Goal: Find contact information: Find contact information

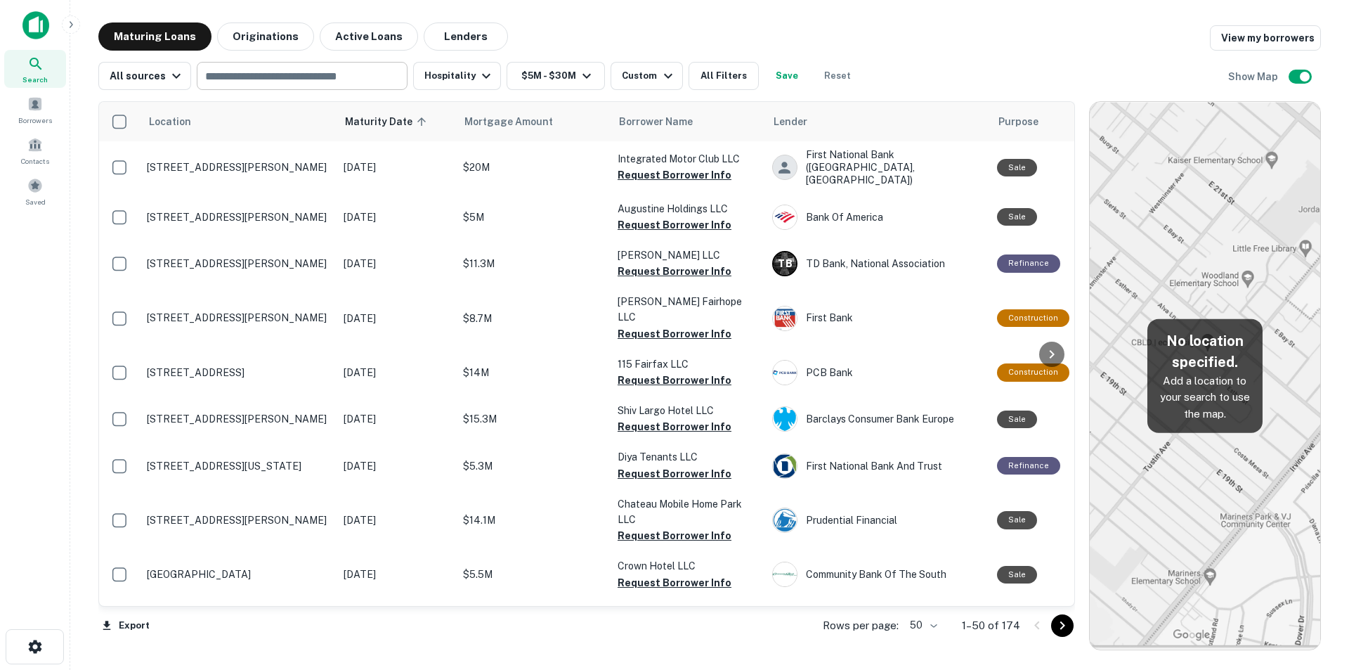
click at [304, 83] on input "text" at bounding box center [301, 76] width 200 height 20
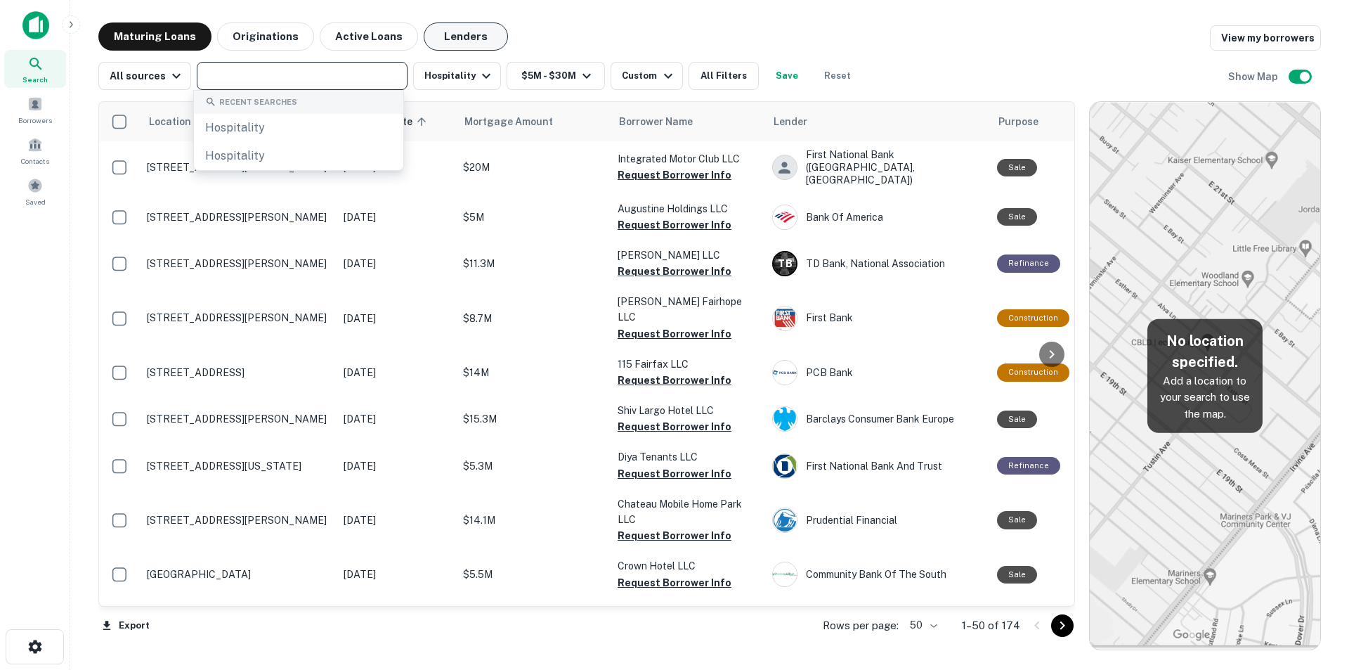
click at [450, 35] on button "Lenders" at bounding box center [466, 36] width 84 height 28
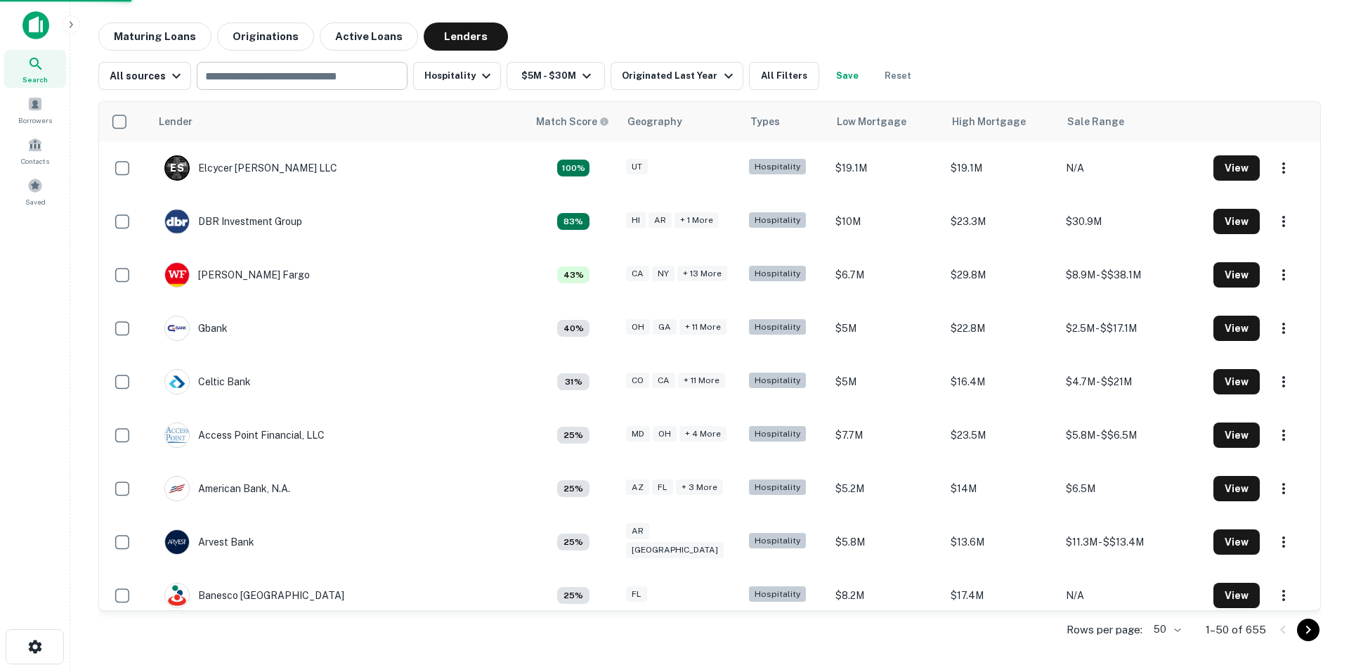
click at [359, 78] on input "text" at bounding box center [301, 76] width 200 height 20
type input "**********"
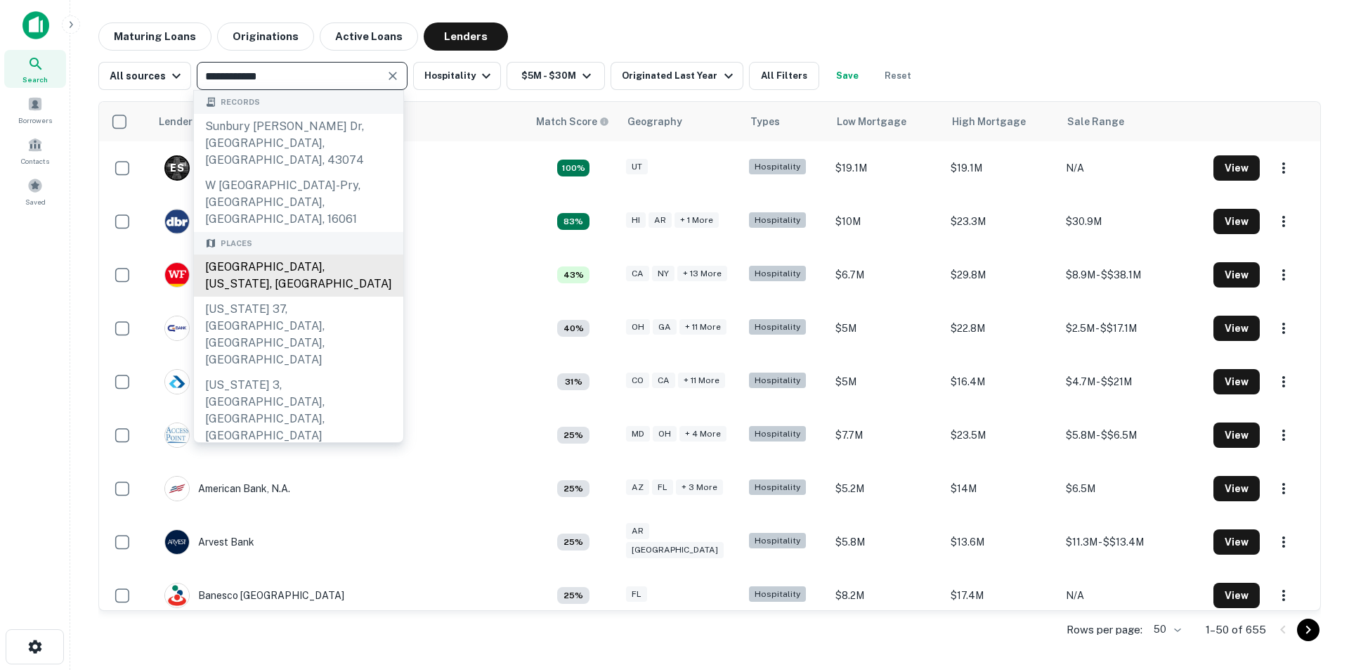
click at [313, 254] on div "[GEOGRAPHIC_DATA], [US_STATE], [GEOGRAPHIC_DATA]" at bounding box center [298, 275] width 209 height 42
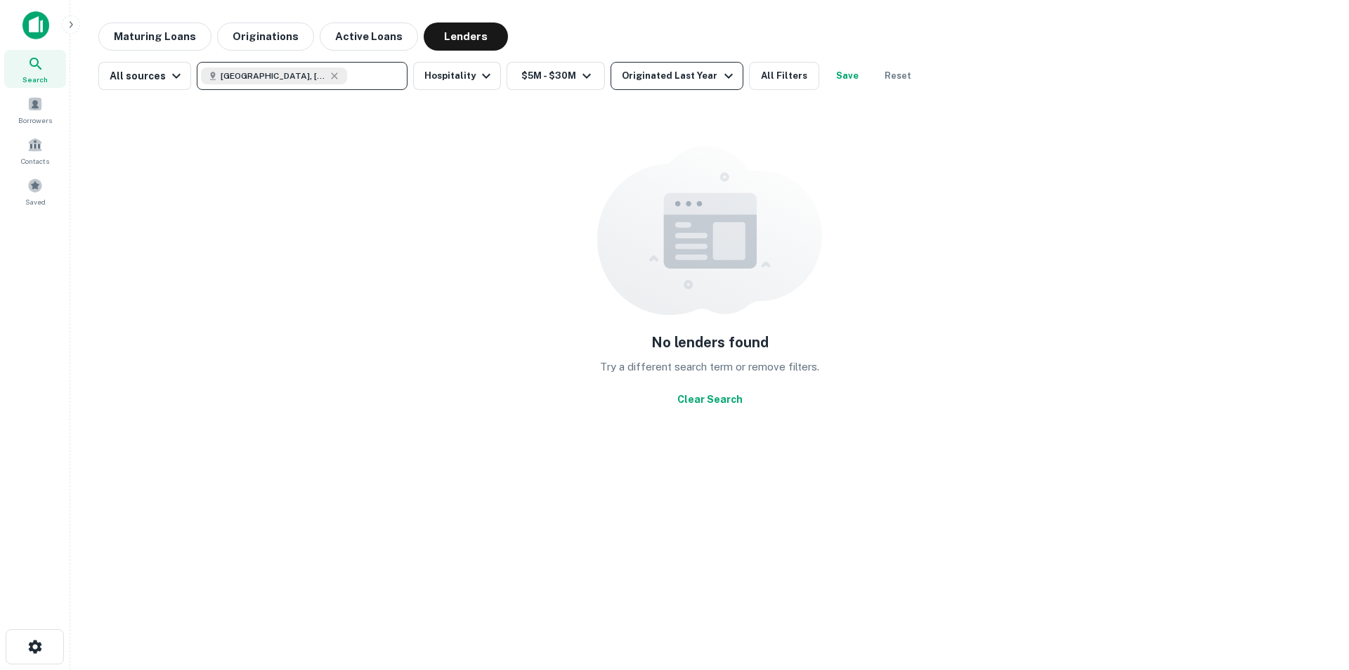
click at [667, 80] on div "Originated Last Year" at bounding box center [679, 75] width 115 height 17
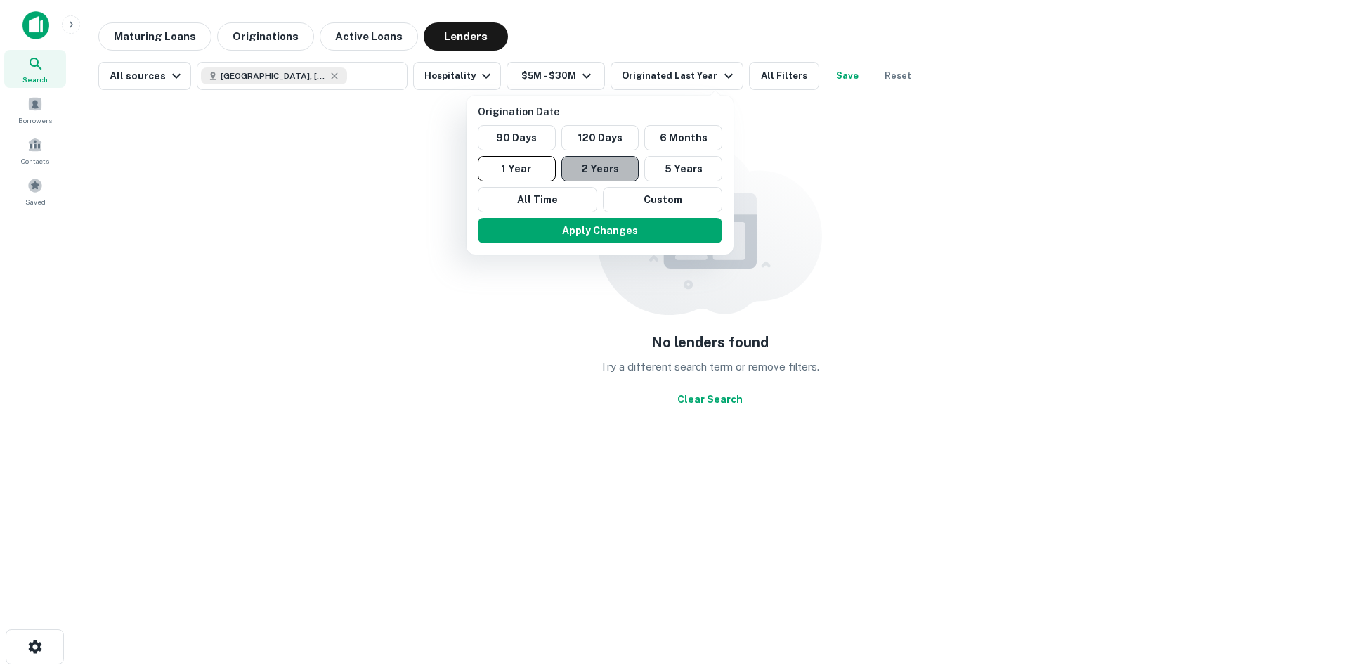
click at [620, 175] on button "2 Years" at bounding box center [601, 168] width 78 height 25
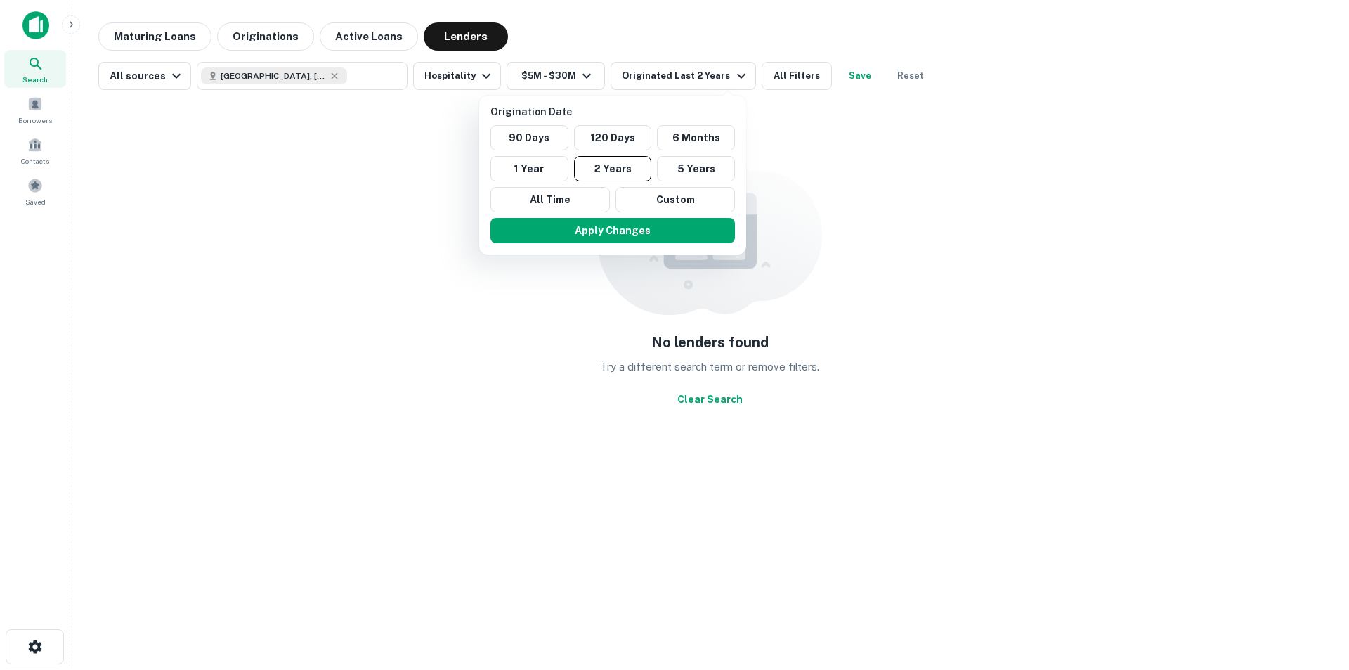
click at [994, 384] on div at bounding box center [674, 335] width 1349 height 670
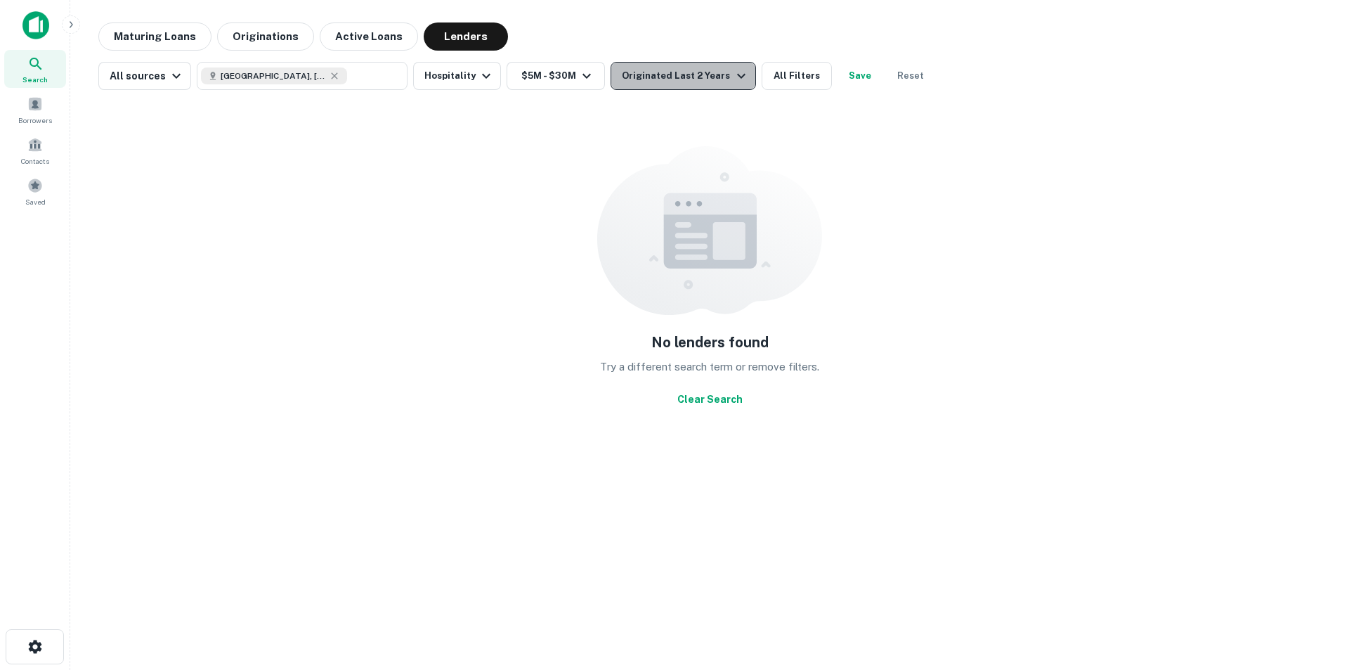
click at [733, 82] on icon "button" at bounding box center [741, 75] width 17 height 17
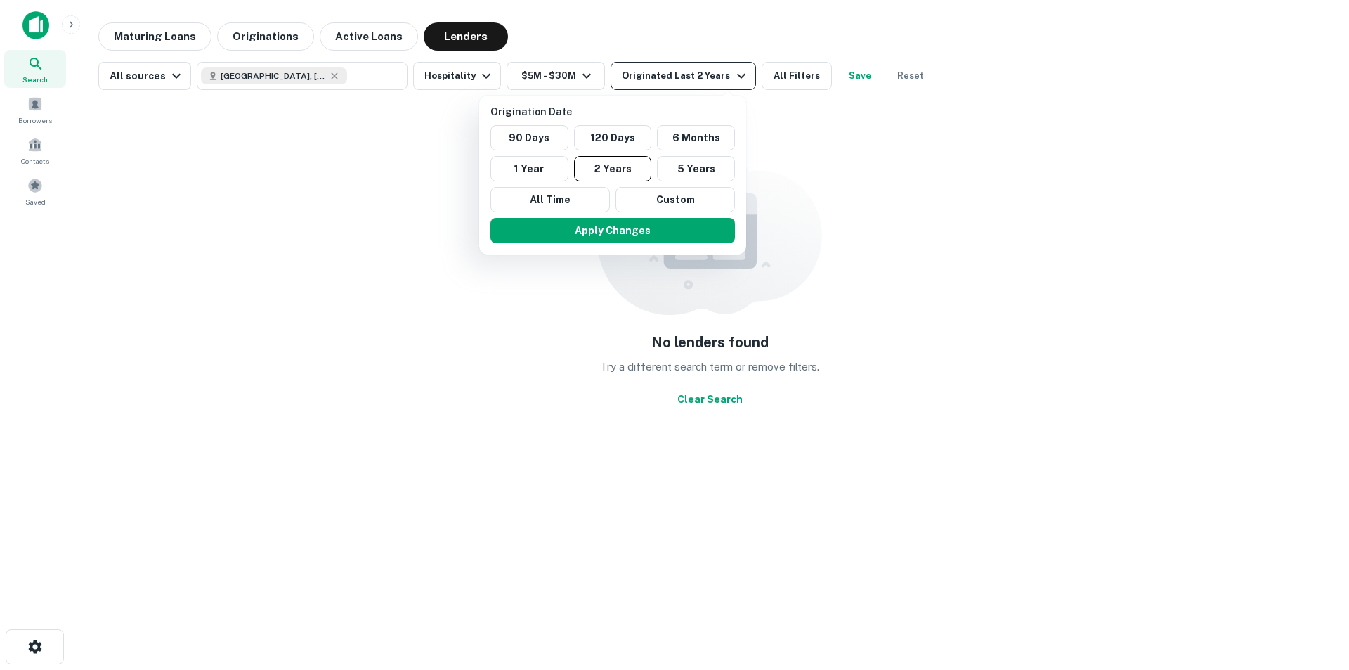
click at [725, 82] on div at bounding box center [674, 335] width 1349 height 670
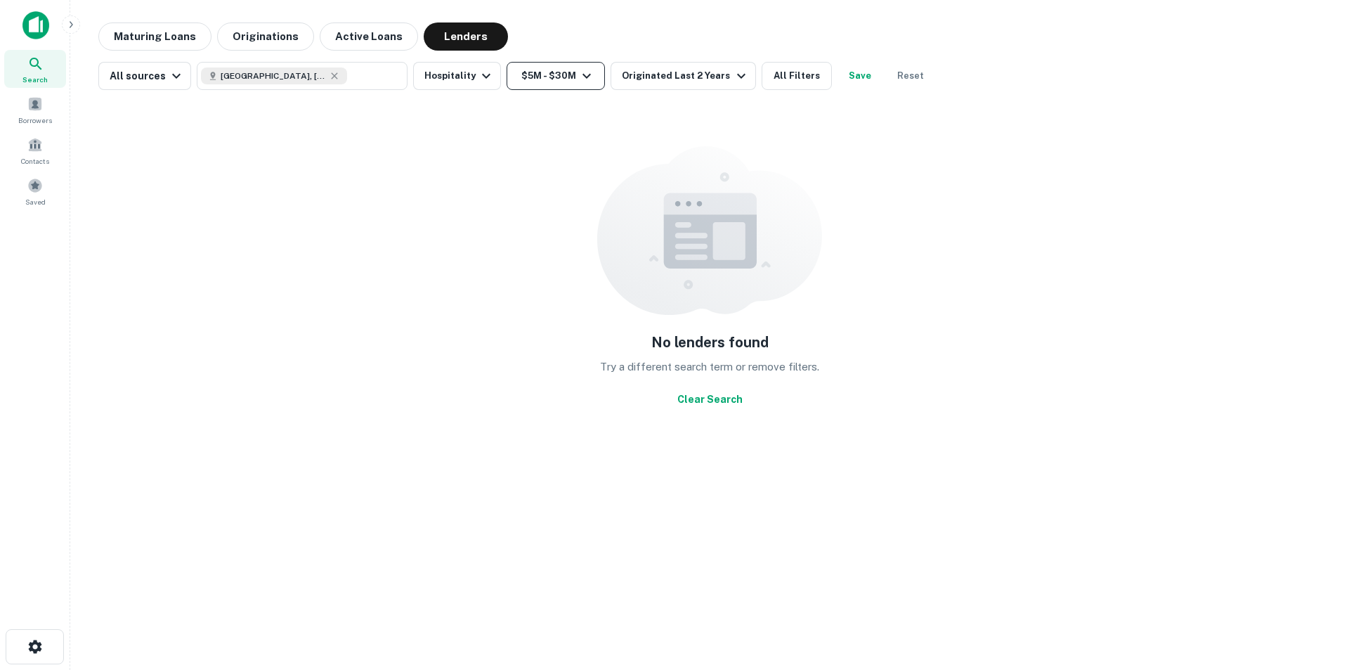
click at [564, 70] on button "$5M - $30M" at bounding box center [556, 76] width 98 height 28
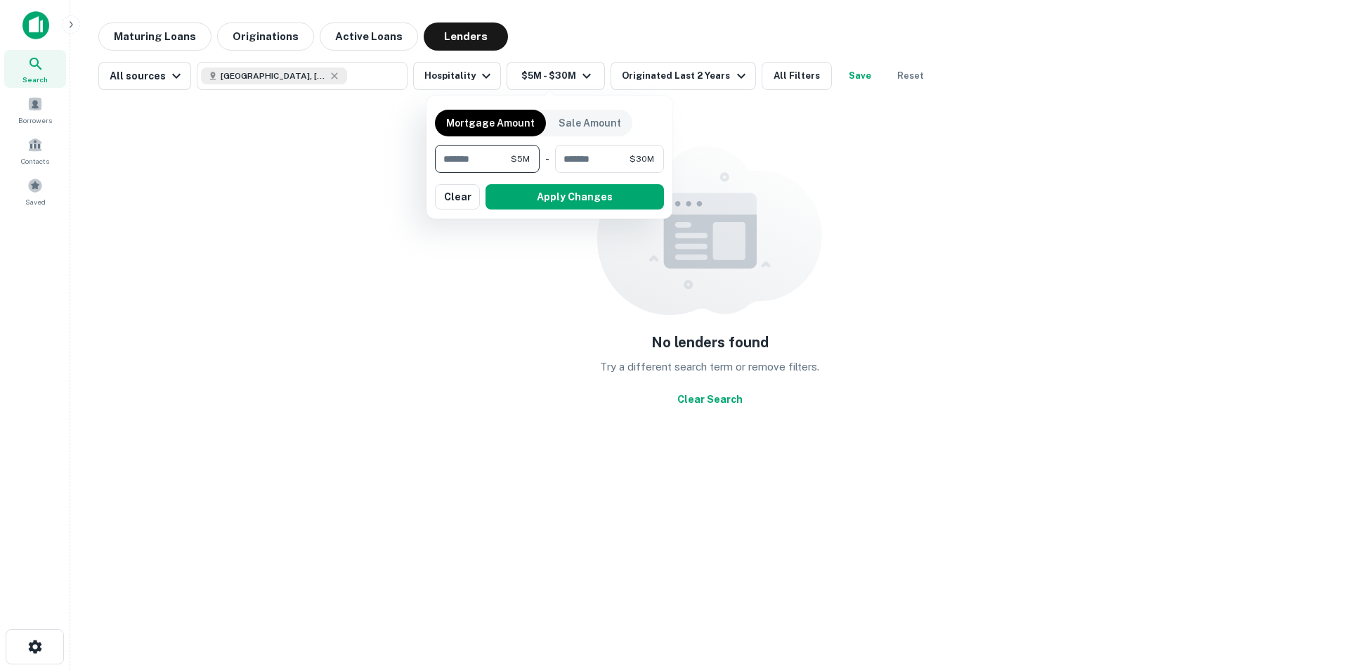
click at [565, 70] on div at bounding box center [674, 335] width 1349 height 670
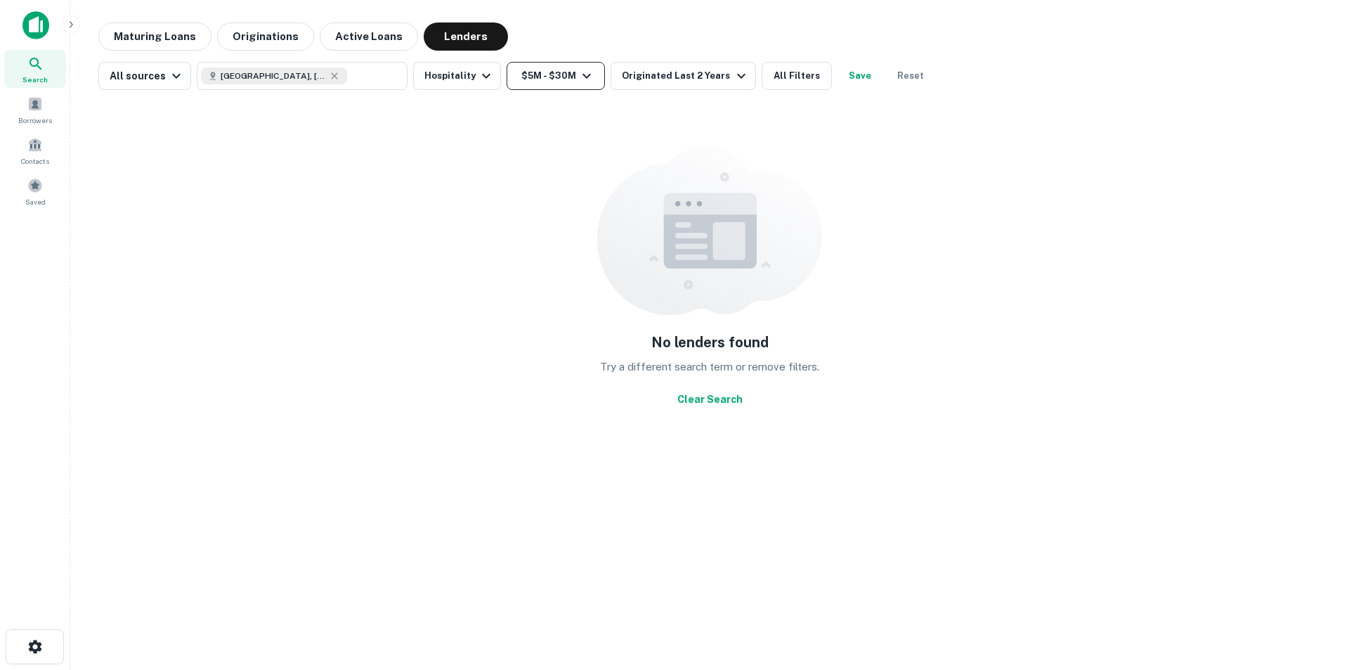
click at [588, 75] on icon "button" at bounding box center [586, 75] width 17 height 17
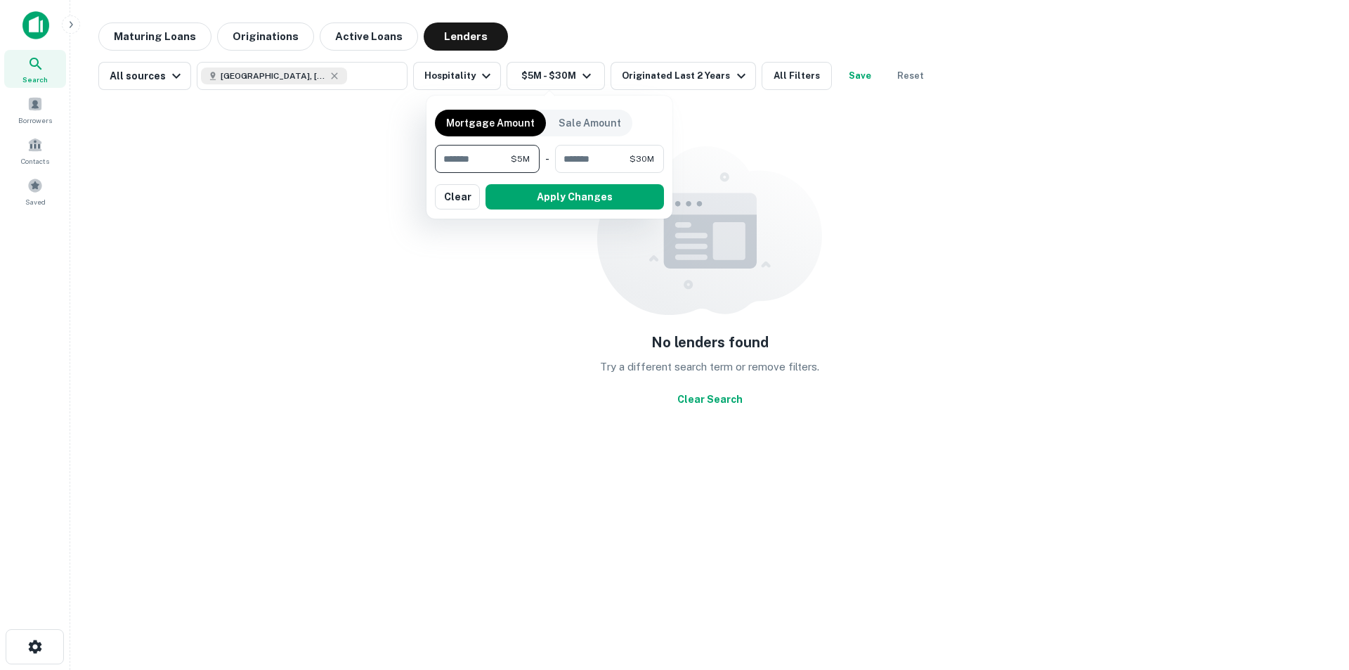
click at [447, 160] on input "*******" at bounding box center [473, 159] width 76 height 28
type input "*******"
click at [550, 190] on button "Apply Changes" at bounding box center [575, 196] width 179 height 25
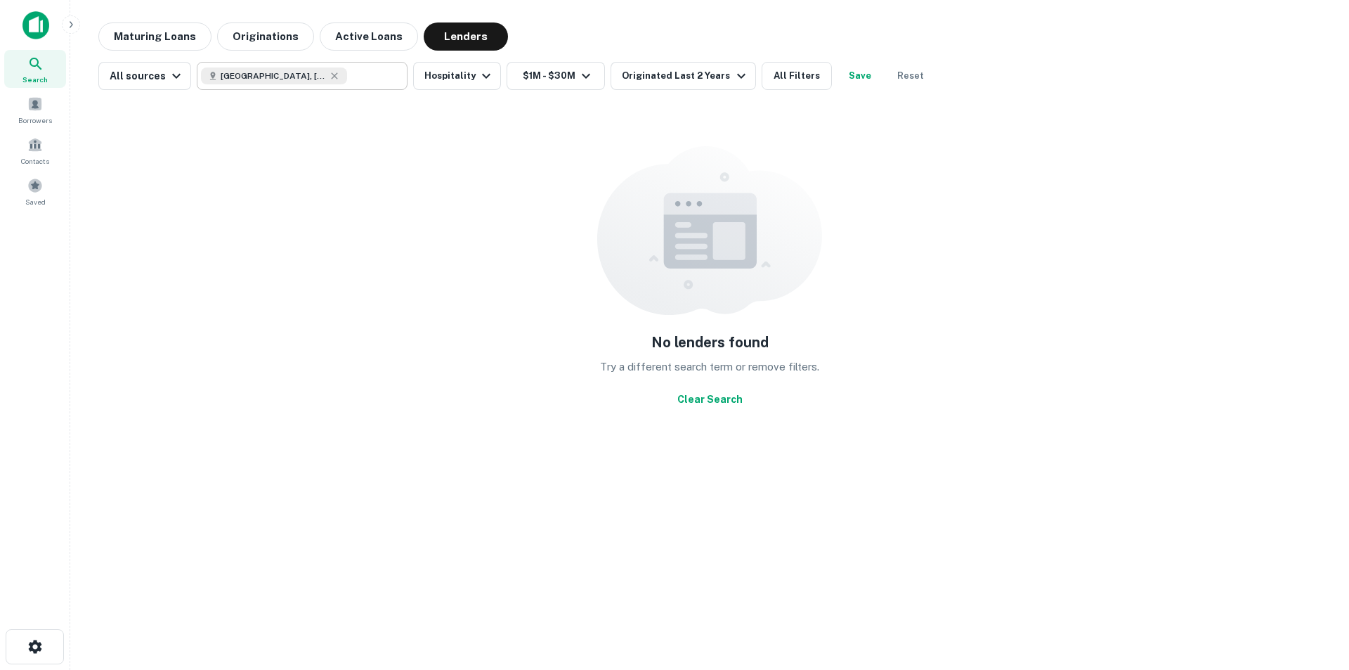
type input "**********"
click at [384, 84] on div "**********" at bounding box center [302, 76] width 211 height 28
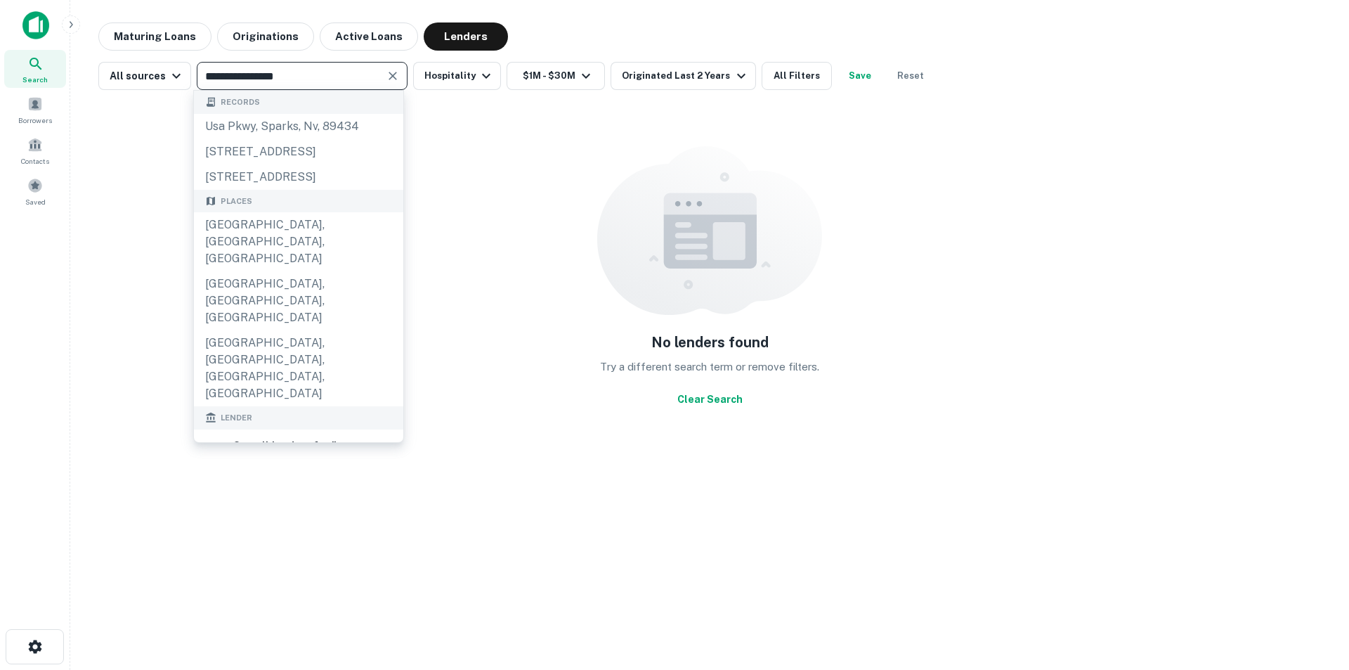
click at [259, 77] on input "**********" at bounding box center [290, 76] width 179 height 20
click at [282, 213] on div "Places" at bounding box center [298, 201] width 209 height 23
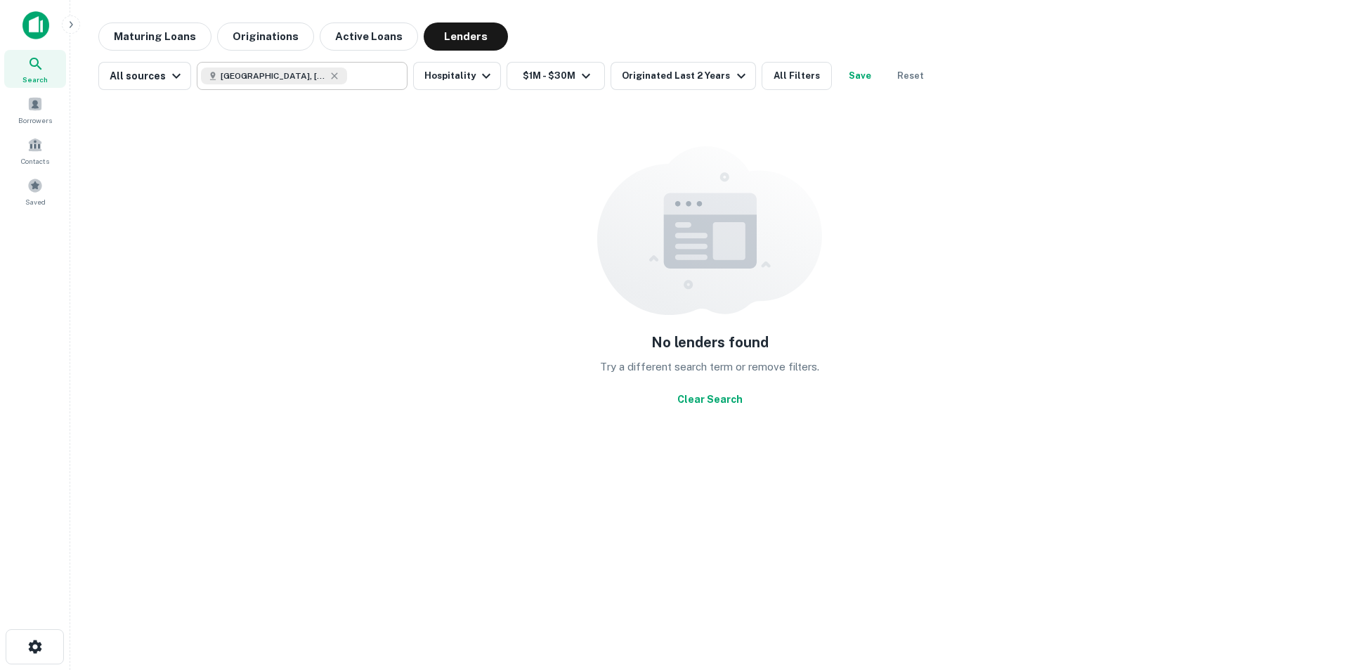
type input "**********"
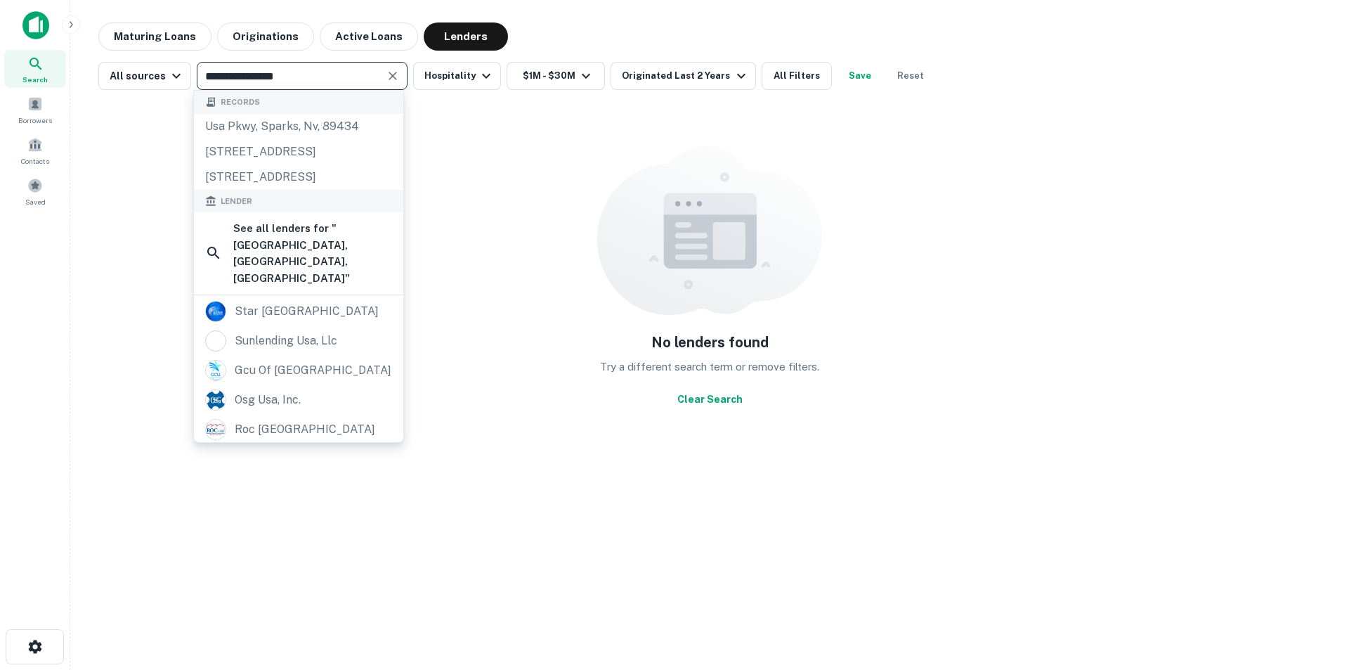
click at [352, 72] on input "**********" at bounding box center [290, 76] width 179 height 20
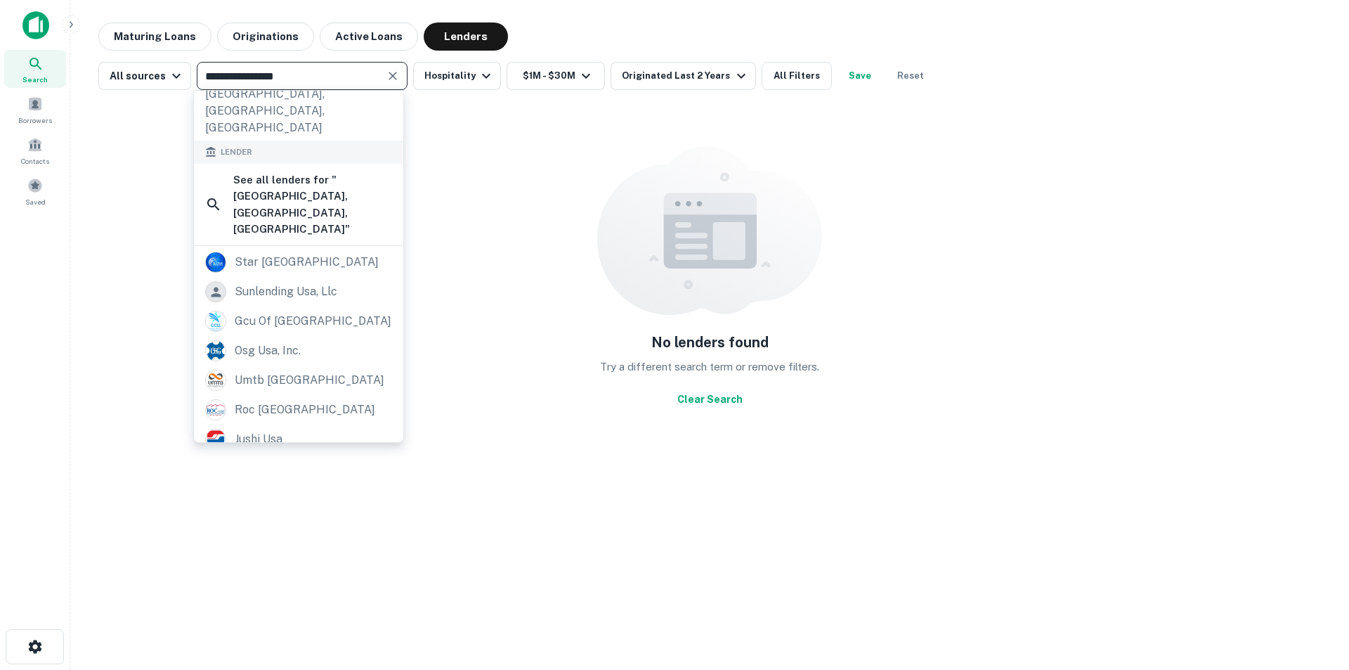
scroll to position [9, 0]
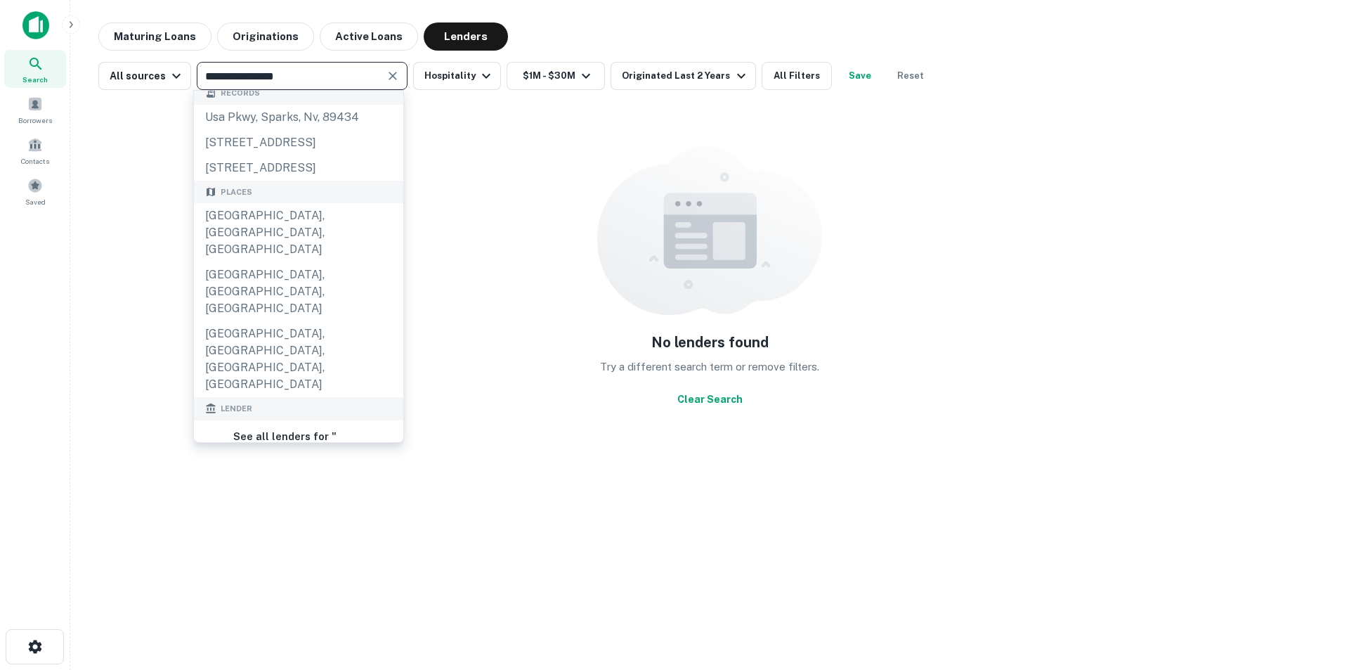
click at [304, 73] on input "**********" at bounding box center [290, 76] width 179 height 20
click at [394, 78] on icon "Clear" at bounding box center [393, 76] width 14 height 14
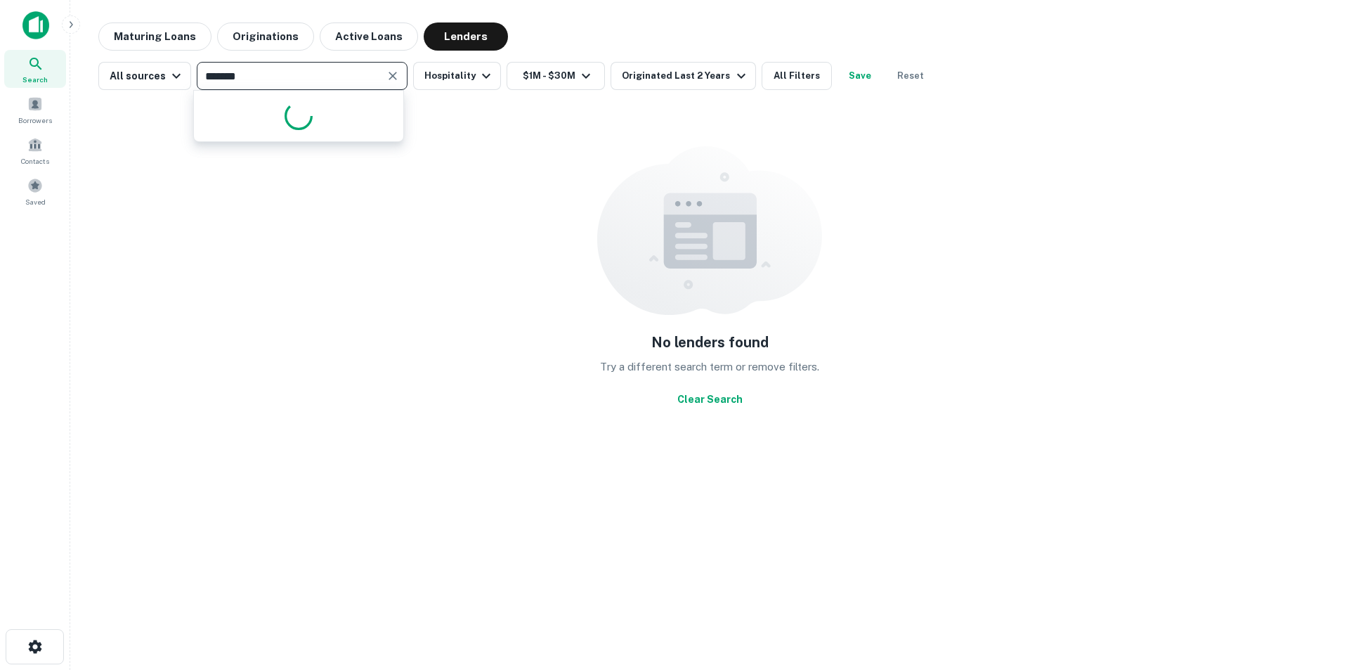
type input "********"
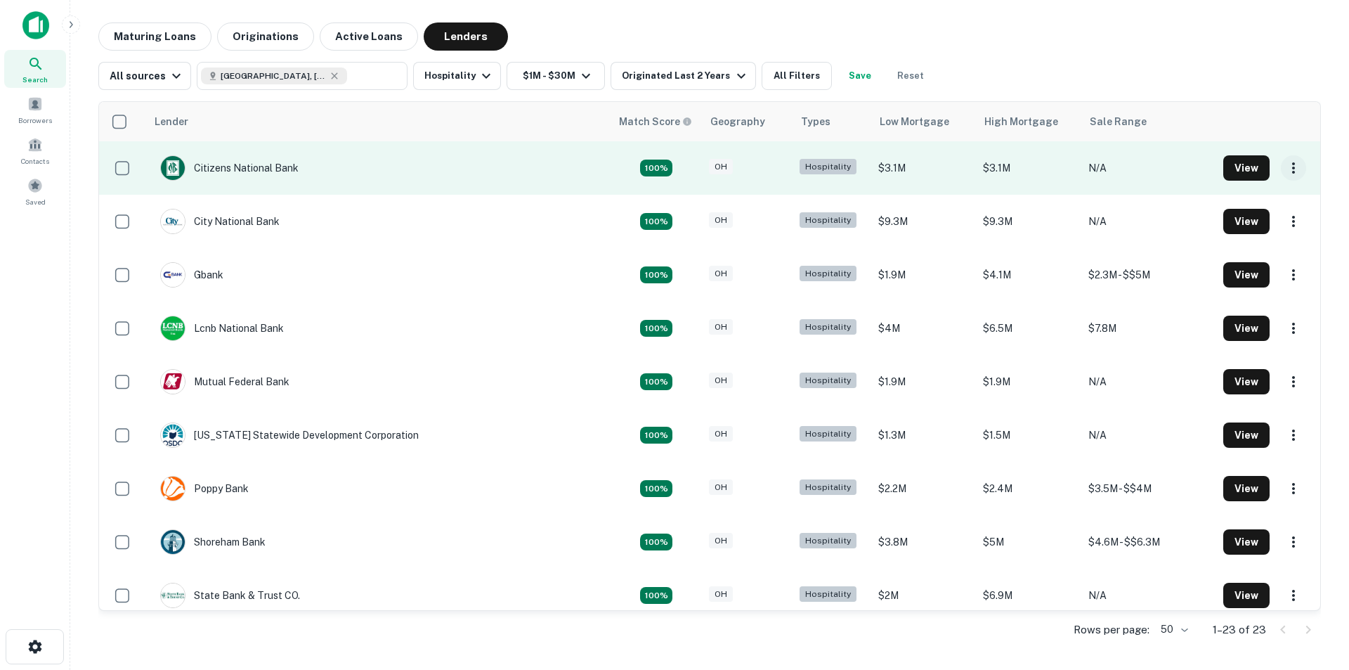
click at [1285, 171] on icon "button" at bounding box center [1293, 168] width 17 height 17
type input "**********"
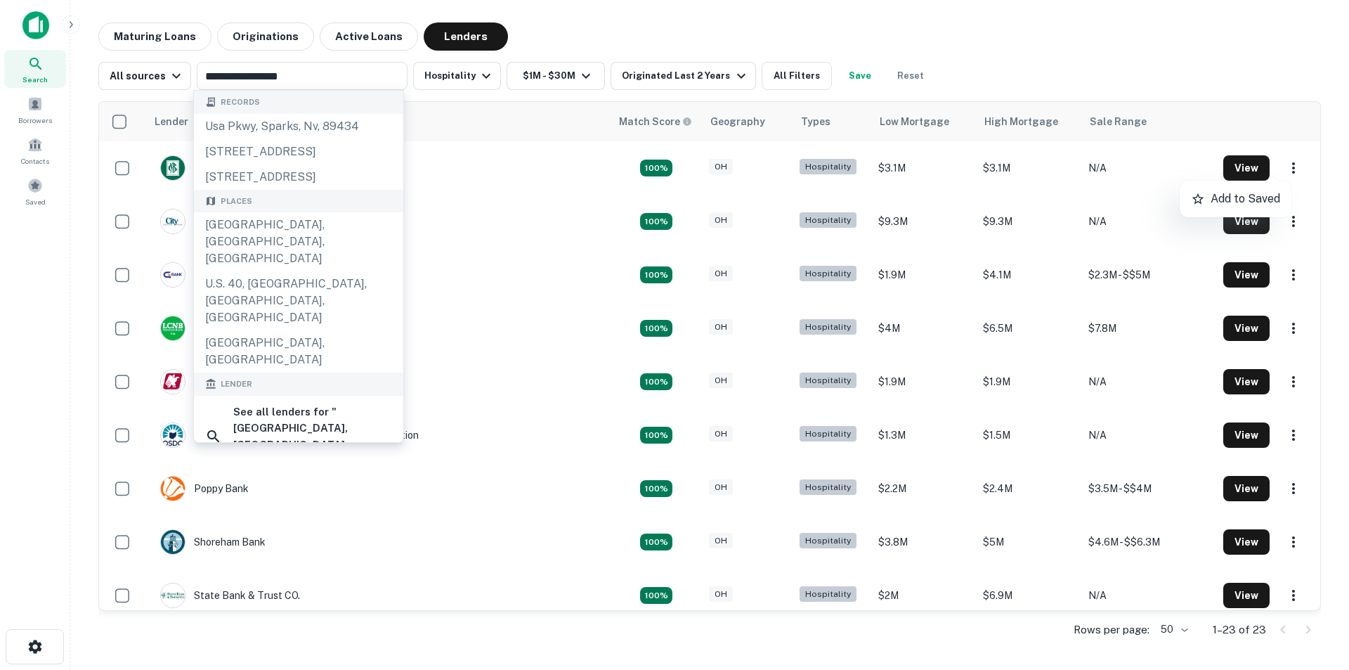
click at [1271, 168] on div at bounding box center [674, 335] width 1349 height 670
click at [1331, 245] on div "**********" at bounding box center [710, 336] width 1257 height 628
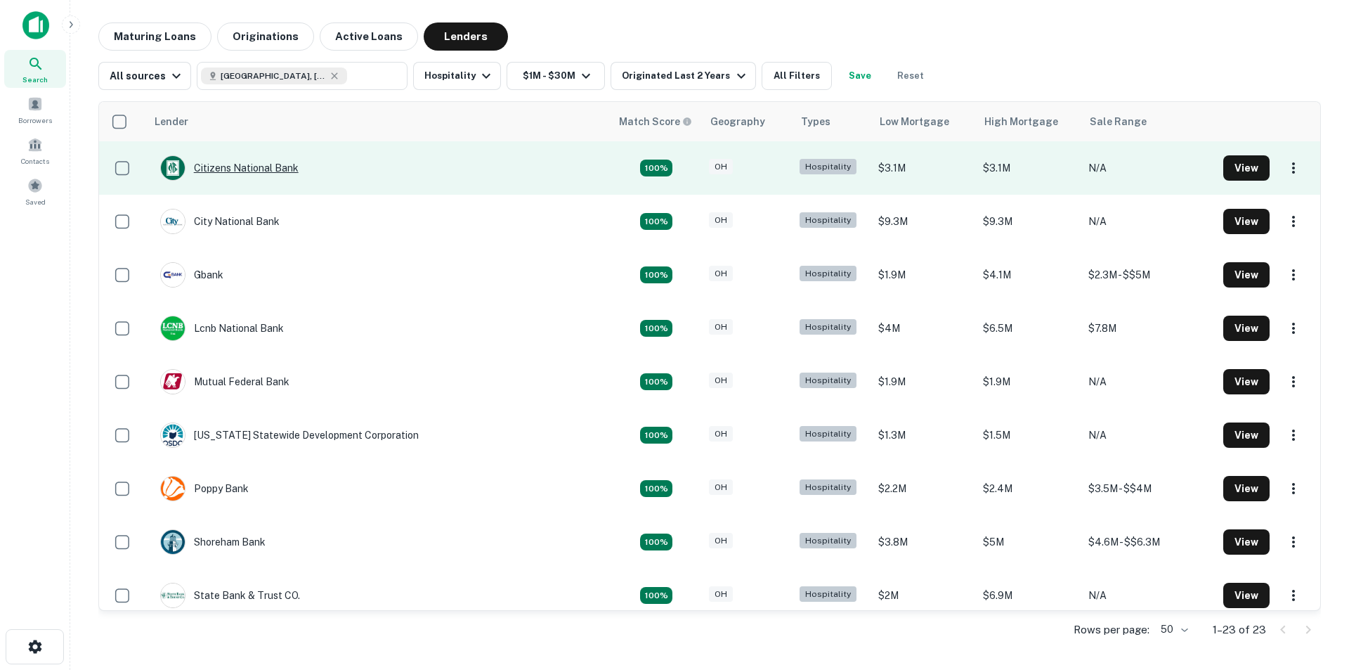
click at [237, 171] on div "Citizens National Bank" at bounding box center [229, 167] width 138 height 25
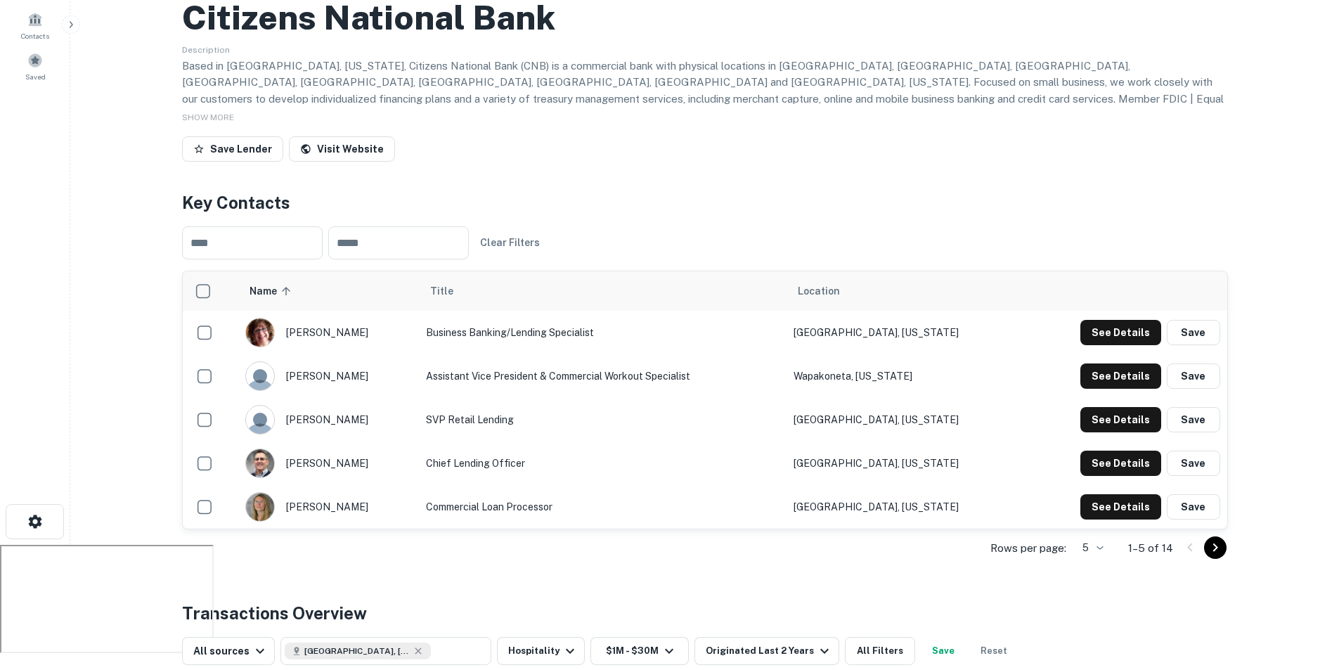
scroll to position [141, 0]
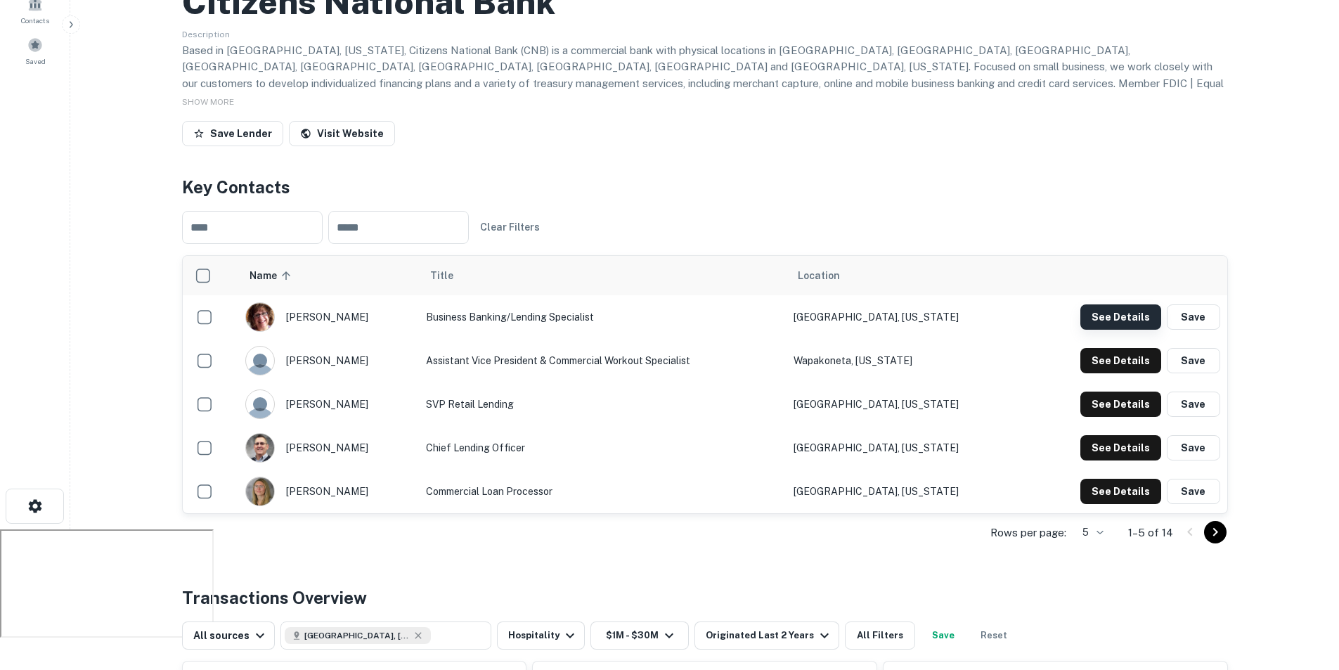
click at [1112, 316] on button "See Details" at bounding box center [1120, 316] width 81 height 25
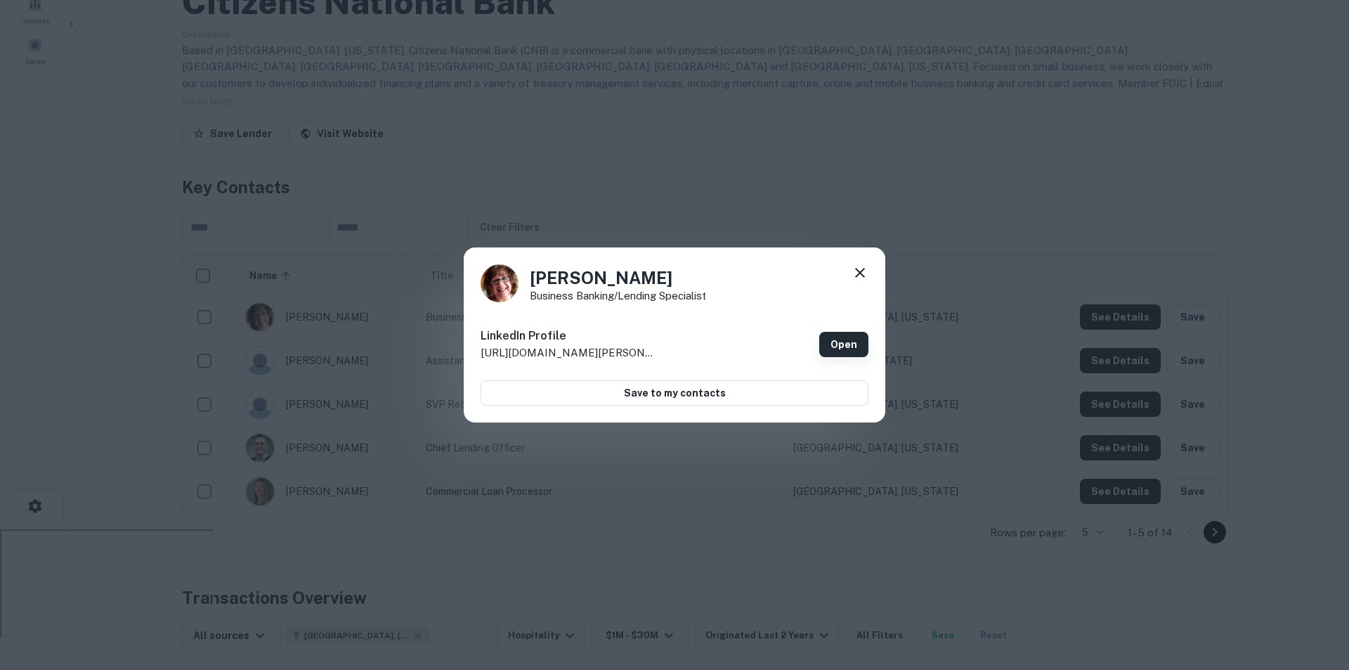
click at [852, 346] on link "Open" at bounding box center [843, 344] width 49 height 25
click at [855, 273] on icon at bounding box center [860, 272] width 17 height 17
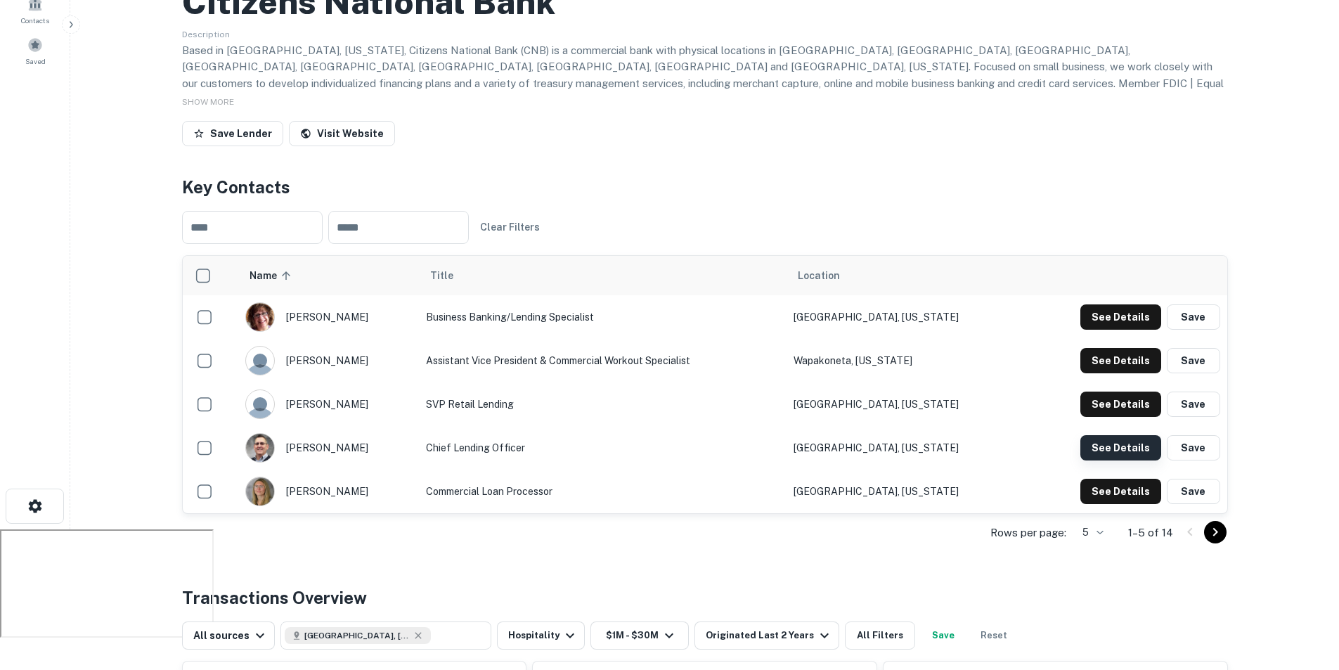
click at [1096, 447] on button "See Details" at bounding box center [1120, 447] width 81 height 25
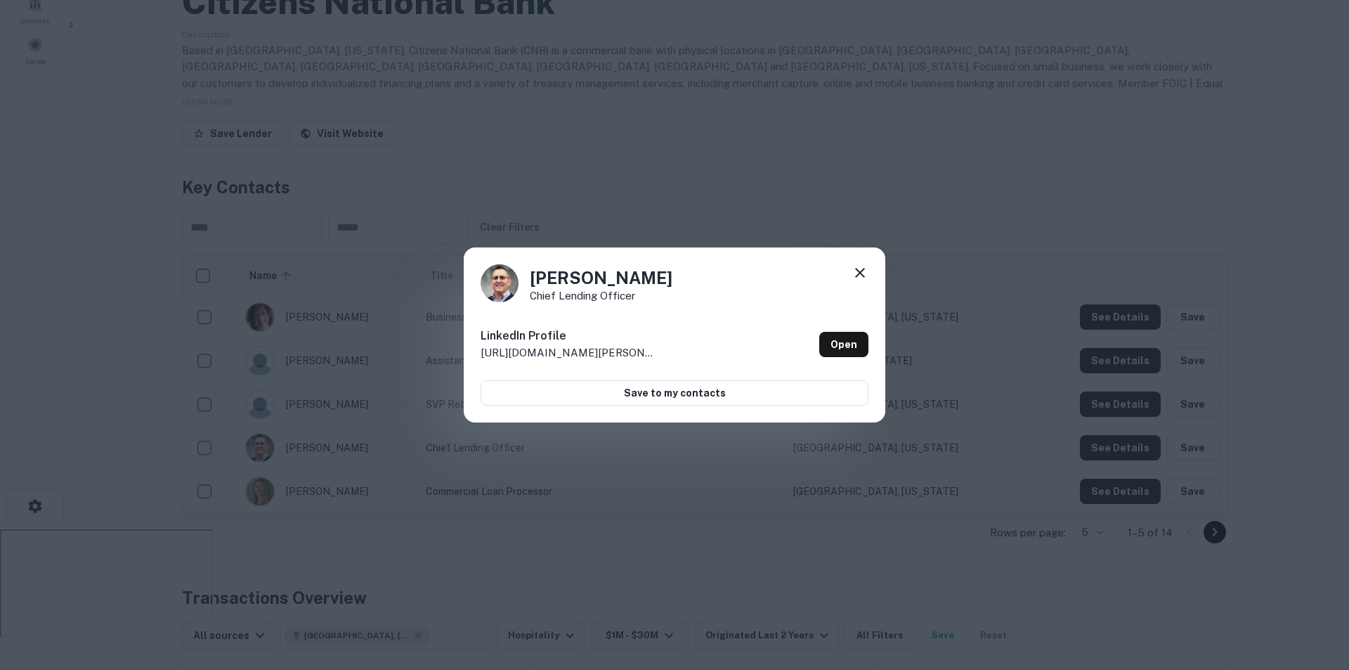
click at [866, 272] on icon at bounding box center [860, 272] width 17 height 17
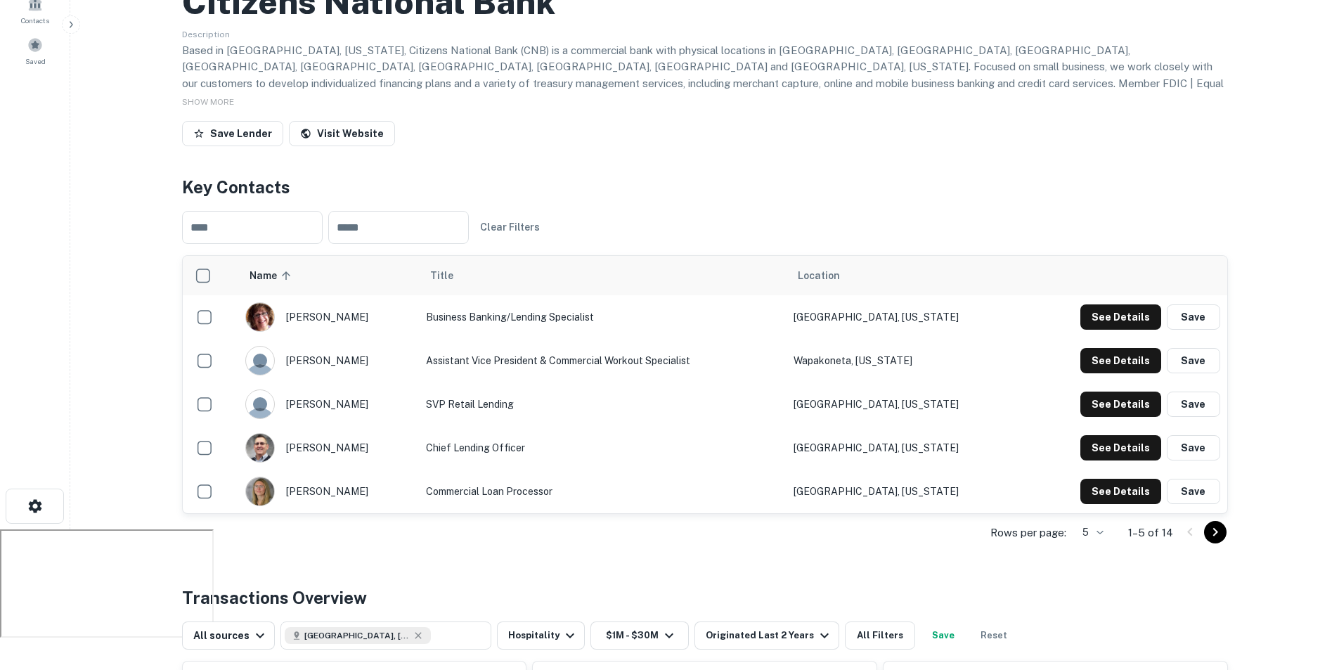
click at [330, 447] on div "[PERSON_NAME]" at bounding box center [328, 448] width 167 height 30
click at [330, 446] on div "[PERSON_NAME]" at bounding box center [328, 448] width 167 height 30
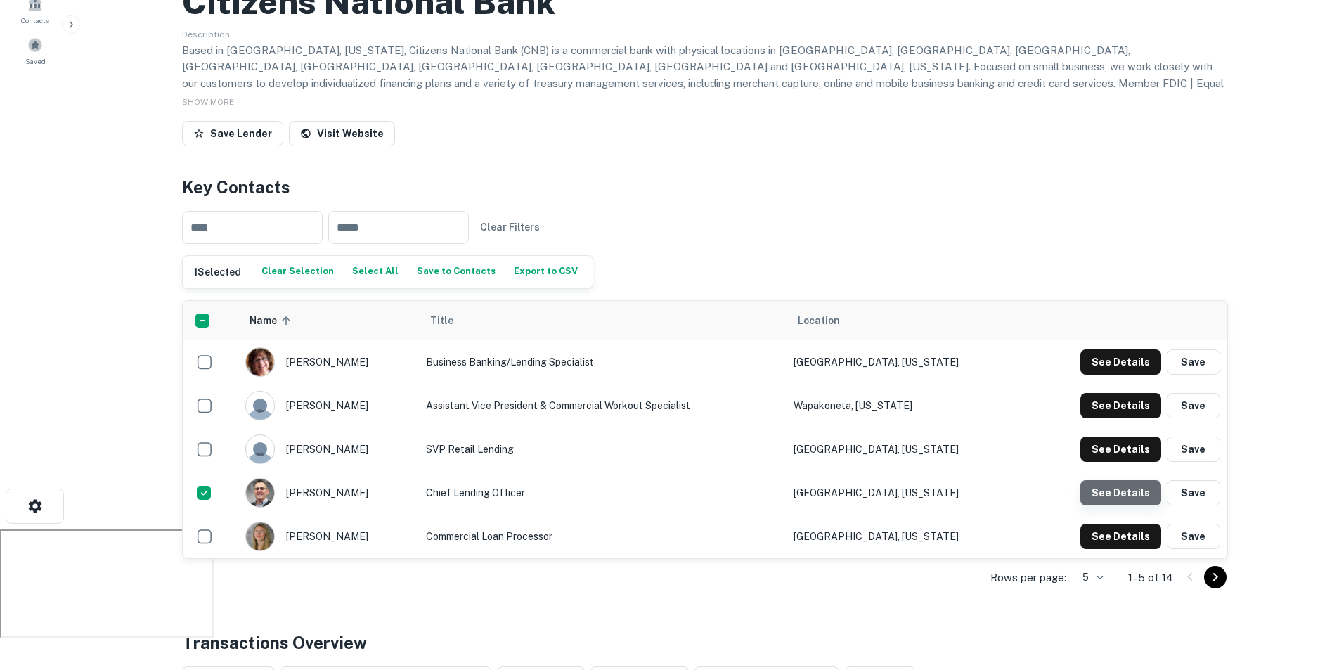
click at [1128, 493] on button "See Details" at bounding box center [1120, 492] width 81 height 25
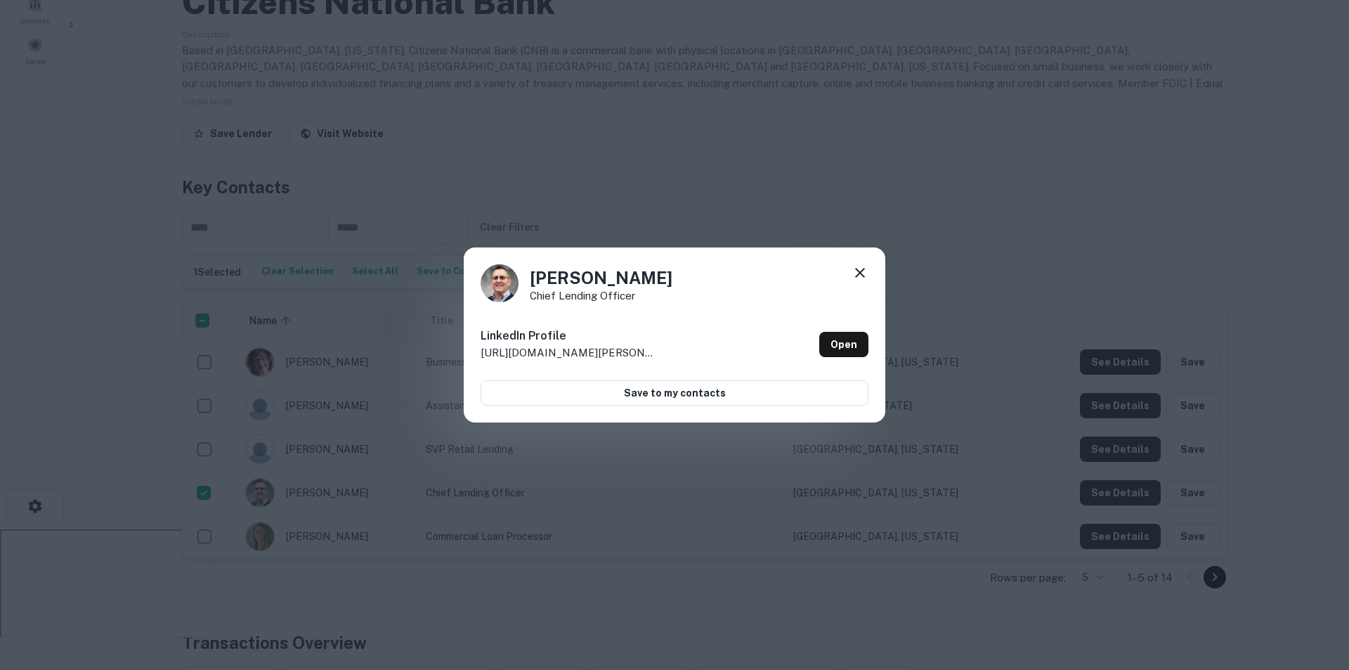
click at [861, 276] on icon at bounding box center [860, 272] width 17 height 17
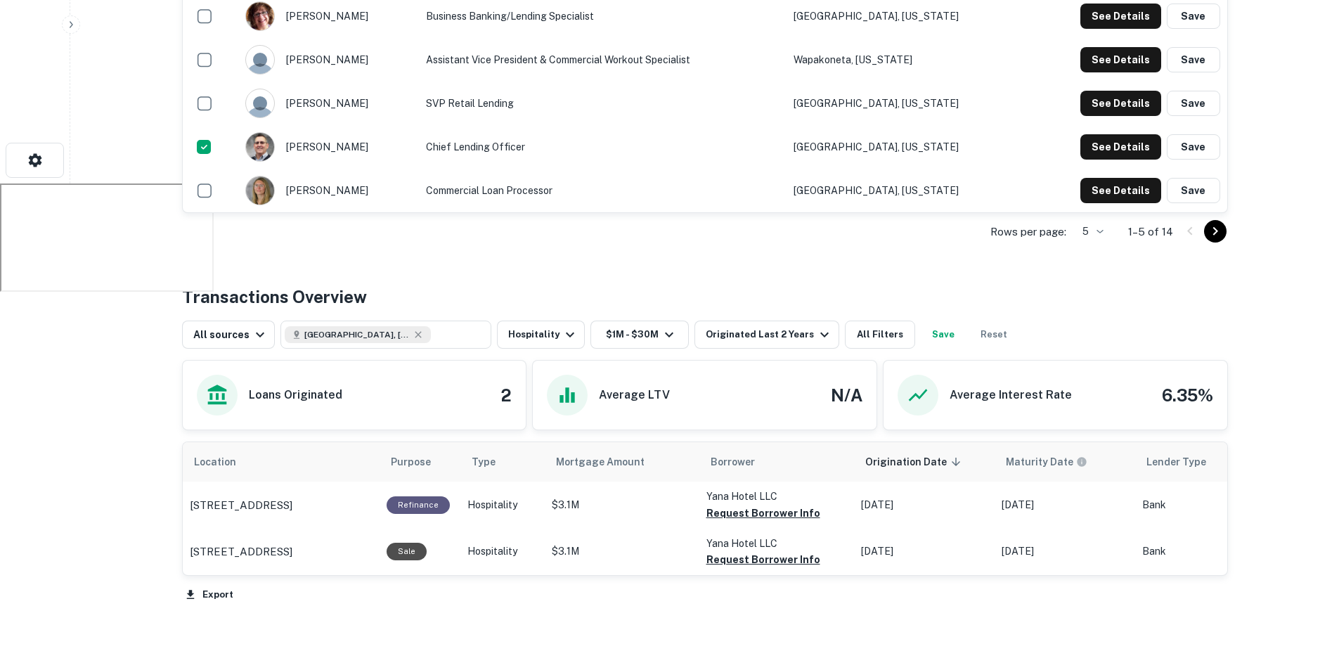
scroll to position [276, 0]
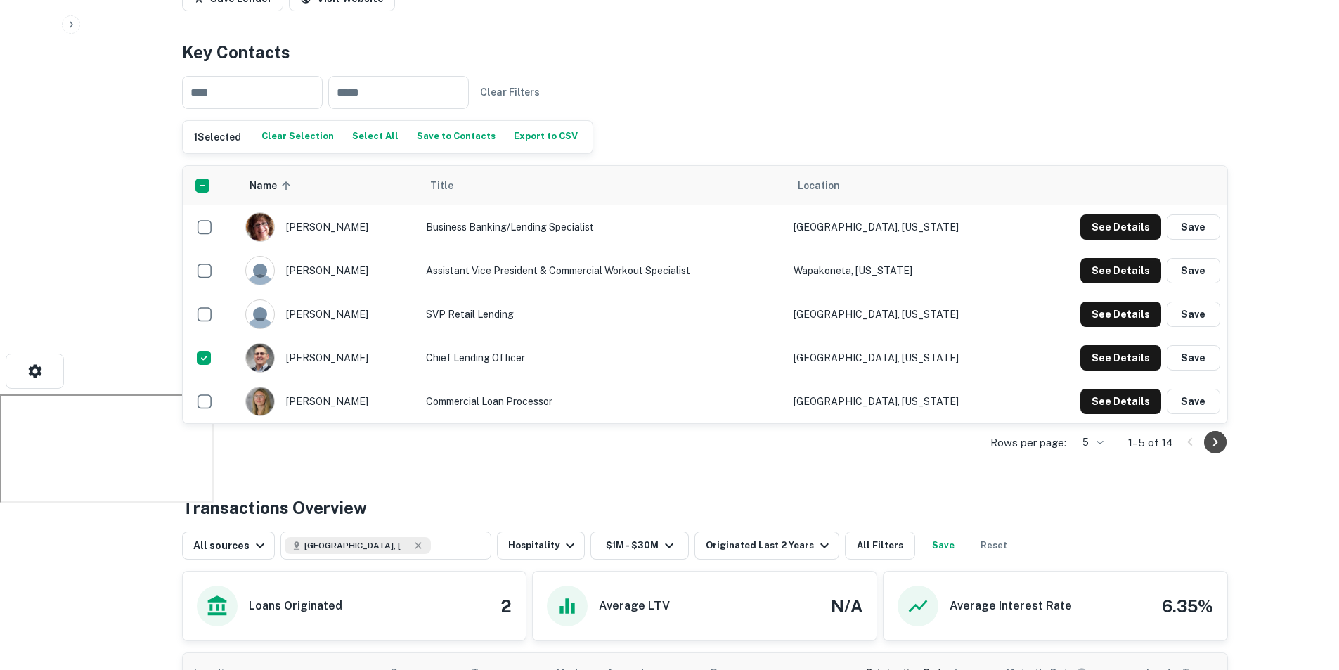
click at [1207, 443] on icon "Go to next page" at bounding box center [1215, 442] width 17 height 17
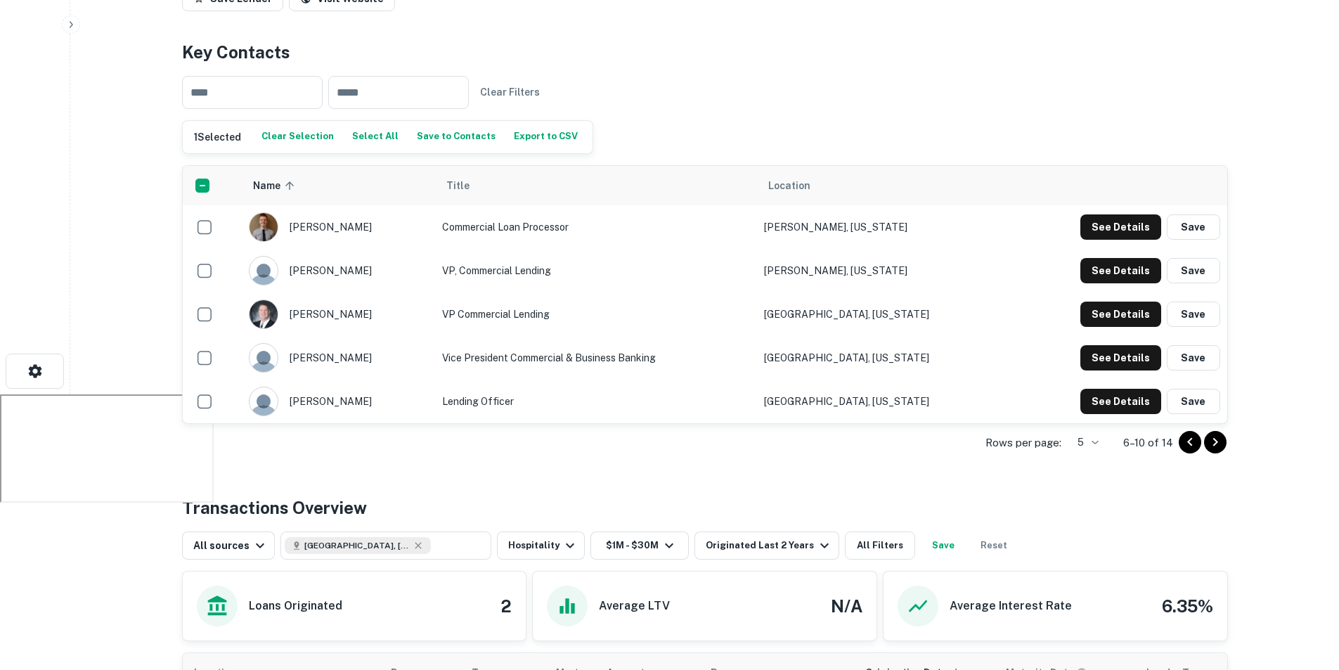
click at [519, 399] on td "Lending Officer" at bounding box center [595, 402] width 321 height 44
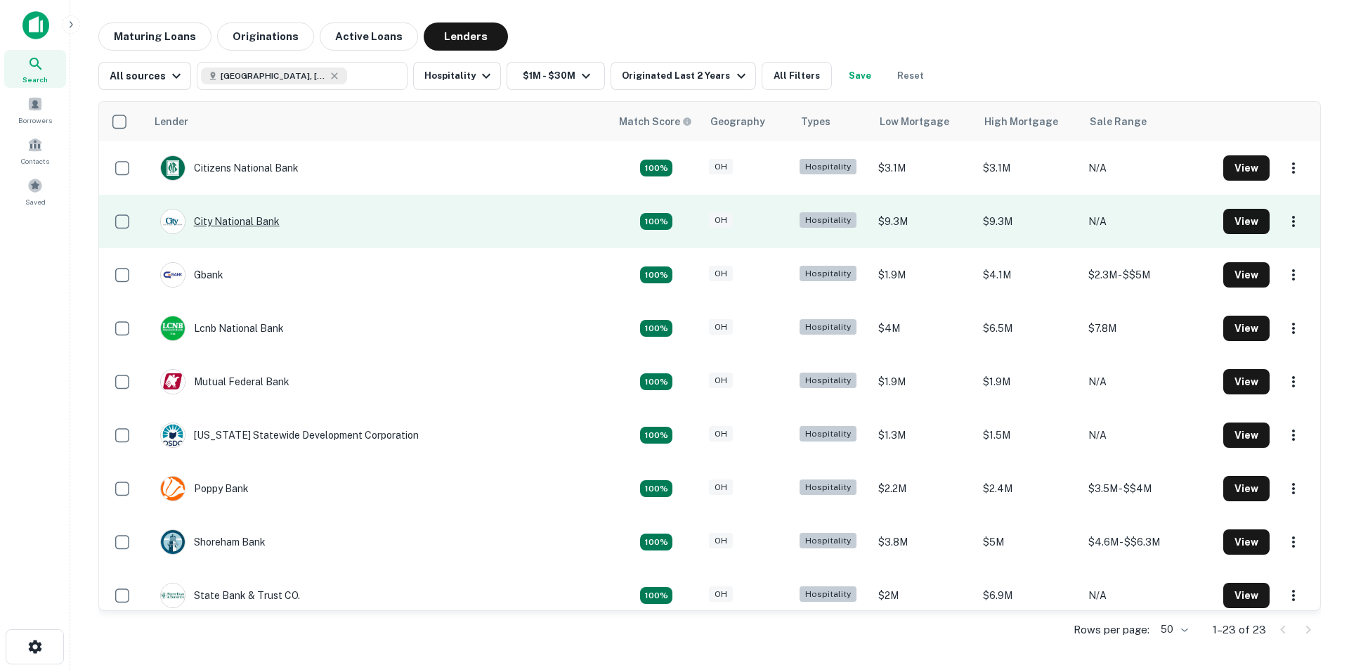
click at [268, 217] on div "City National Bank" at bounding box center [219, 221] width 119 height 25
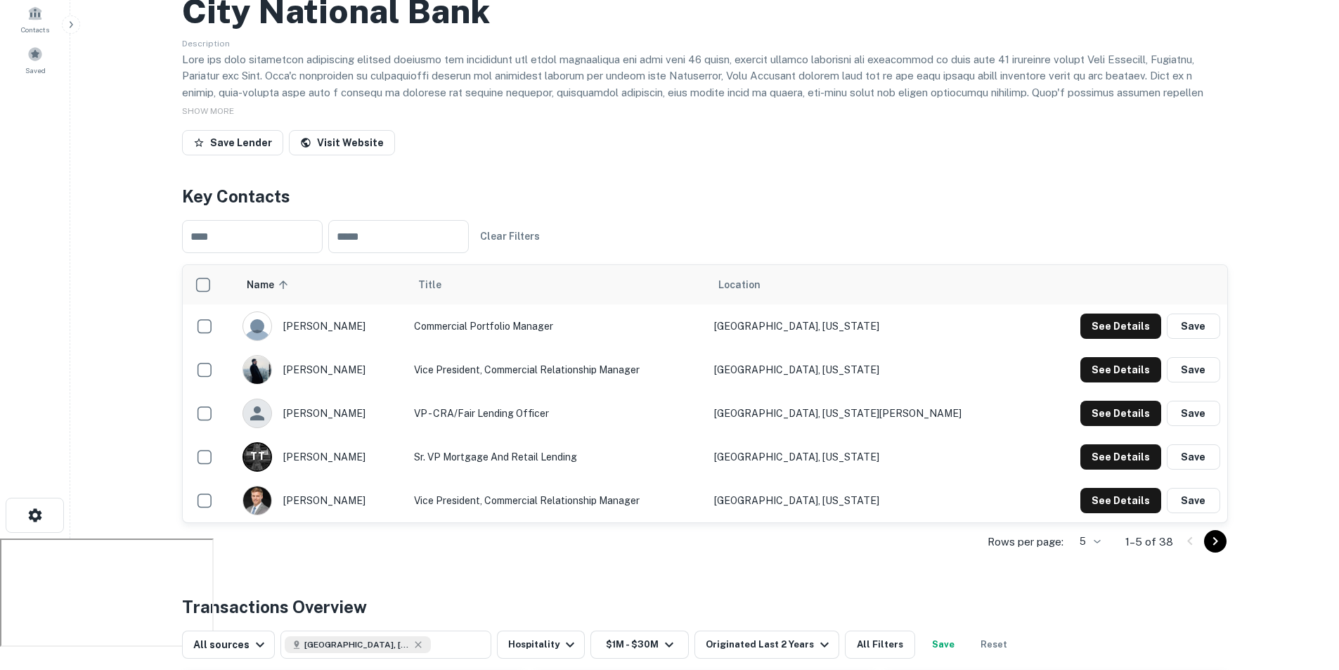
scroll to position [141, 0]
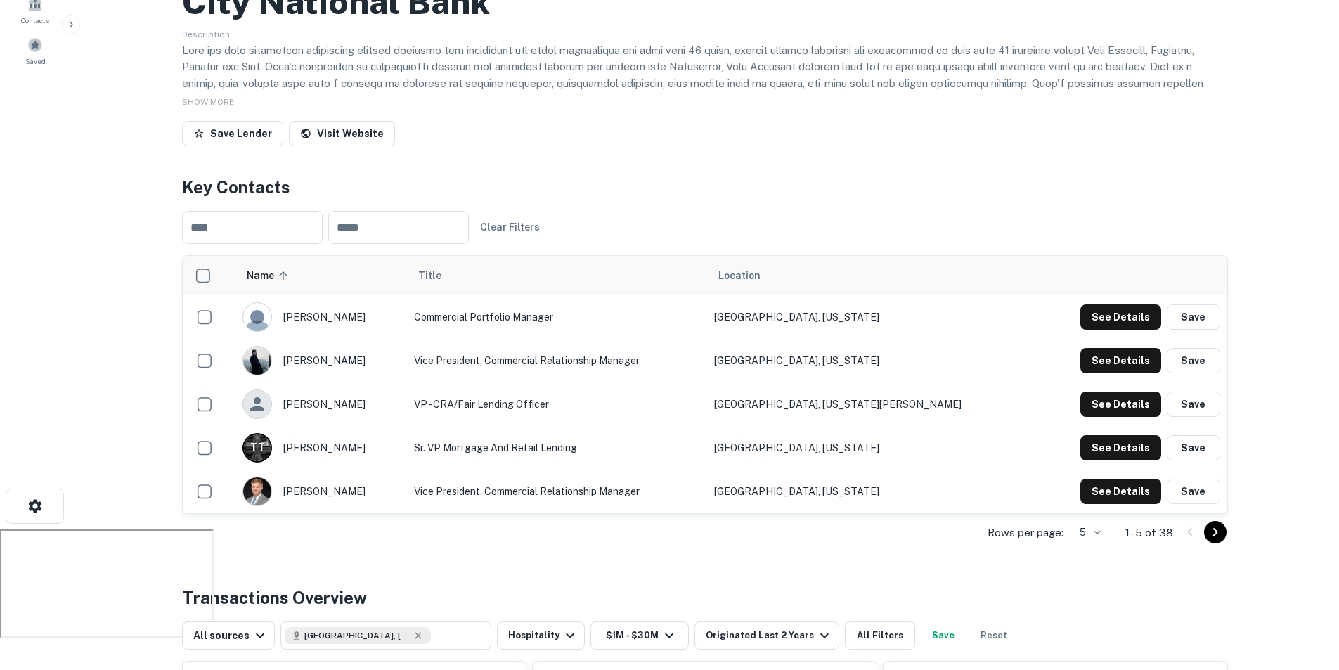
click at [1211, 531] on icon "Go to next page" at bounding box center [1215, 532] width 17 height 17
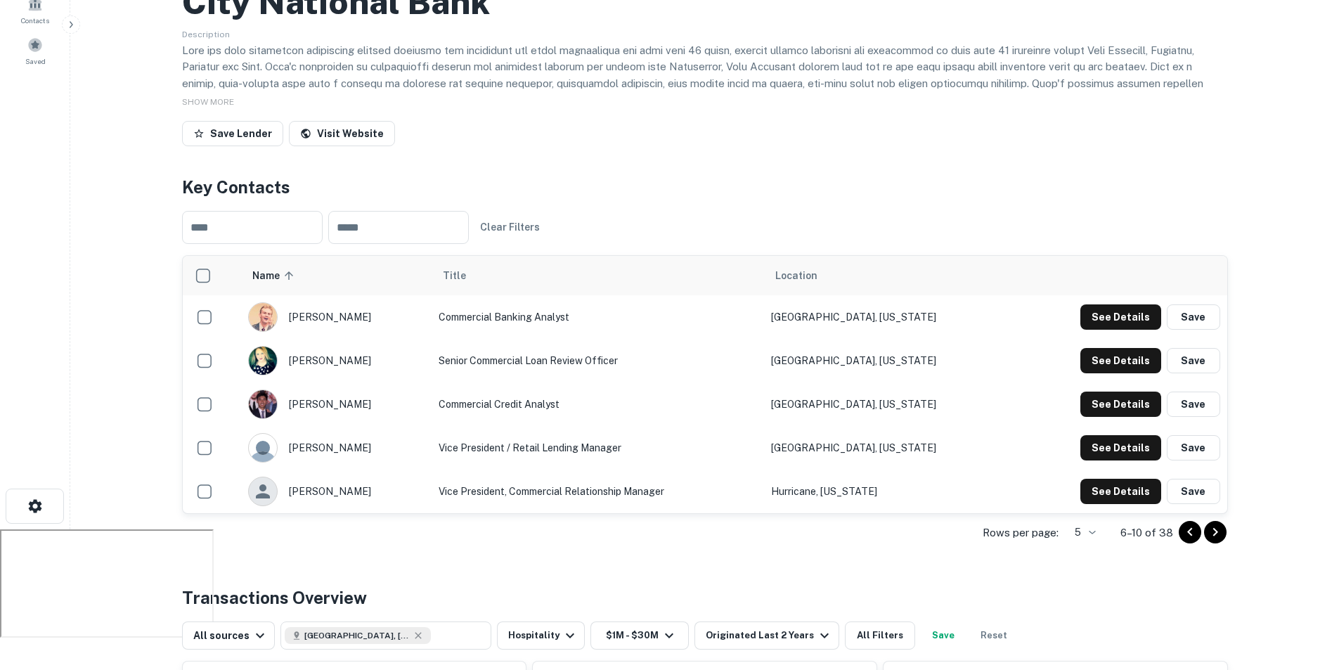
click at [1188, 534] on icon "Go to previous page" at bounding box center [1189, 532] width 17 height 17
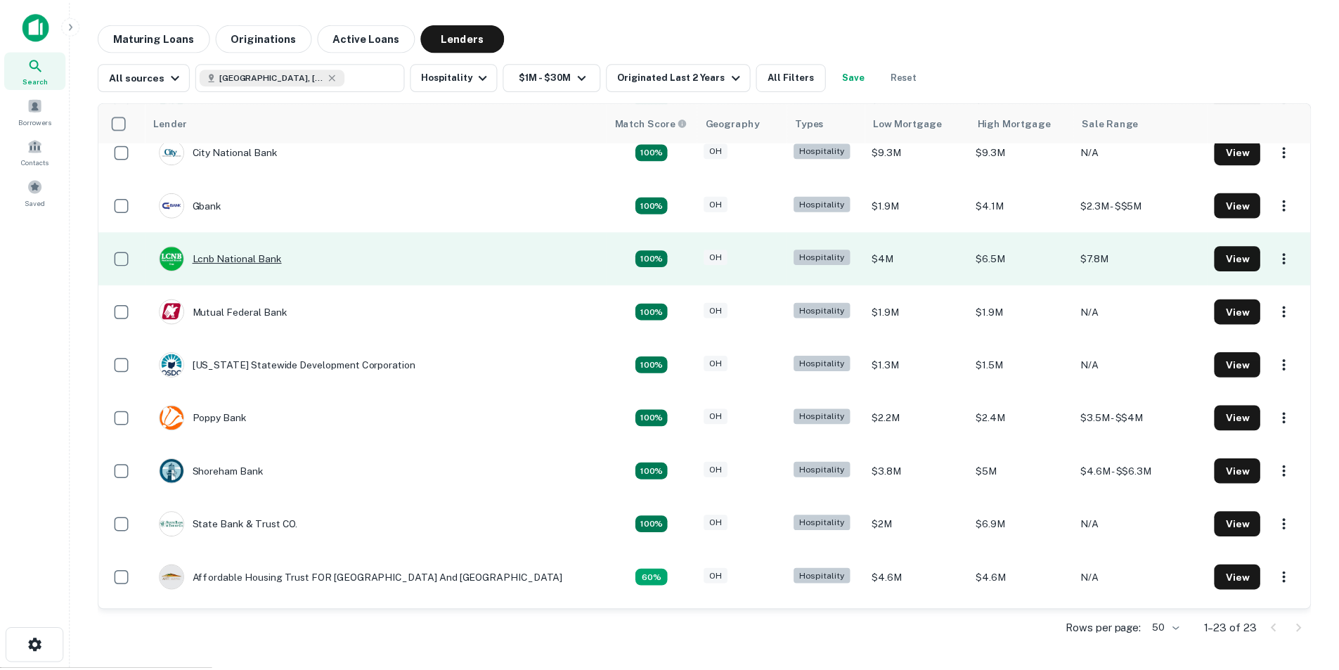
scroll to position [141, 0]
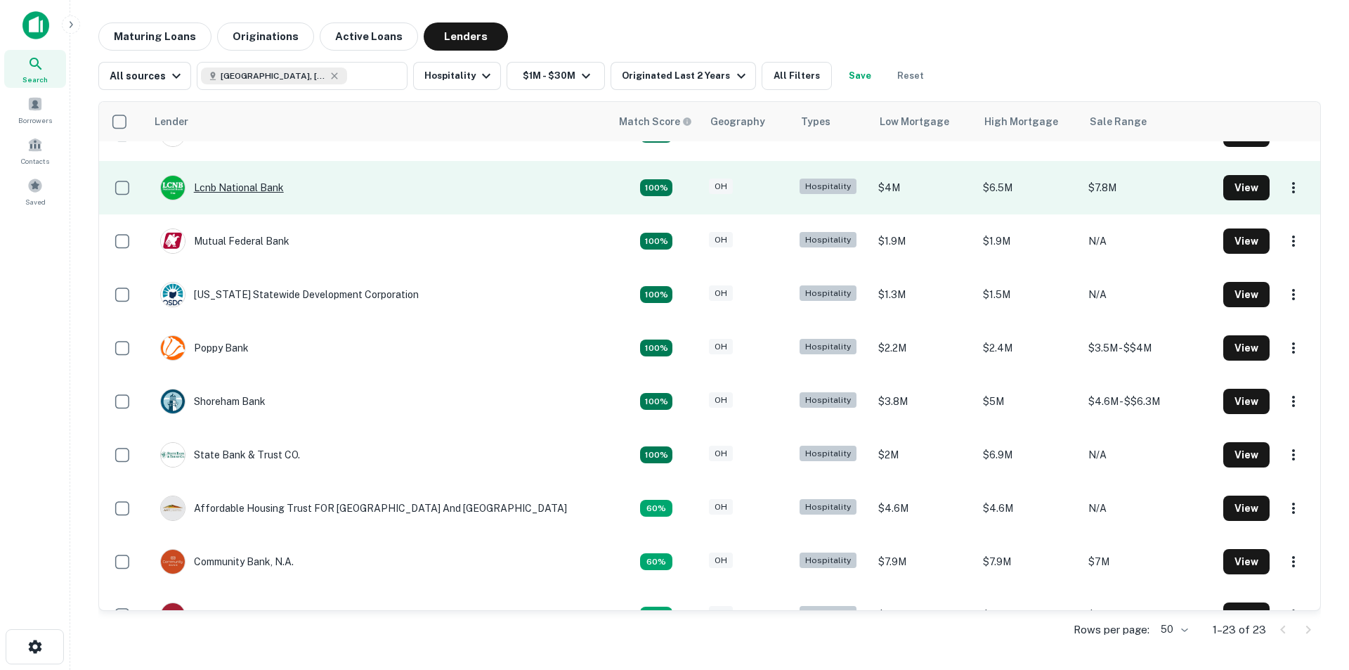
click at [226, 185] on div "Lcnb National Bank" at bounding box center [222, 187] width 124 height 25
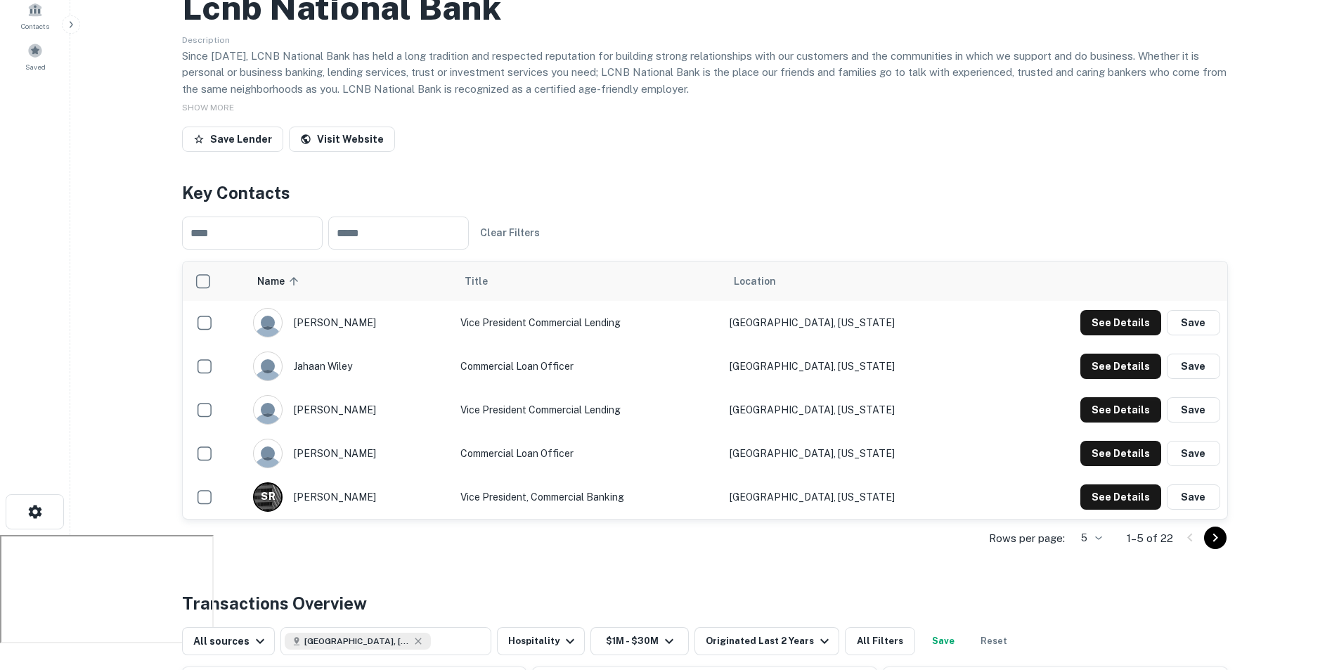
scroll to position [141, 0]
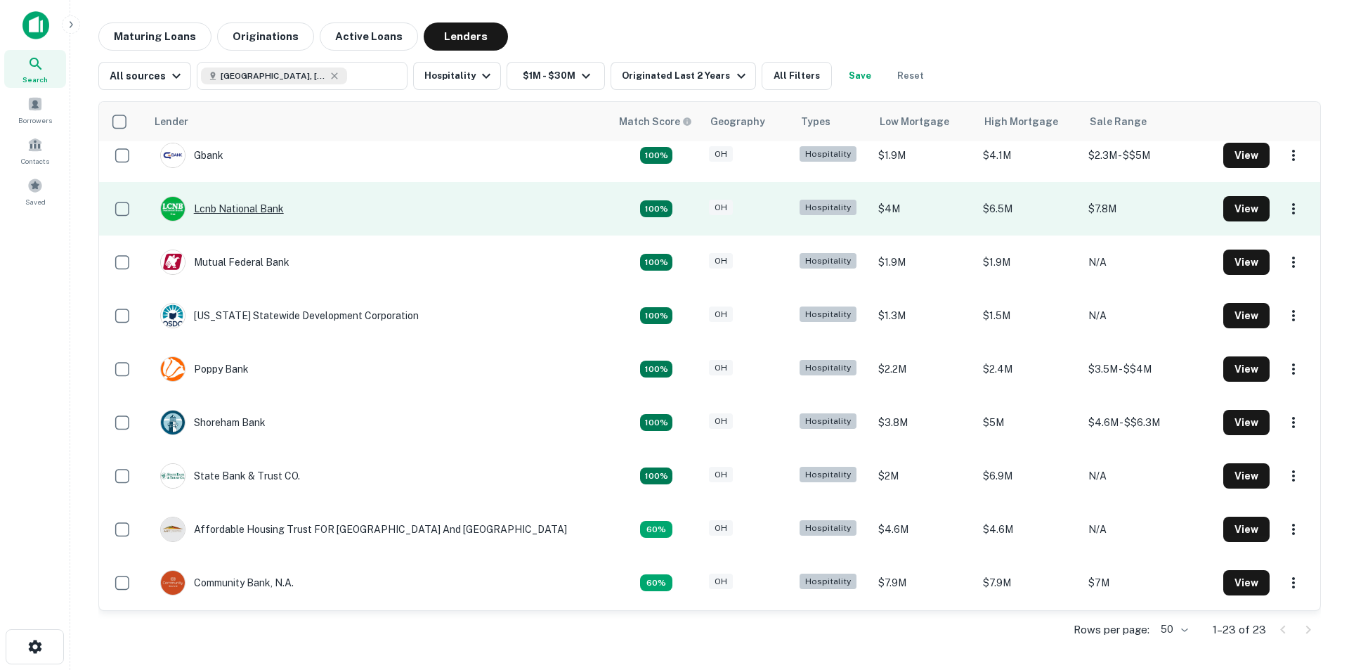
scroll to position [141, 0]
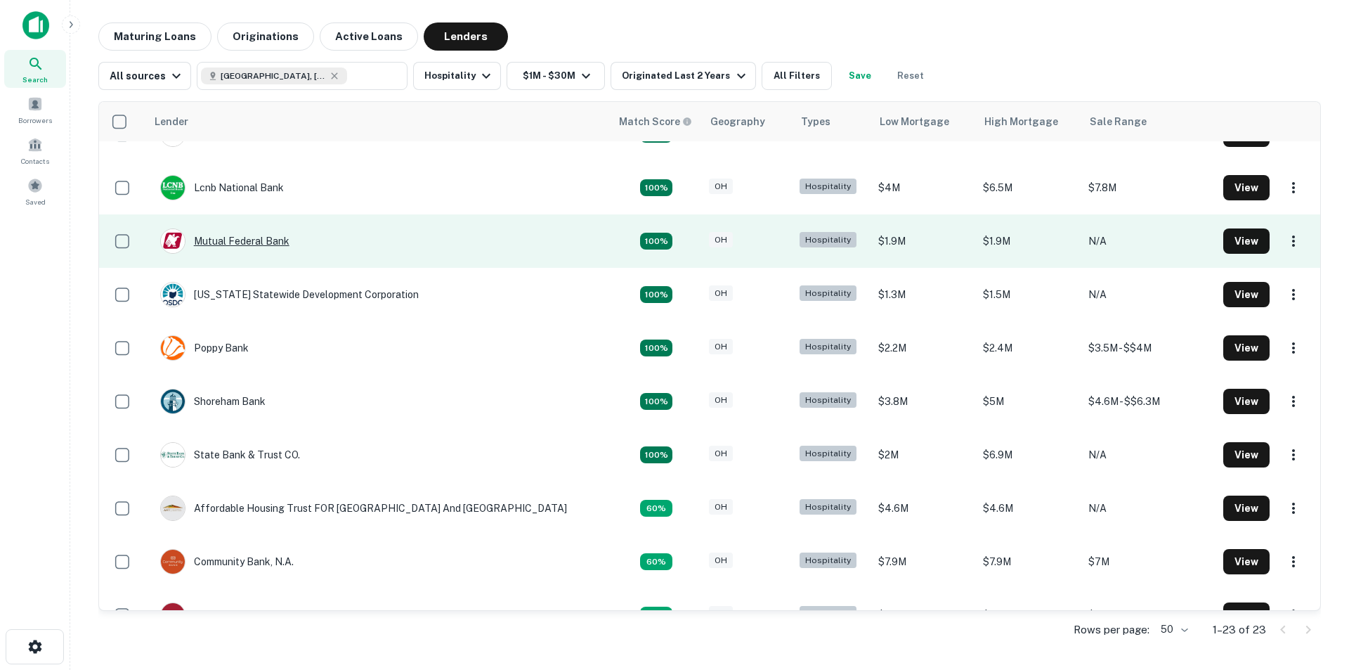
click at [276, 238] on div "Mutual Federal Bank" at bounding box center [224, 240] width 129 height 25
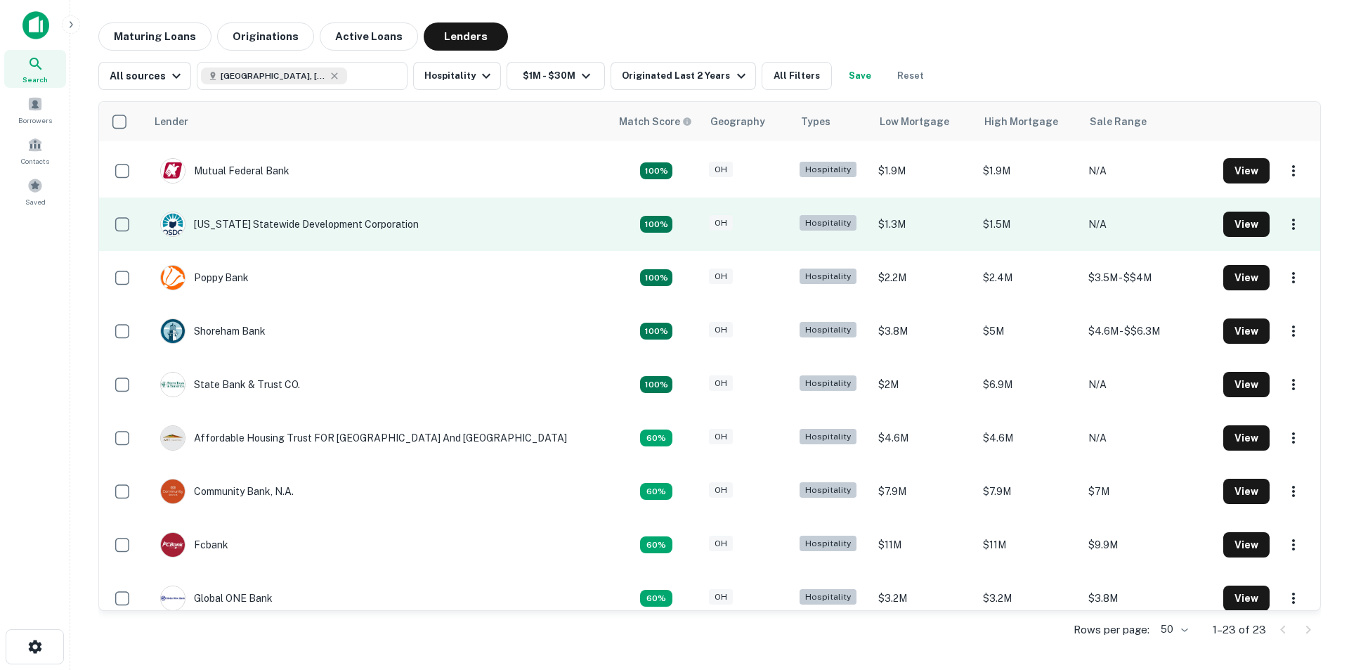
scroll to position [281, 0]
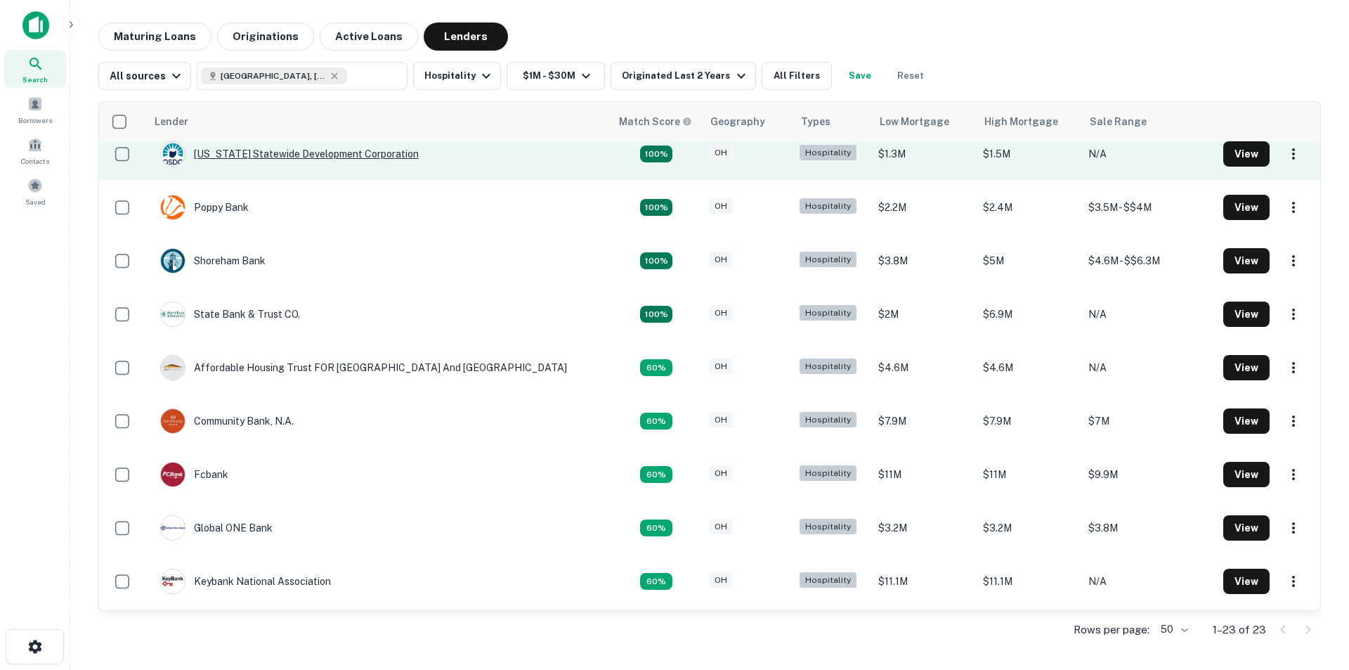
click at [283, 154] on div "[US_STATE] Statewide Development Corporation" at bounding box center [289, 153] width 259 height 25
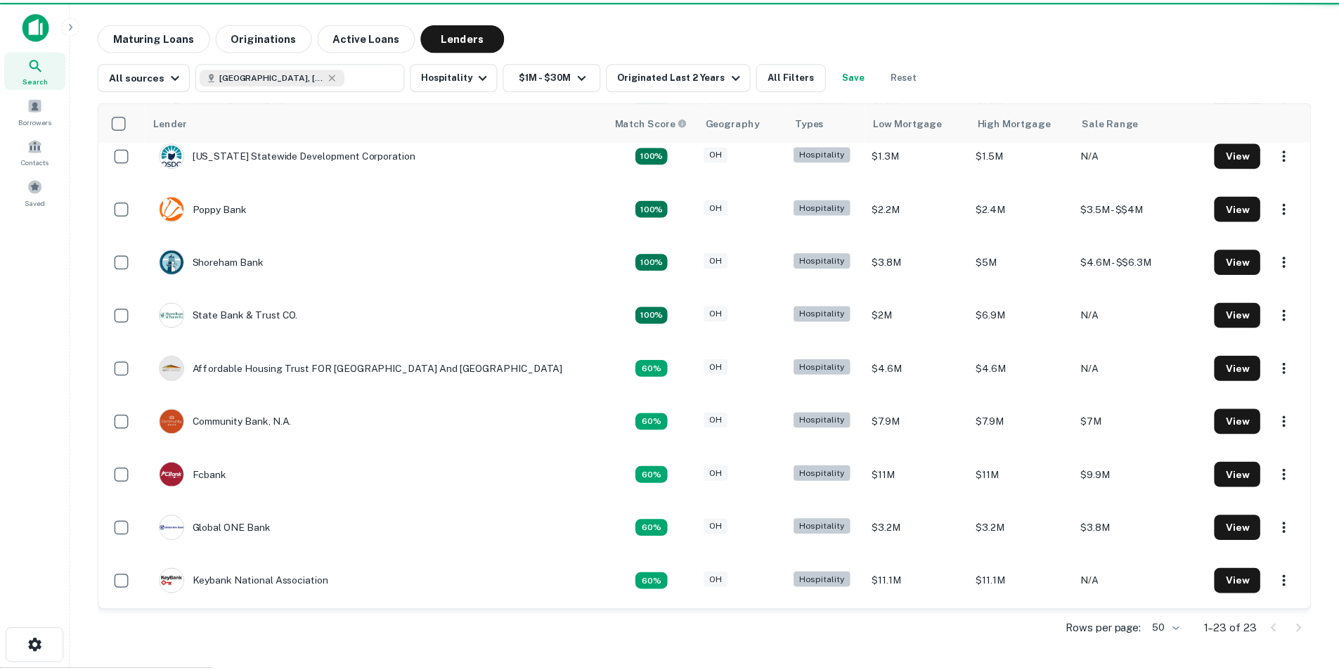
scroll to position [281, 0]
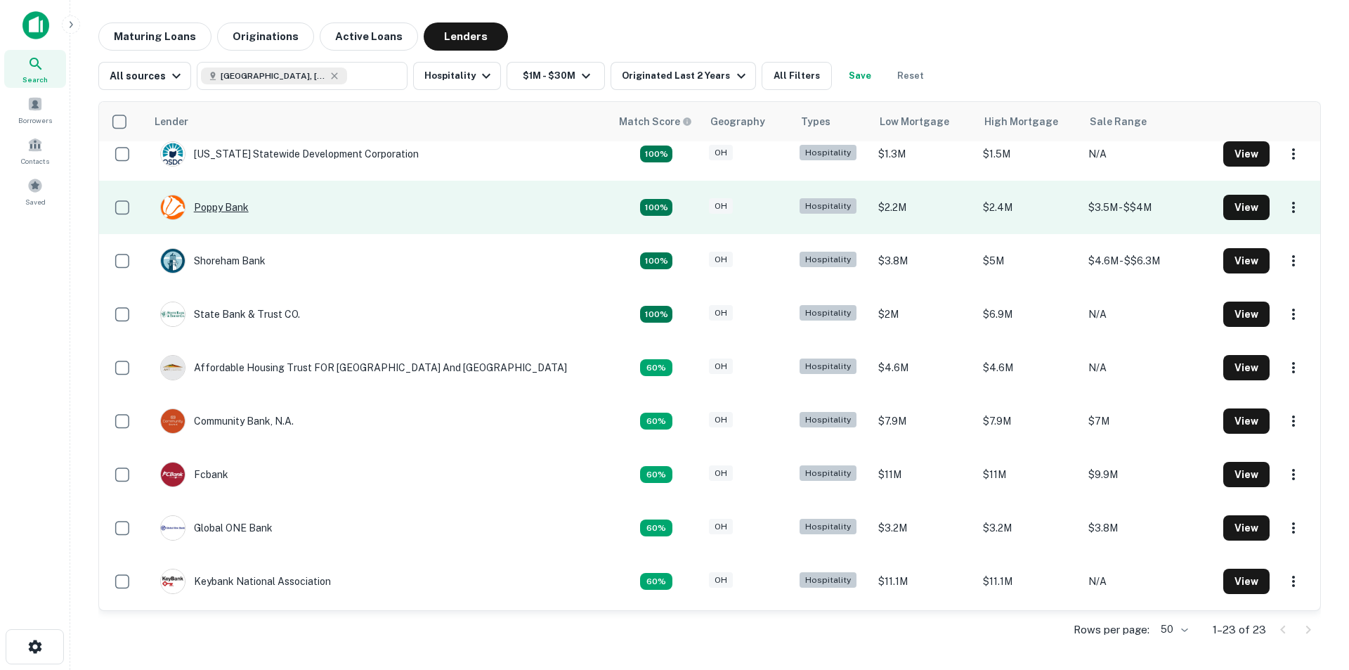
click at [232, 218] on div "Poppy Bank" at bounding box center [204, 207] width 89 height 25
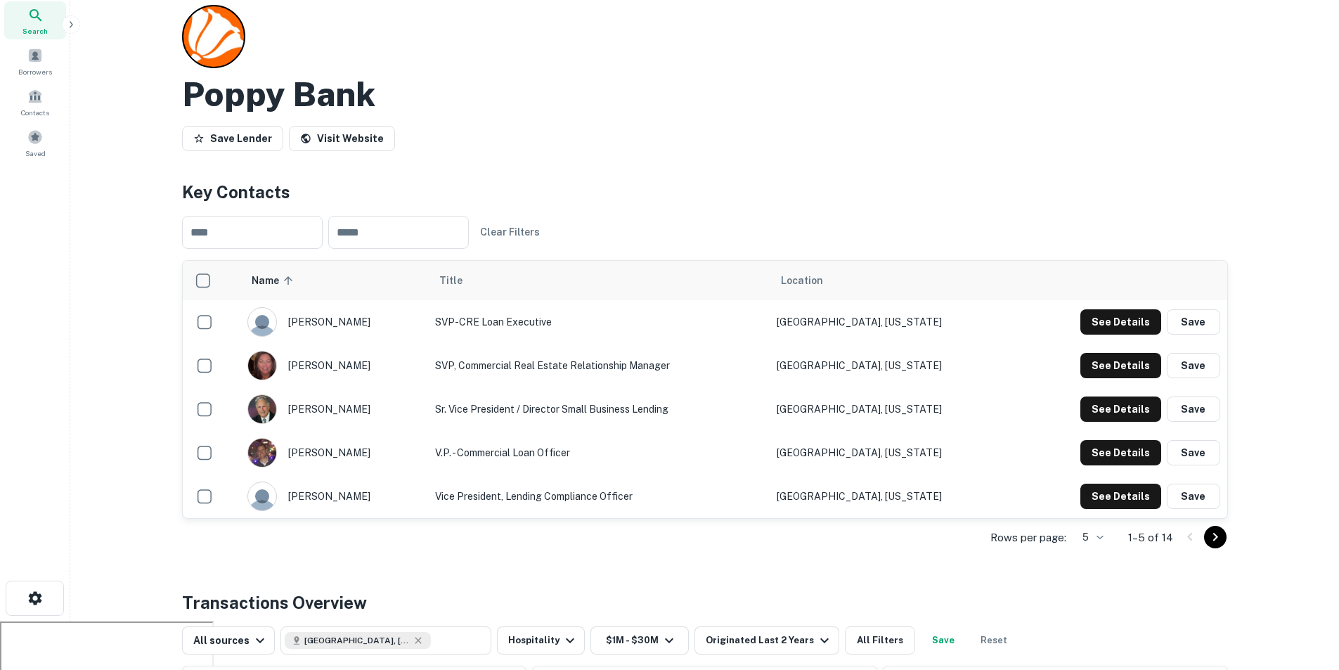
scroll to position [70, 0]
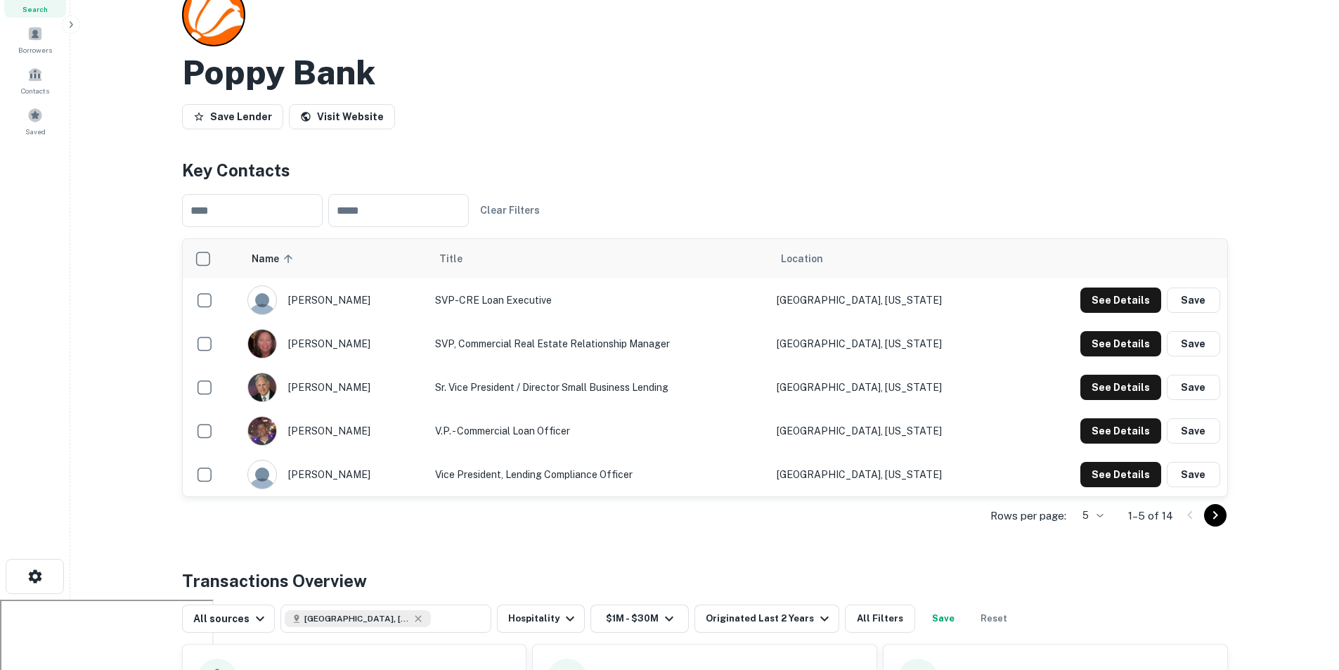
click at [1211, 517] on icon "Go to next page" at bounding box center [1215, 515] width 17 height 17
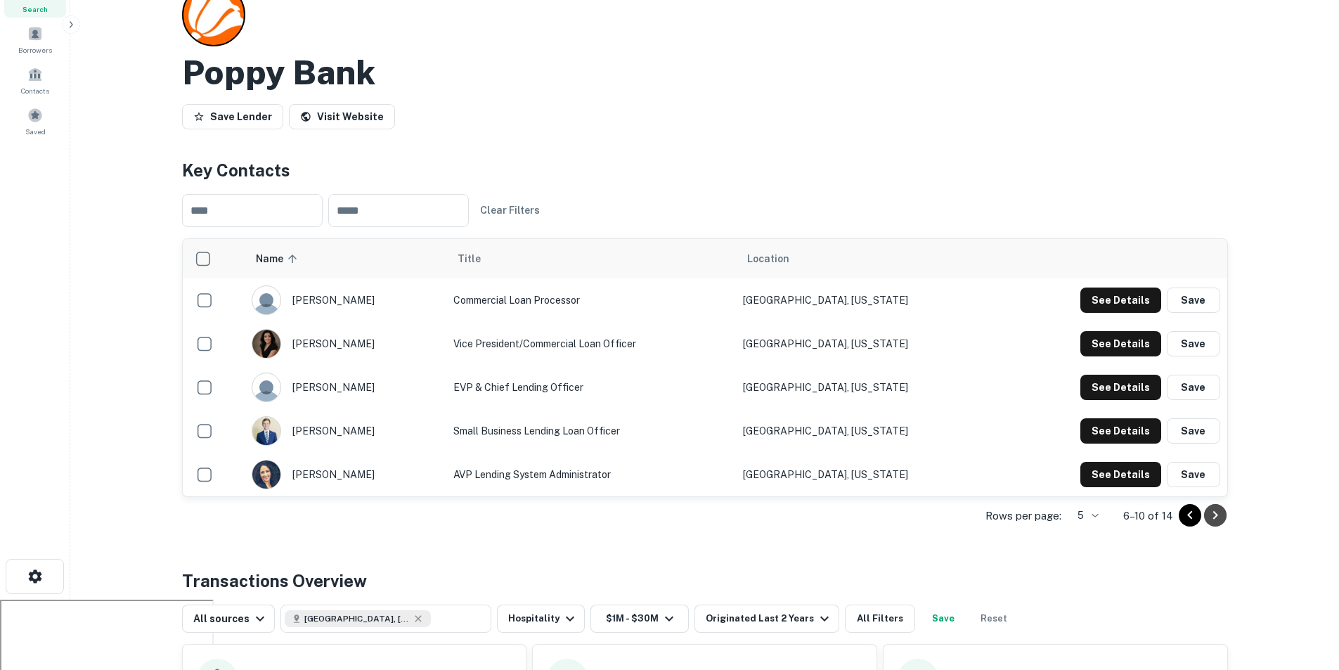
click at [1211, 517] on icon "Go to next page" at bounding box center [1215, 515] width 17 height 17
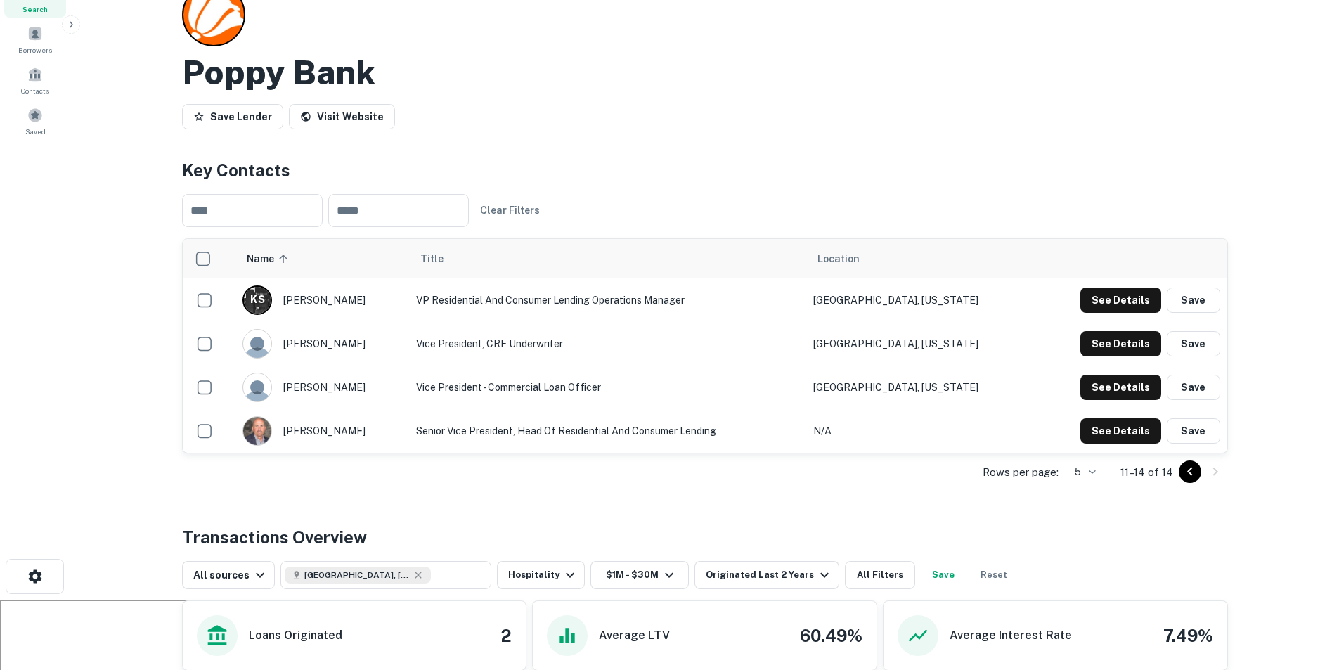
click at [1184, 465] on icon "Go to previous page" at bounding box center [1189, 471] width 17 height 17
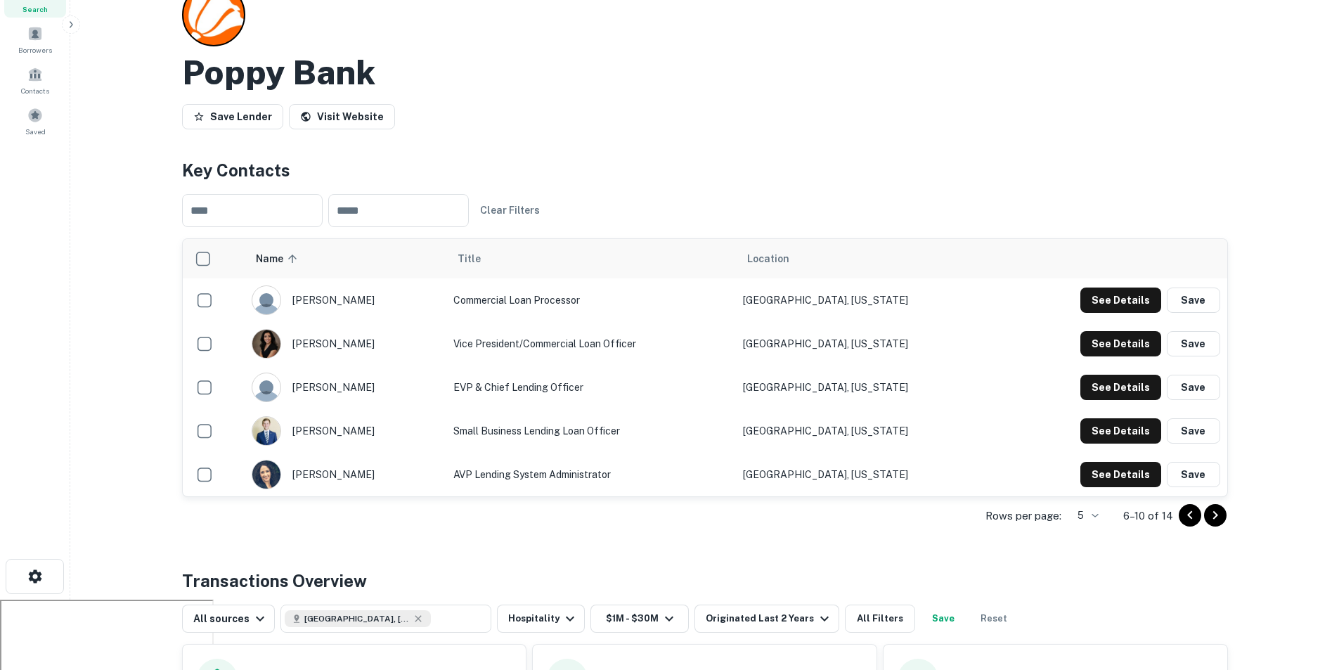
click at [1187, 509] on icon "Go to previous page" at bounding box center [1189, 515] width 17 height 17
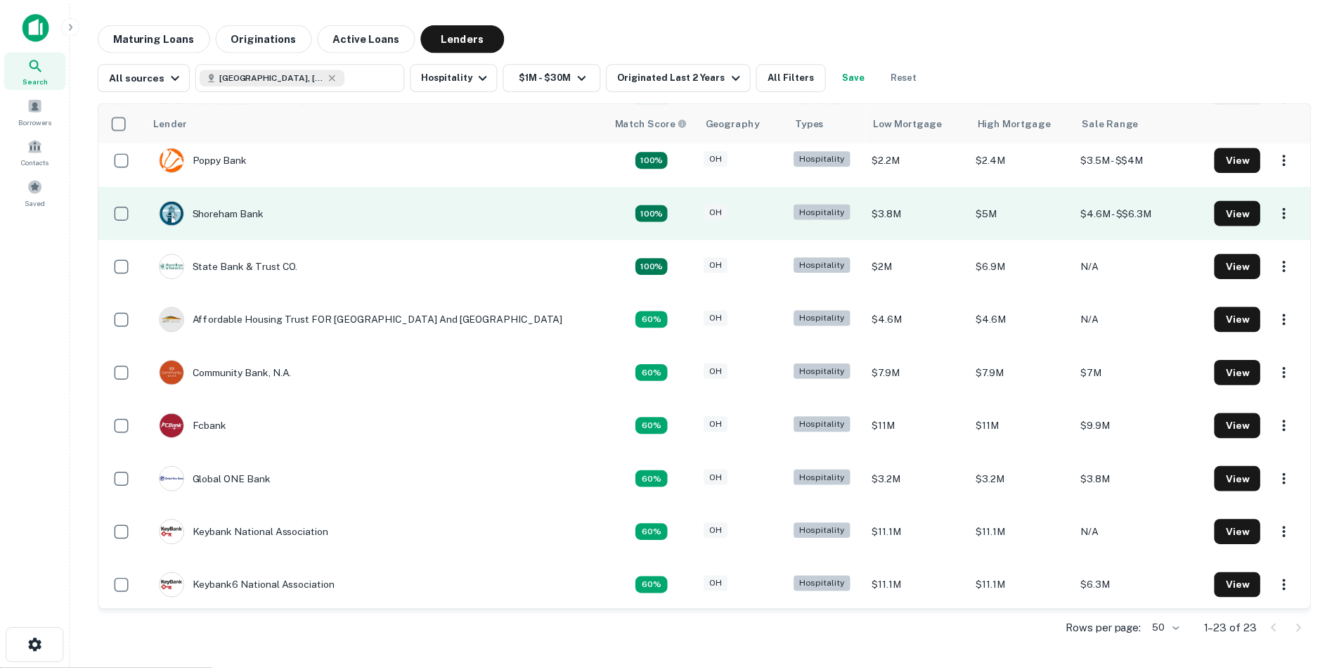
scroll to position [351, 0]
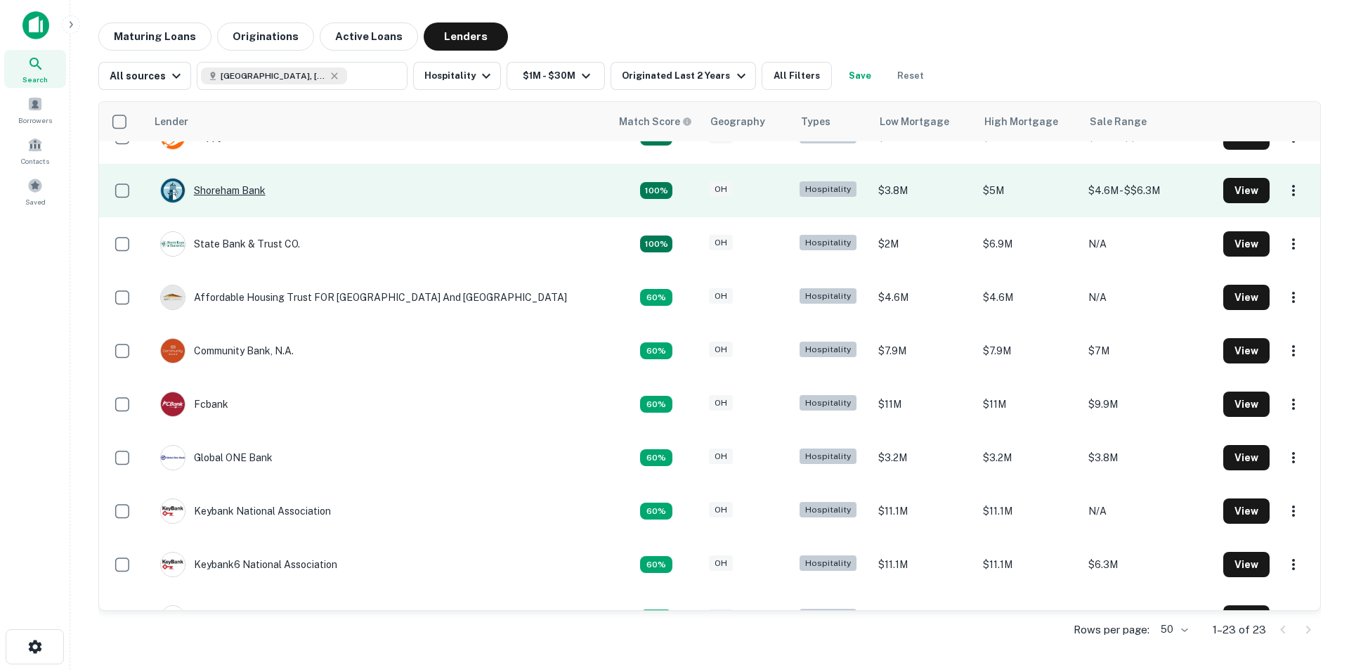
click at [260, 202] on div "Shoreham Bank" at bounding box center [212, 190] width 105 height 25
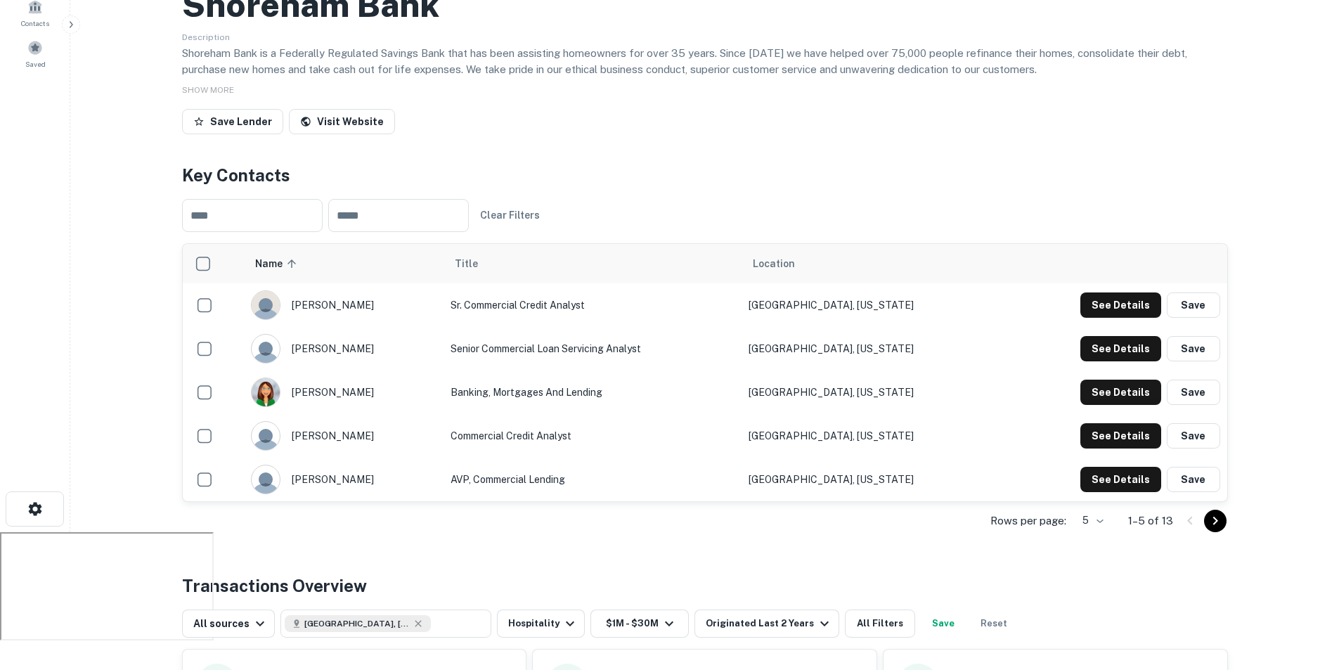
scroll to position [141, 0]
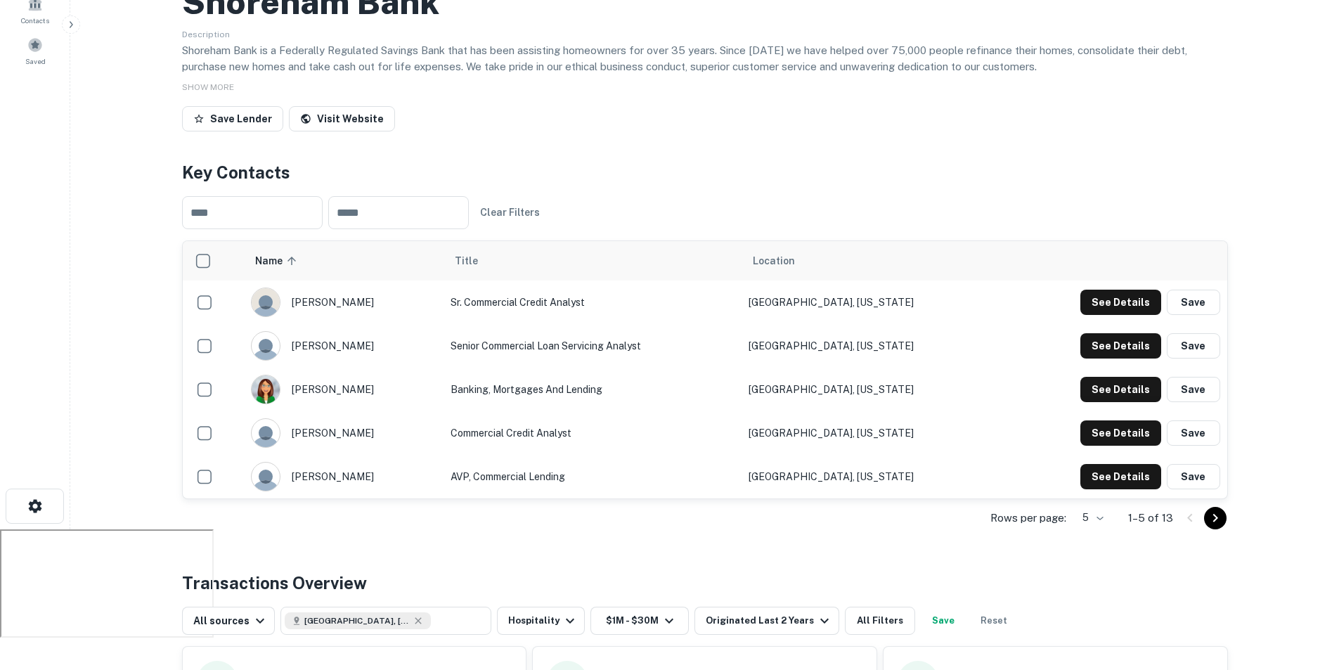
click at [1222, 519] on icon "Go to next page" at bounding box center [1215, 518] width 17 height 17
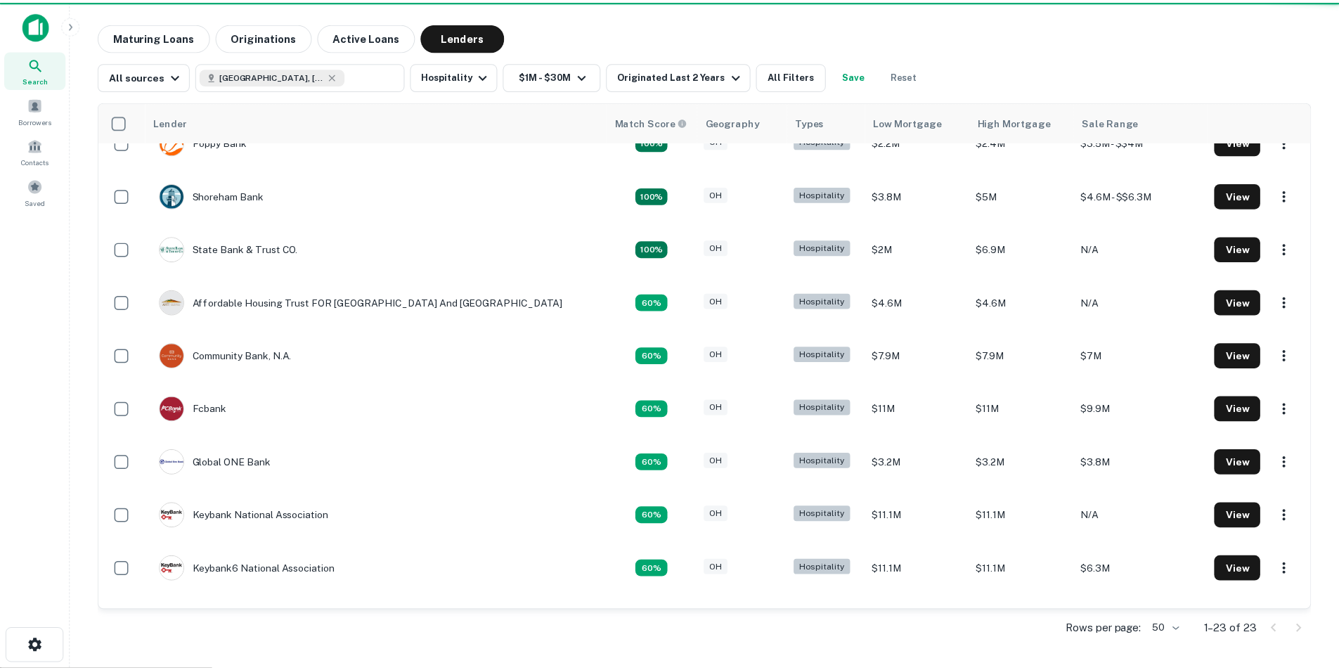
scroll to position [351, 0]
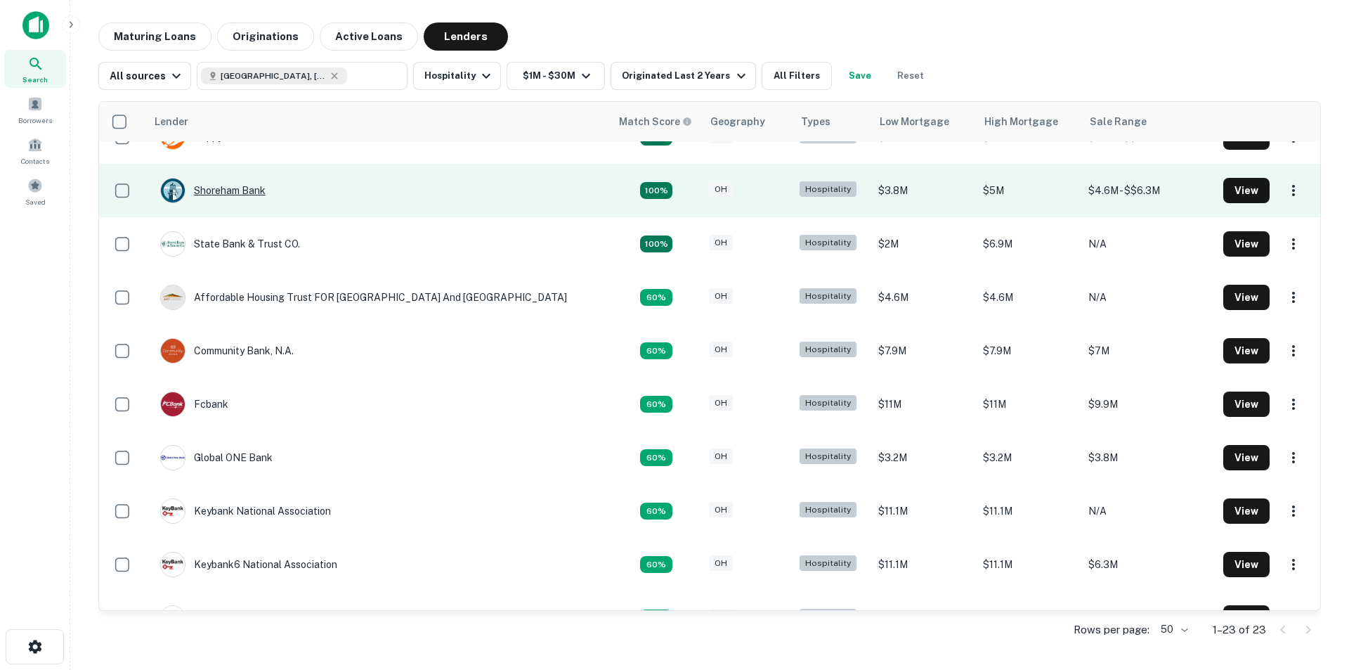
click at [234, 192] on div "Shoreham Bank" at bounding box center [212, 190] width 105 height 25
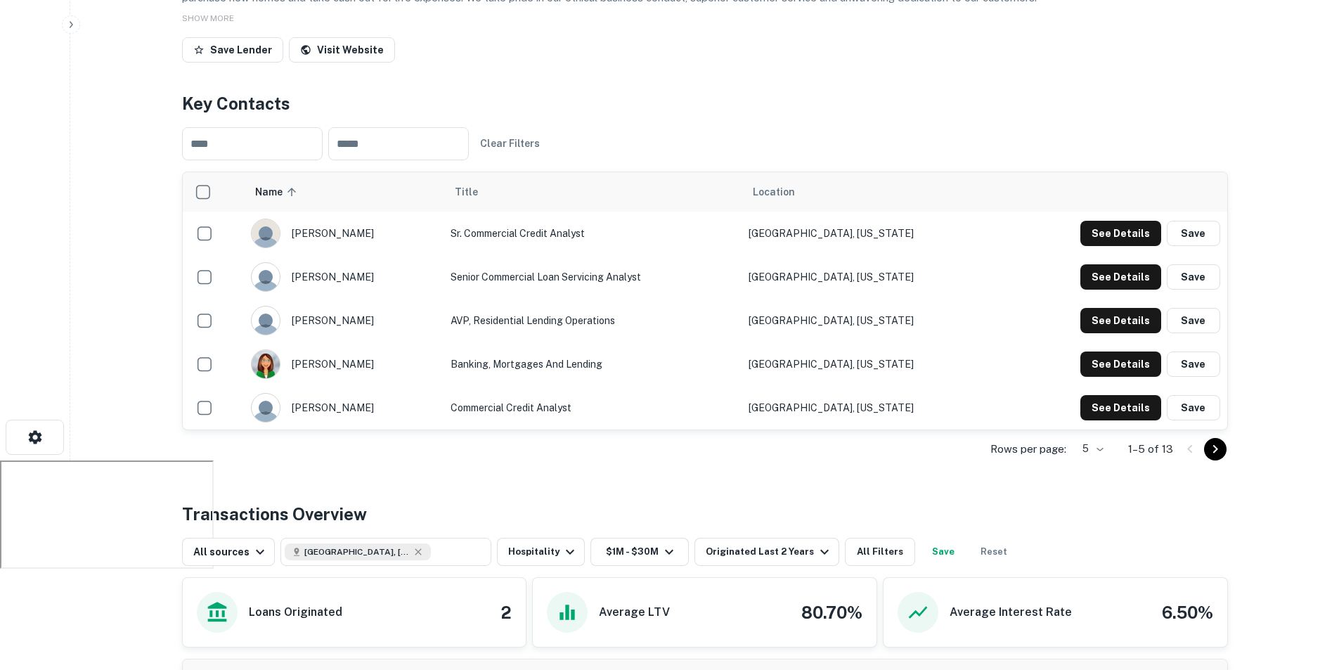
scroll to position [211, 0]
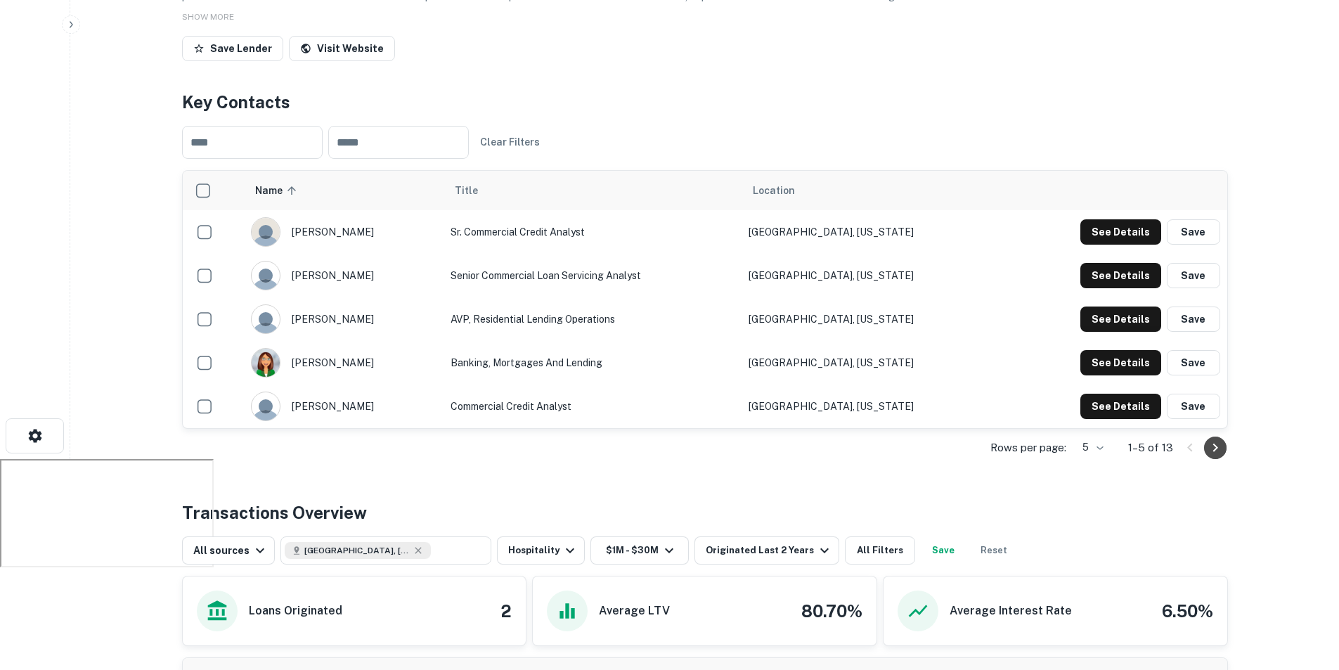
click at [1212, 442] on icon "Go to next page" at bounding box center [1215, 447] width 17 height 17
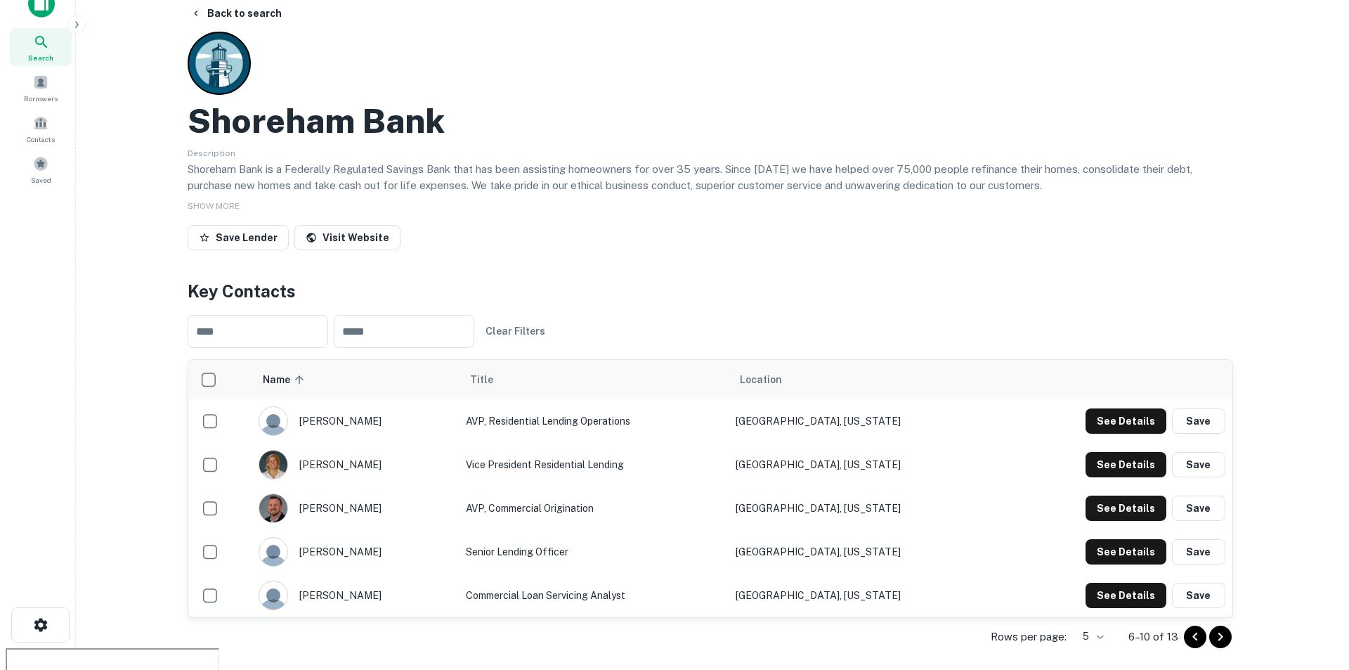
scroll to position [0, 0]
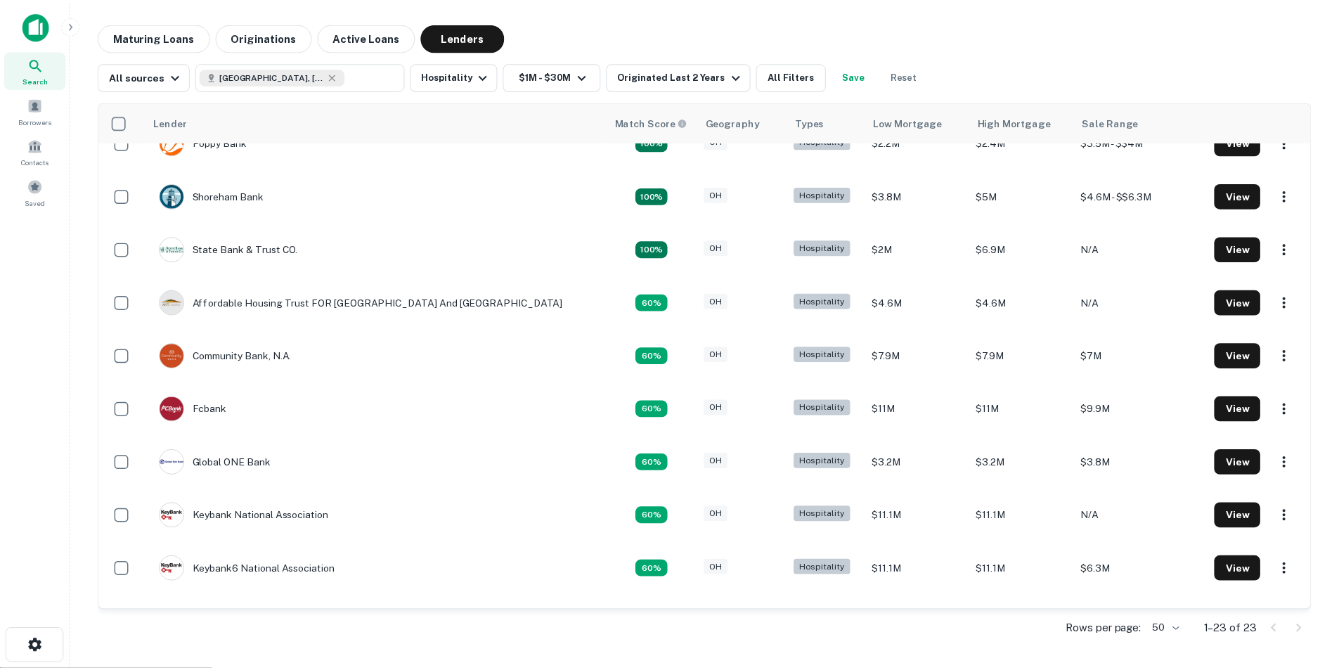
scroll to position [351, 0]
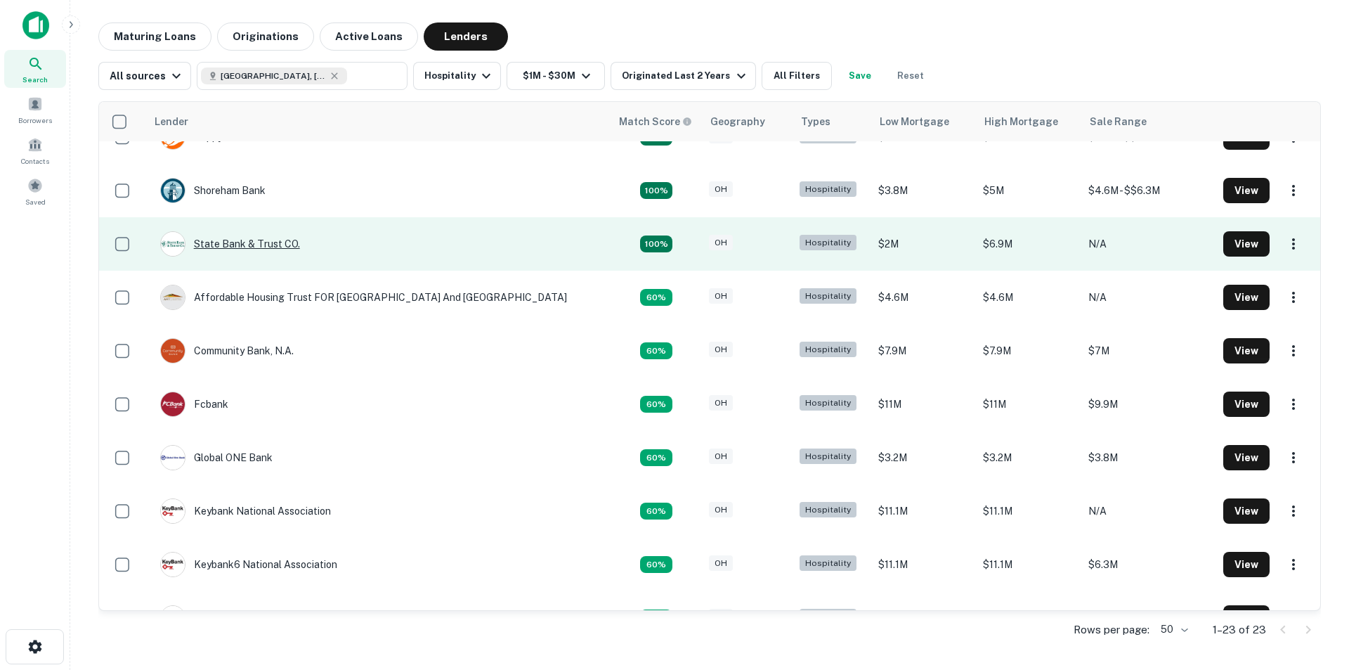
click at [261, 247] on div "State Bank & Trust CO." at bounding box center [230, 243] width 140 height 25
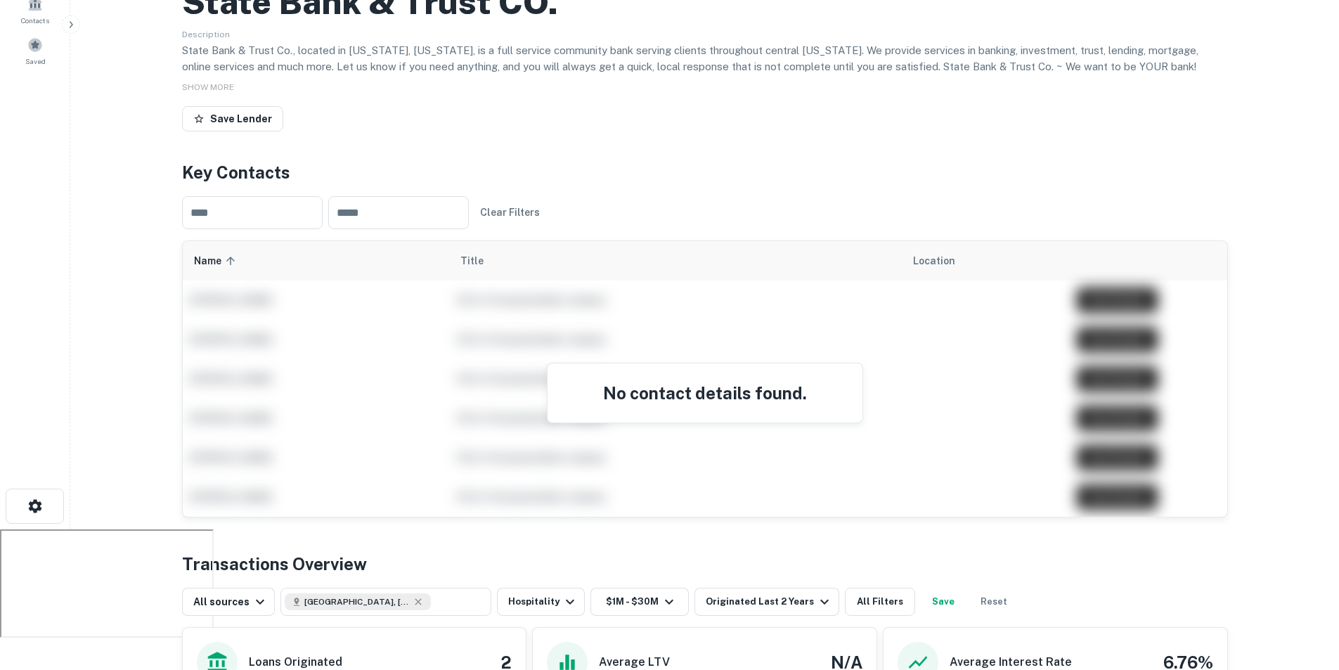
scroll to position [70, 0]
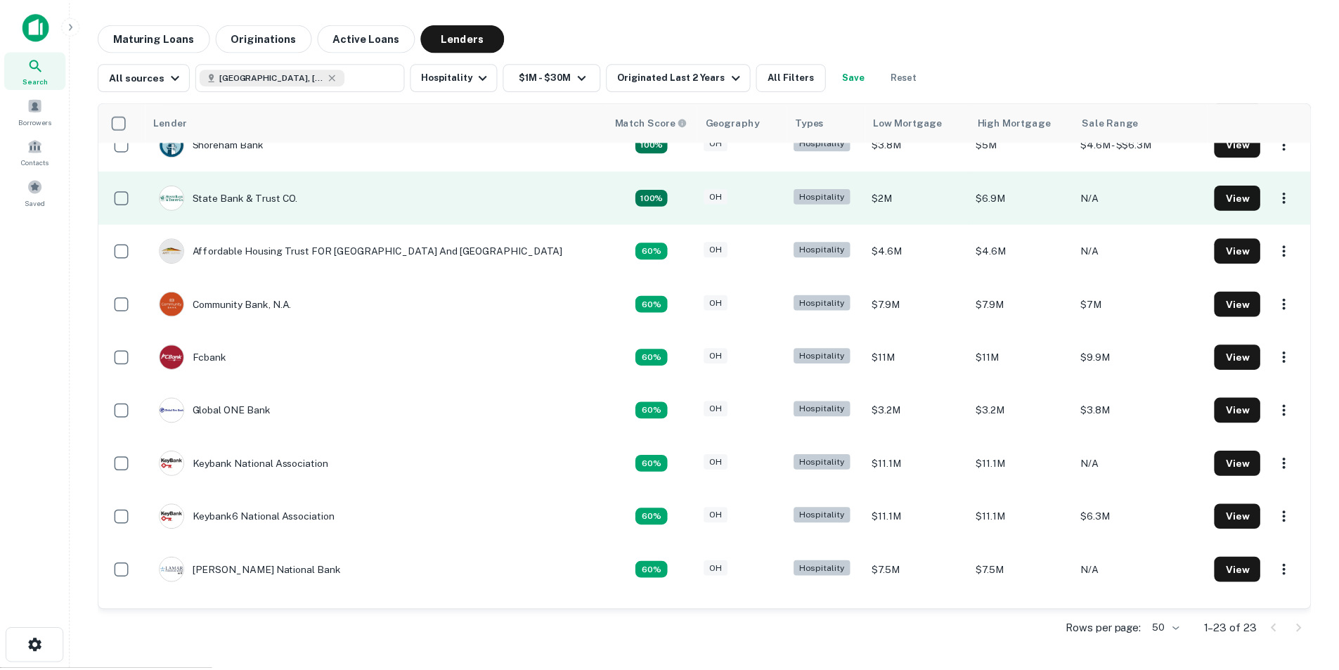
scroll to position [422, 0]
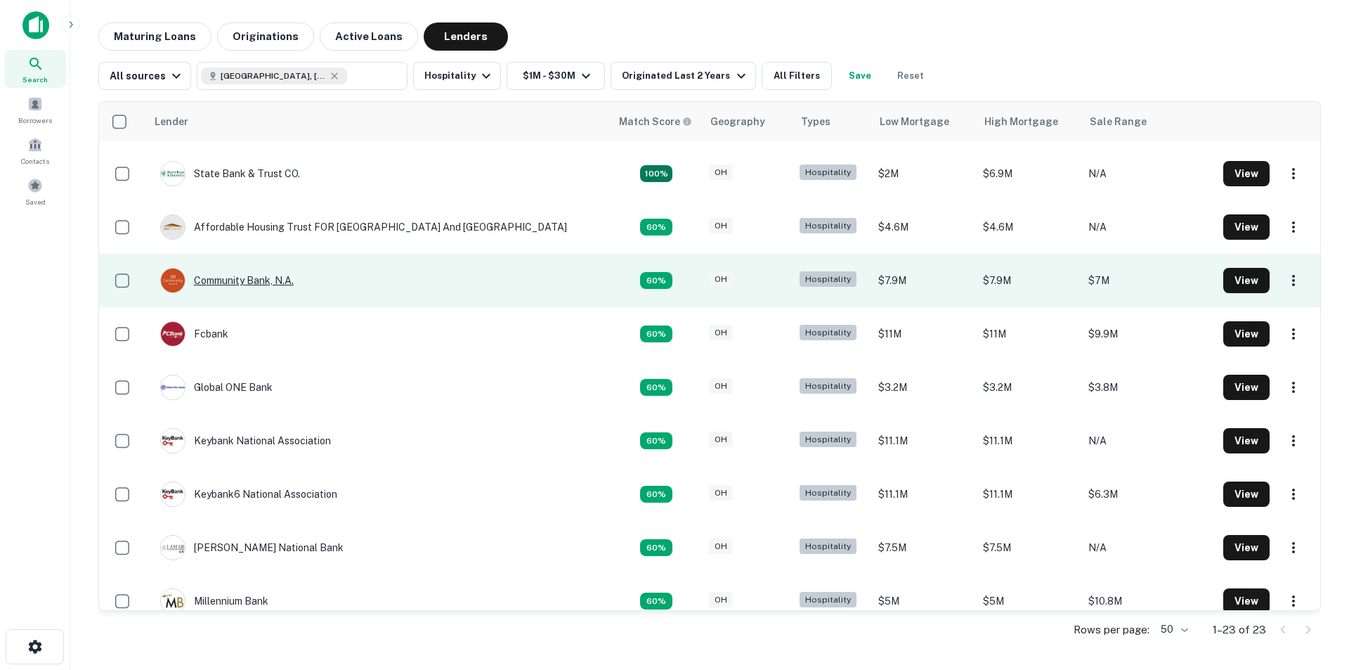
click at [219, 283] on div "Community Bank, N.a." at bounding box center [227, 280] width 134 height 25
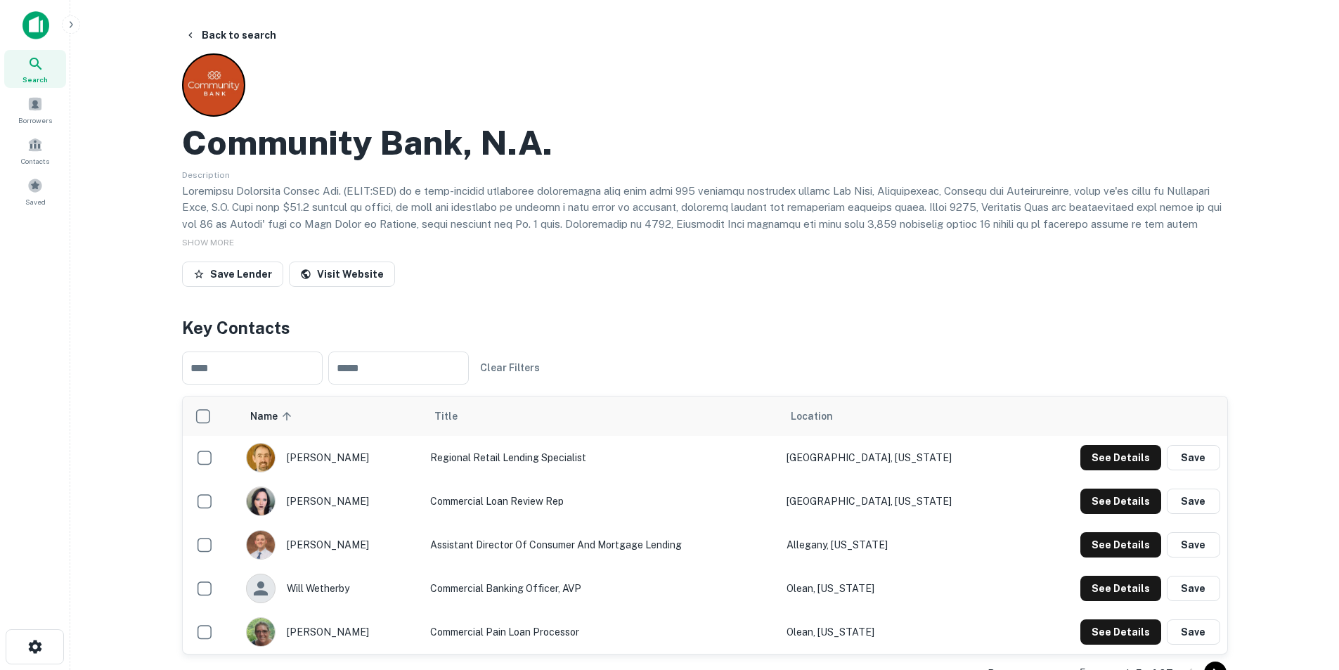
scroll to position [70, 0]
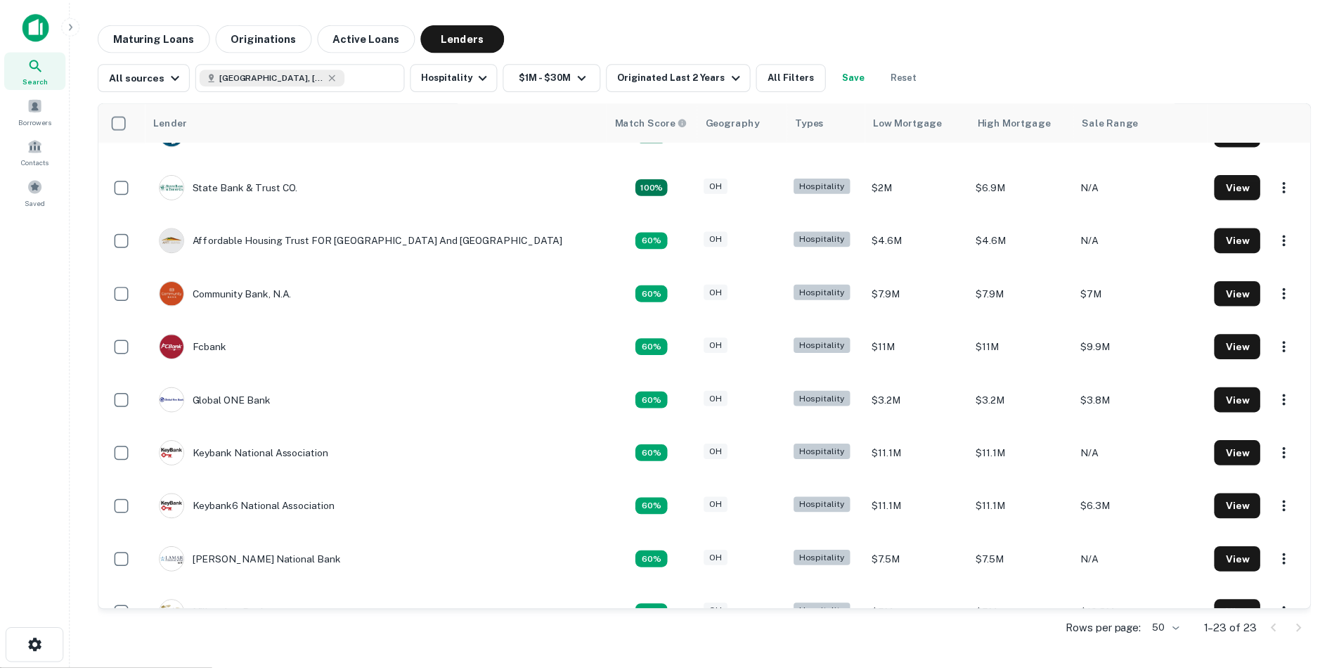
scroll to position [422, 0]
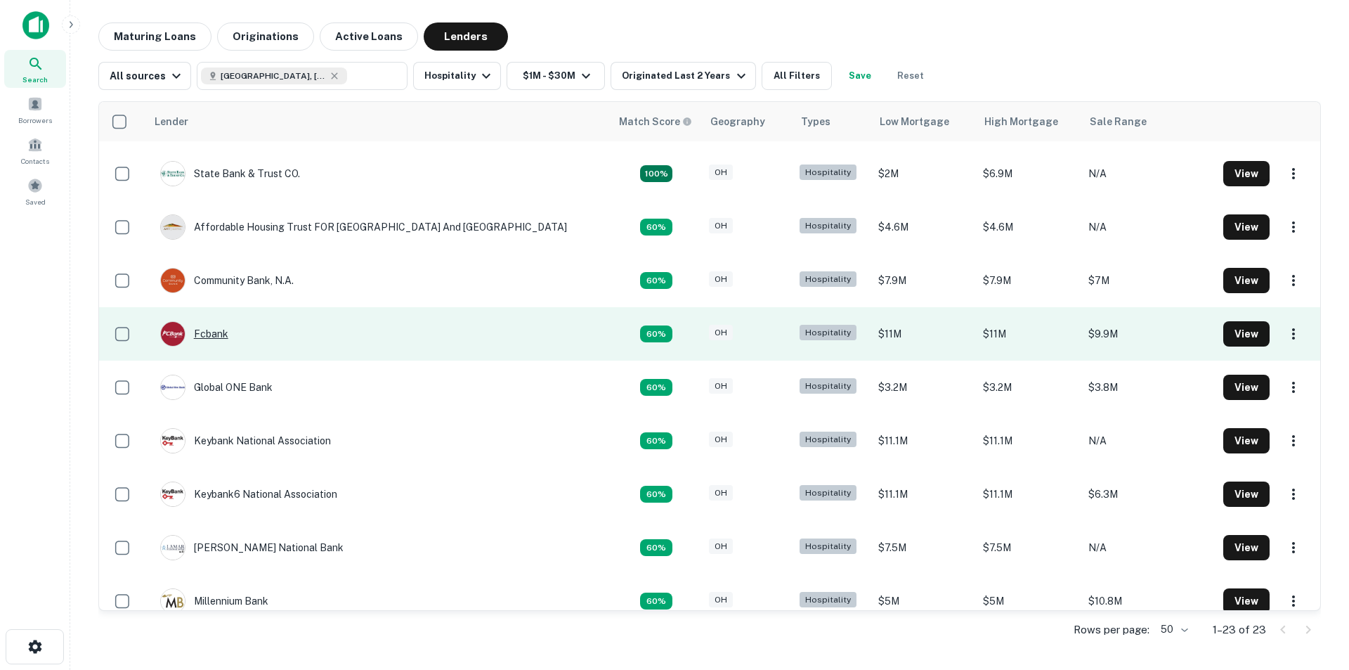
click at [224, 342] on div "Fcbank" at bounding box center [194, 333] width 68 height 25
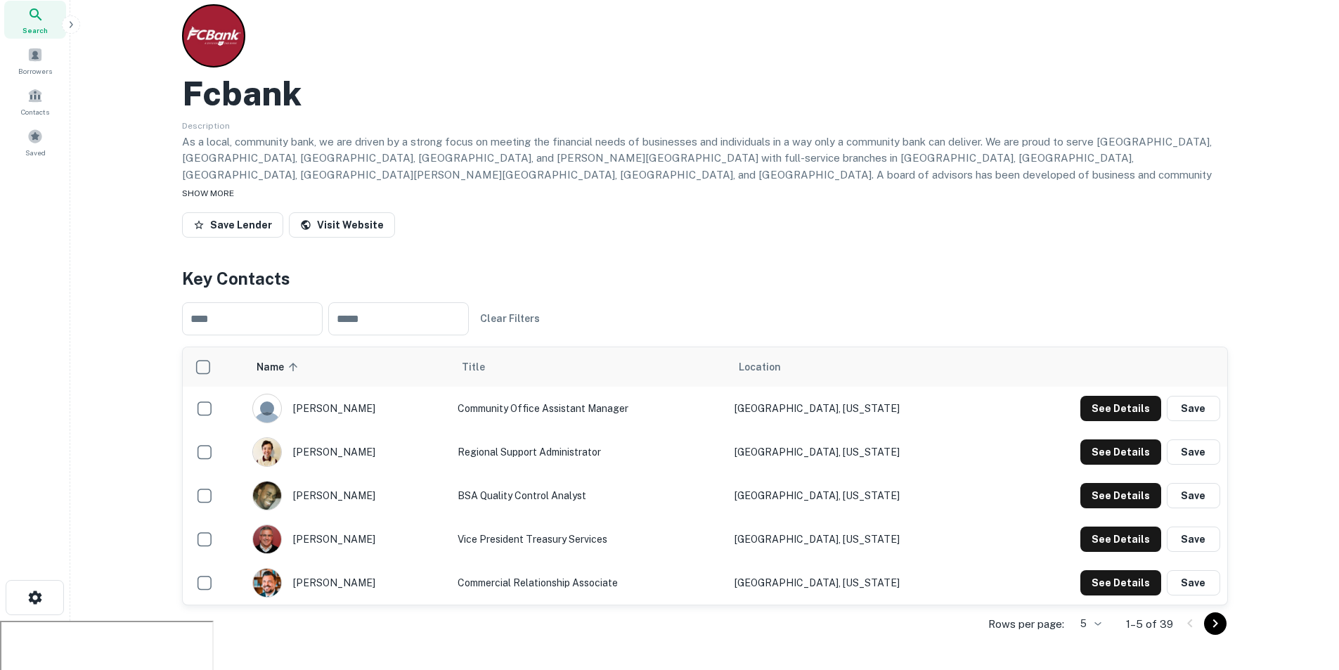
scroll to position [70, 0]
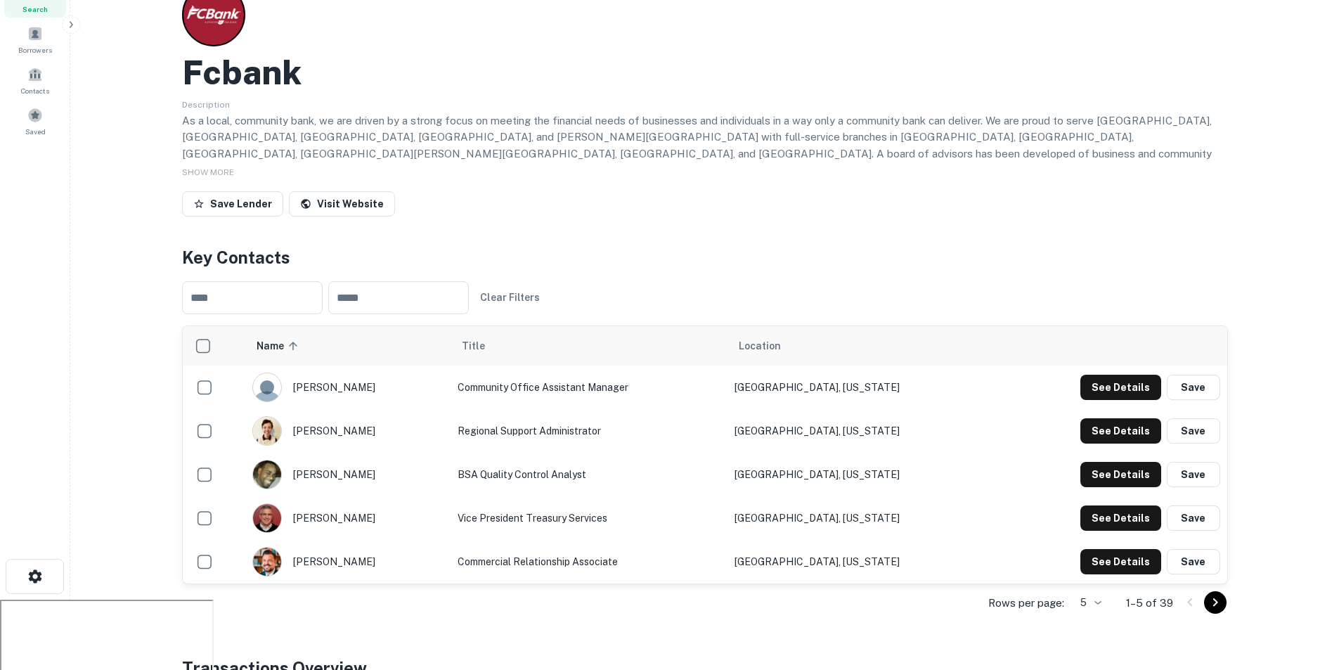
click at [1211, 605] on icon "Go to next page" at bounding box center [1215, 602] width 17 height 17
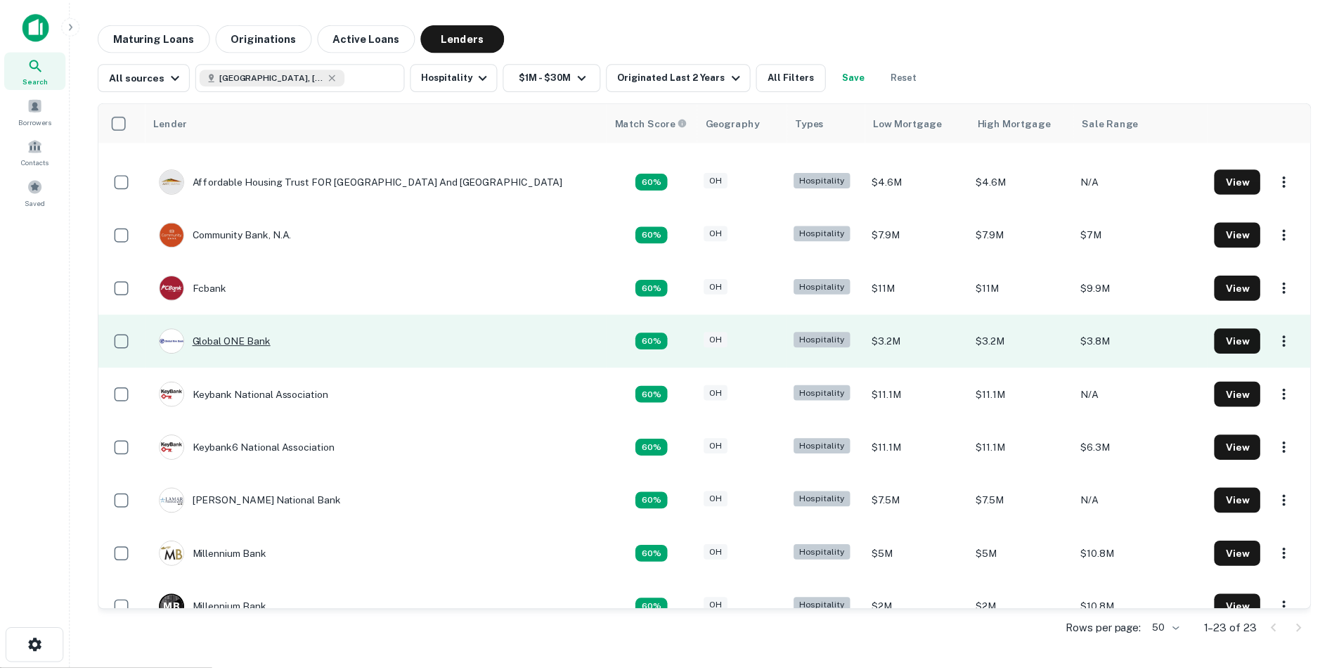
scroll to position [562, 0]
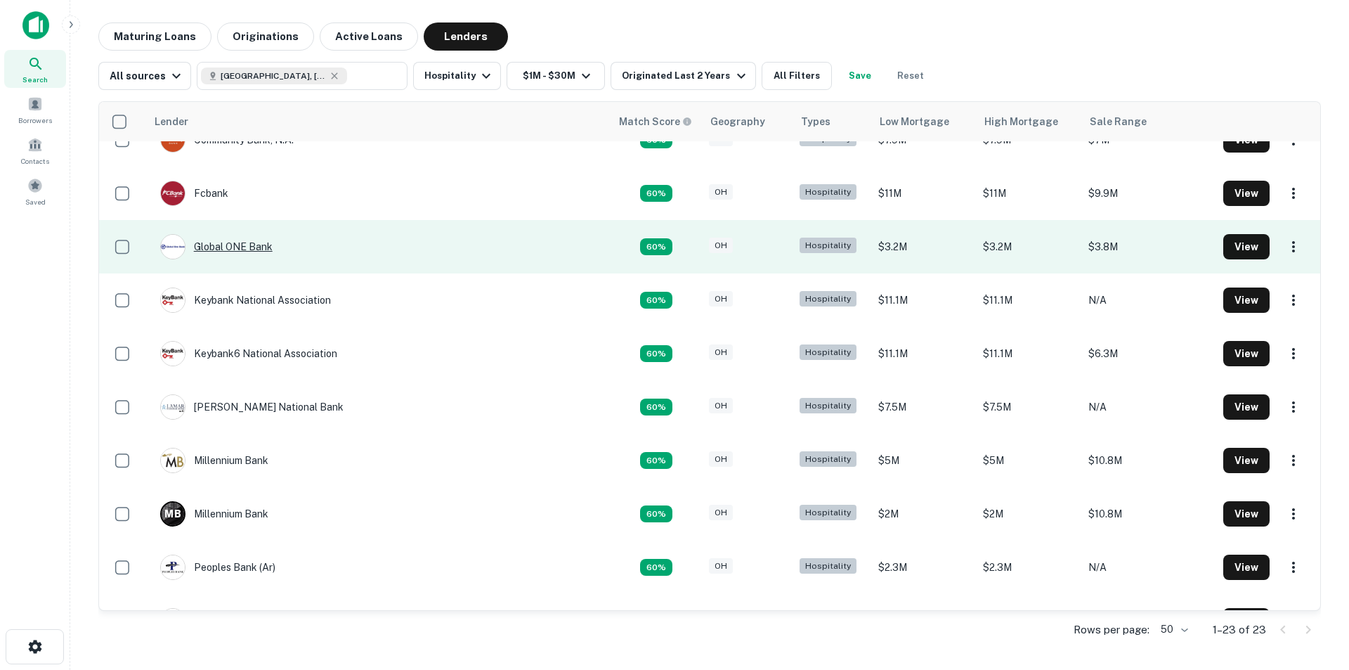
click at [248, 245] on div "Global ONE Bank" at bounding box center [216, 246] width 112 height 25
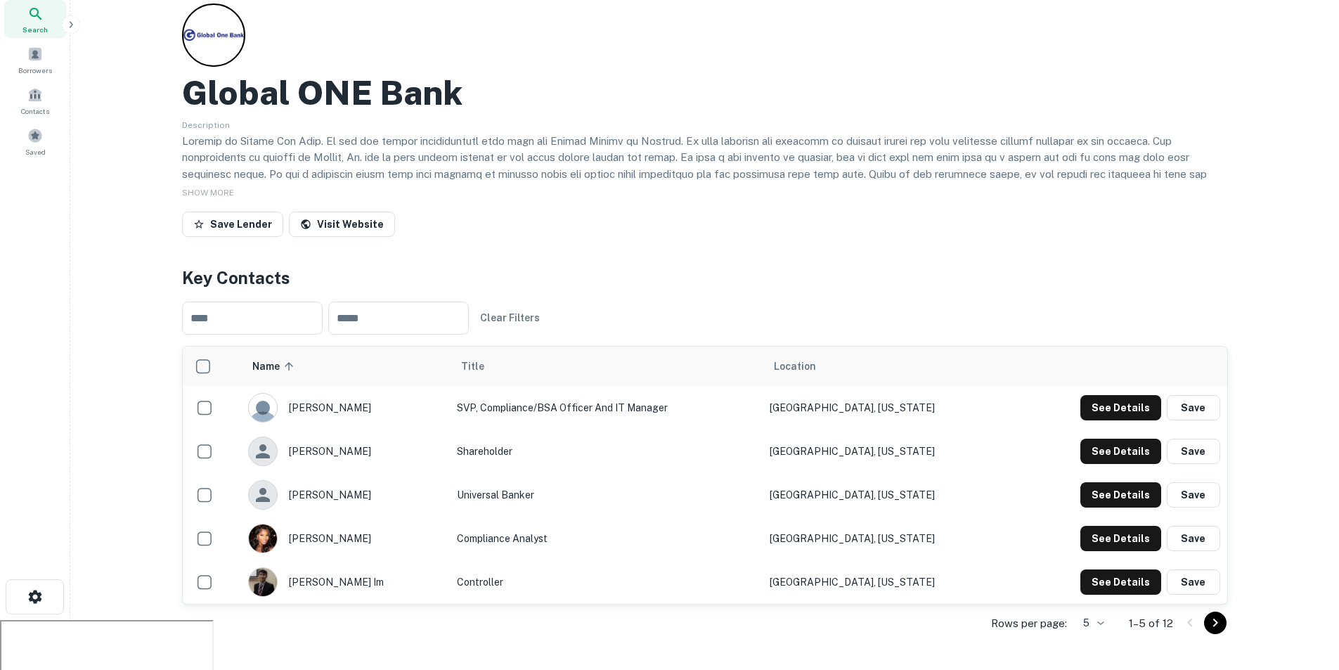
scroll to position [70, 0]
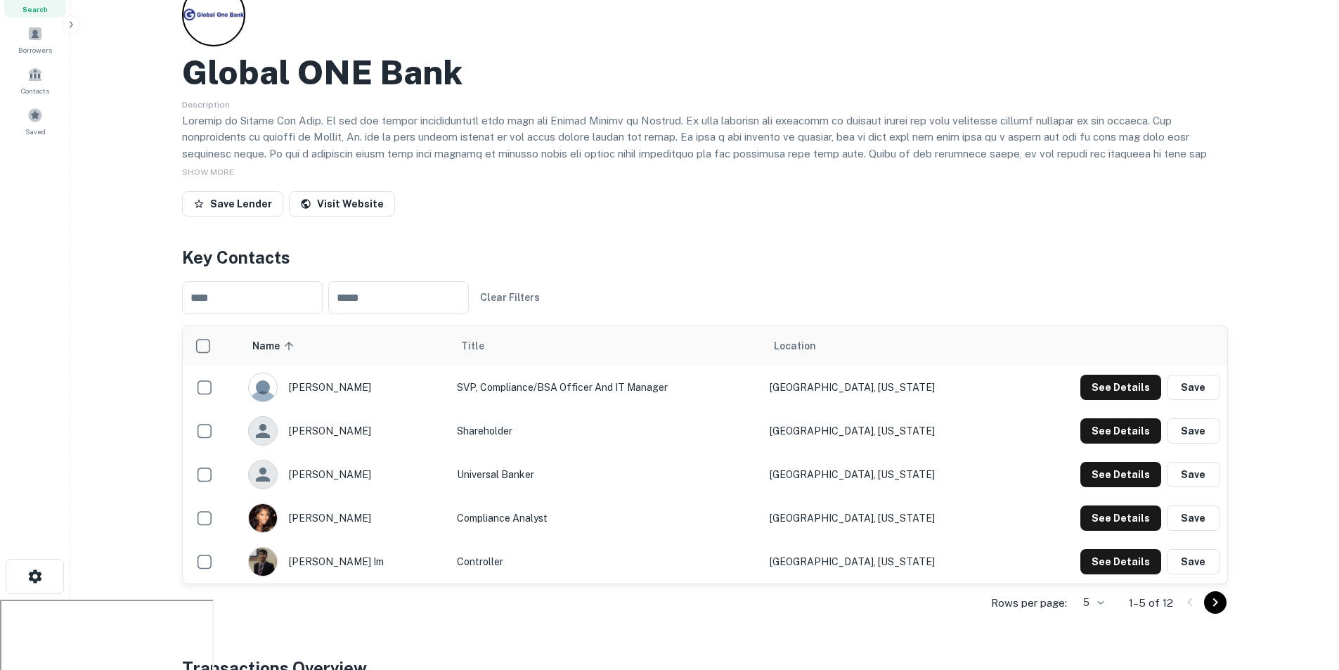
click at [1209, 607] on icon "Go to next page" at bounding box center [1215, 602] width 17 height 17
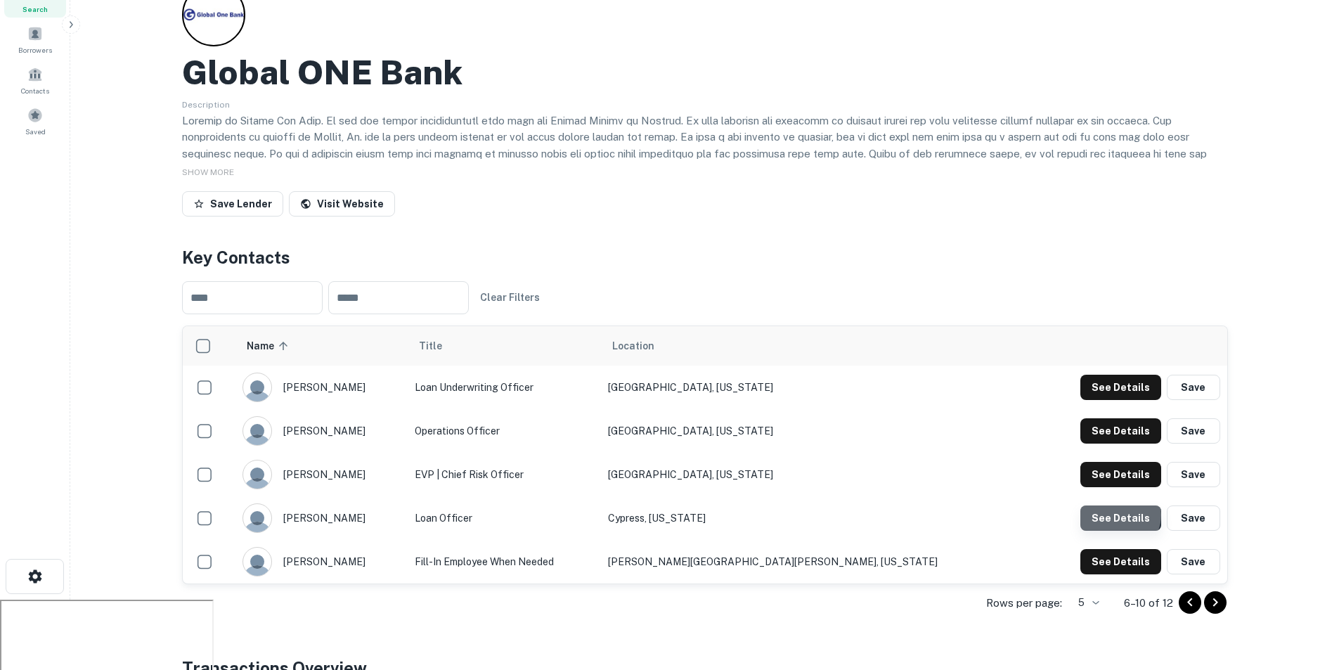
click at [1121, 515] on button "See Details" at bounding box center [1120, 517] width 81 height 25
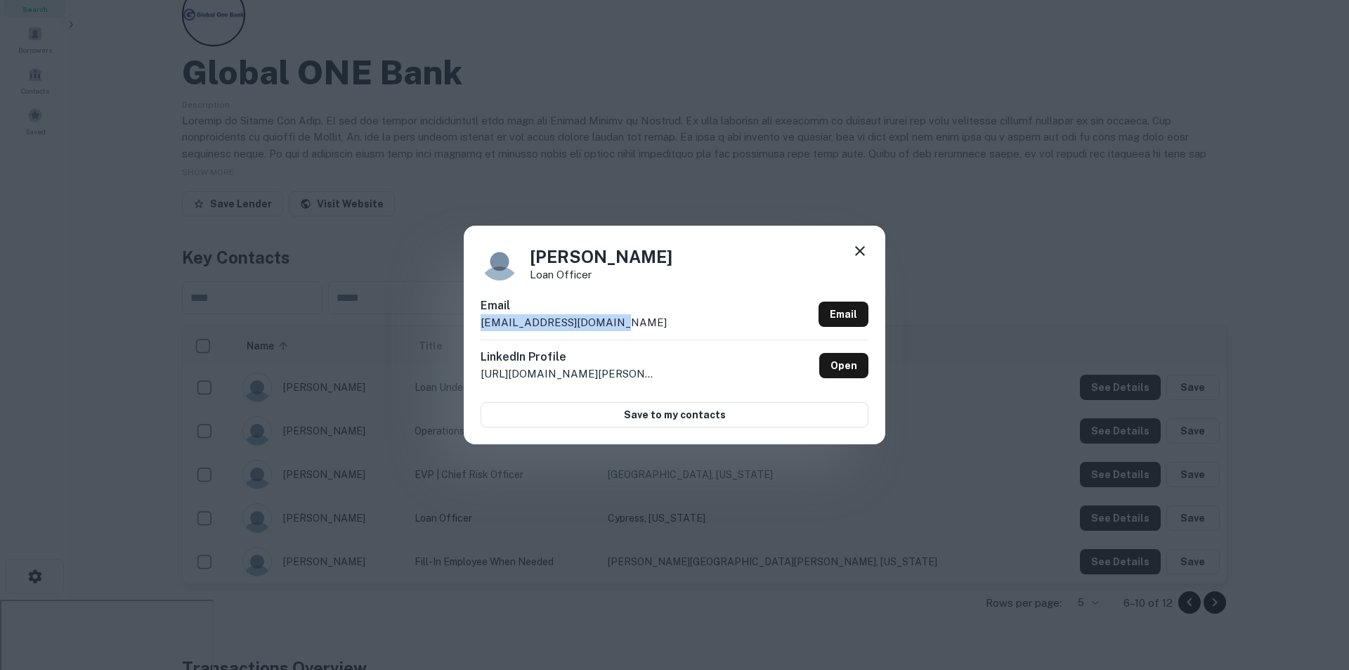
drag, startPoint x: 614, startPoint y: 327, endPoint x: 470, endPoint y: 326, distance: 143.4
click at [470, 326] on div "[PERSON_NAME] Loan Officer Email [EMAIL_ADDRESS][DOMAIN_NAME] Email LinkedIn Pr…" at bounding box center [675, 335] width 422 height 218
copy p "[EMAIL_ADDRESS][DOMAIN_NAME]"
click at [857, 246] on icon at bounding box center [860, 250] width 17 height 17
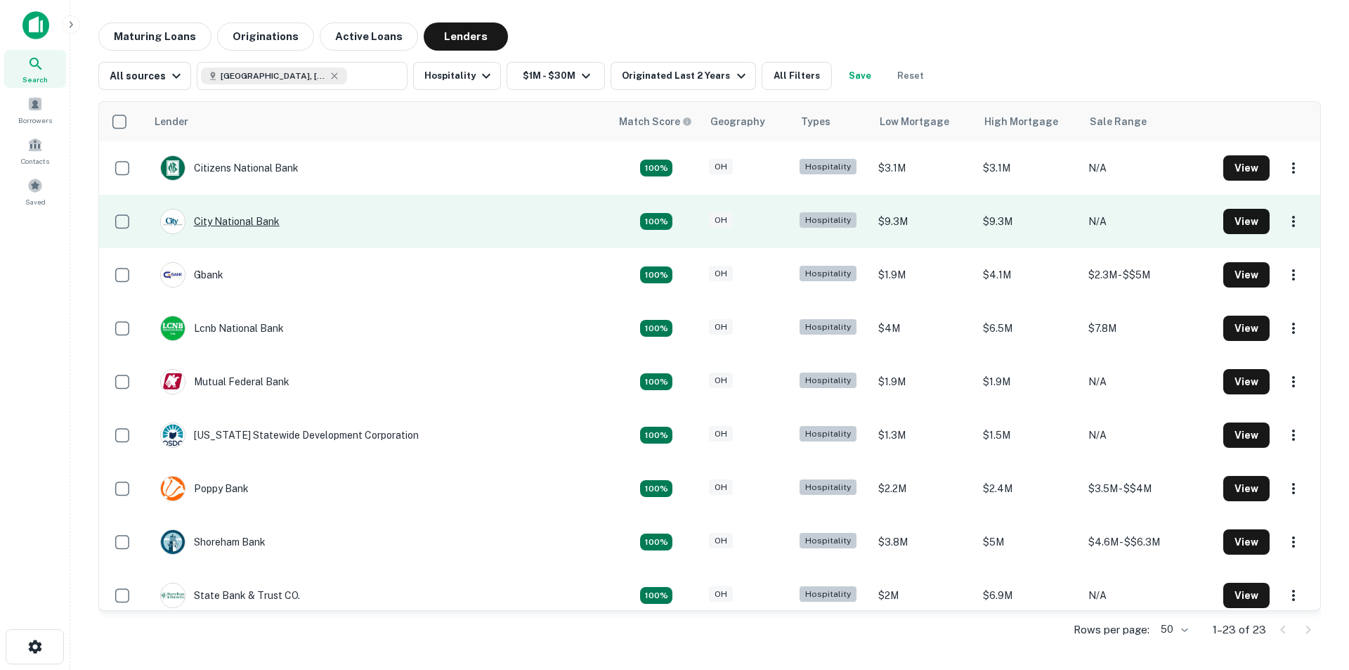
click at [252, 217] on div "City National Bank" at bounding box center [219, 221] width 119 height 25
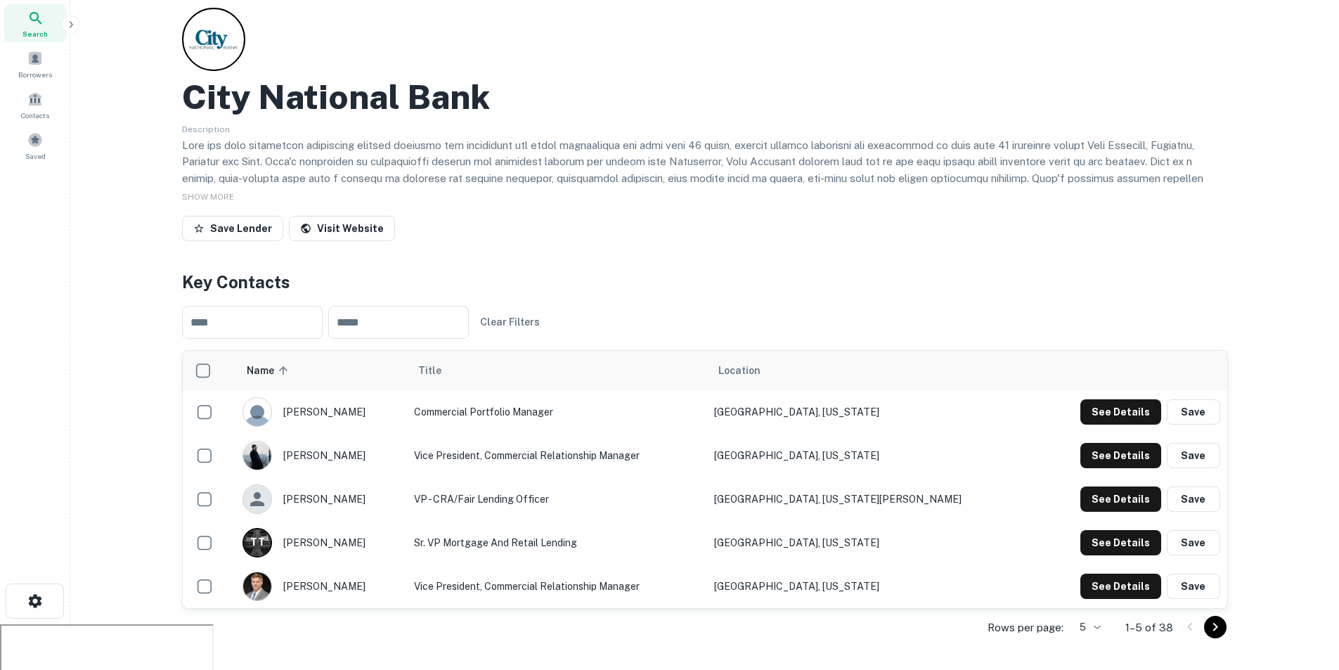
scroll to position [70, 0]
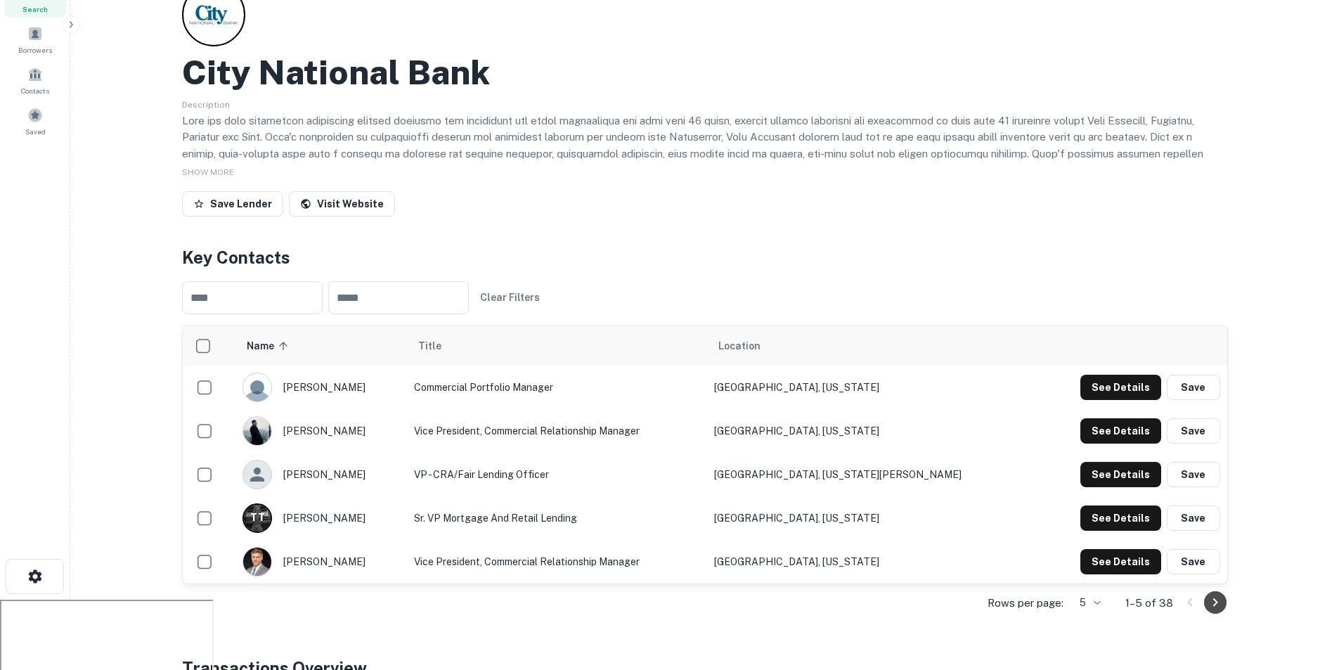
click at [1213, 604] on icon "Go to next page" at bounding box center [1215, 602] width 17 height 17
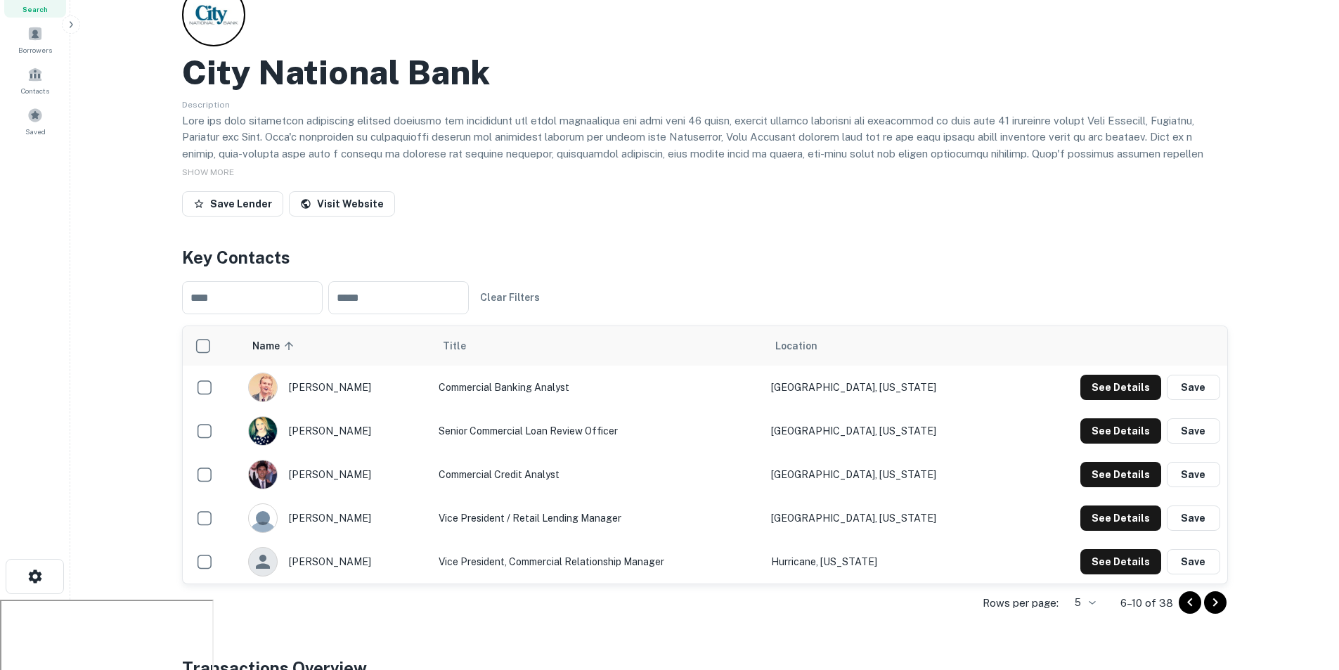
click at [1174, 599] on div "Rows per page: 5 * 6–10 of 38" at bounding box center [705, 603] width 1046 height 38
click at [1186, 602] on icon "Go to previous page" at bounding box center [1189, 602] width 17 height 17
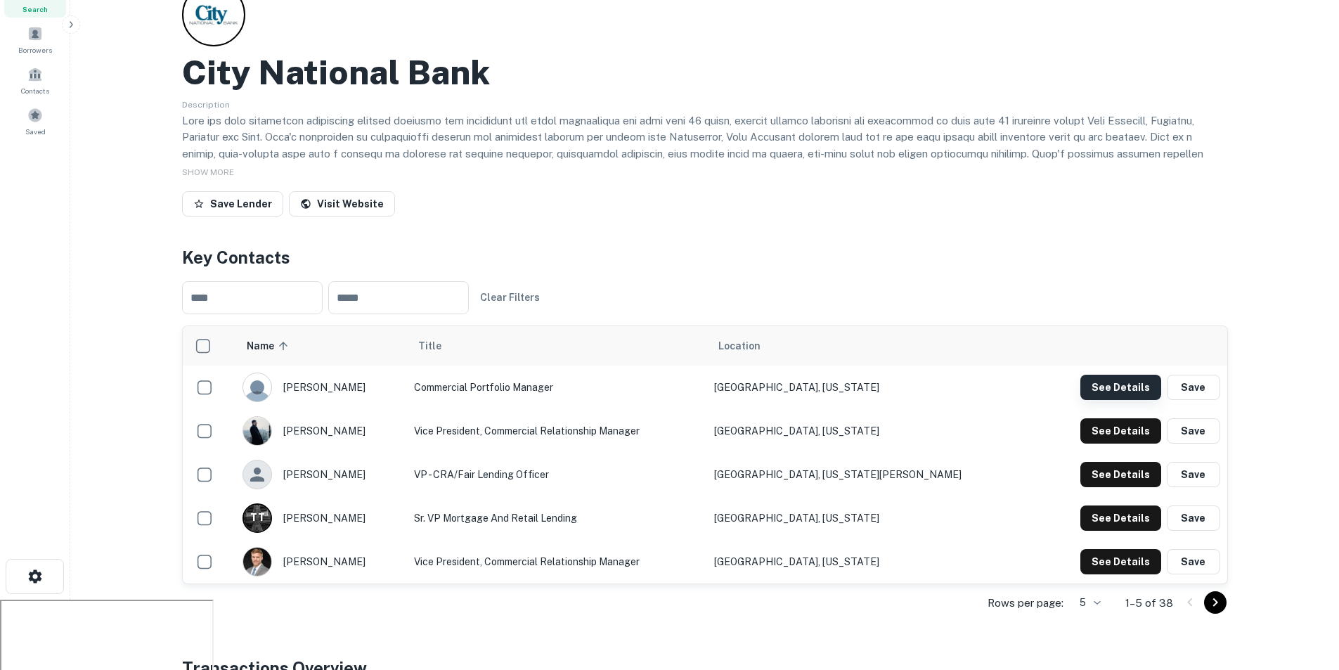
click at [1099, 385] on button "See Details" at bounding box center [1120, 387] width 81 height 25
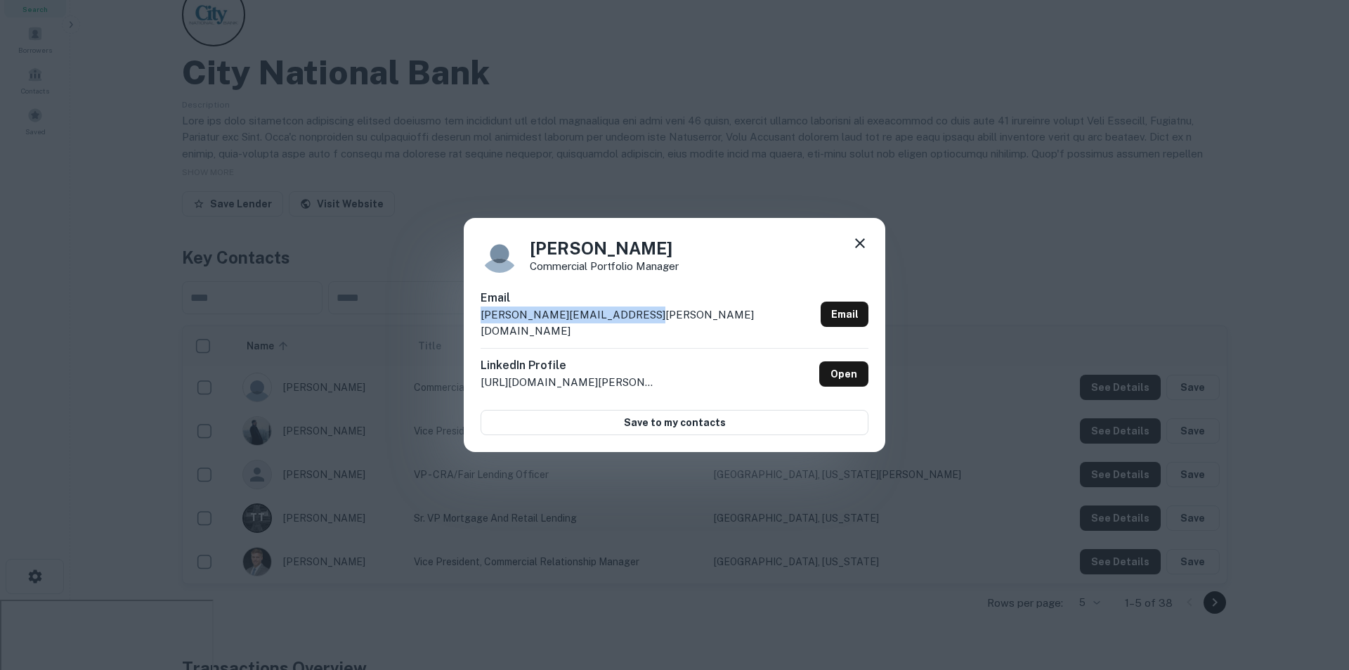
drag, startPoint x: 633, startPoint y: 324, endPoint x: 483, endPoint y: 323, distance: 150.4
click at [483, 323] on div "Email [PERSON_NAME][EMAIL_ADDRESS][PERSON_NAME][DOMAIN_NAME] Email" at bounding box center [675, 319] width 388 height 58
copy p "[PERSON_NAME][EMAIL_ADDRESS][PERSON_NAME][DOMAIN_NAME]"
click at [868, 250] on icon at bounding box center [860, 243] width 17 height 17
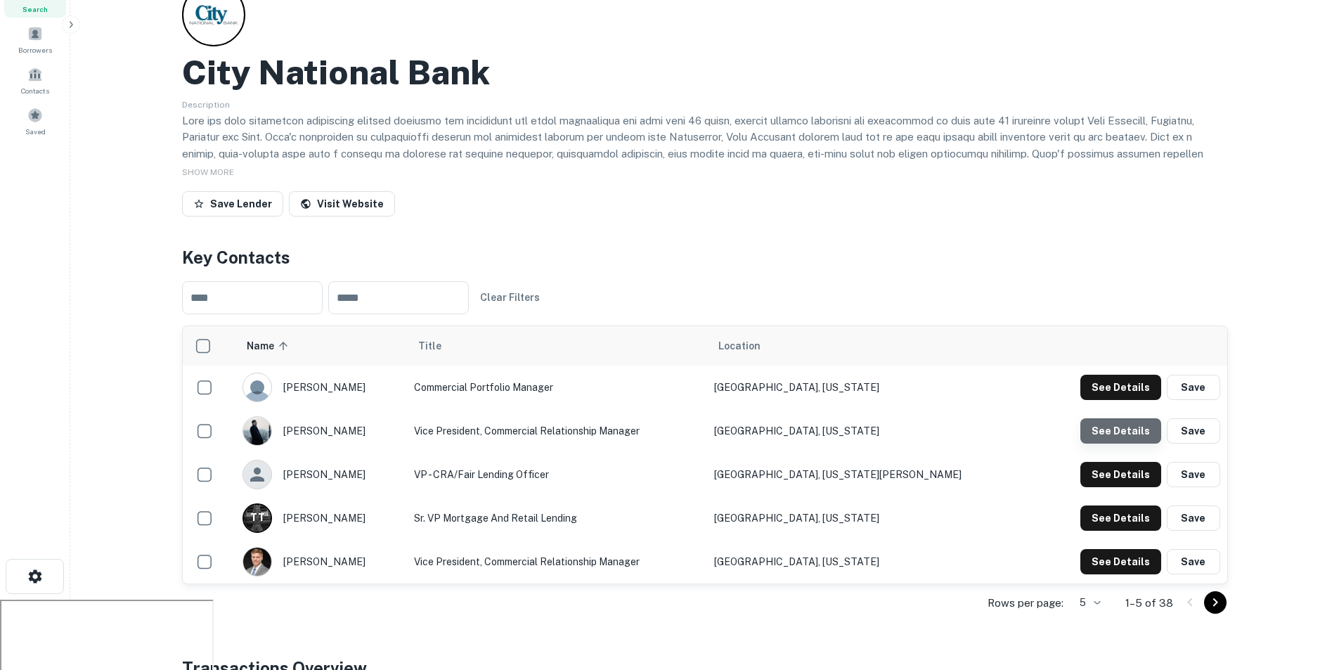
click at [1130, 431] on button "See Details" at bounding box center [1120, 430] width 81 height 25
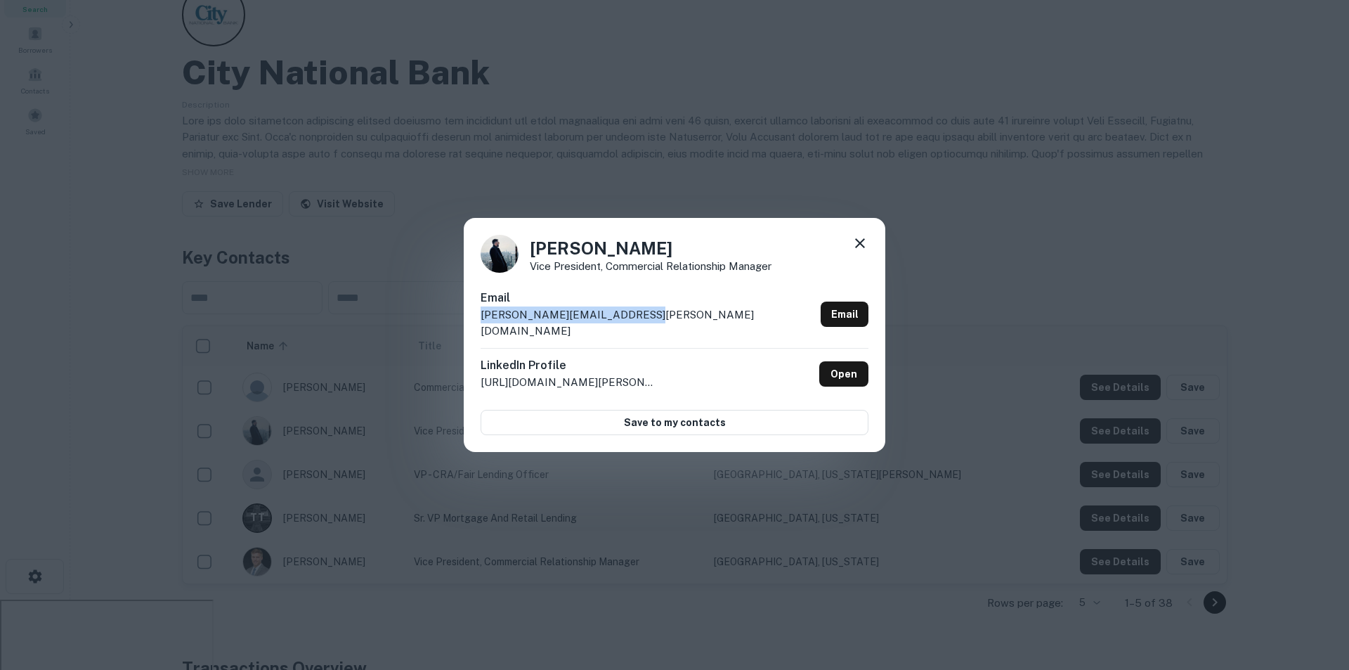
drag, startPoint x: 639, startPoint y: 324, endPoint x: 483, endPoint y: 328, distance: 156.1
click at [483, 328] on div "Email [PERSON_NAME][EMAIL_ADDRESS][PERSON_NAME][DOMAIN_NAME] Email" at bounding box center [675, 319] width 388 height 58
copy p "[PERSON_NAME][EMAIL_ADDRESS][PERSON_NAME][DOMAIN_NAME]"
drag, startPoint x: 863, startPoint y: 253, endPoint x: 719, endPoint y: 229, distance: 146.0
click at [862, 252] on icon at bounding box center [860, 243] width 17 height 17
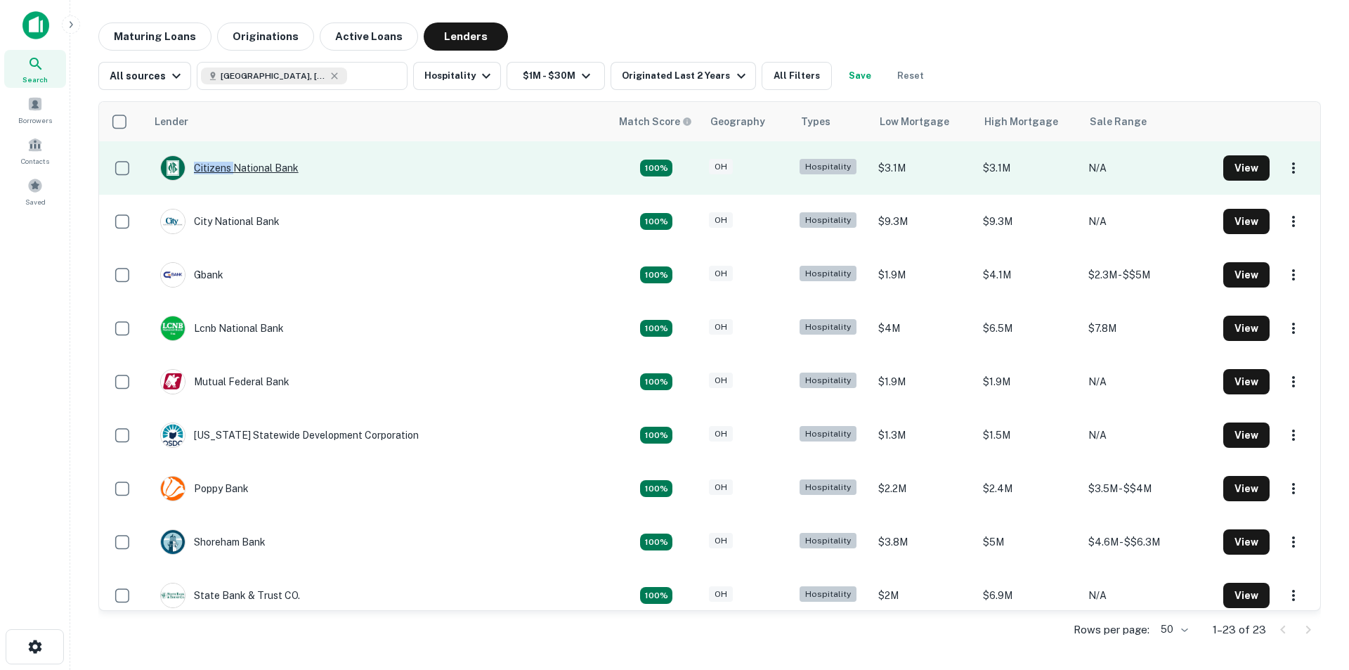
drag, startPoint x: 272, startPoint y: 175, endPoint x: 238, endPoint y: 162, distance: 36.0
click at [238, 162] on div "Citizens National Bank" at bounding box center [229, 167] width 138 height 25
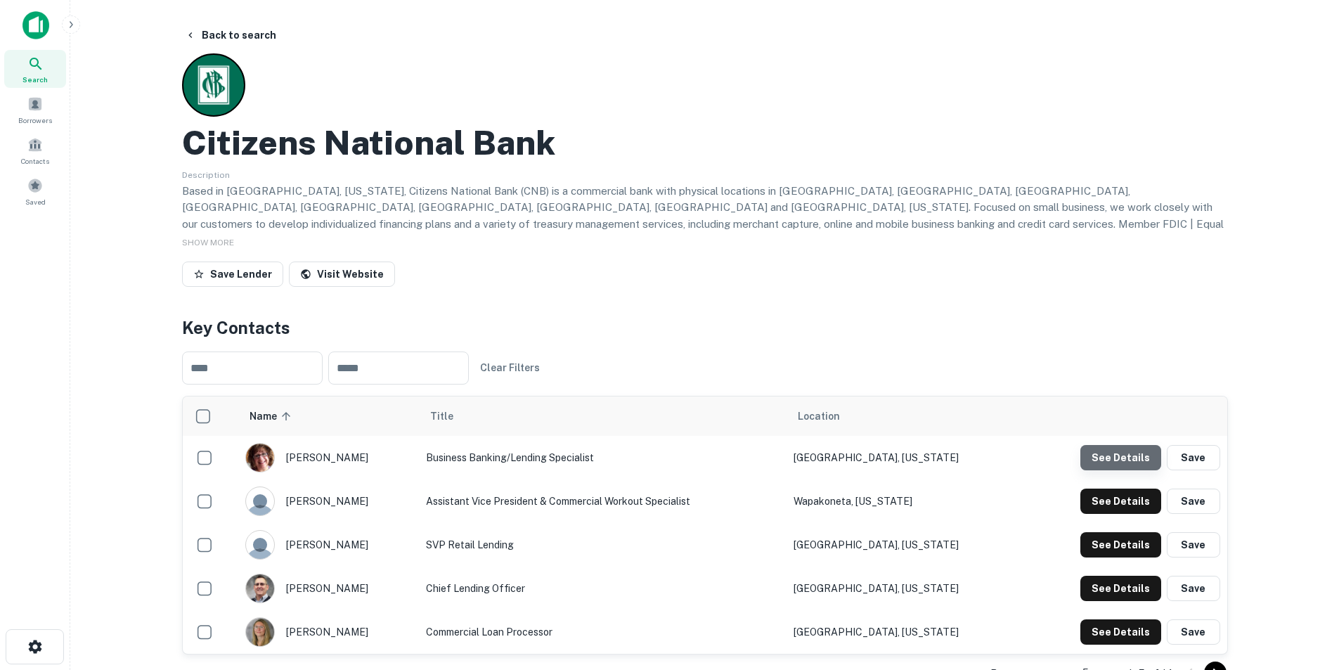
click at [1139, 460] on button "See Details" at bounding box center [1120, 457] width 81 height 25
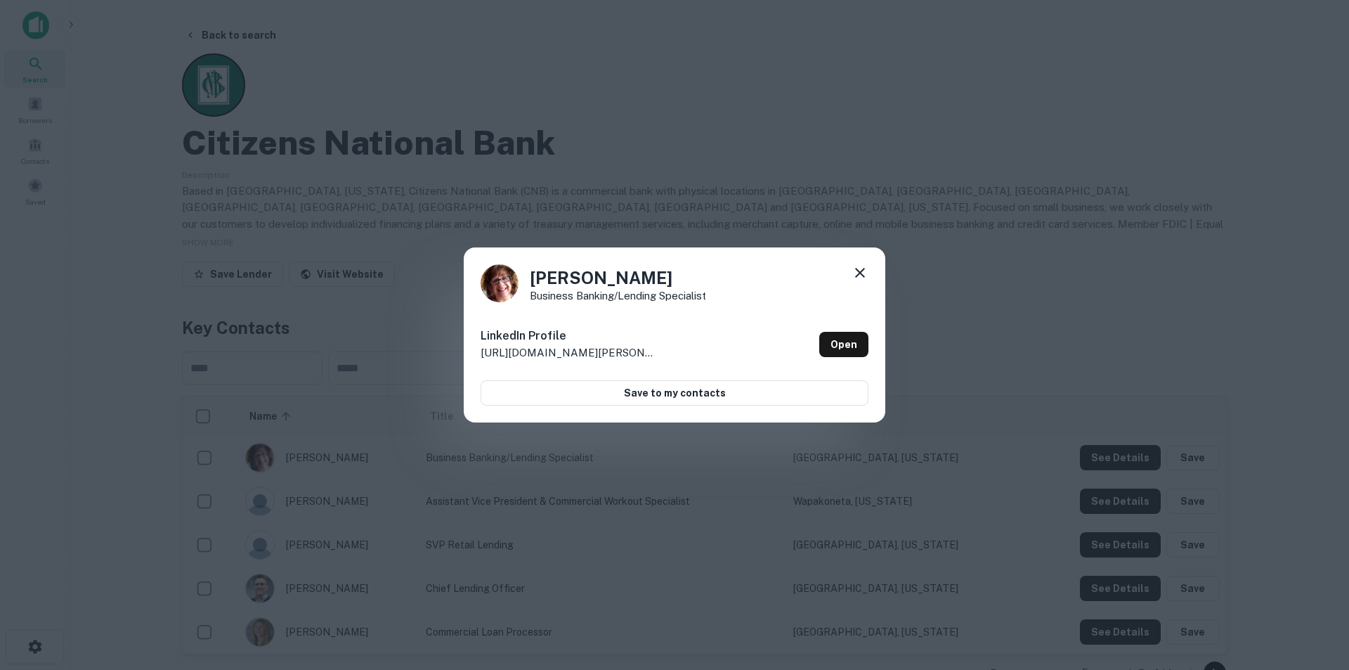
click at [861, 274] on icon at bounding box center [860, 273] width 10 height 10
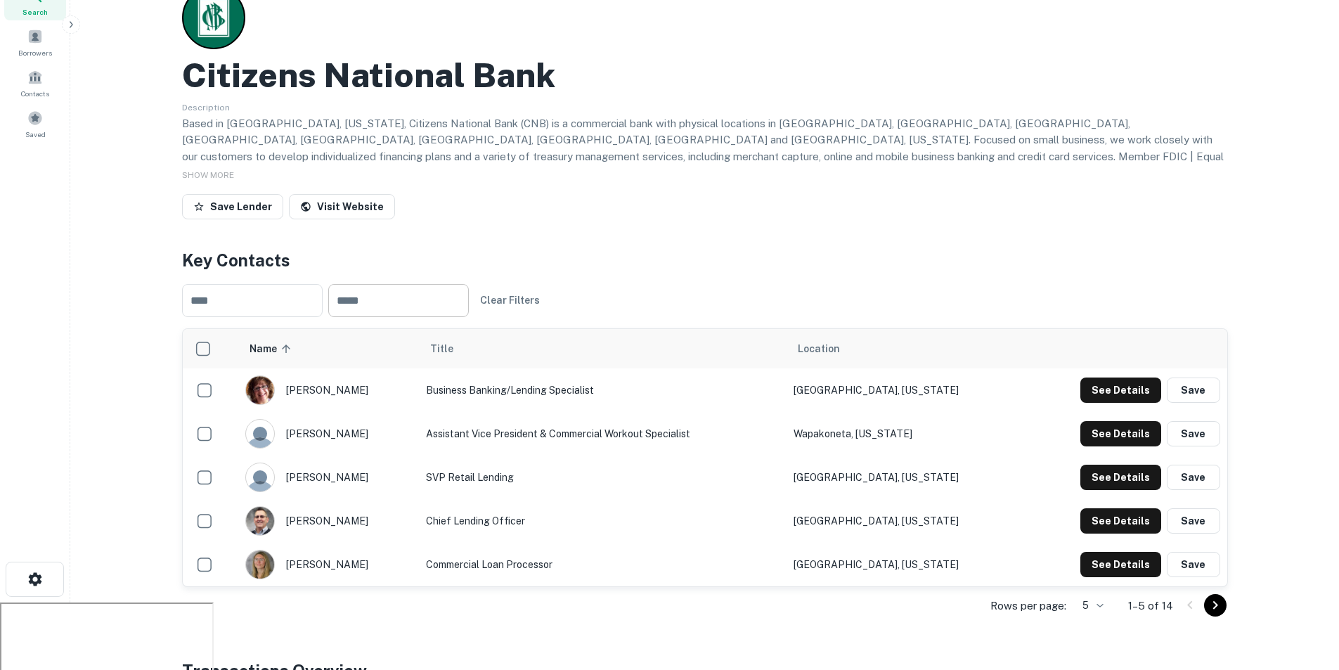
scroll to position [141, 0]
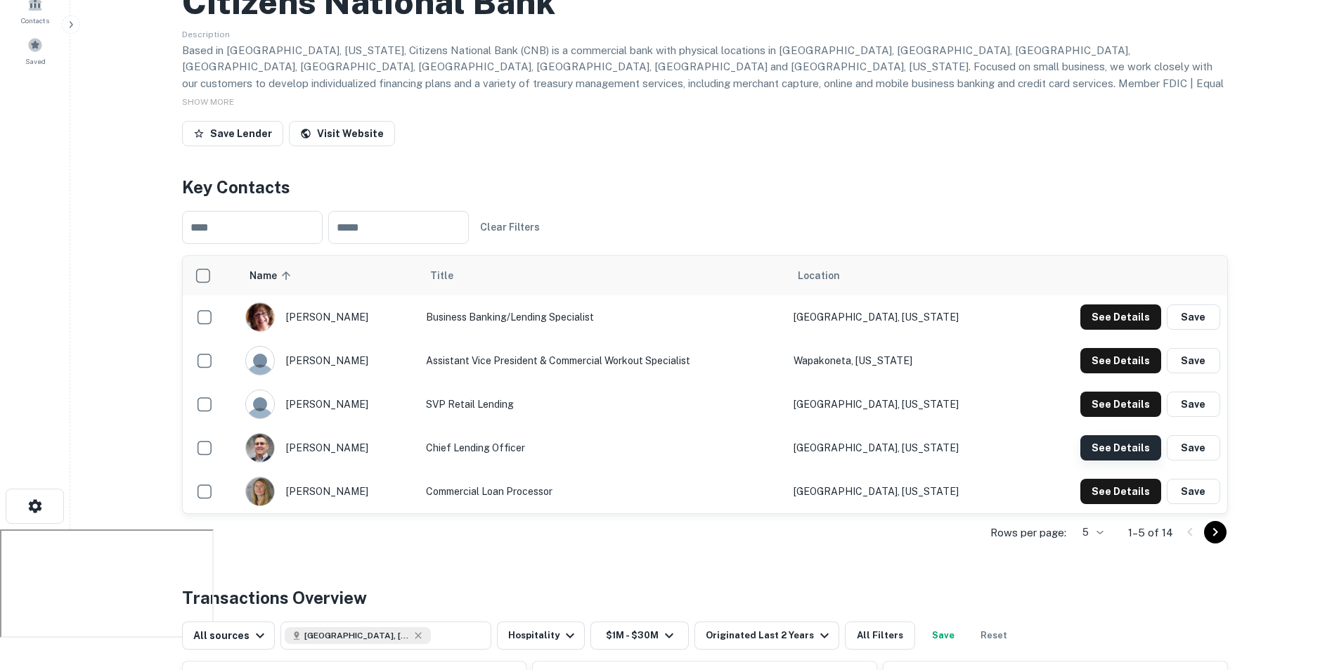
click at [1105, 448] on button "See Details" at bounding box center [1120, 447] width 81 height 25
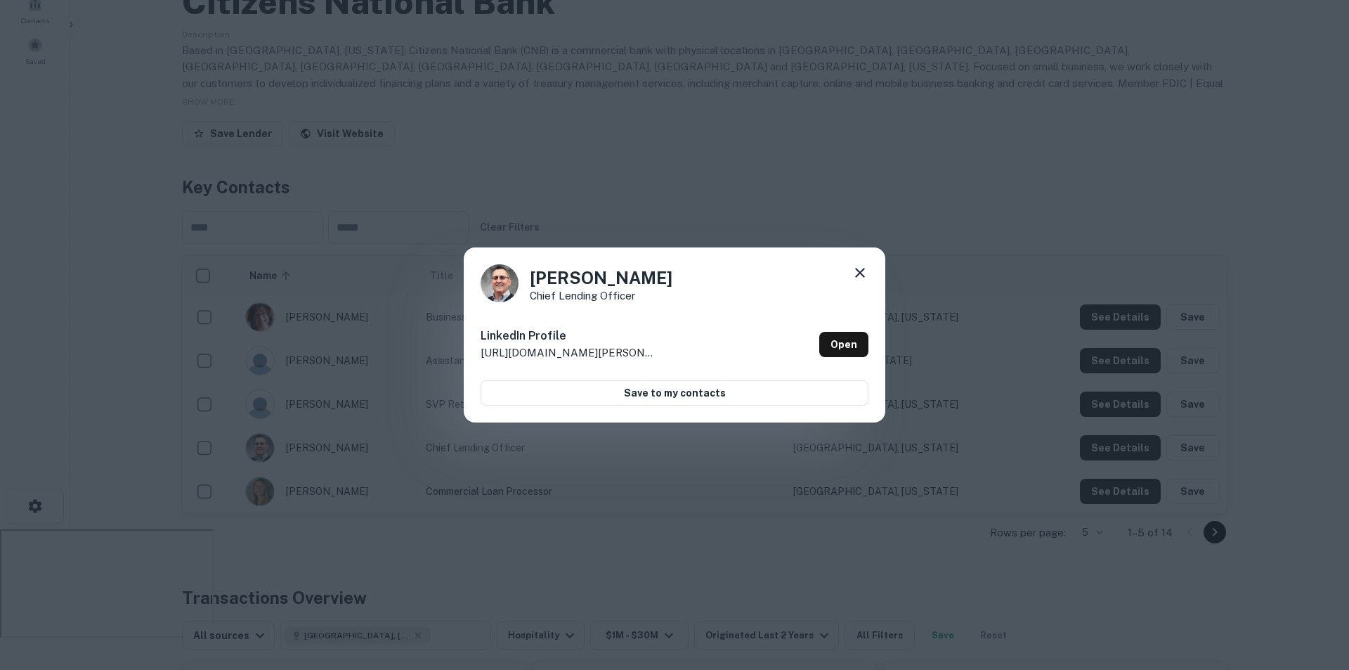
click at [860, 272] on icon at bounding box center [860, 273] width 10 height 10
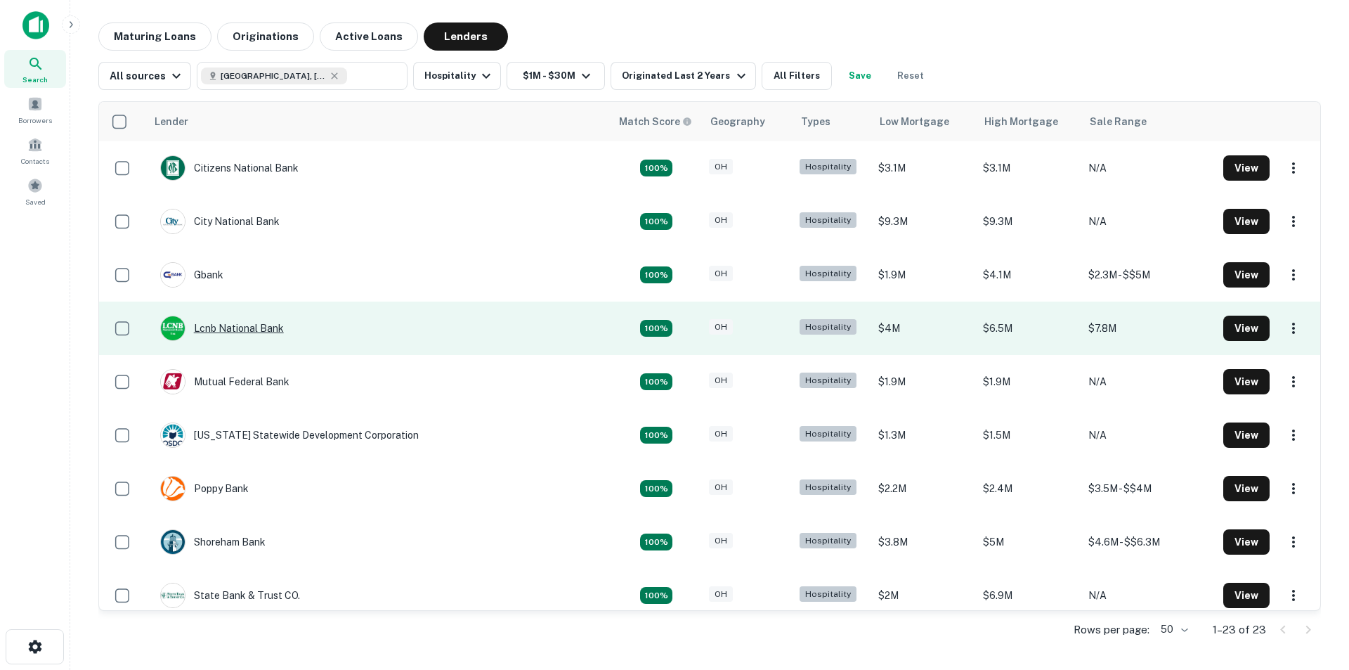
click at [232, 326] on div "Lcnb National Bank" at bounding box center [222, 328] width 124 height 25
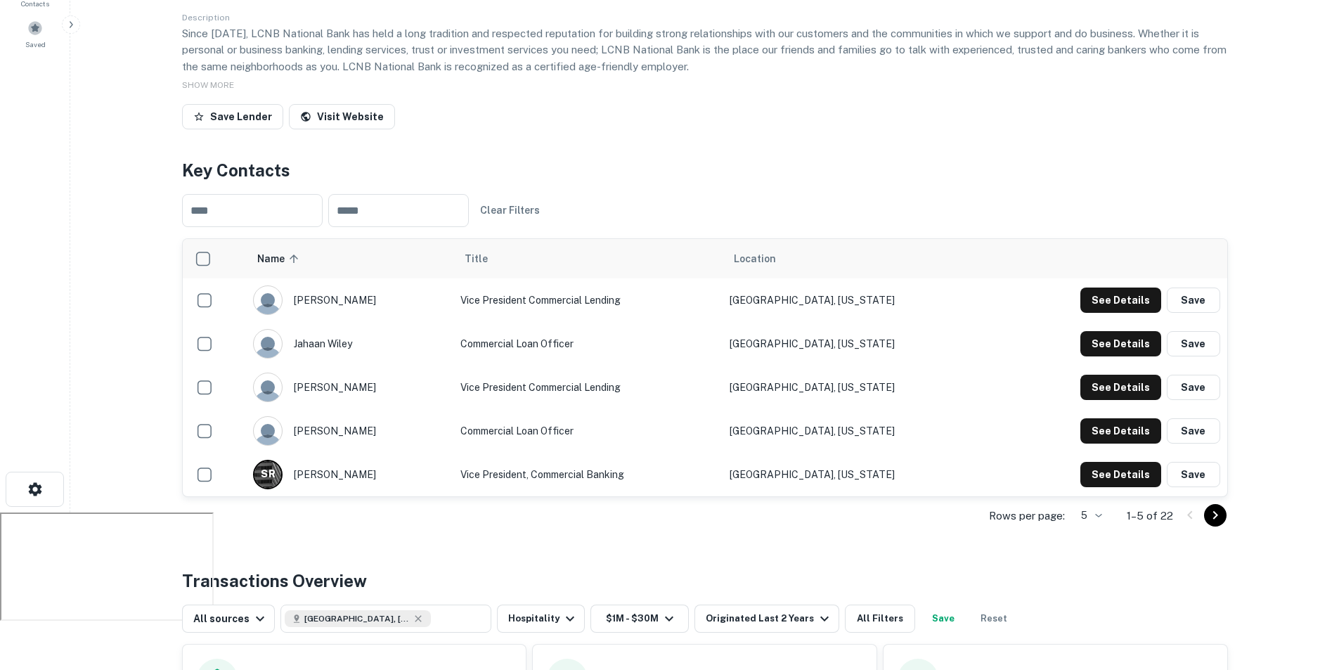
scroll to position [211, 0]
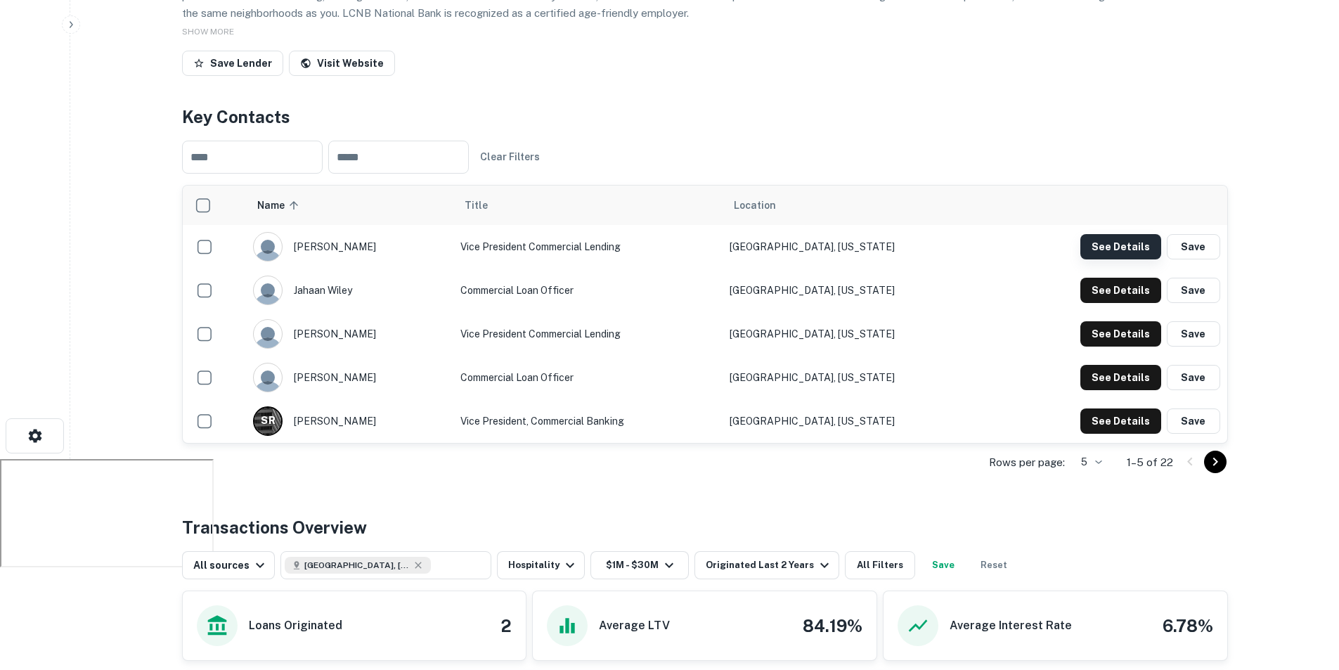
click at [1105, 253] on button "See Details" at bounding box center [1120, 246] width 81 height 25
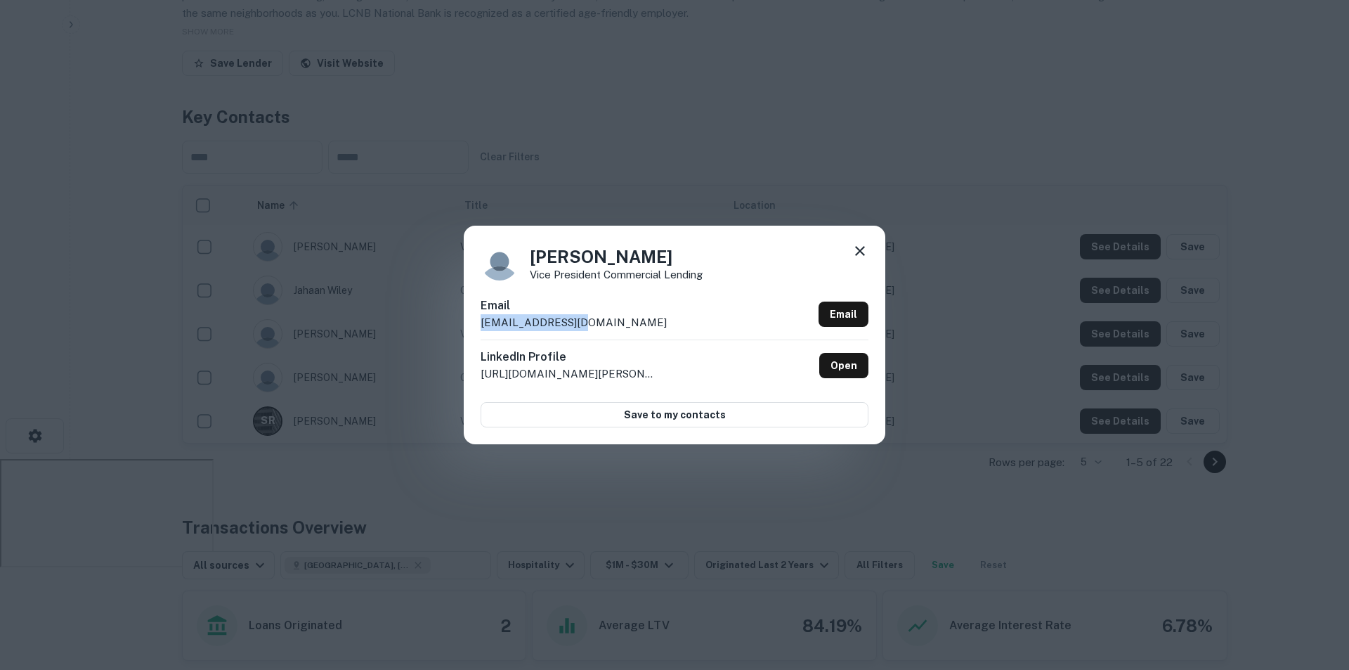
drag, startPoint x: 589, startPoint y: 323, endPoint x: 466, endPoint y: 323, distance: 123.0
click at [466, 323] on div "[PERSON_NAME] Vice President Commercial Lending Email [EMAIL_ADDRESS][DOMAIN_NA…" at bounding box center [675, 335] width 422 height 218
copy p "[EMAIL_ADDRESS][DOMAIN_NAME]"
click at [862, 250] on icon at bounding box center [860, 251] width 10 height 10
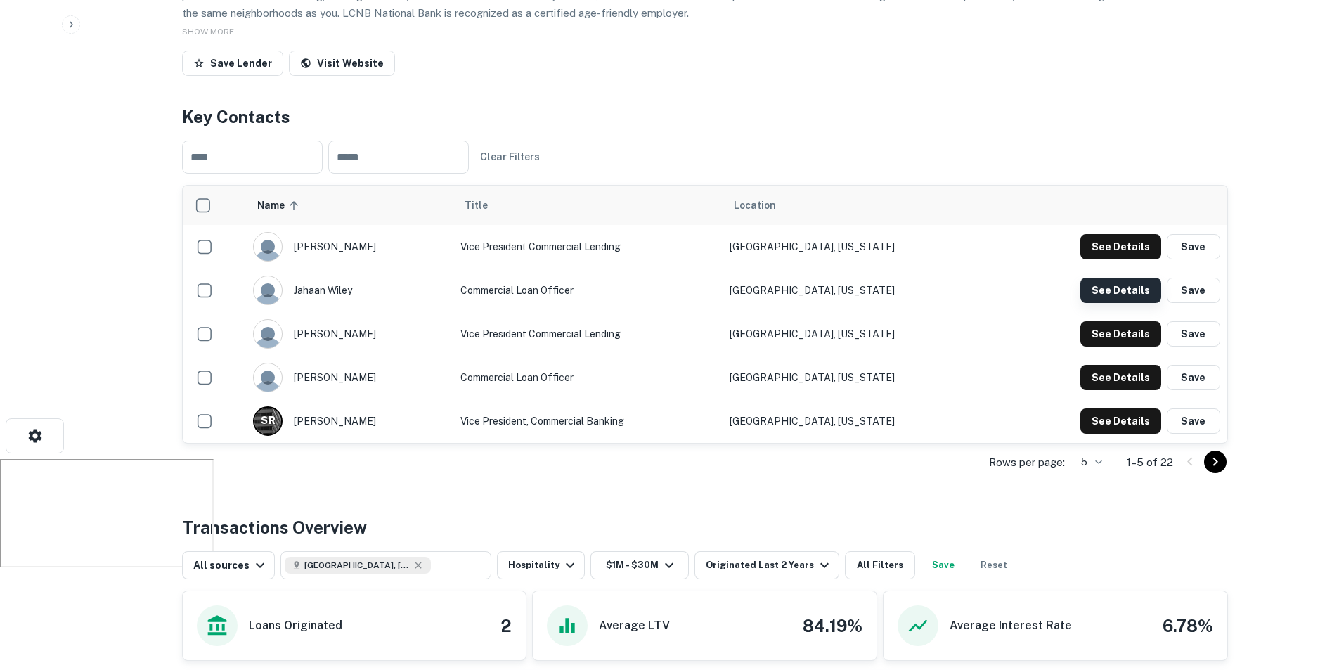
click at [1125, 290] on button "See Details" at bounding box center [1120, 290] width 81 height 25
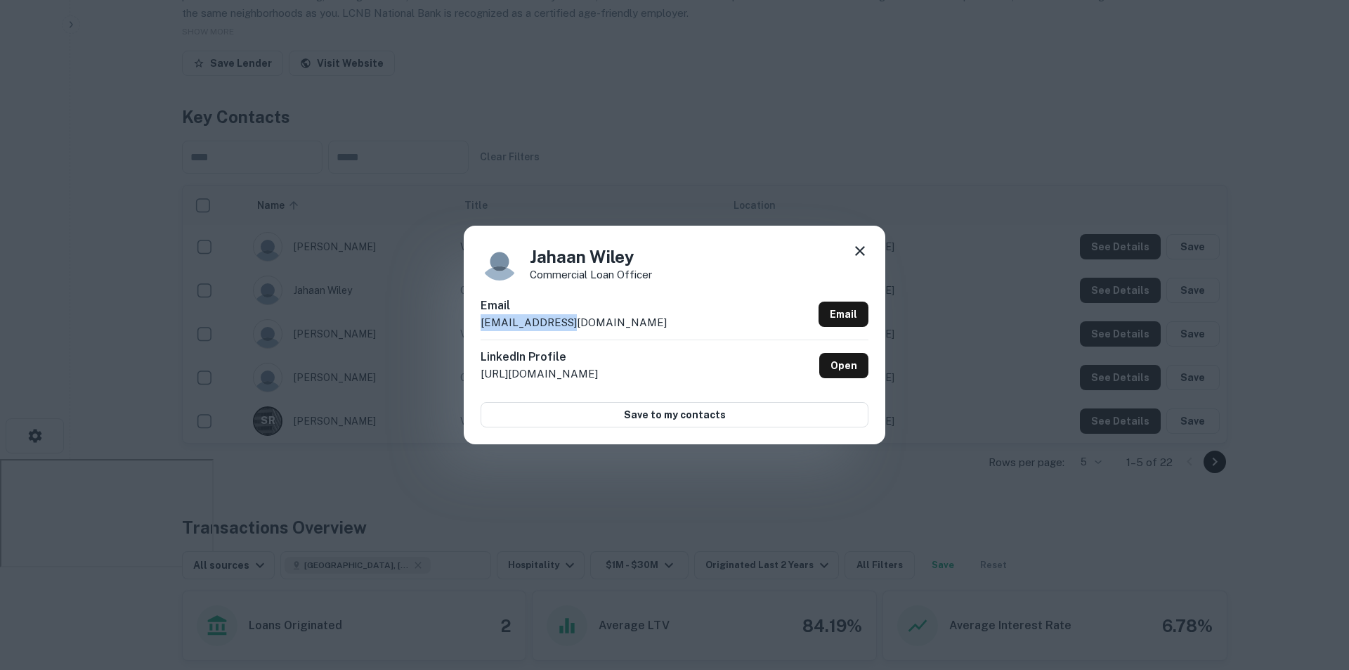
drag, startPoint x: 572, startPoint y: 324, endPoint x: 469, endPoint y: 325, distance: 103.3
click at [469, 325] on div "[PERSON_NAME] Commercial Loan Officer Email [EMAIL_ADDRESS][DOMAIN_NAME] Email …" at bounding box center [675, 335] width 422 height 218
copy p "[EMAIL_ADDRESS][DOMAIN_NAME]"
click at [855, 250] on icon at bounding box center [860, 250] width 17 height 17
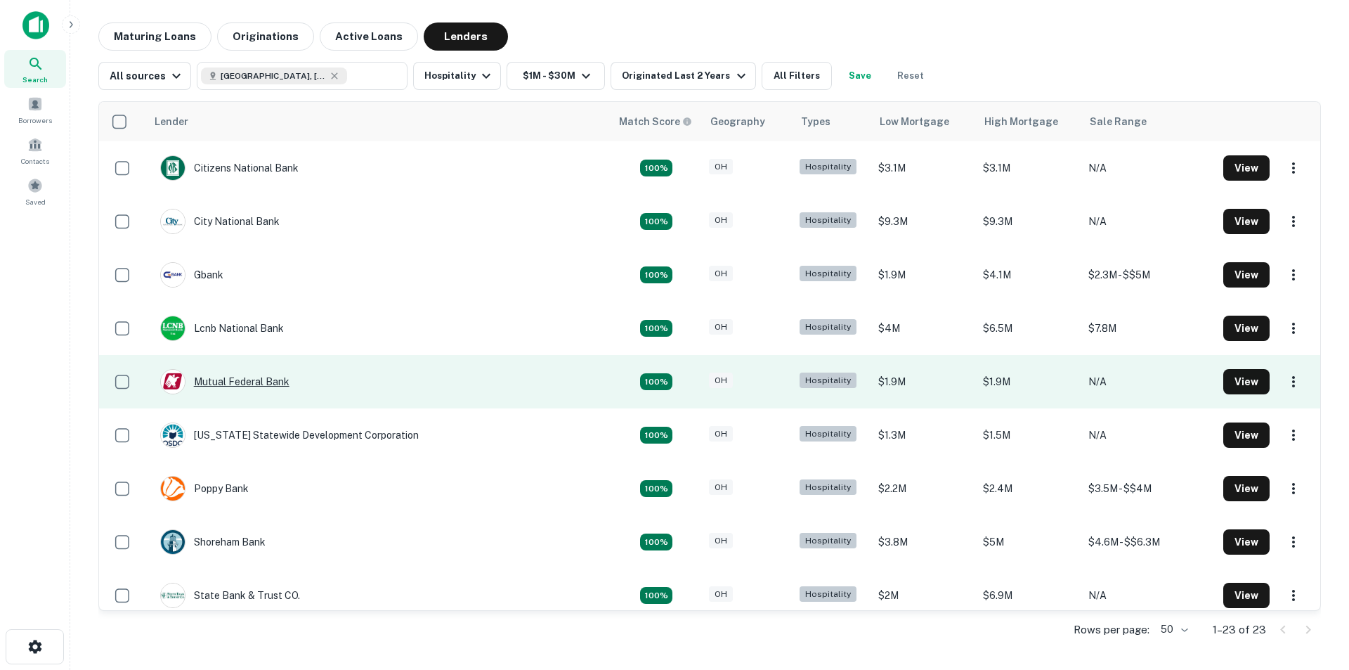
click at [266, 379] on div "Mutual Federal Bank" at bounding box center [224, 381] width 129 height 25
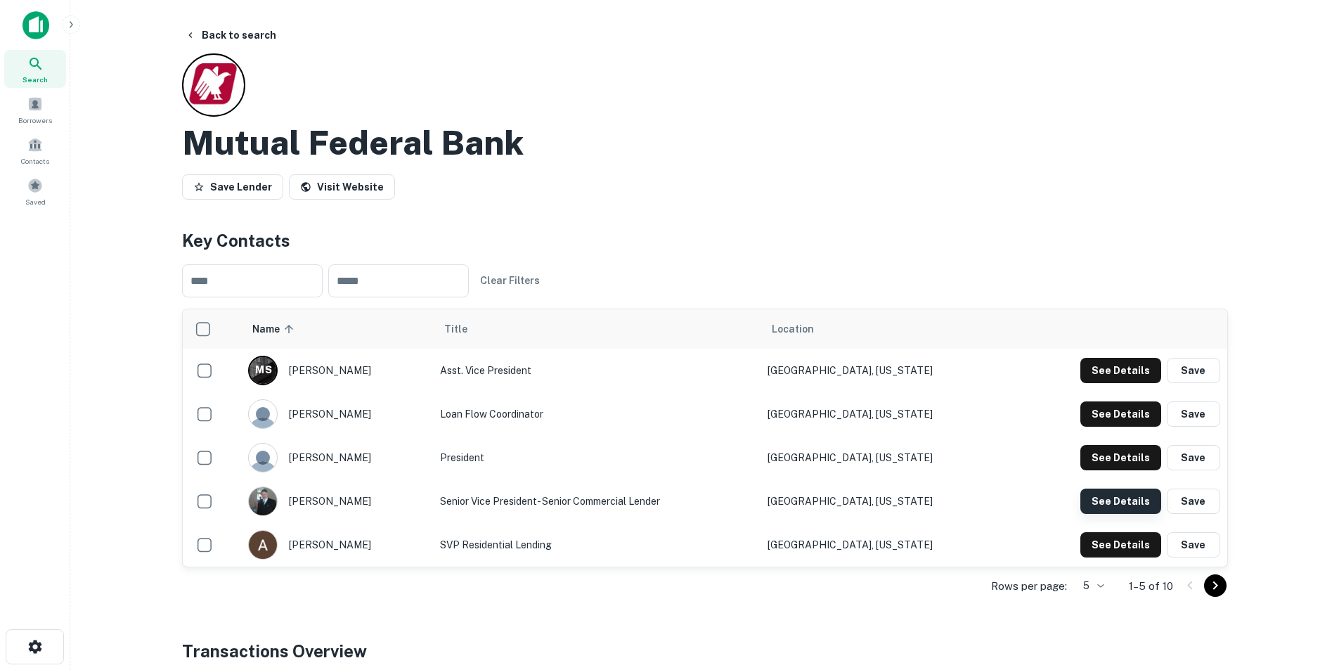
click at [1122, 500] on button "See Details" at bounding box center [1120, 500] width 81 height 25
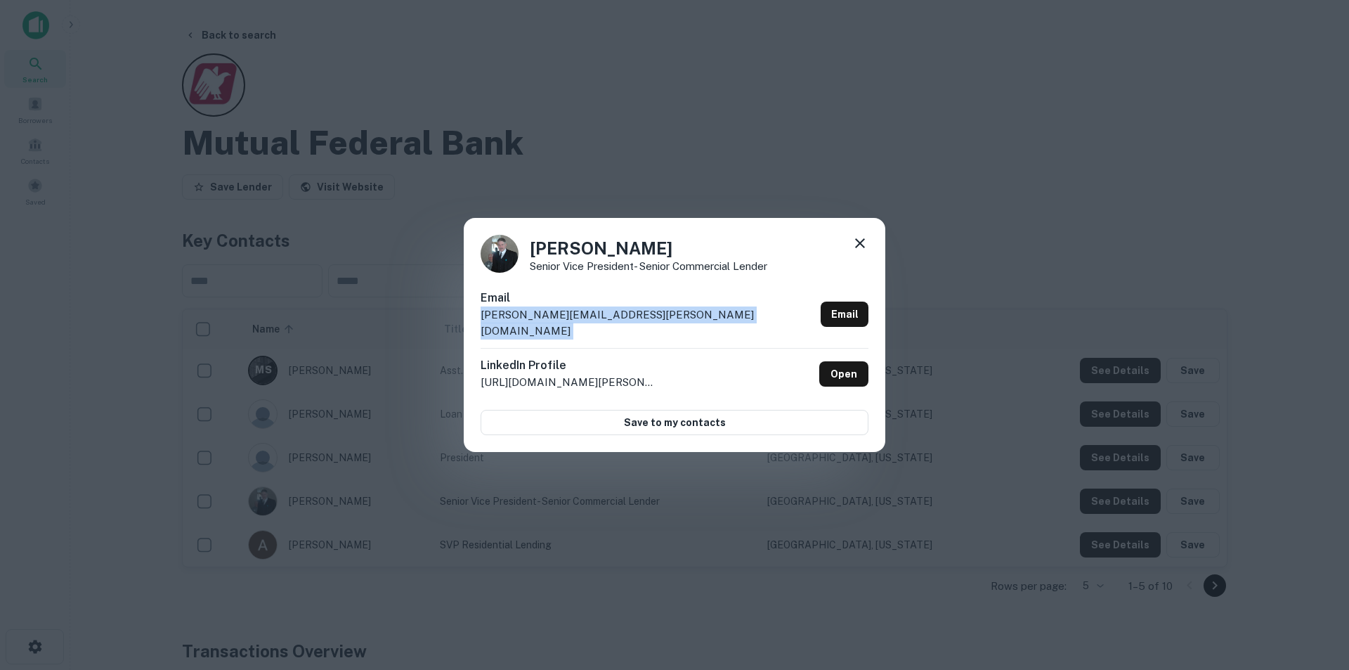
drag, startPoint x: 481, startPoint y: 321, endPoint x: 732, endPoint y: 324, distance: 250.9
click at [732, 324] on div "Email [PERSON_NAME][EMAIL_ADDRESS][PERSON_NAME][DOMAIN_NAME] Email" at bounding box center [675, 319] width 388 height 58
copy div "[PERSON_NAME][EMAIL_ADDRESS][PERSON_NAME][DOMAIN_NAME] Email"
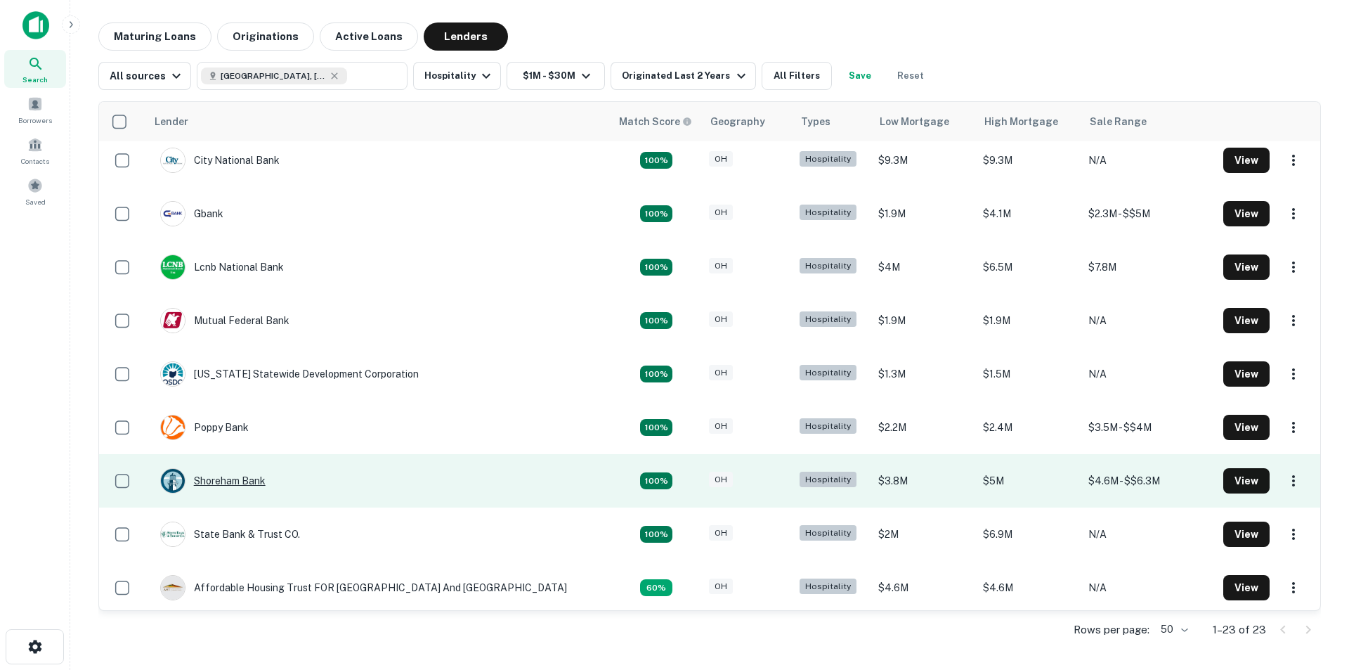
scroll to position [141, 0]
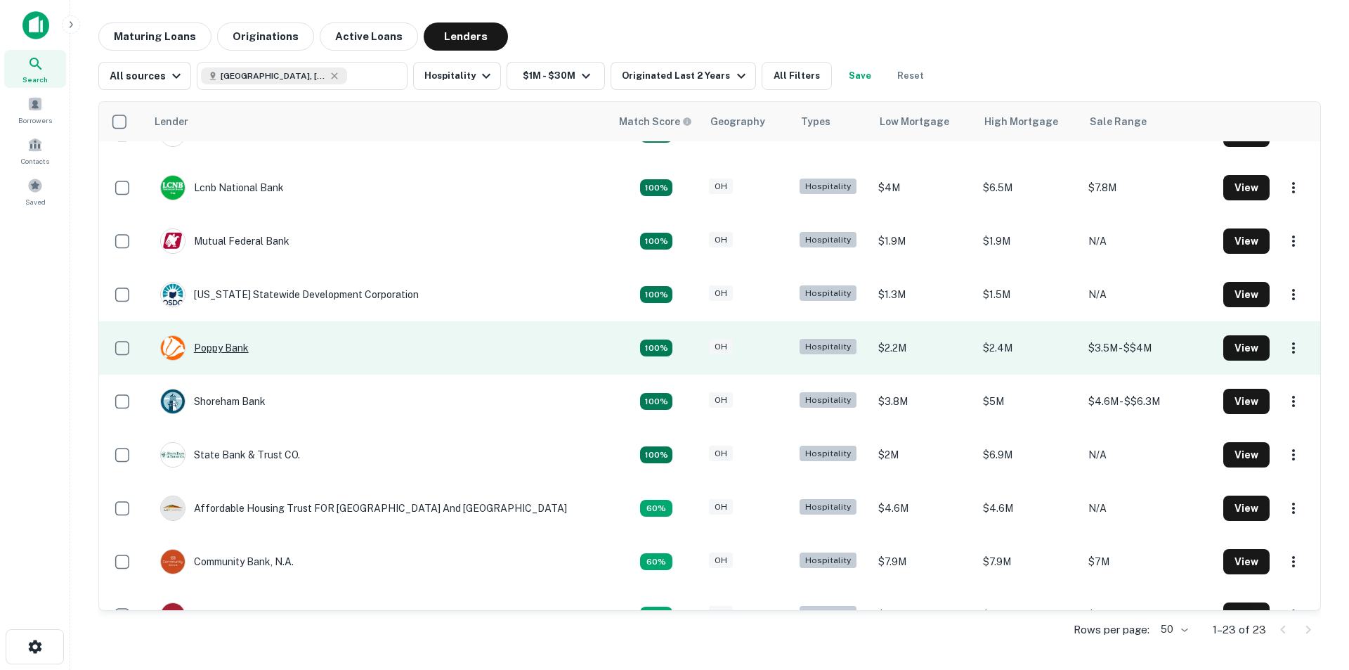
click at [231, 352] on div "Poppy Bank" at bounding box center [204, 347] width 89 height 25
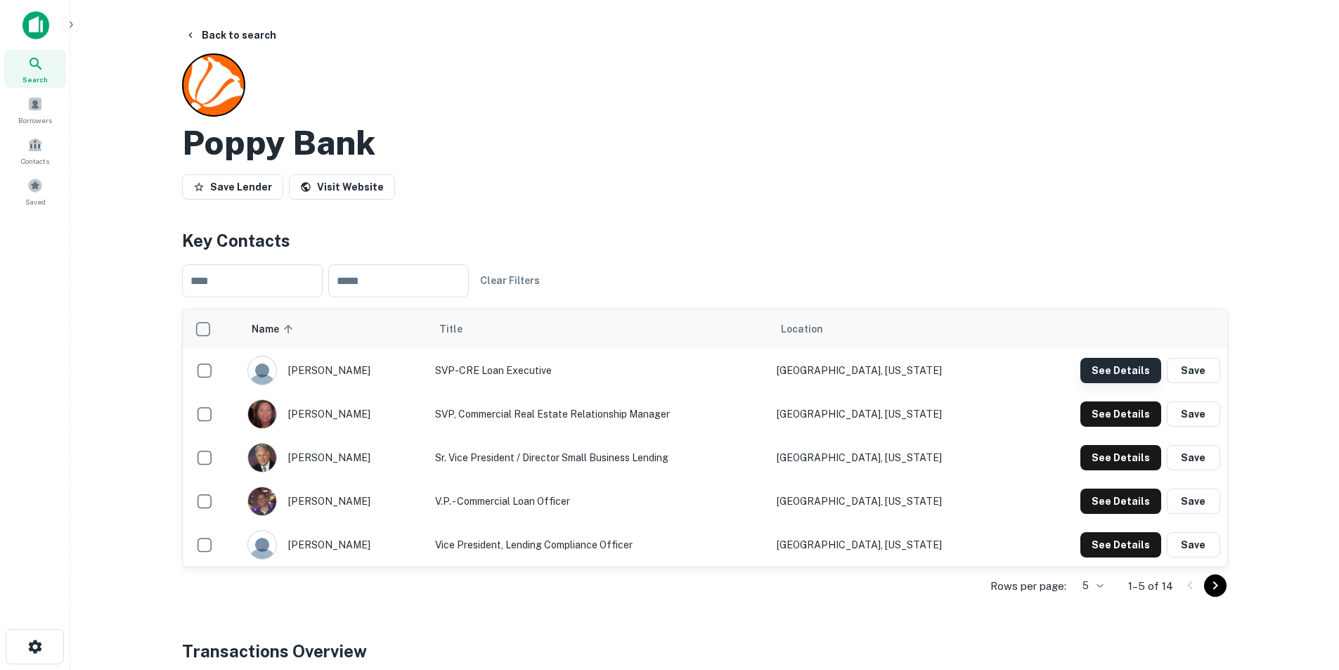
click at [1100, 370] on button "See Details" at bounding box center [1120, 370] width 81 height 25
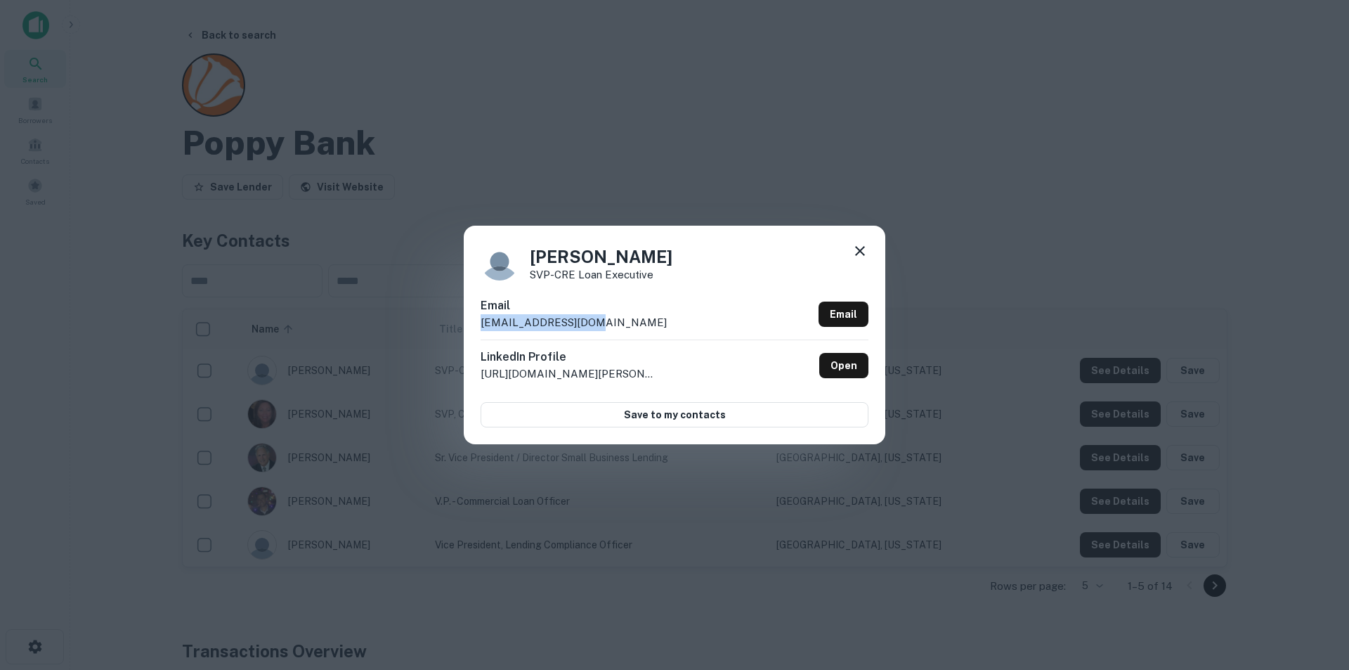
drag, startPoint x: 476, startPoint y: 320, endPoint x: 621, endPoint y: 328, distance: 145.7
click at [621, 328] on div "[PERSON_NAME] SVP-CRE Loan Executive Email [EMAIL_ADDRESS][DOMAIN_NAME] Email L…" at bounding box center [675, 335] width 422 height 218
copy p "[EMAIL_ADDRESS][DOMAIN_NAME]"
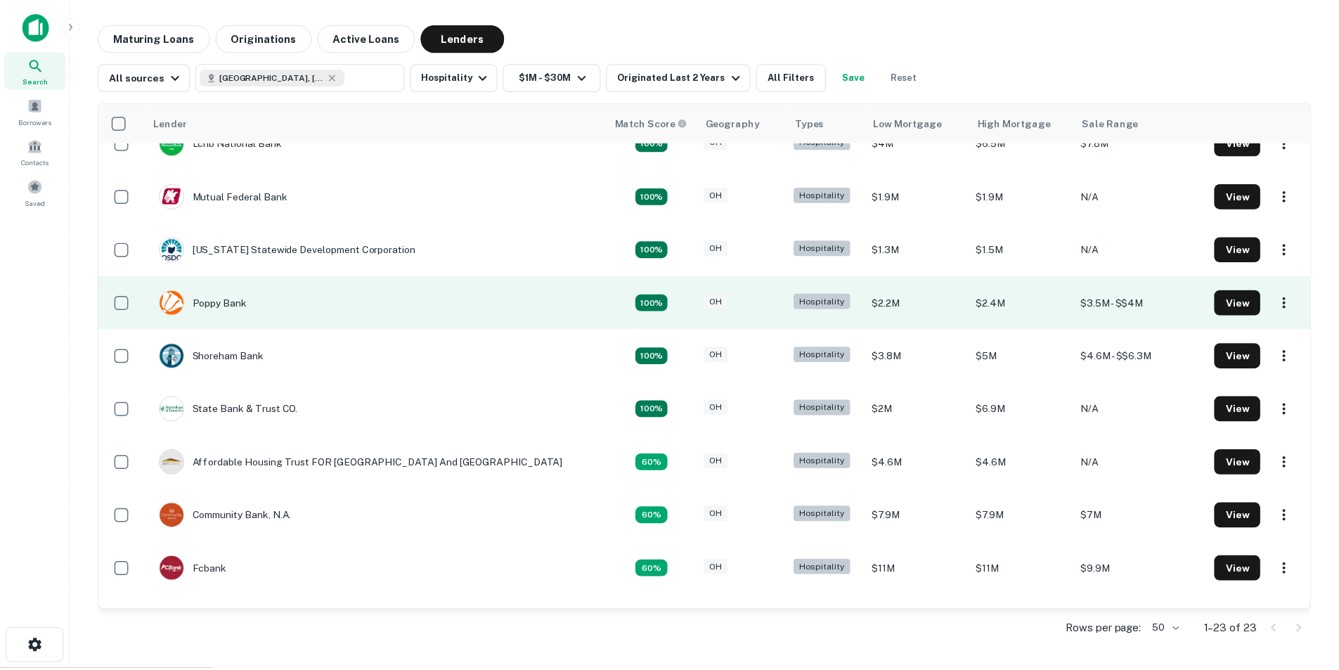
scroll to position [211, 0]
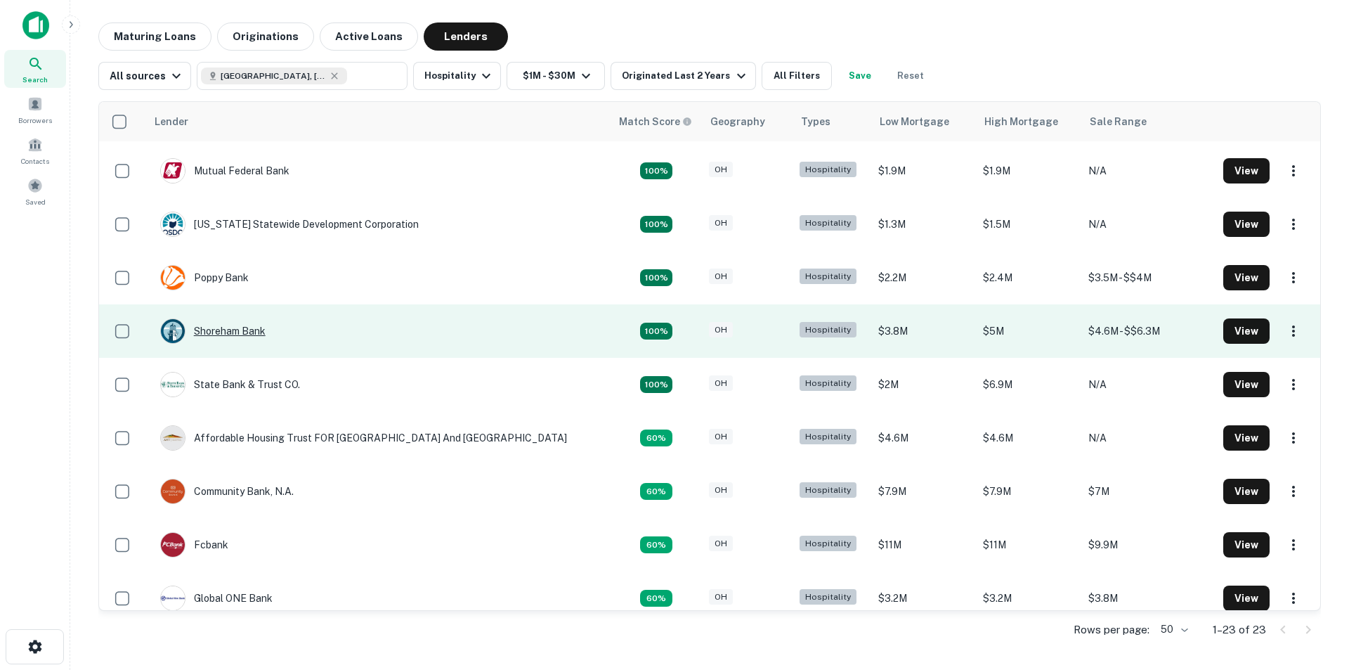
click at [241, 328] on div "Shoreham Bank" at bounding box center [212, 330] width 105 height 25
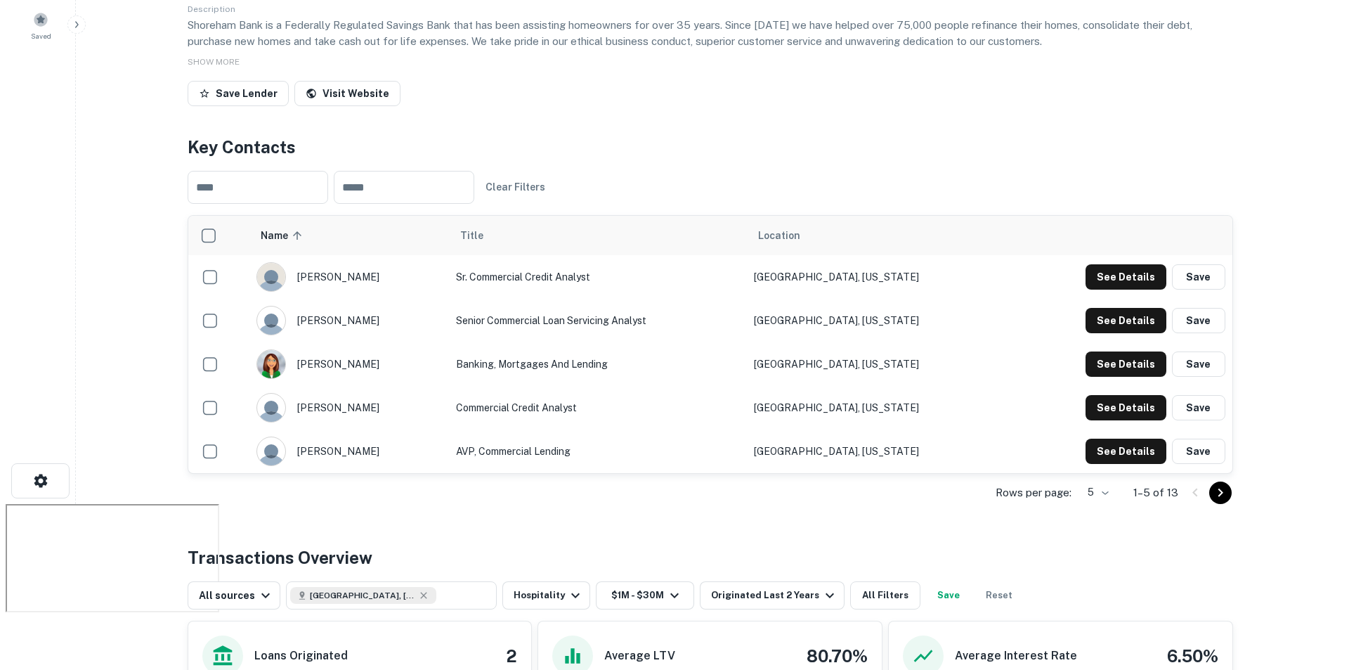
scroll to position [211, 0]
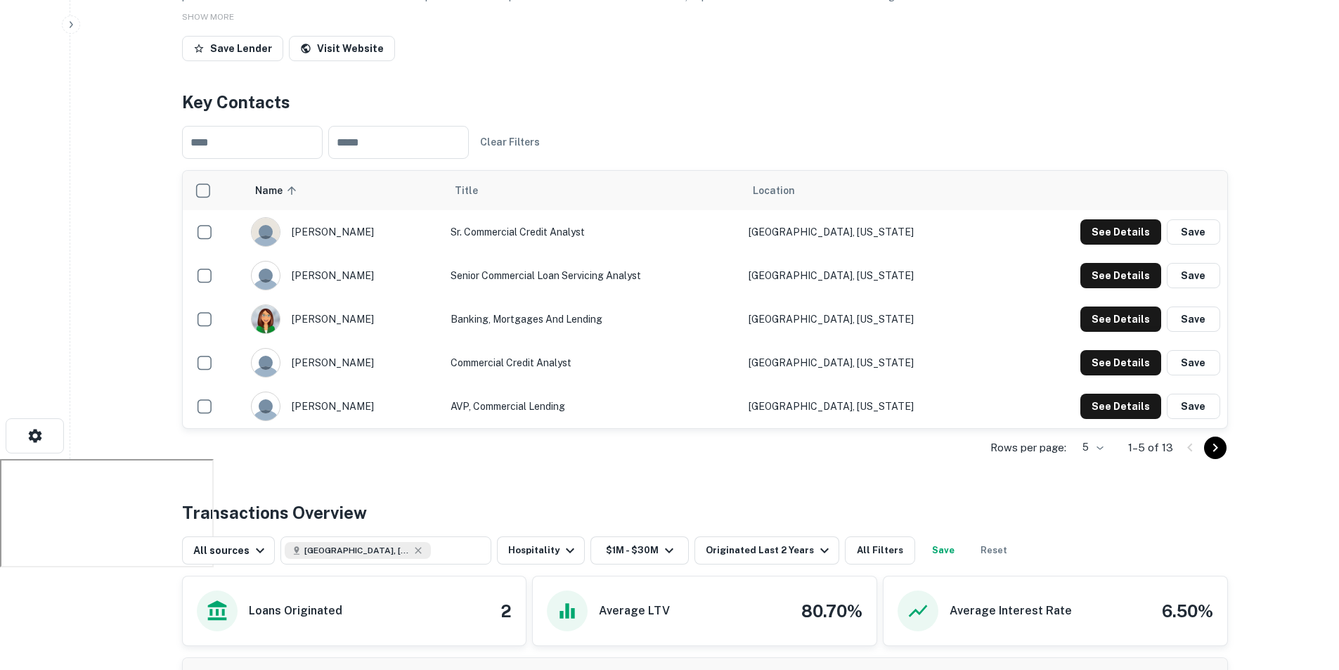
click at [1210, 449] on icon "Go to next page" at bounding box center [1215, 447] width 17 height 17
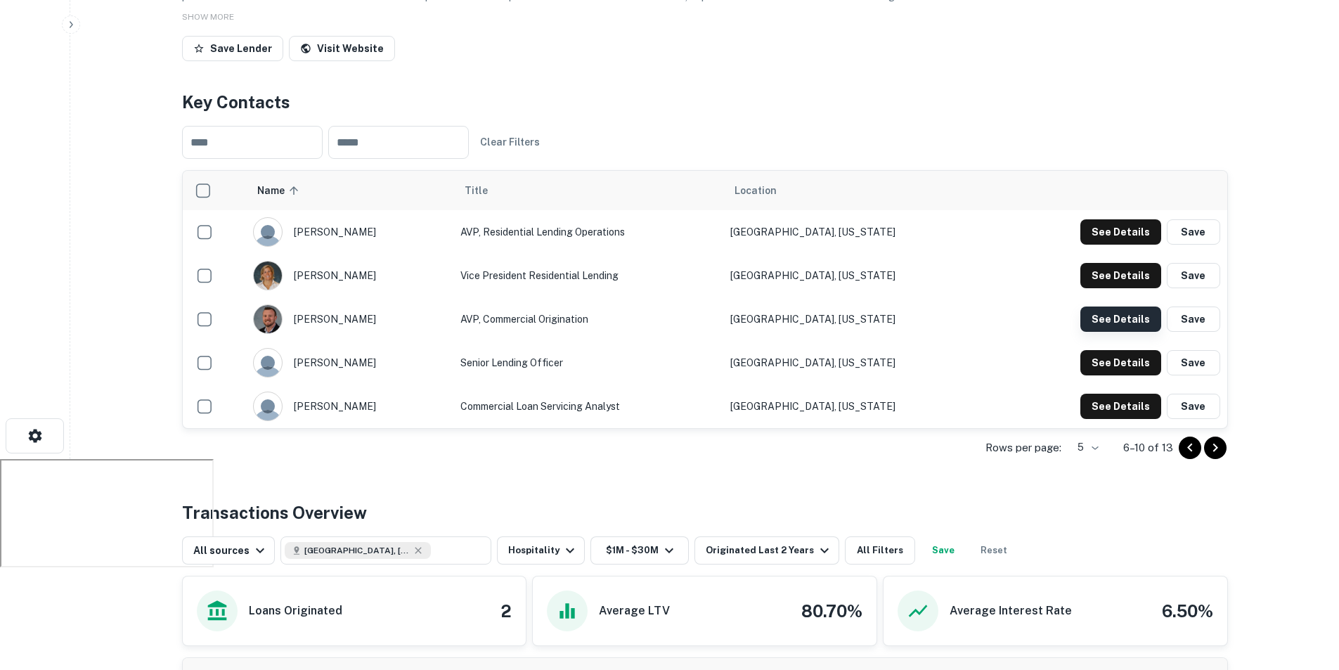
click at [1120, 320] on button "See Details" at bounding box center [1120, 318] width 81 height 25
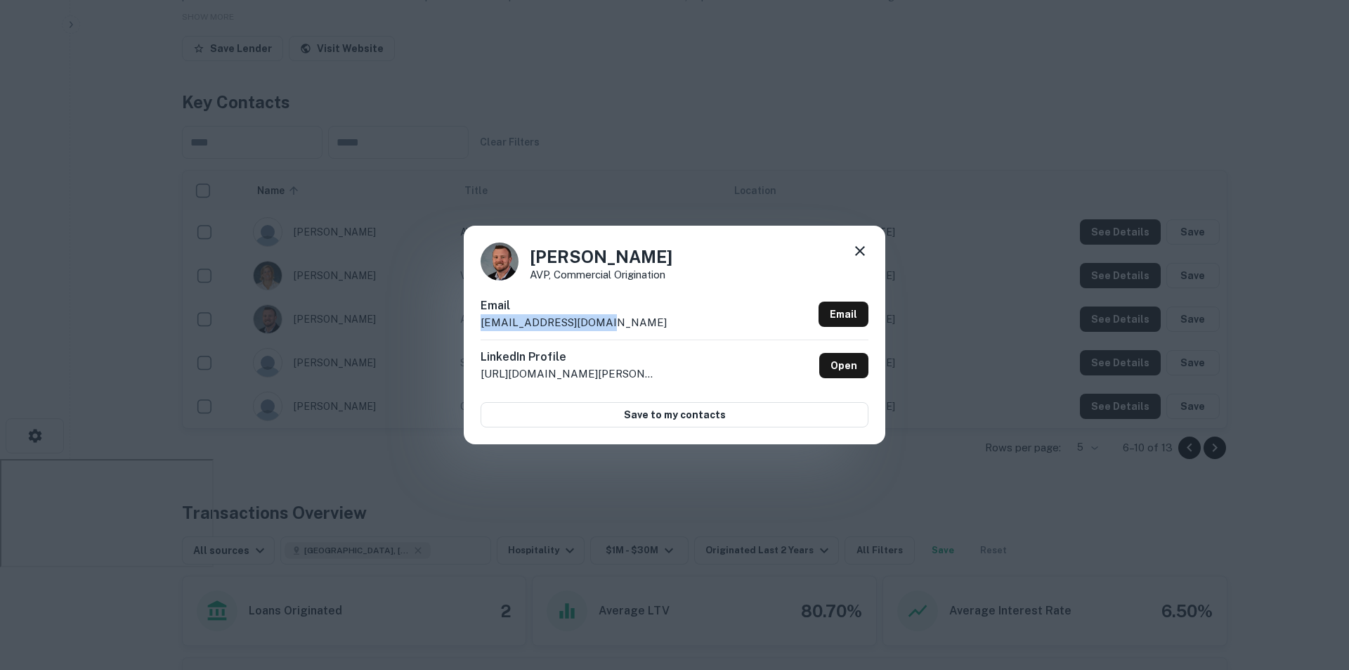
drag, startPoint x: 480, startPoint y: 323, endPoint x: 621, endPoint y: 323, distance: 140.6
click at [621, 323] on div "[PERSON_NAME] AVP, Commercial Origination Email [EMAIL_ADDRESS][DOMAIN_NAME] Em…" at bounding box center [675, 335] width 422 height 218
copy p "[EMAIL_ADDRESS][DOMAIN_NAME]"
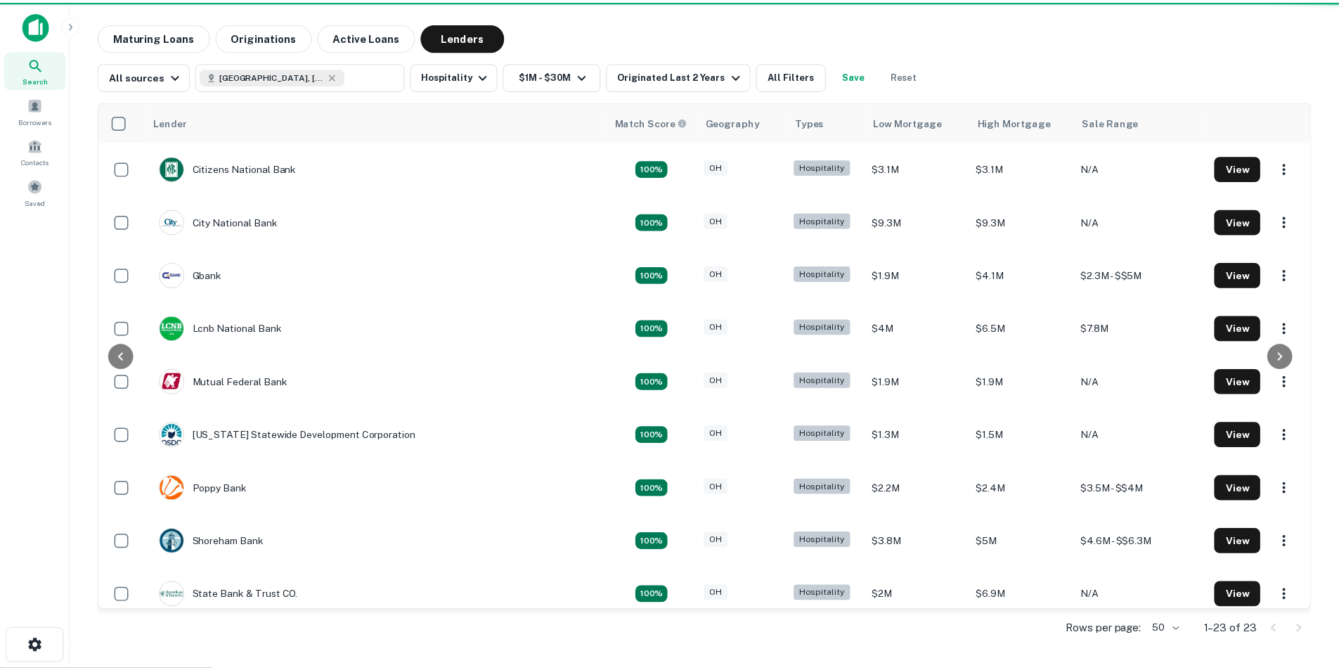
scroll to position [211, 0]
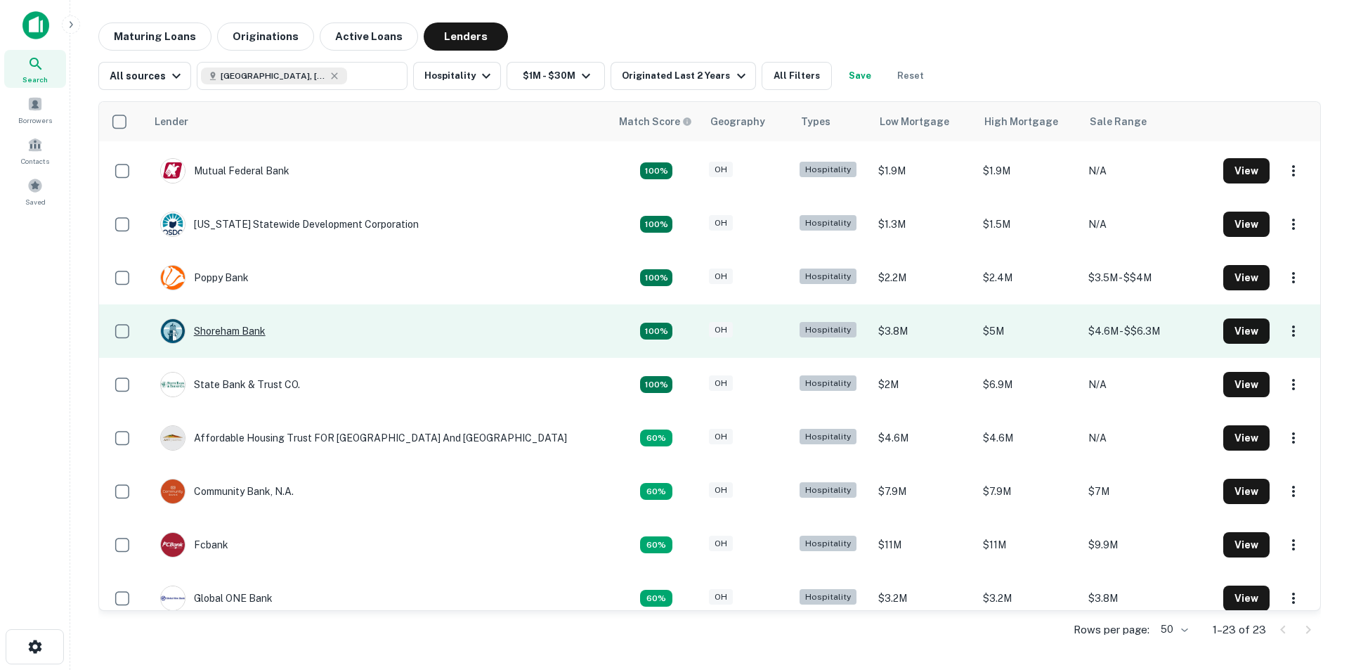
click at [250, 328] on div "Shoreham Bank" at bounding box center [212, 330] width 105 height 25
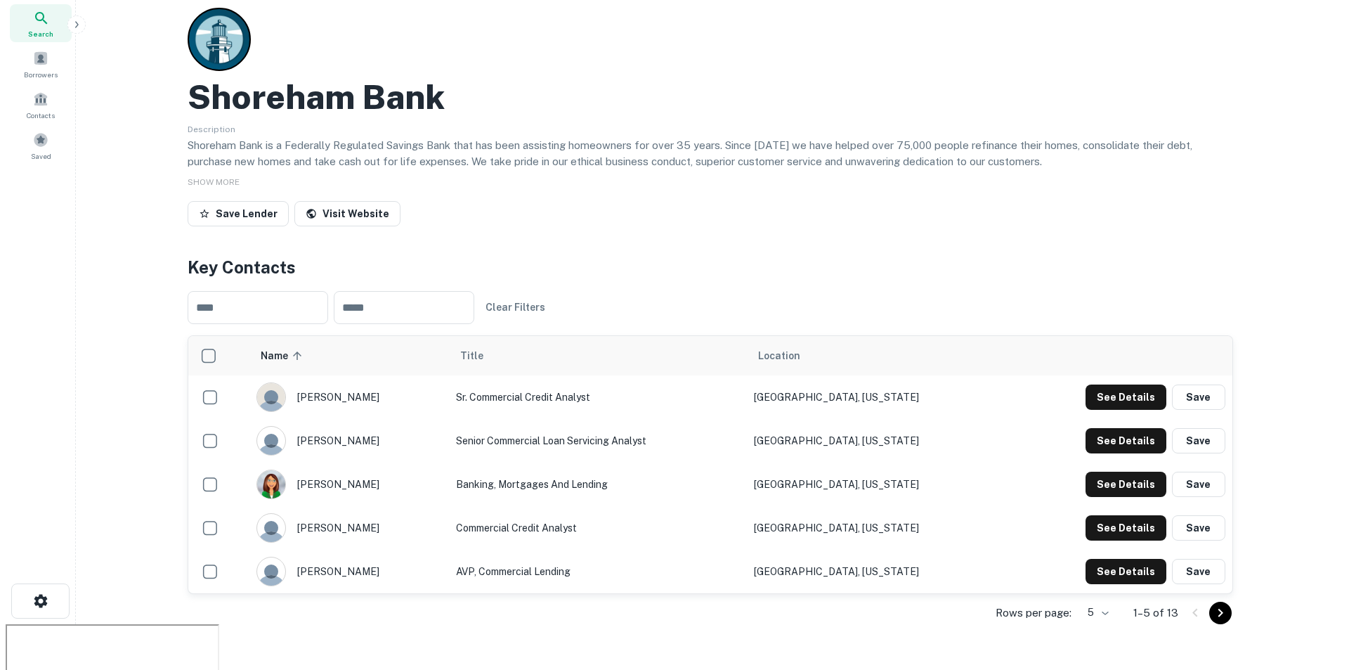
scroll to position [70, 0]
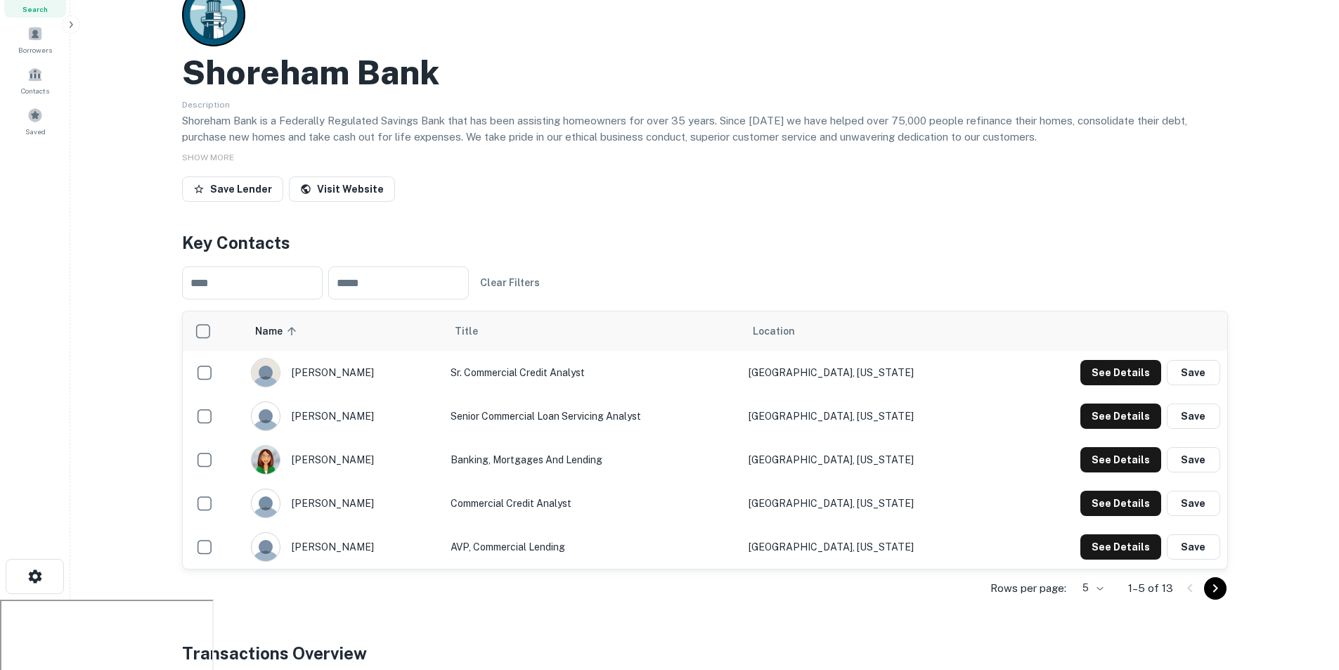
click at [1214, 592] on icon "Go to next page" at bounding box center [1215, 588] width 17 height 17
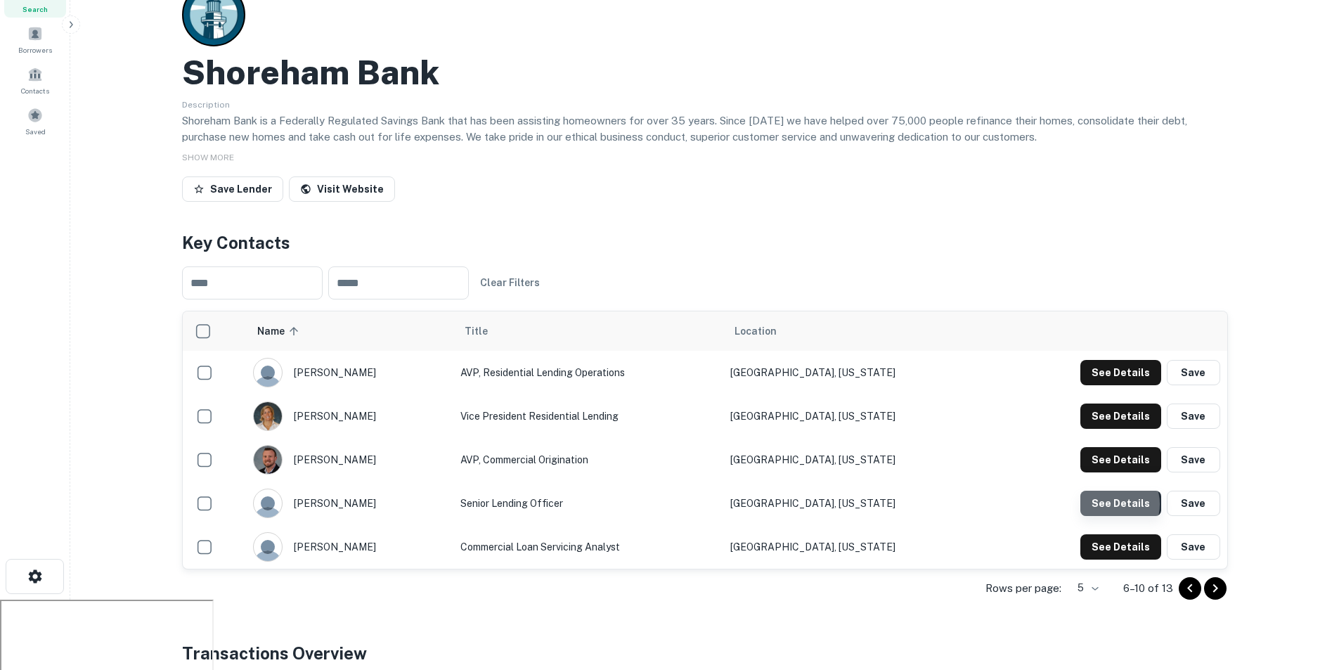
click at [1114, 504] on button "See Details" at bounding box center [1120, 503] width 81 height 25
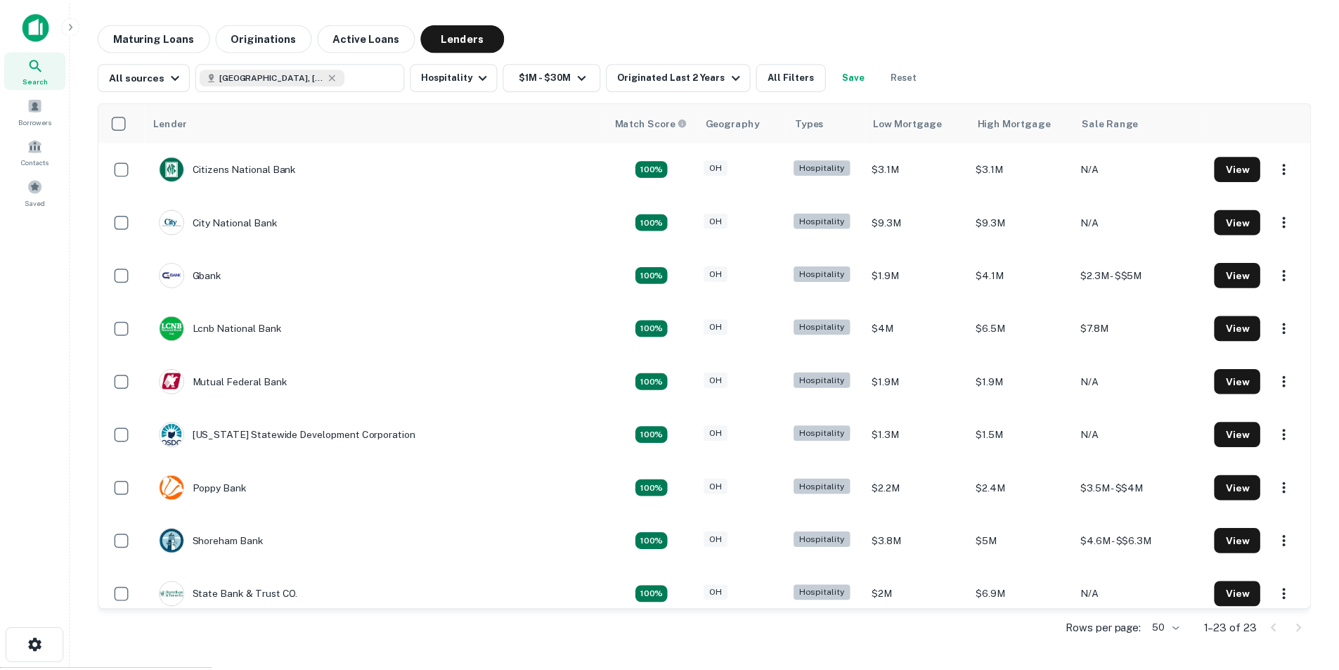
scroll to position [211, 0]
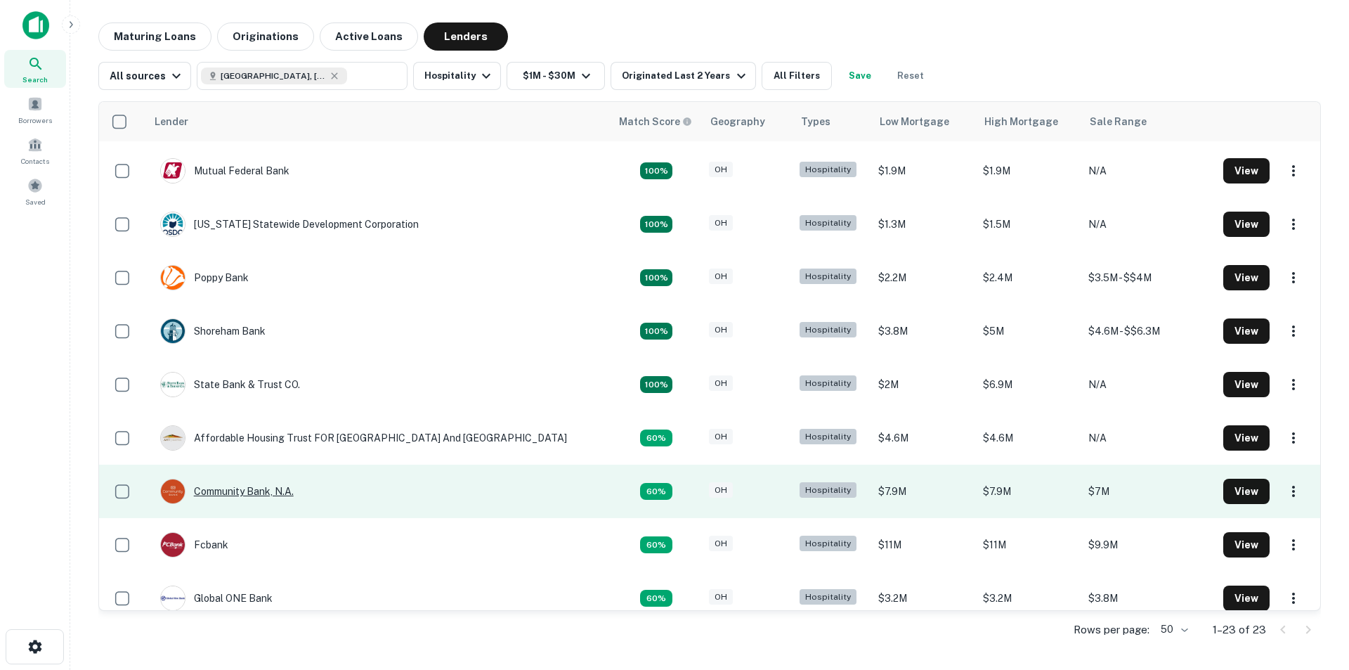
click at [259, 487] on div "Community Bank, N.a." at bounding box center [227, 491] width 134 height 25
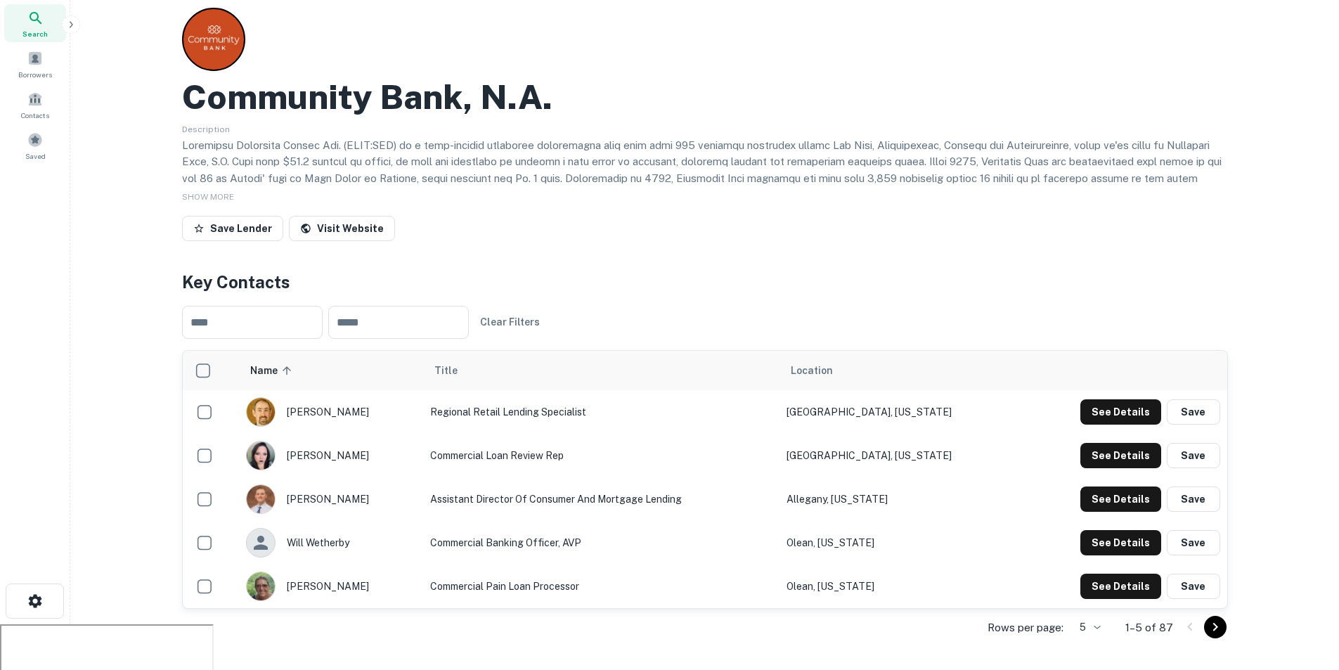
scroll to position [70, 0]
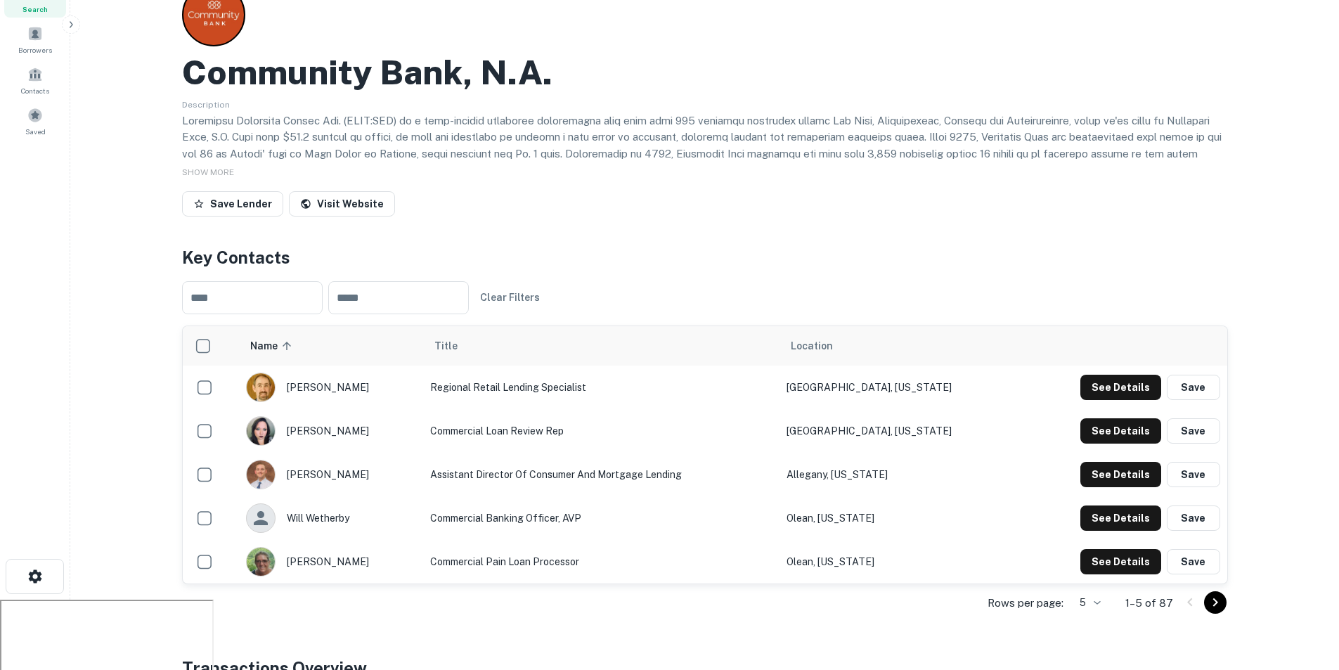
click at [1214, 600] on icon "Go to next page" at bounding box center [1214, 602] width 5 height 8
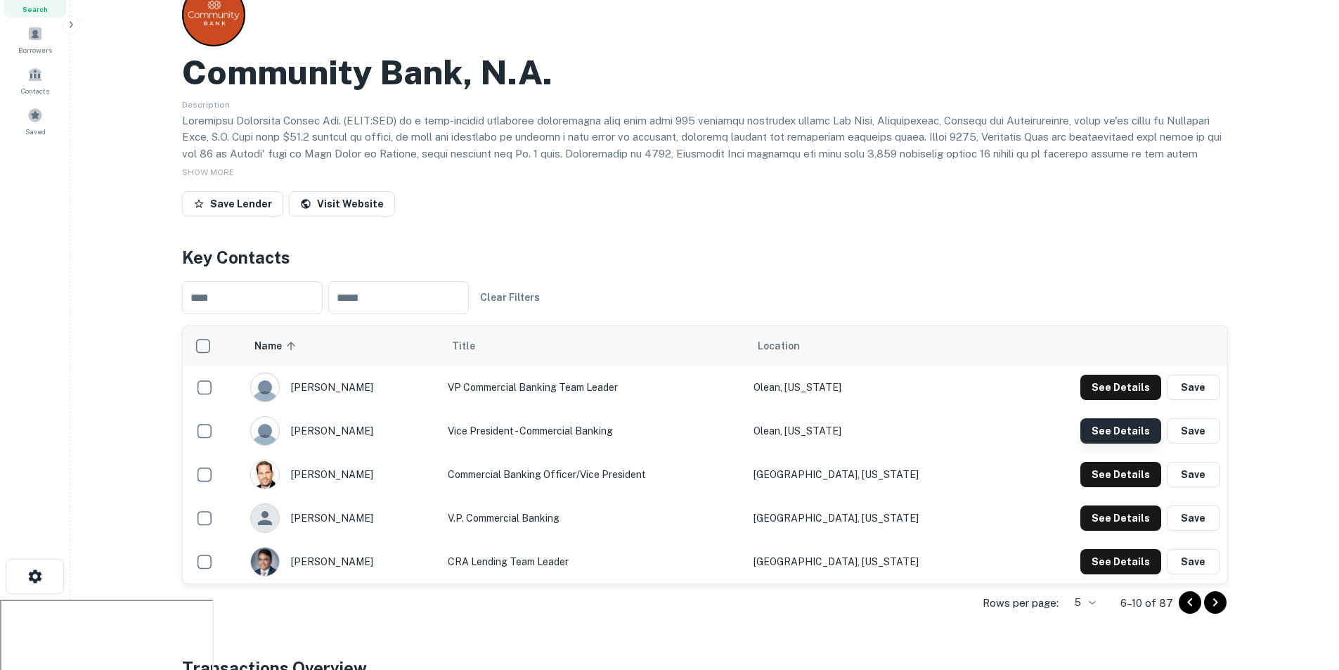
click at [1138, 427] on button "See Details" at bounding box center [1120, 430] width 81 height 25
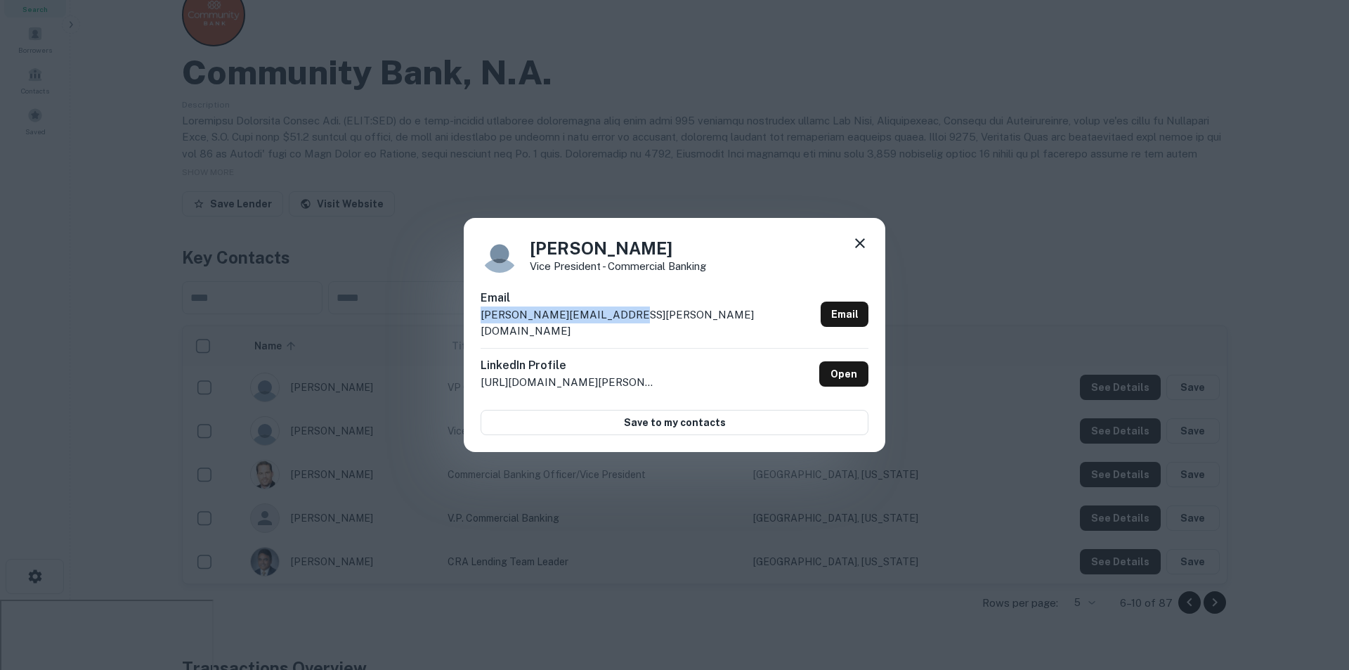
drag, startPoint x: 631, startPoint y: 321, endPoint x: 432, endPoint y: 325, distance: 198.9
click at [432, 325] on div "[PERSON_NAME] Vice President - Commercial Banking Email [PERSON_NAME][EMAIL_ADD…" at bounding box center [674, 335] width 1349 height 670
copy p "[PERSON_NAME][EMAIL_ADDRESS][PERSON_NAME][DOMAIN_NAME]"
click at [857, 250] on icon at bounding box center [860, 243] width 17 height 17
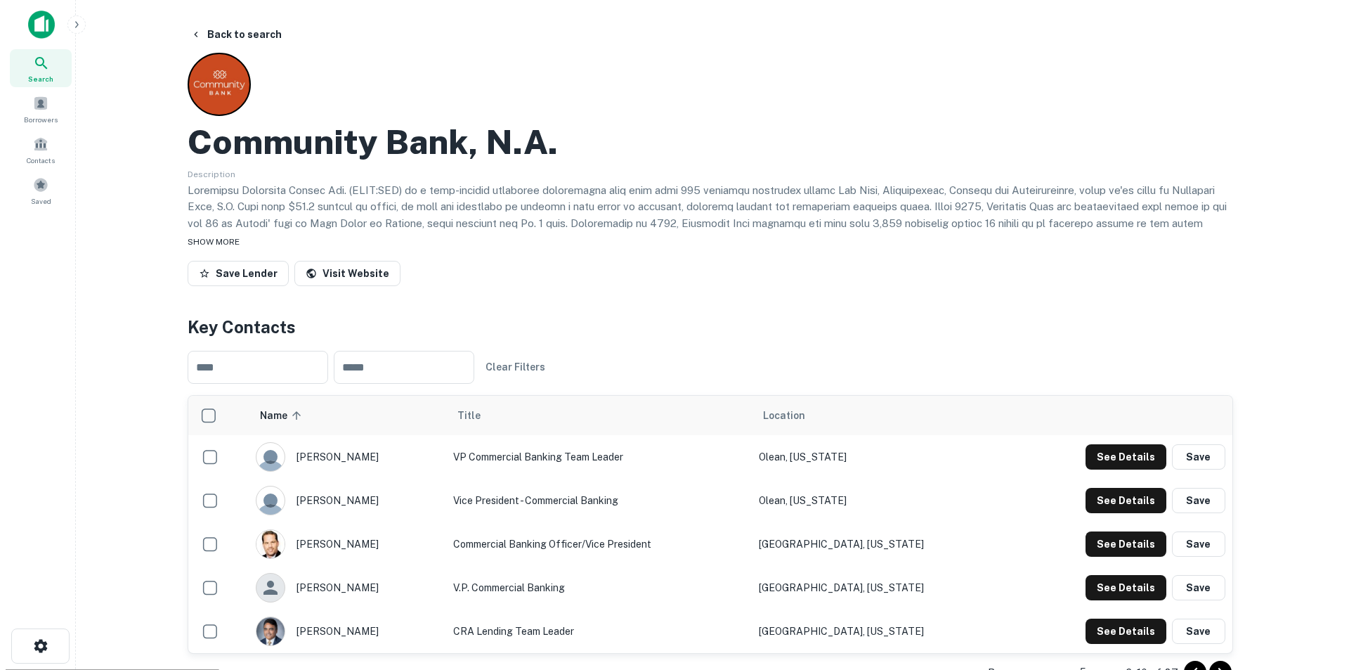
scroll to position [0, 0]
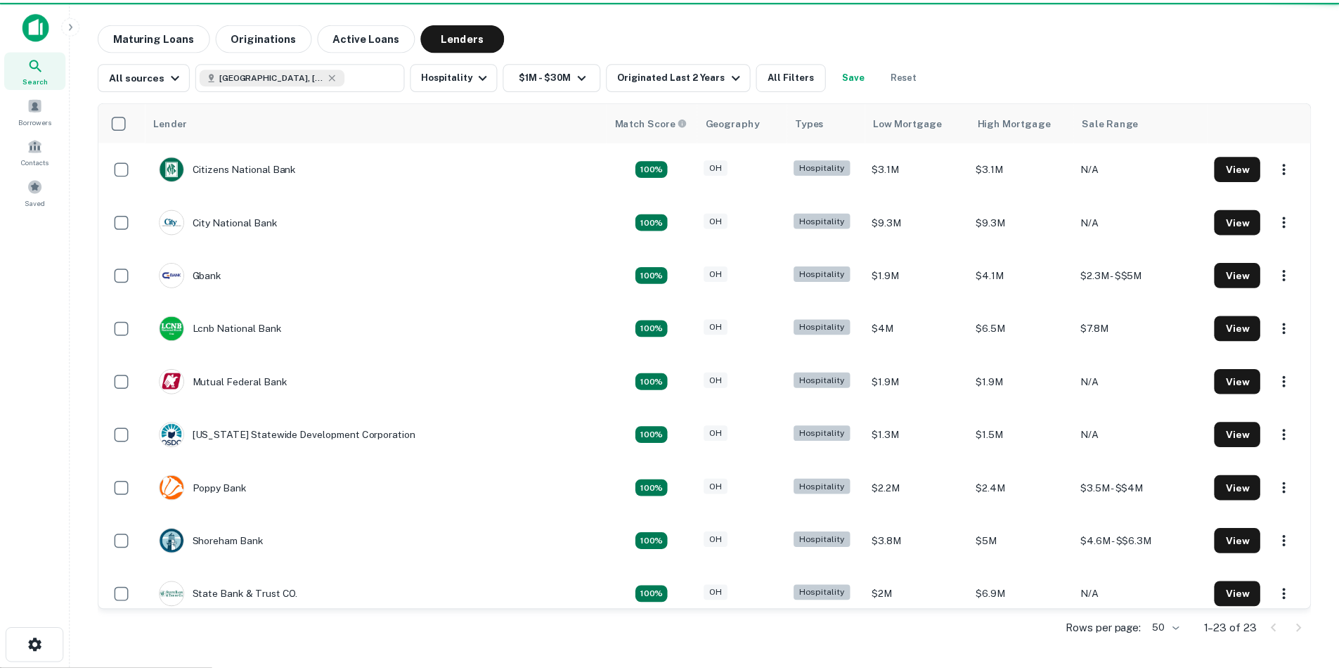
scroll to position [211, 0]
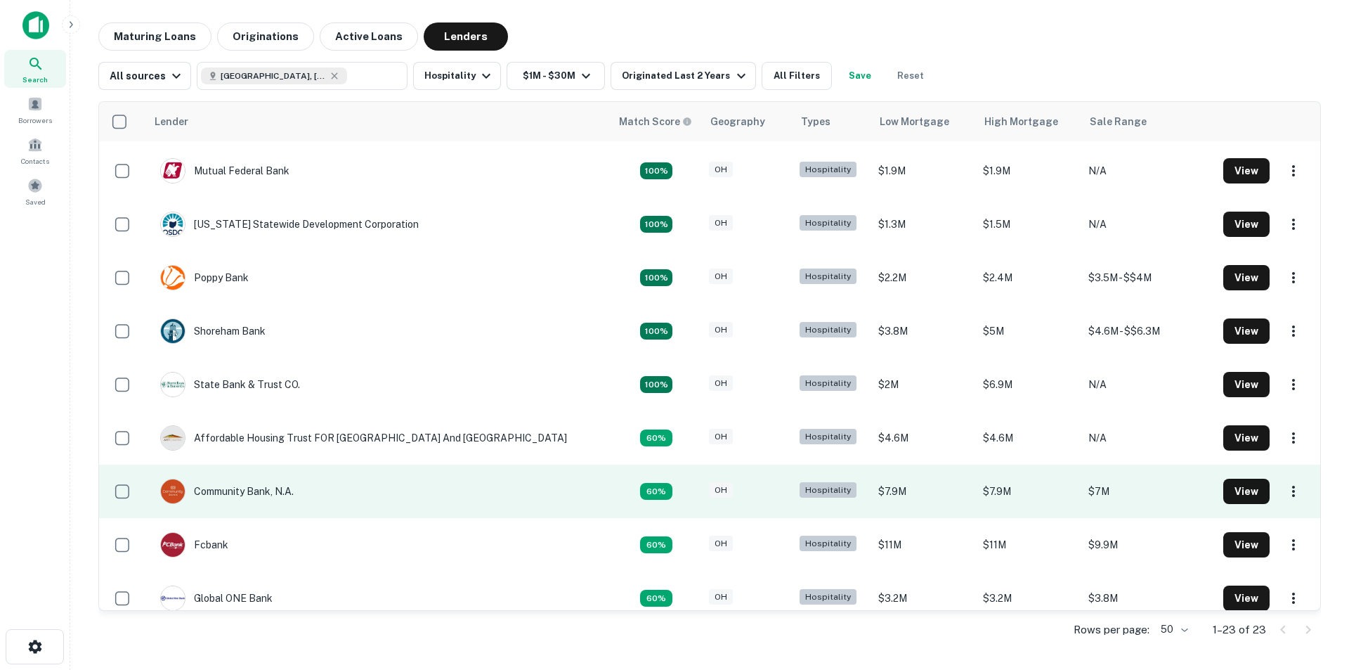
click at [501, 490] on td "Community Bank, N.a." at bounding box center [378, 491] width 465 height 53
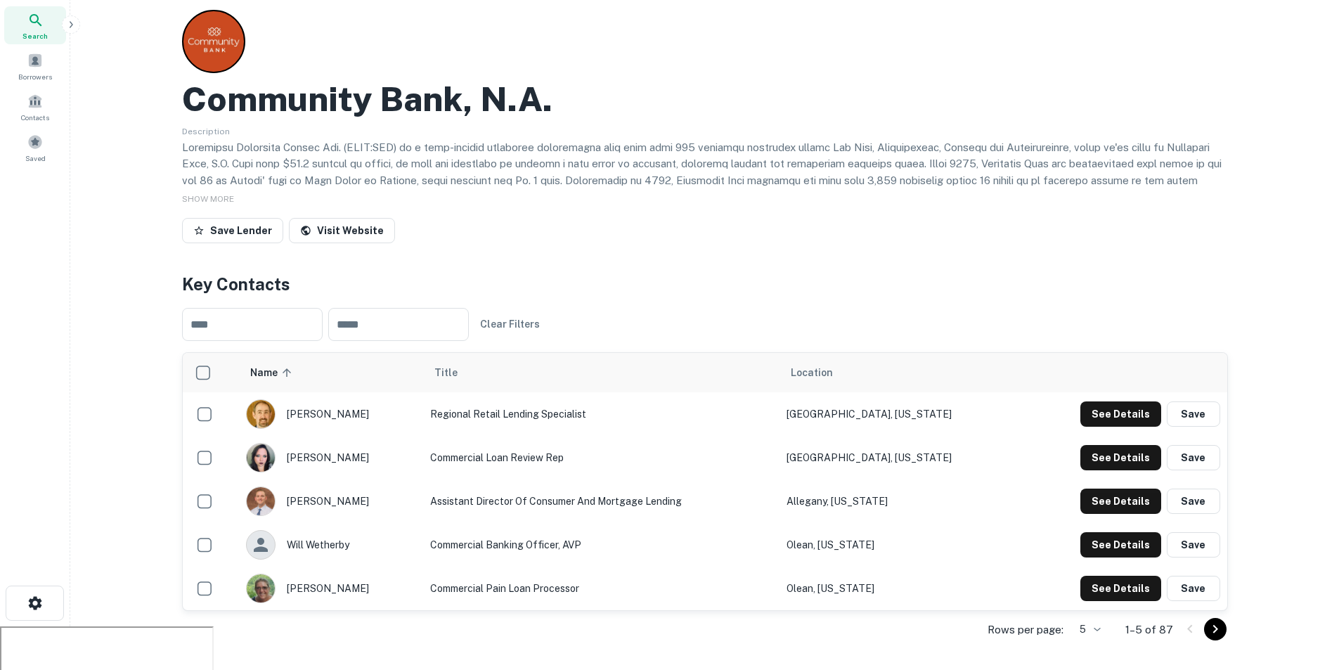
scroll to position [43, 0]
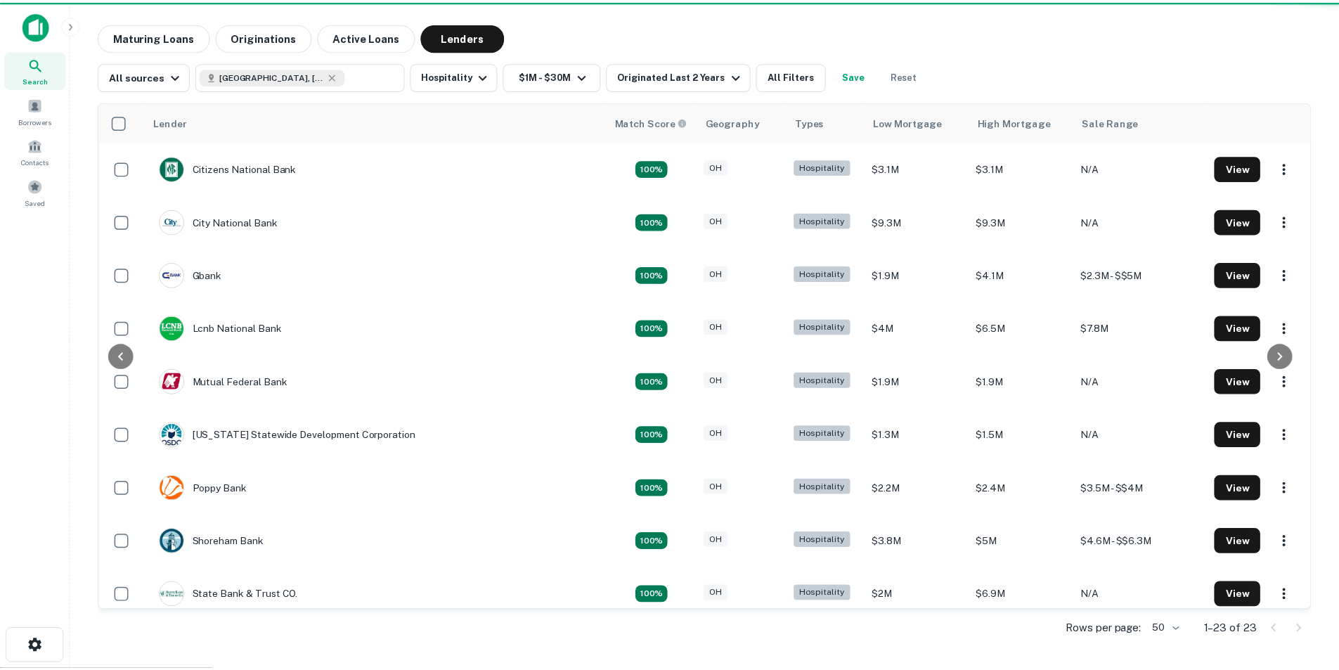
scroll to position [211, 0]
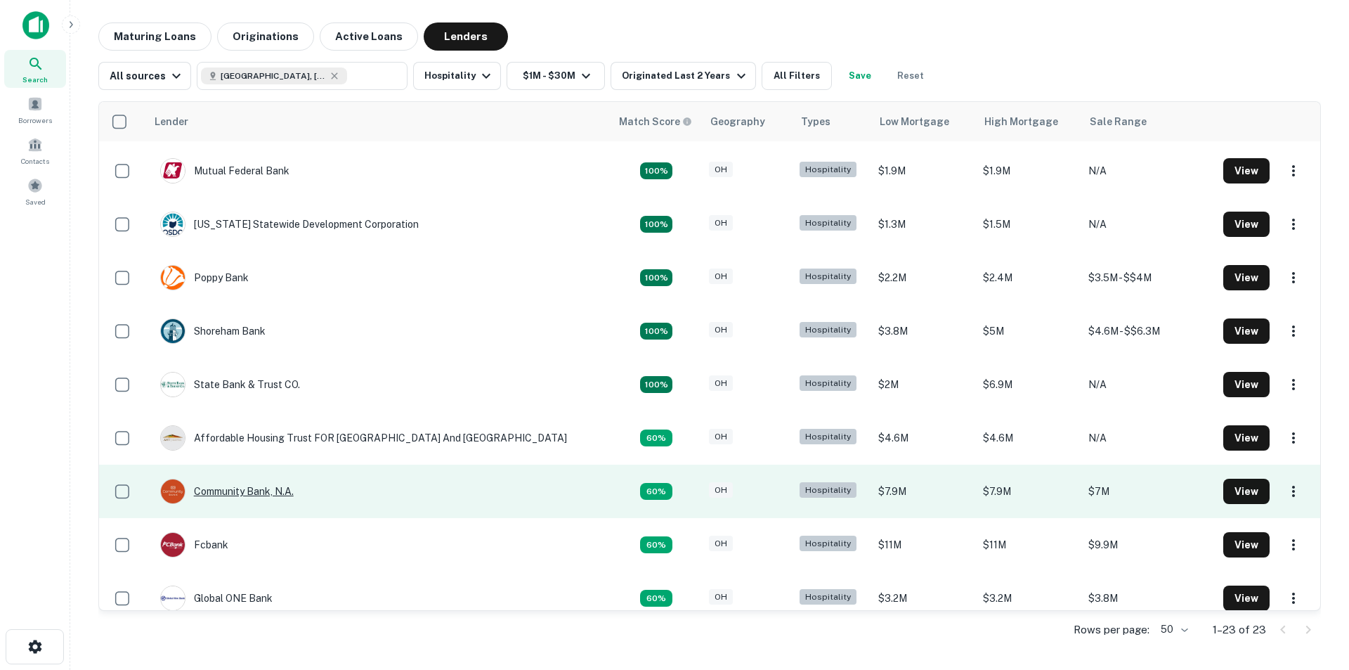
click at [265, 491] on div "Community Bank, N.a." at bounding box center [227, 491] width 134 height 25
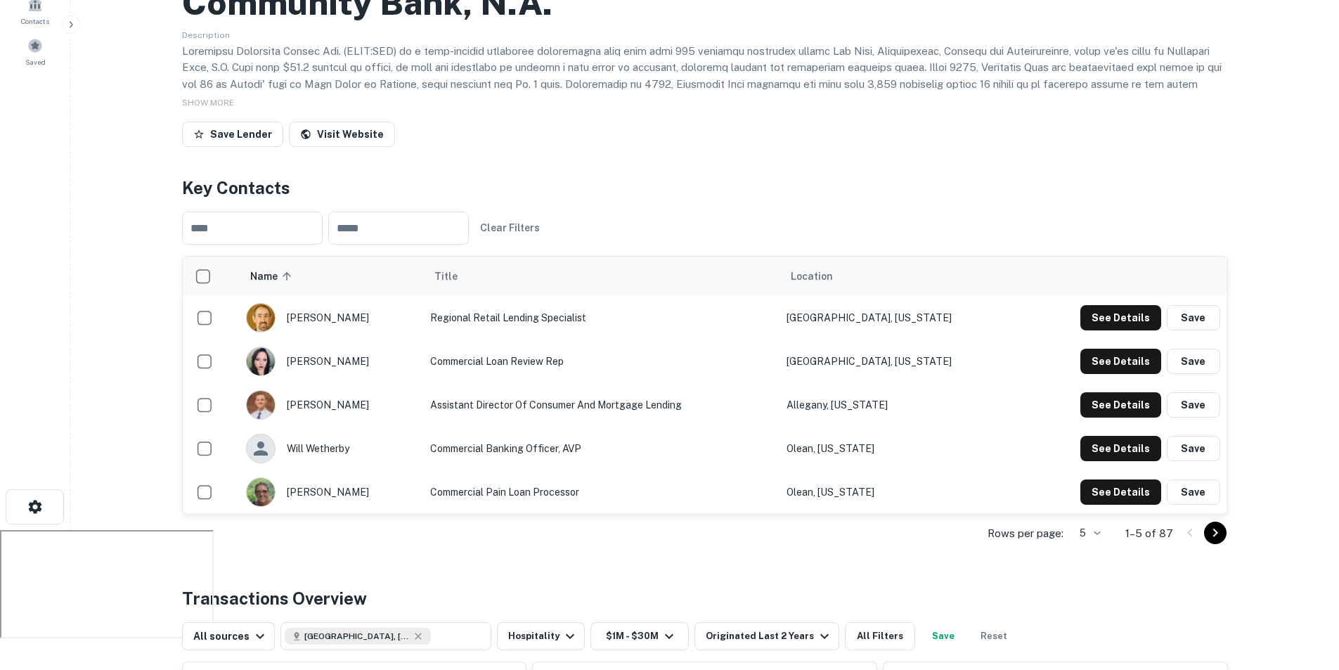
scroll to position [141, 0]
click at [1212, 530] on icon "Go to next page" at bounding box center [1215, 532] width 17 height 17
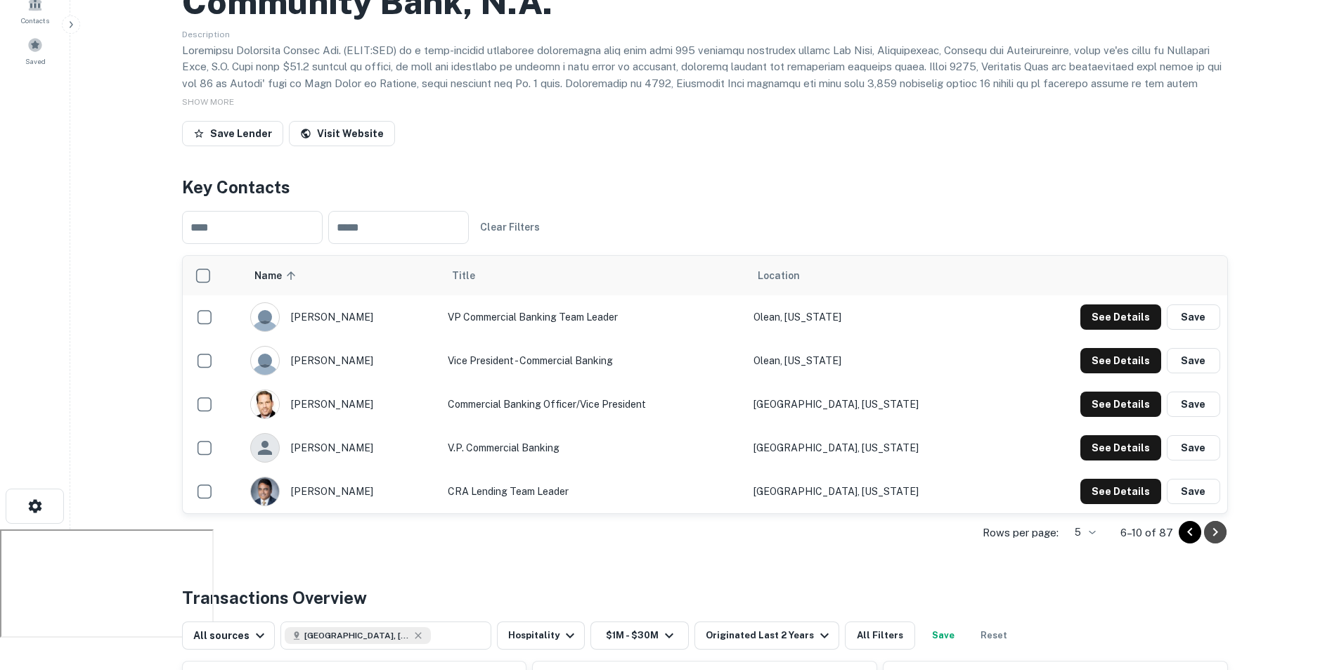
click at [1212, 530] on icon "Go to next page" at bounding box center [1215, 532] width 17 height 17
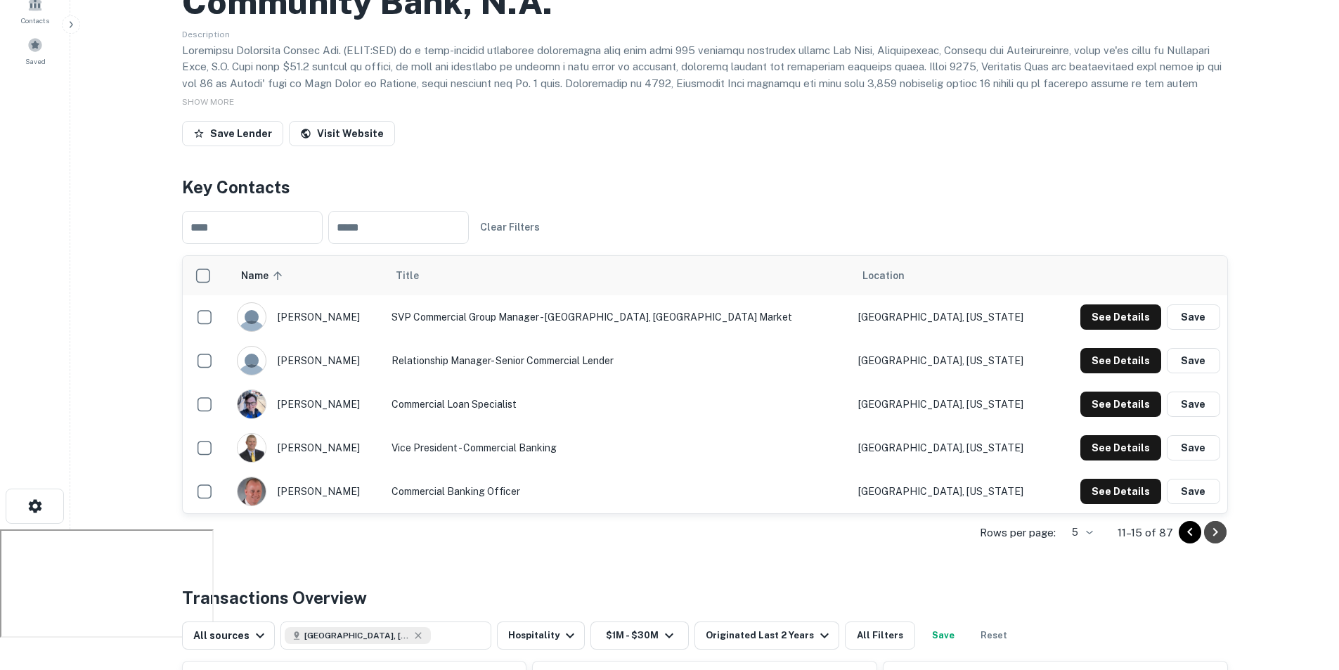
click at [1212, 530] on icon "Go to next page" at bounding box center [1215, 532] width 17 height 17
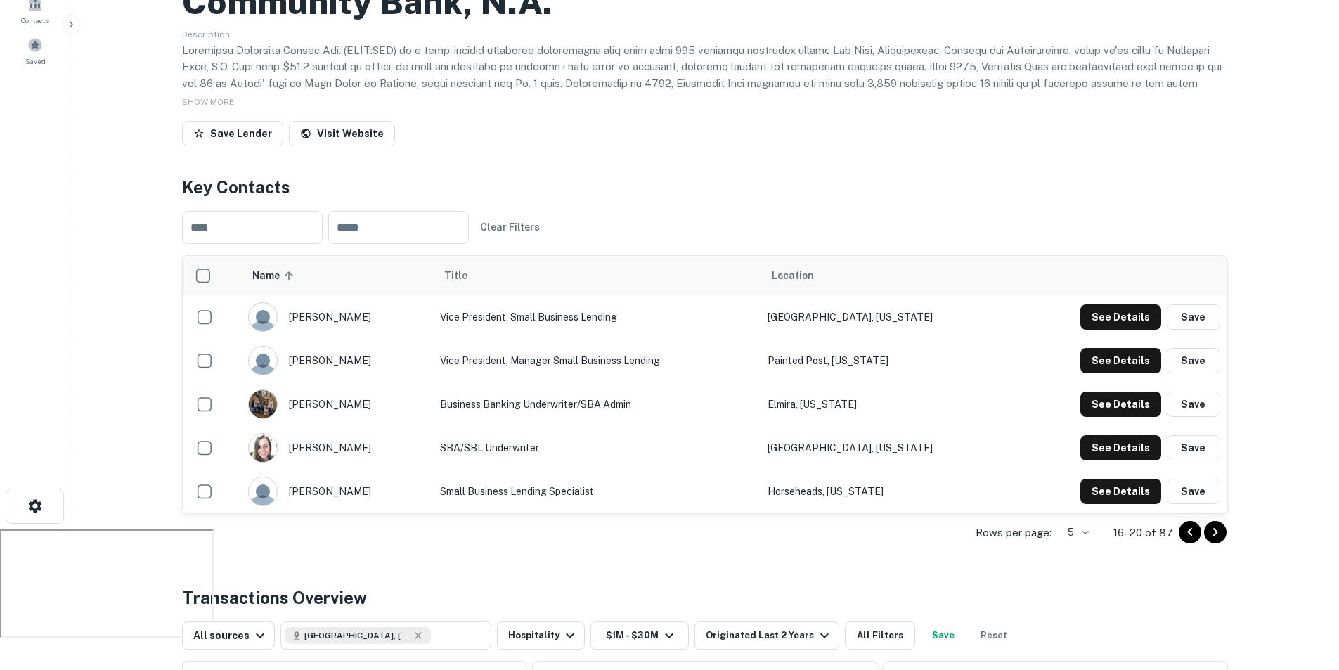
click at [1212, 530] on icon "Go to next page" at bounding box center [1215, 532] width 17 height 17
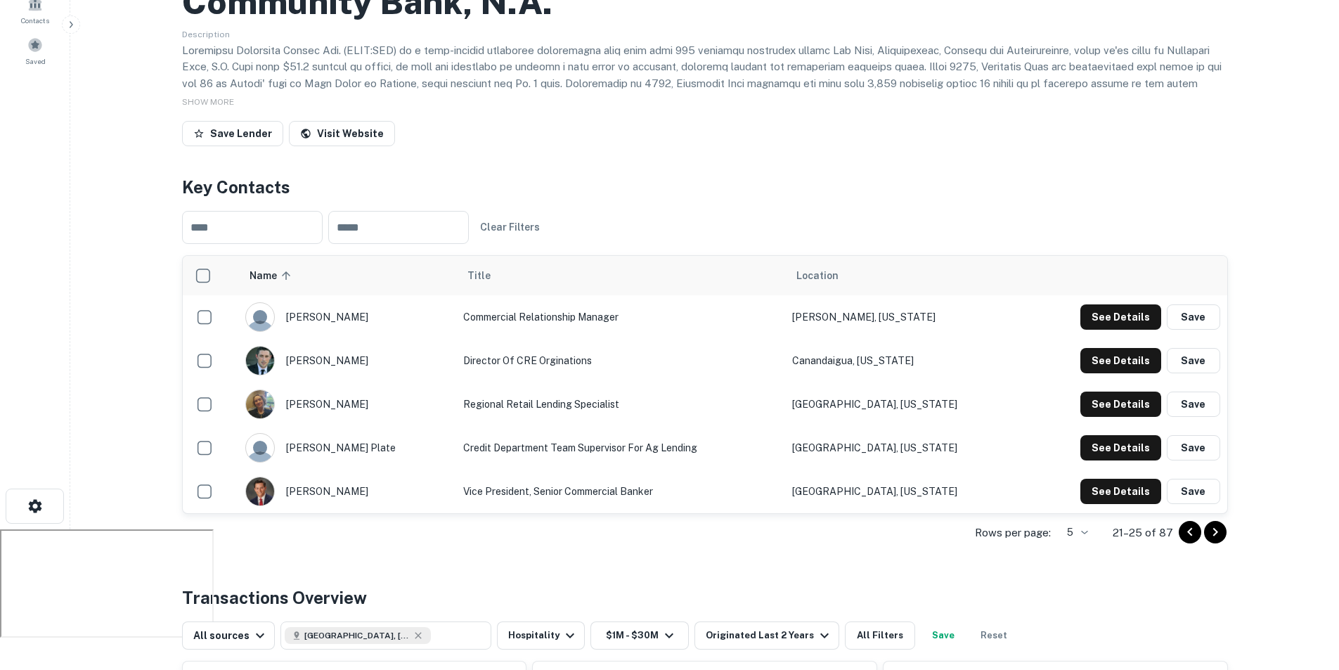
click at [1212, 530] on icon "Go to next page" at bounding box center [1215, 532] width 17 height 17
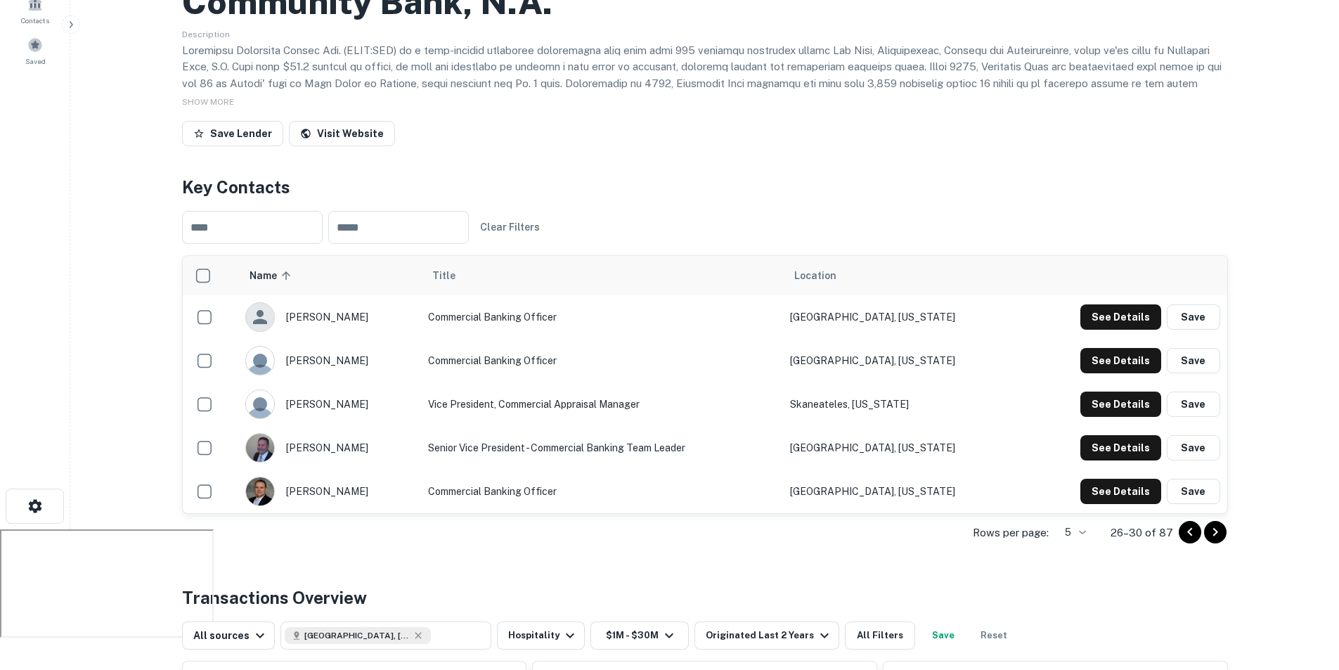
click at [1212, 530] on icon "Go to next page" at bounding box center [1215, 532] width 17 height 17
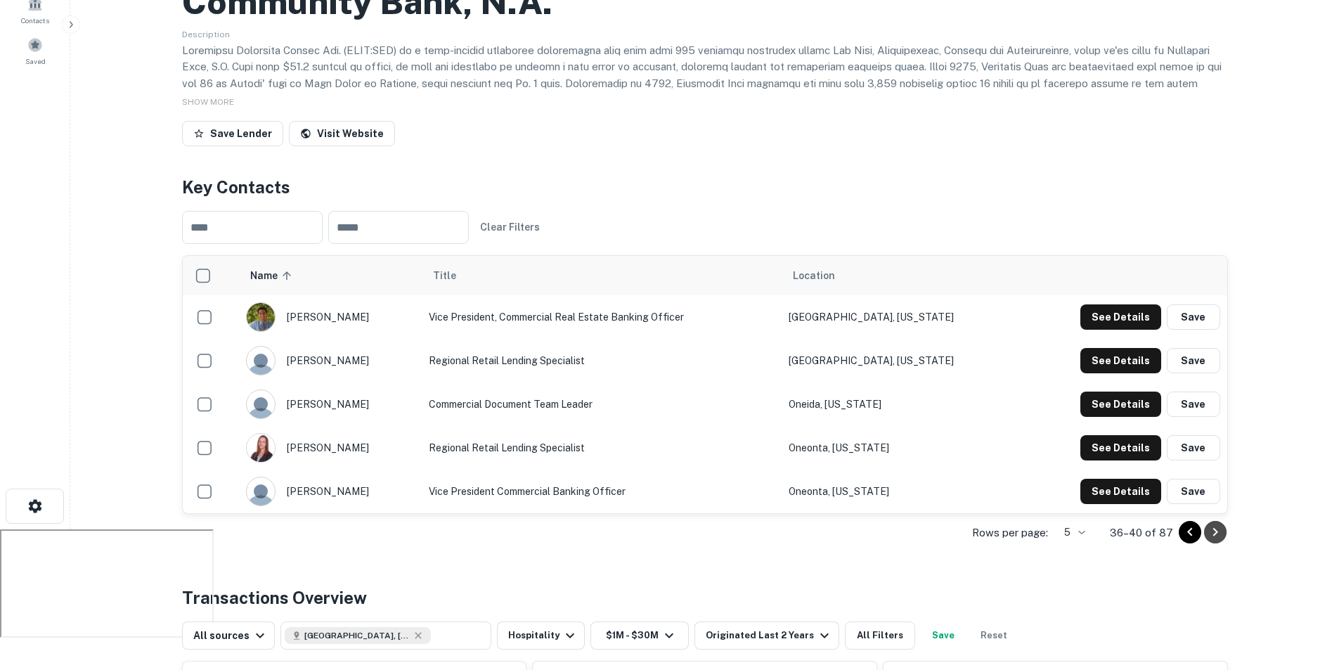
click at [1212, 530] on icon "Go to next page" at bounding box center [1215, 532] width 17 height 17
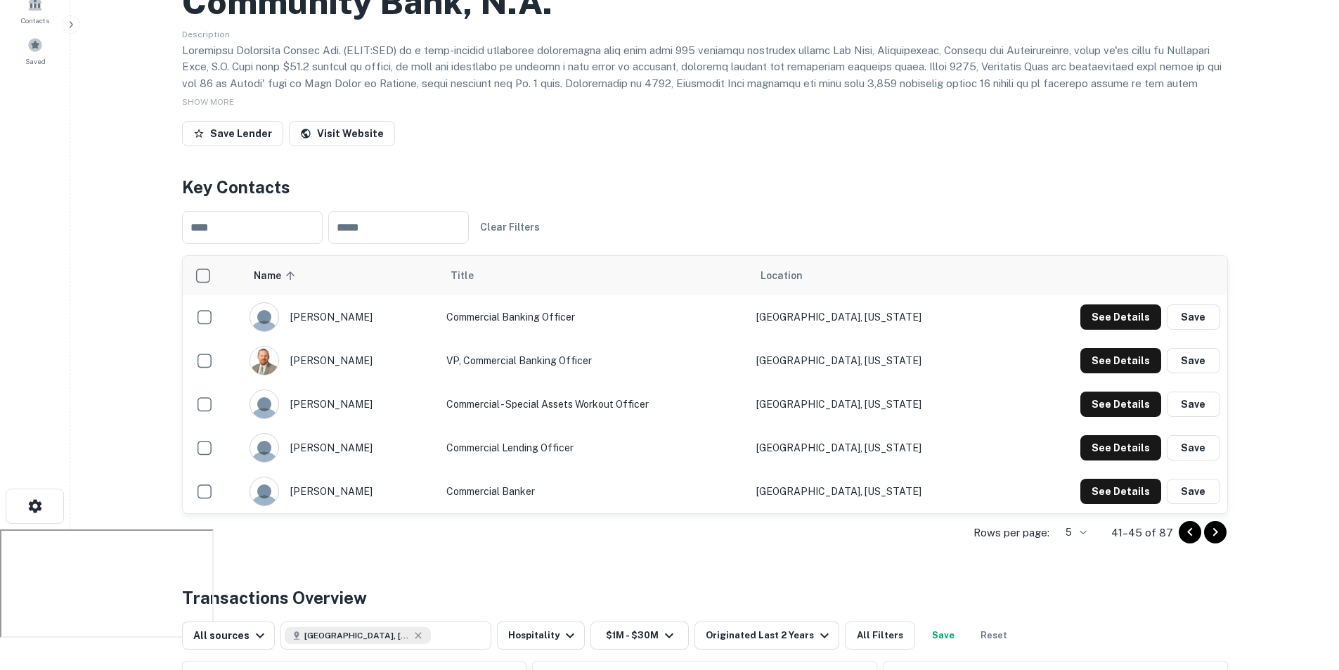
drag, startPoint x: 1212, startPoint y: 530, endPoint x: 1166, endPoint y: 532, distance: 46.4
click at [1212, 530] on icon "Go to next page" at bounding box center [1215, 532] width 17 height 17
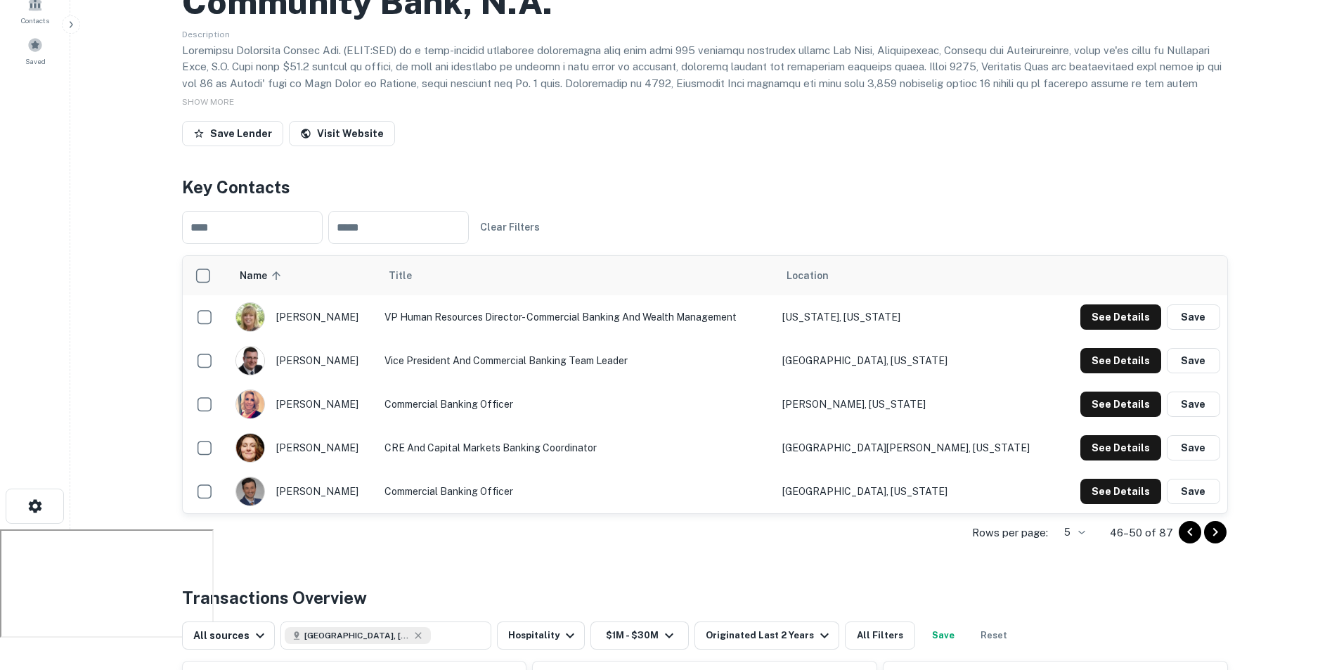
click at [1188, 532] on icon "Go to previous page" at bounding box center [1189, 532] width 5 height 8
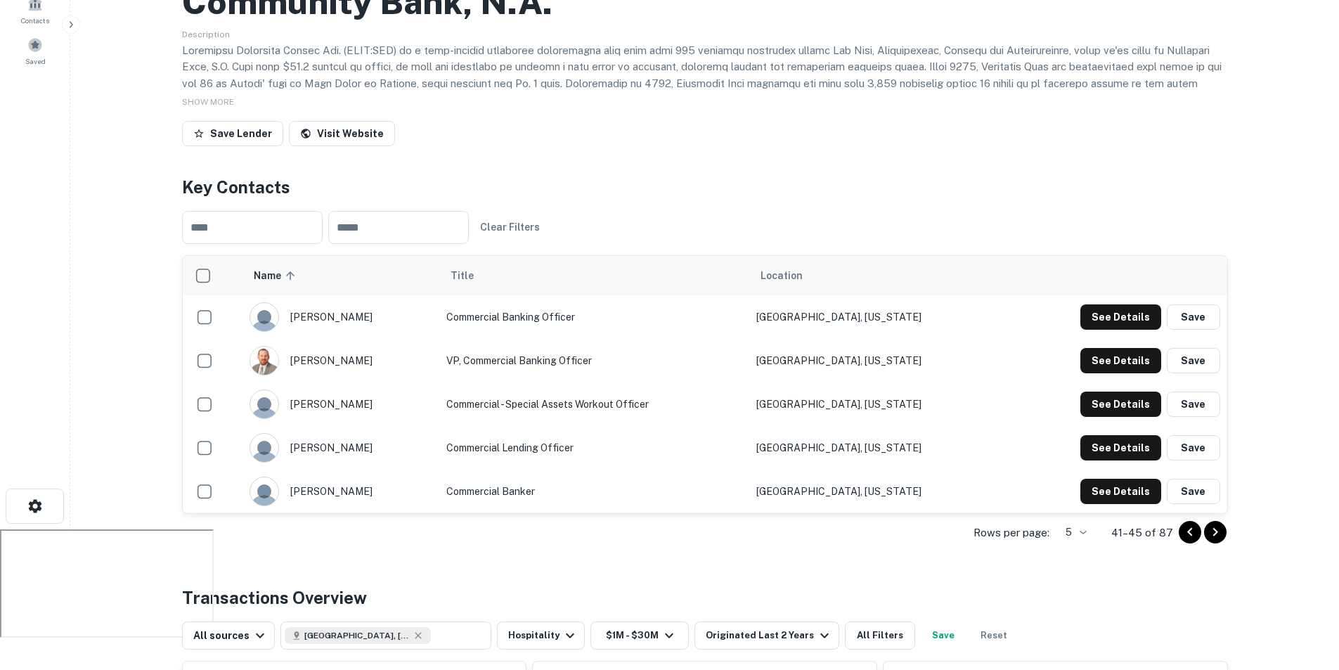
click at [1188, 532] on icon "Go to previous page" at bounding box center [1189, 532] width 5 height 8
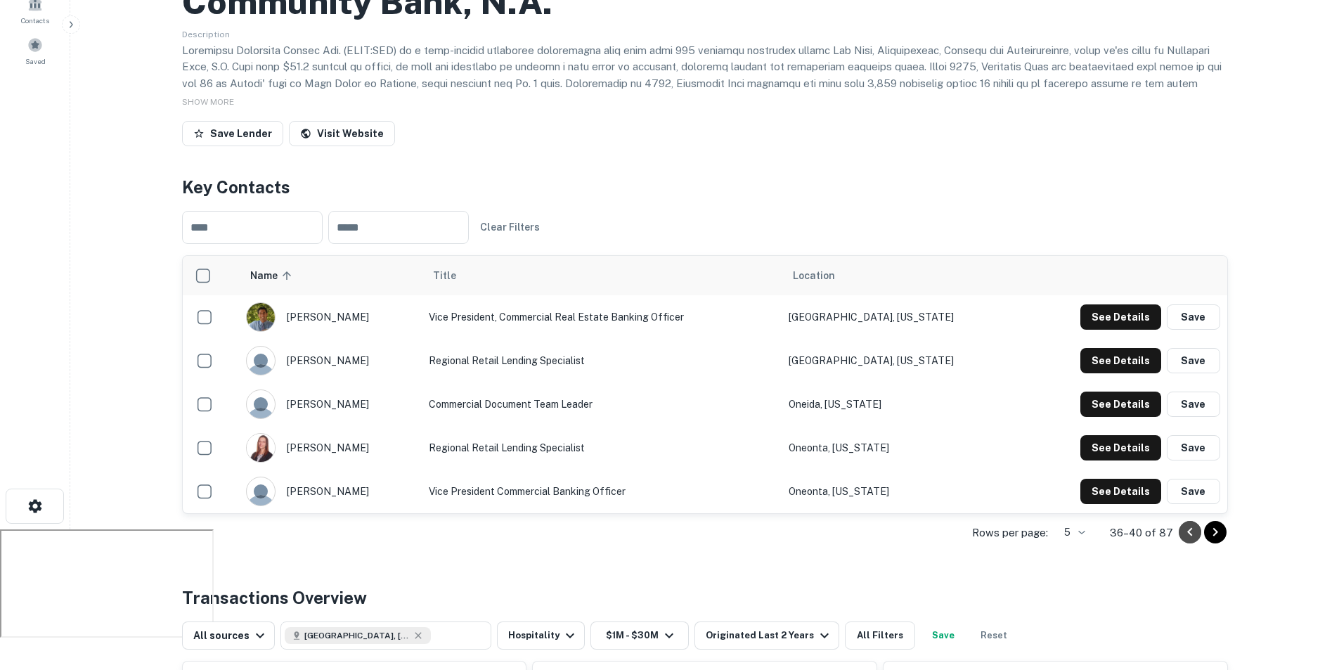
click at [1188, 532] on icon "Go to previous page" at bounding box center [1189, 532] width 5 height 8
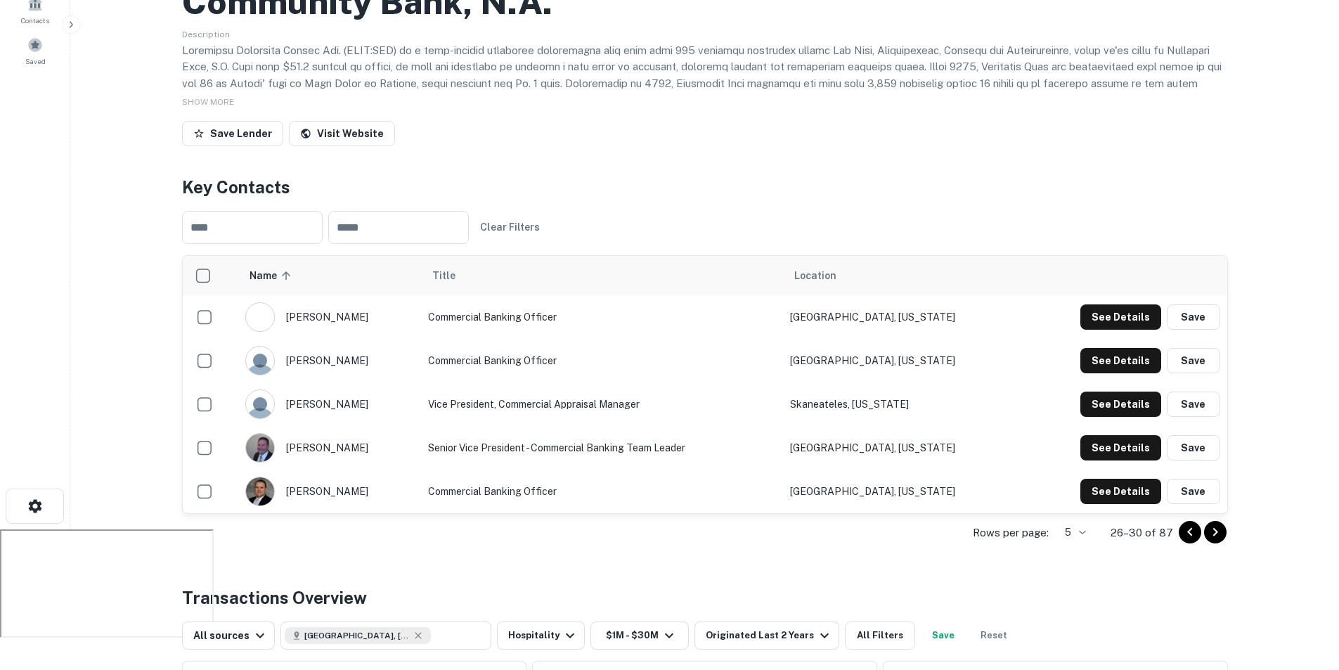
click at [1188, 532] on icon "Go to previous page" at bounding box center [1189, 532] width 5 height 8
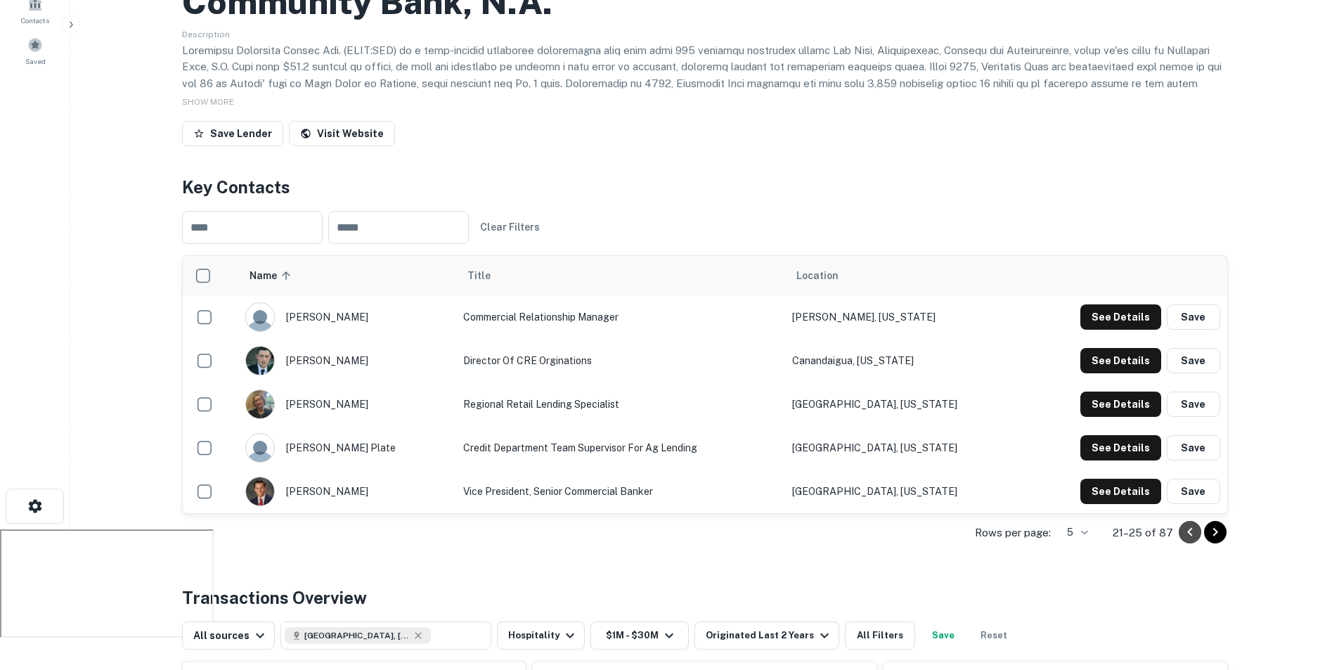
click at [1188, 532] on icon "Go to previous page" at bounding box center [1189, 532] width 5 height 8
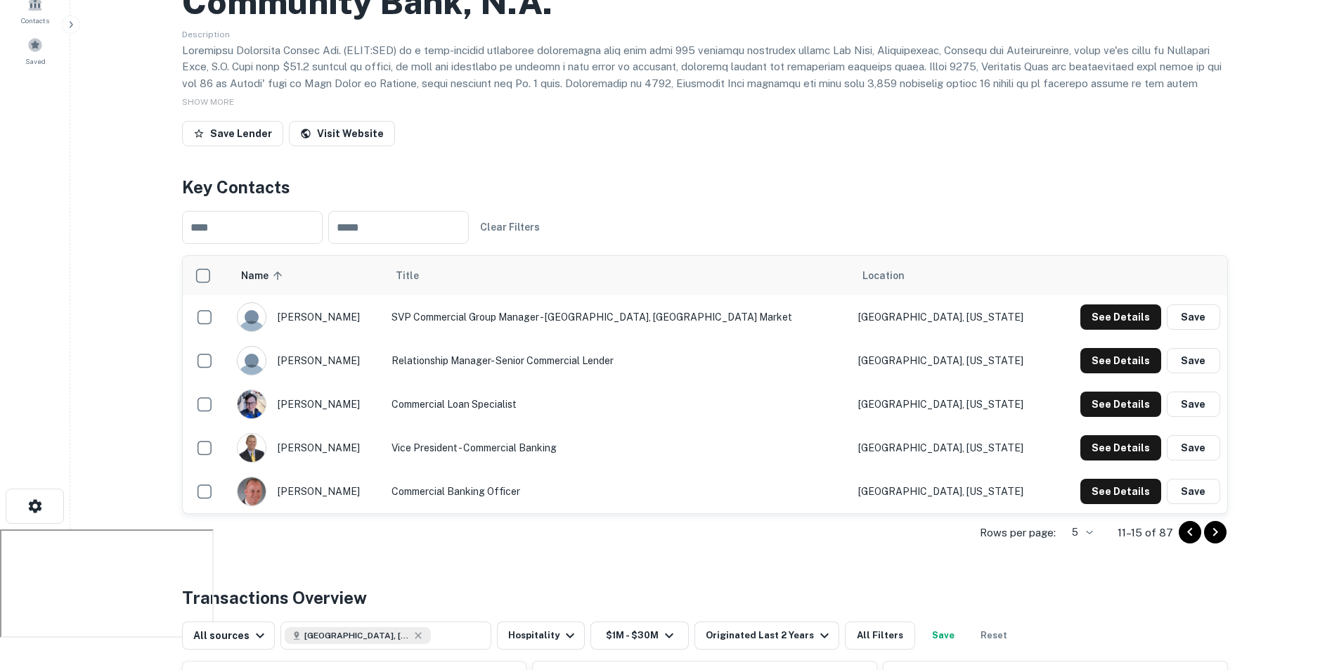
click at [1188, 532] on icon "Go to previous page" at bounding box center [1189, 532] width 5 height 8
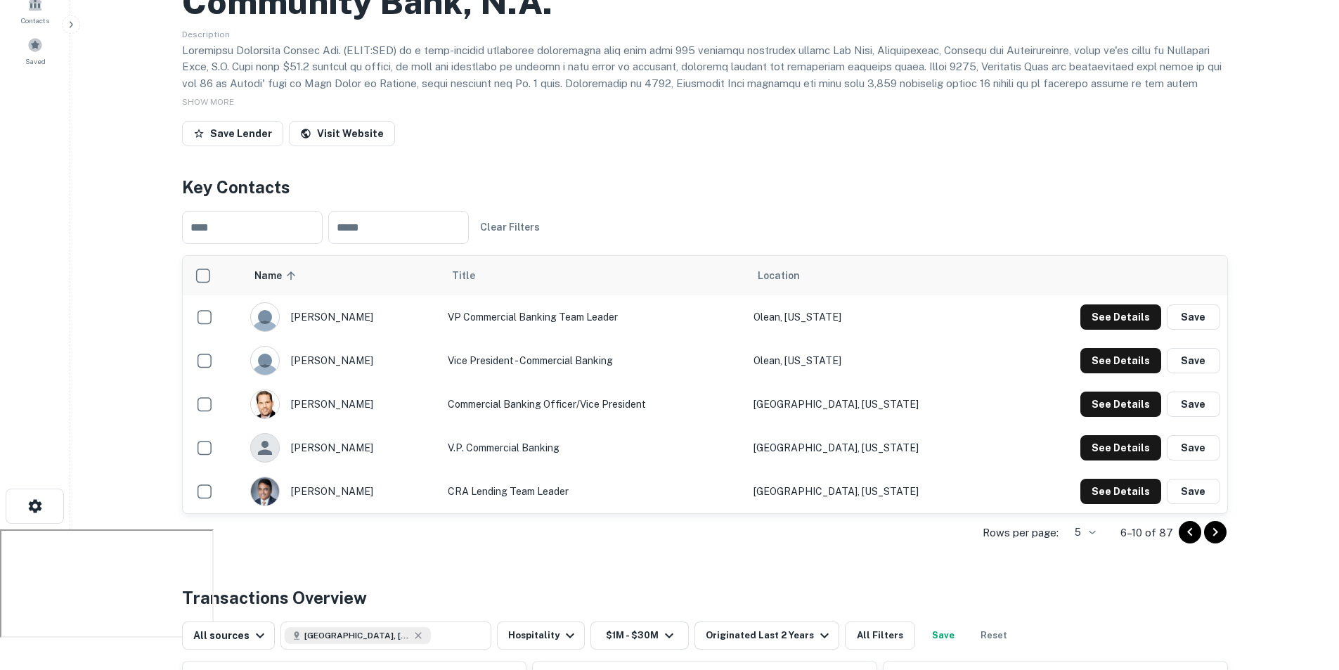
click at [1188, 532] on icon "Go to previous page" at bounding box center [1189, 532] width 5 height 8
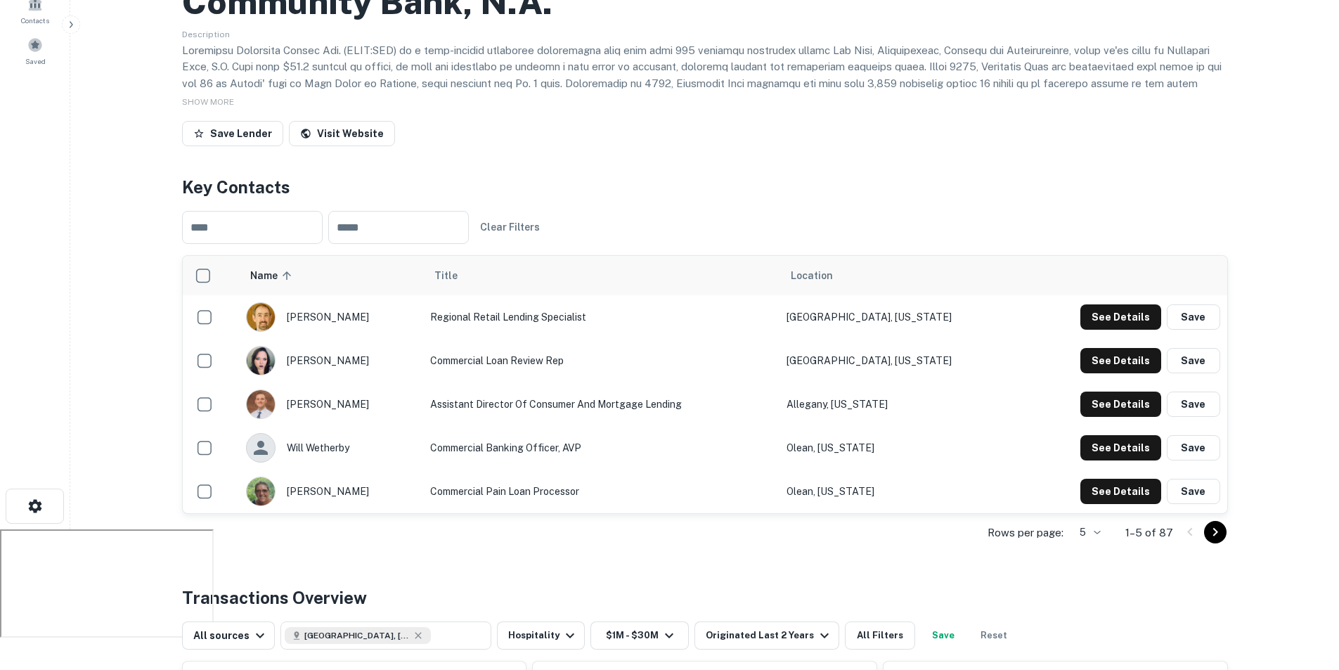
click at [1208, 531] on icon "Go to next page" at bounding box center [1215, 532] width 17 height 17
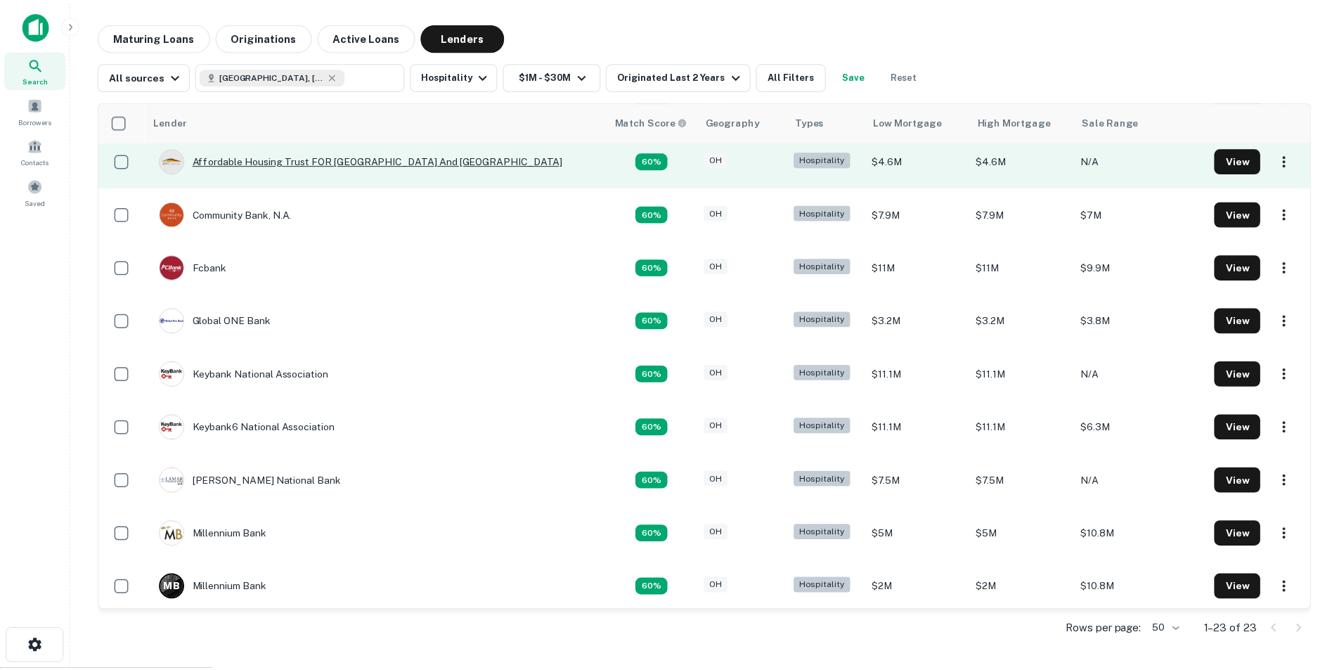
scroll to position [492, 0]
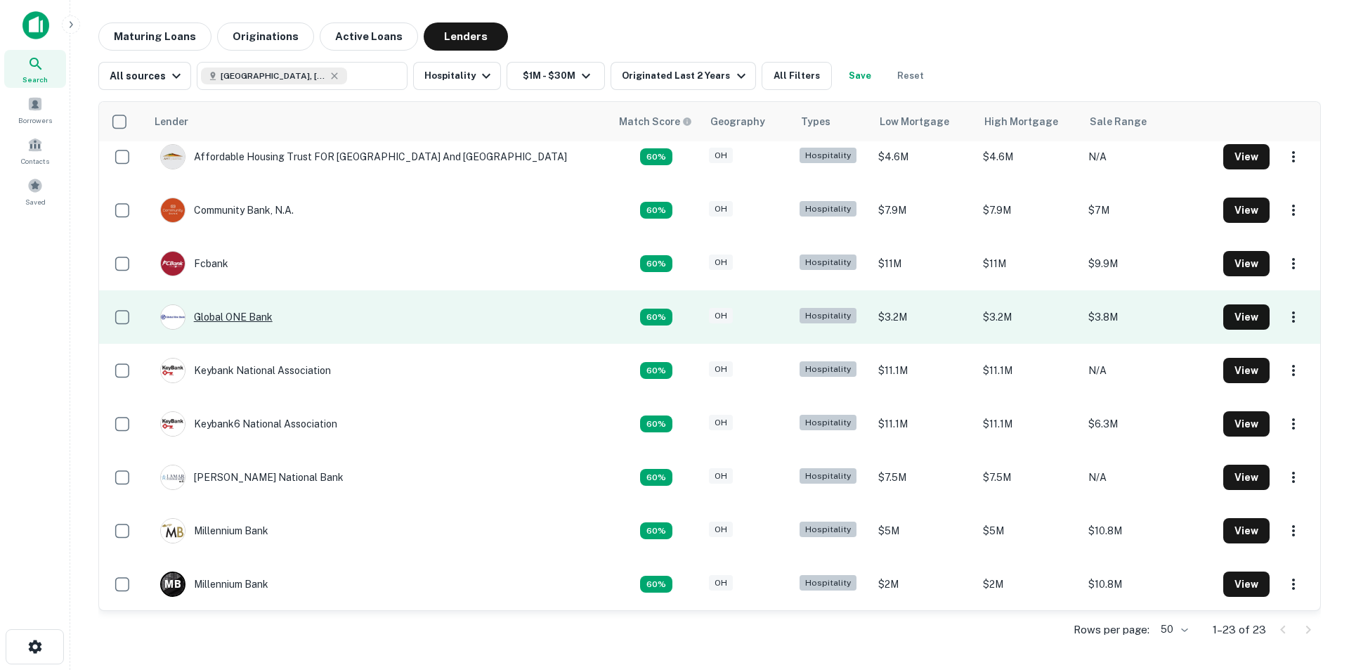
click at [263, 319] on div "Global ONE Bank" at bounding box center [216, 316] width 112 height 25
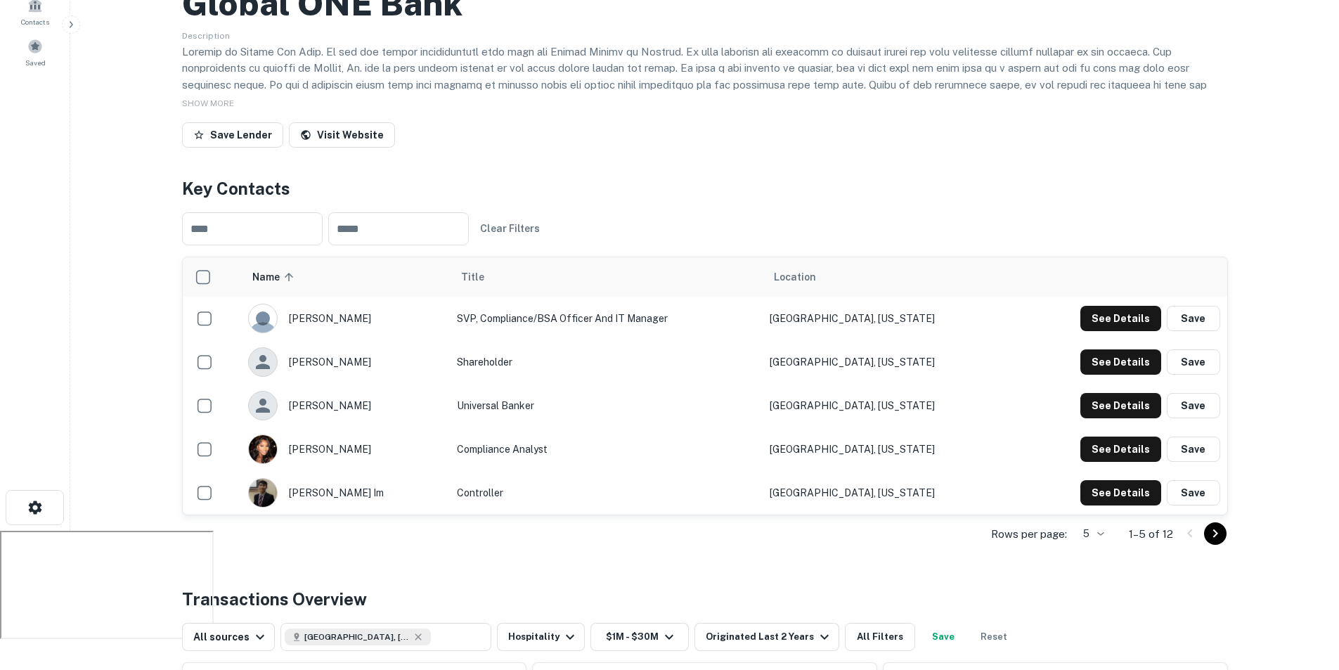
scroll to position [141, 0]
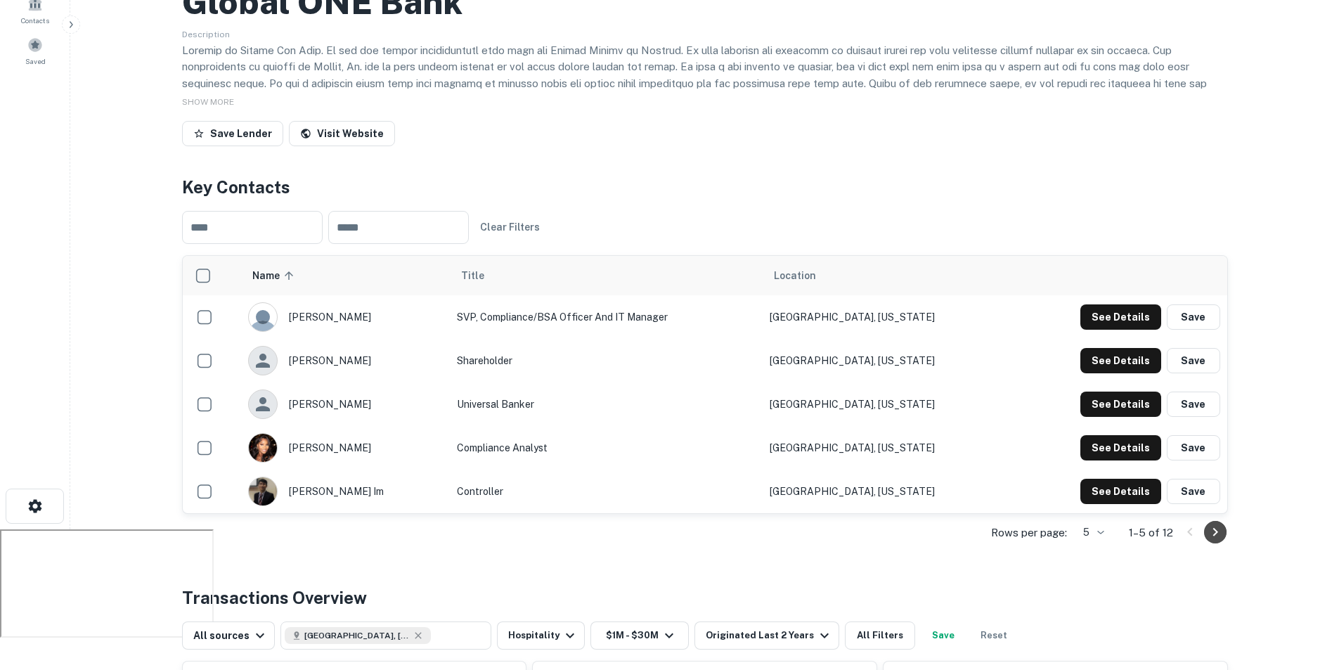
click at [1209, 536] on icon "Go to next page" at bounding box center [1215, 532] width 17 height 17
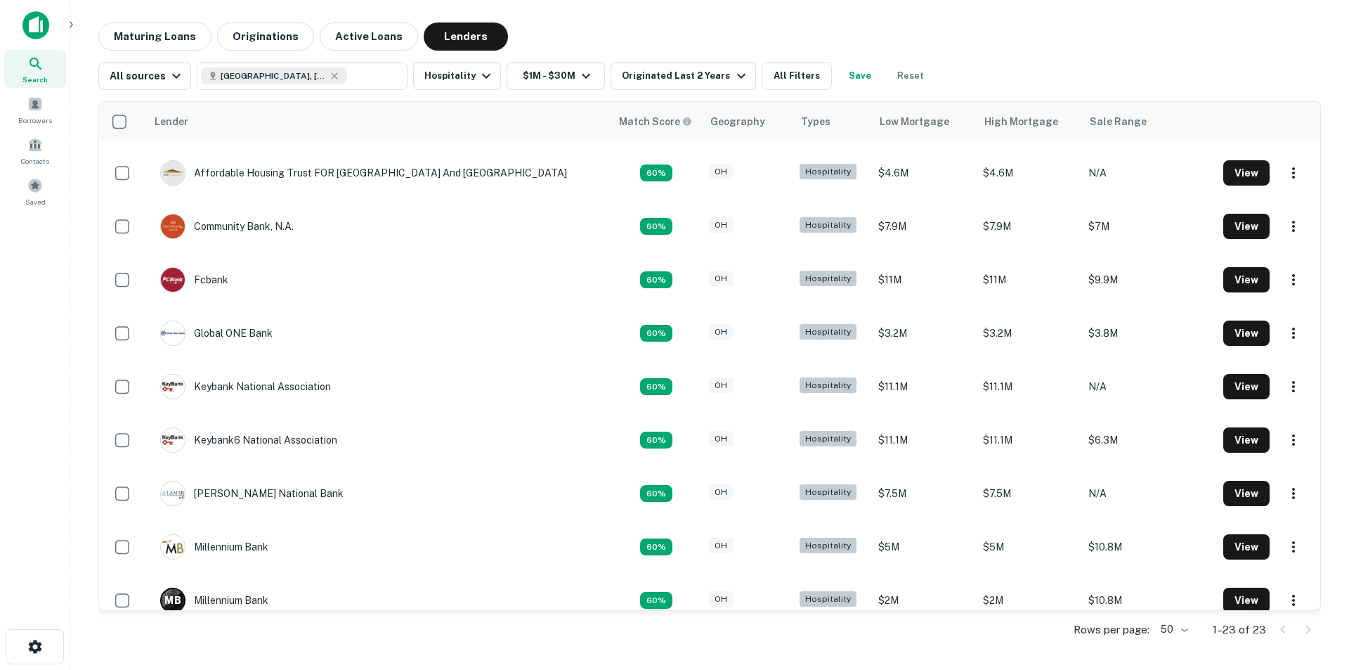
scroll to position [492, 0]
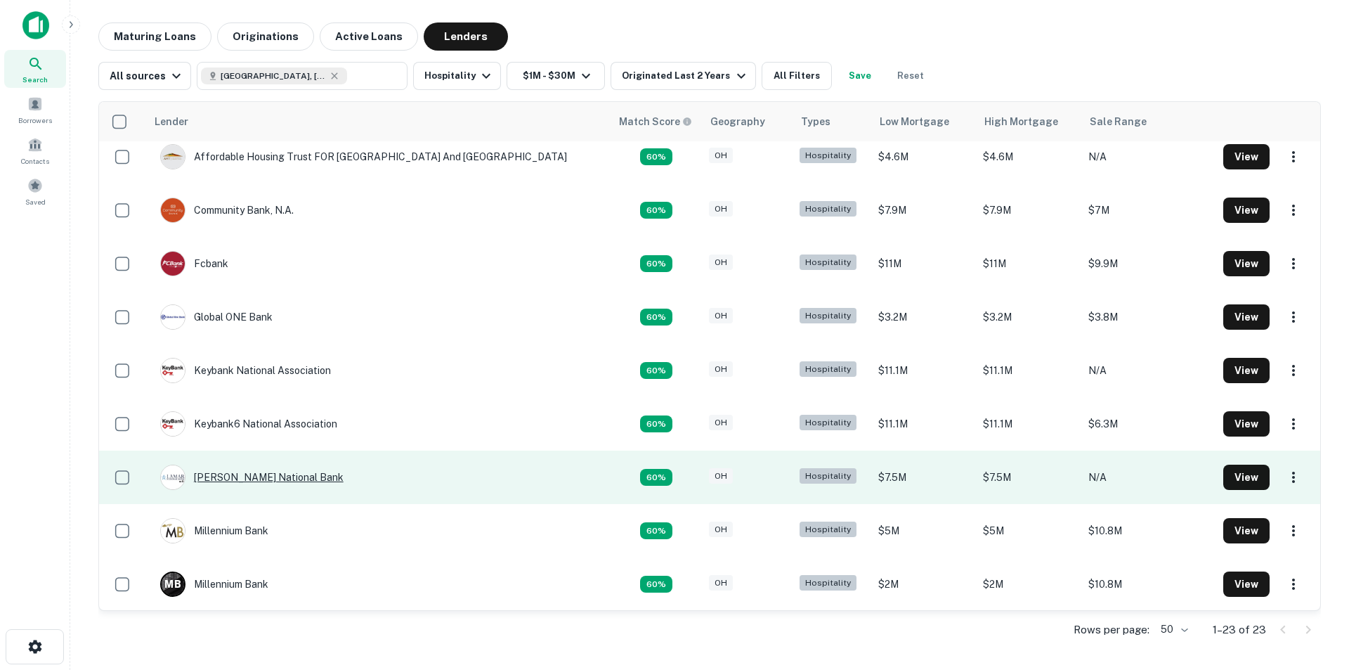
click at [252, 476] on div "[PERSON_NAME] National Bank" at bounding box center [251, 477] width 183 height 25
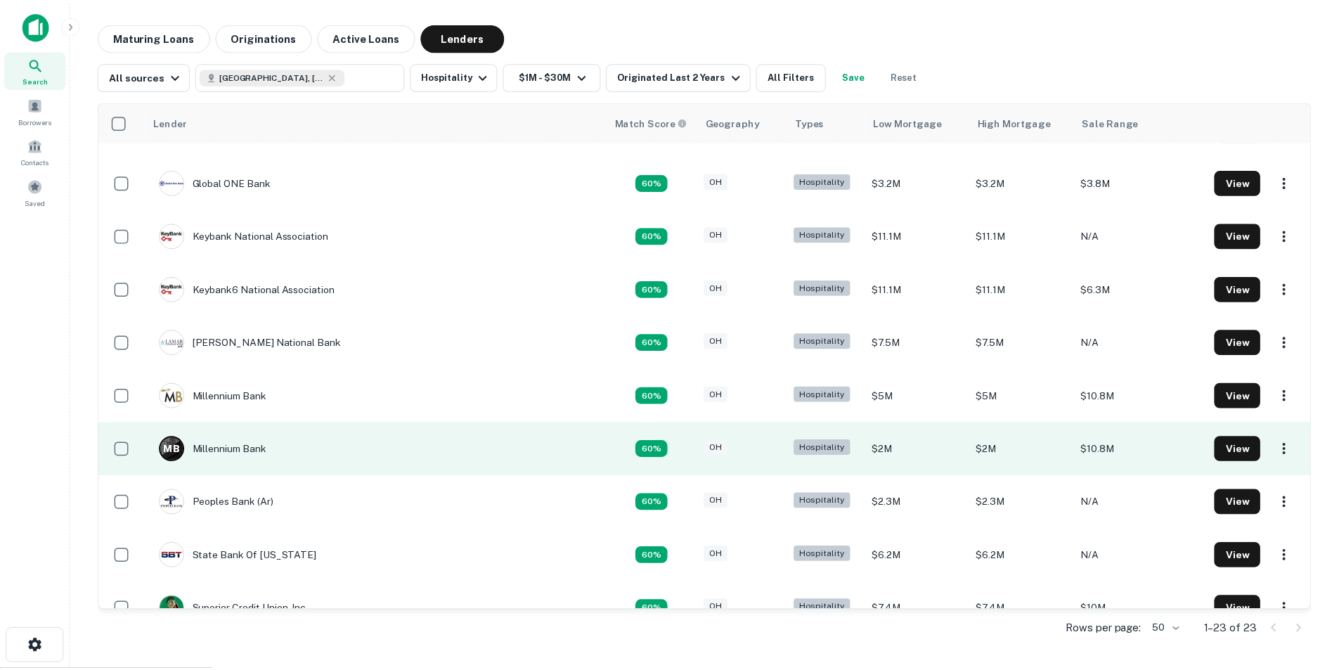
scroll to position [633, 0]
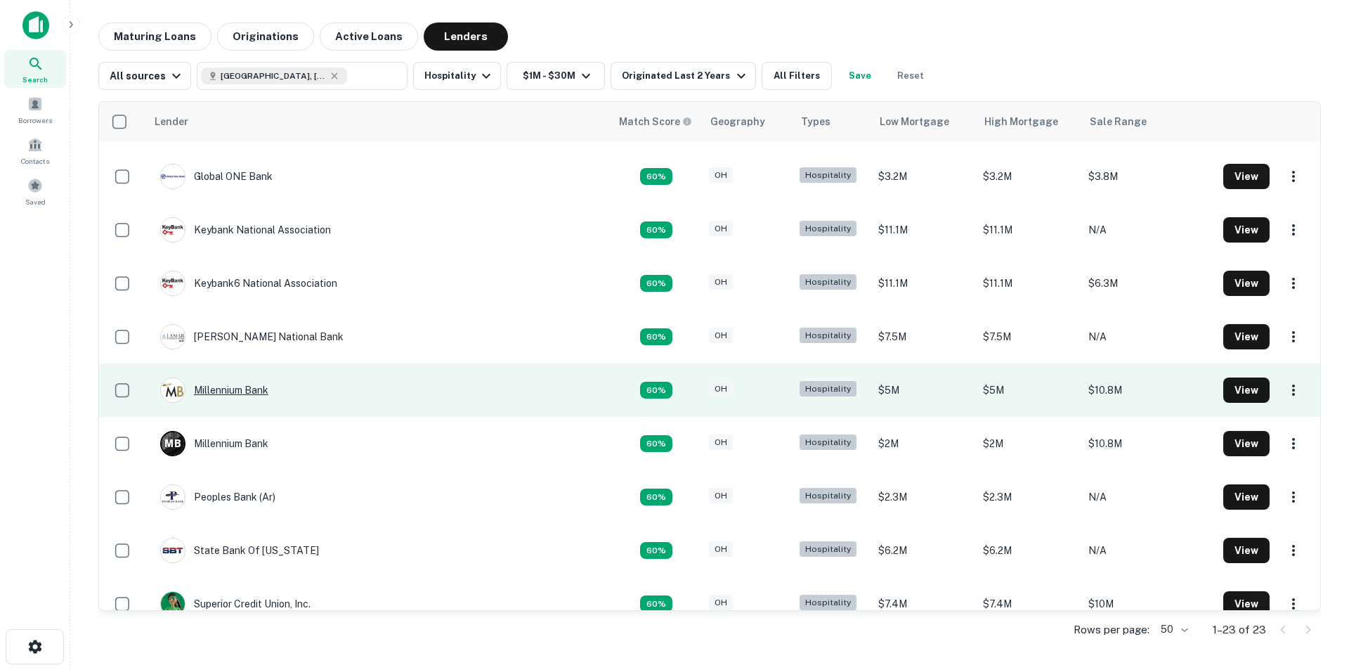
click at [257, 394] on div "Millennium Bank" at bounding box center [214, 389] width 108 height 25
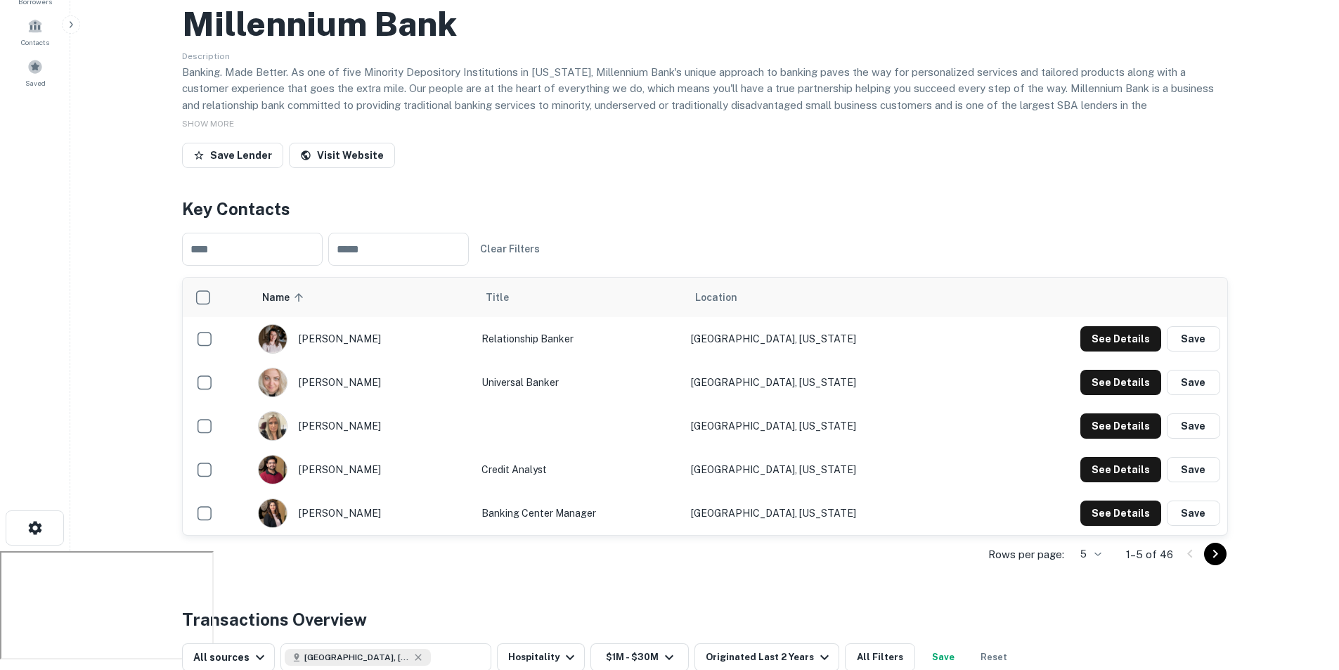
scroll to position [141, 0]
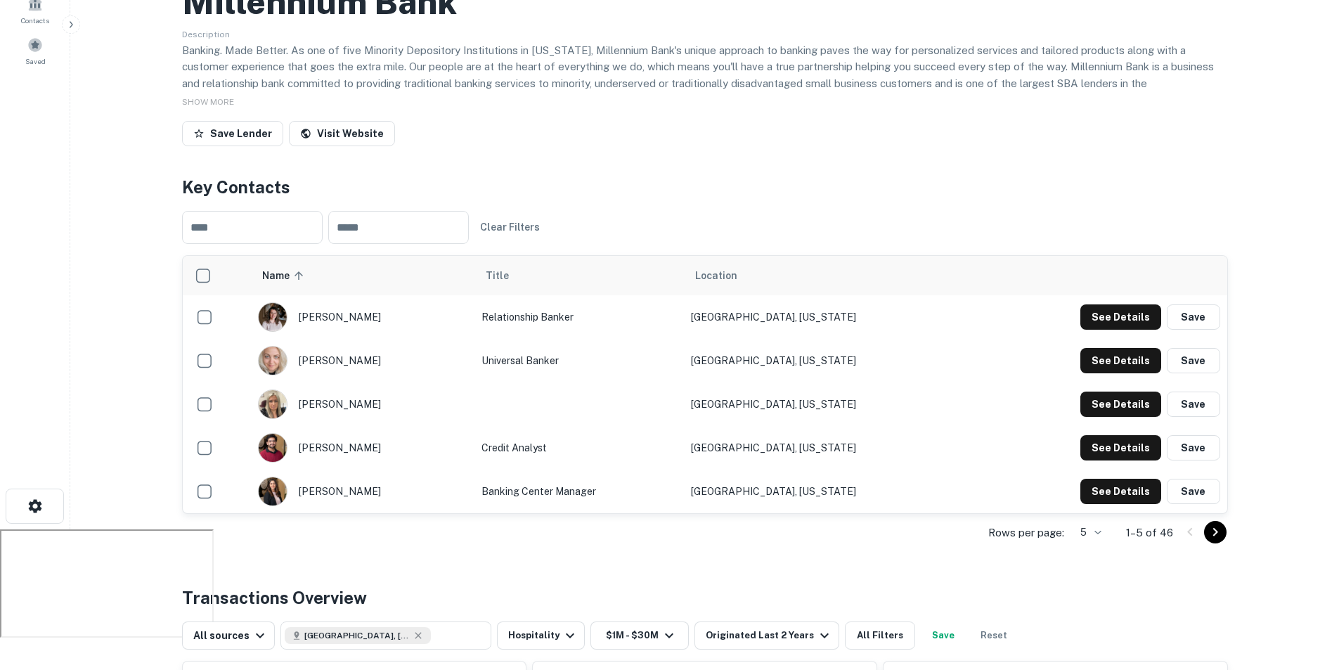
click at [1212, 534] on icon "Go to next page" at bounding box center [1215, 532] width 17 height 17
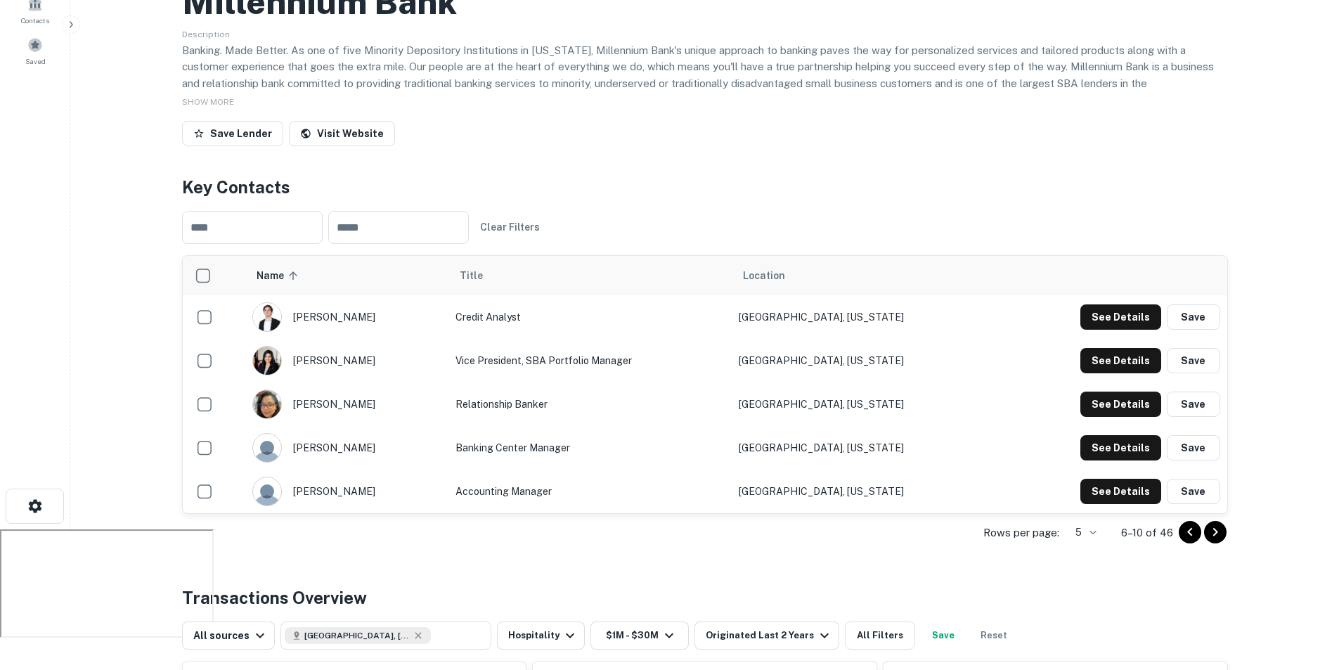
click at [1212, 534] on icon "Go to next page" at bounding box center [1215, 532] width 17 height 17
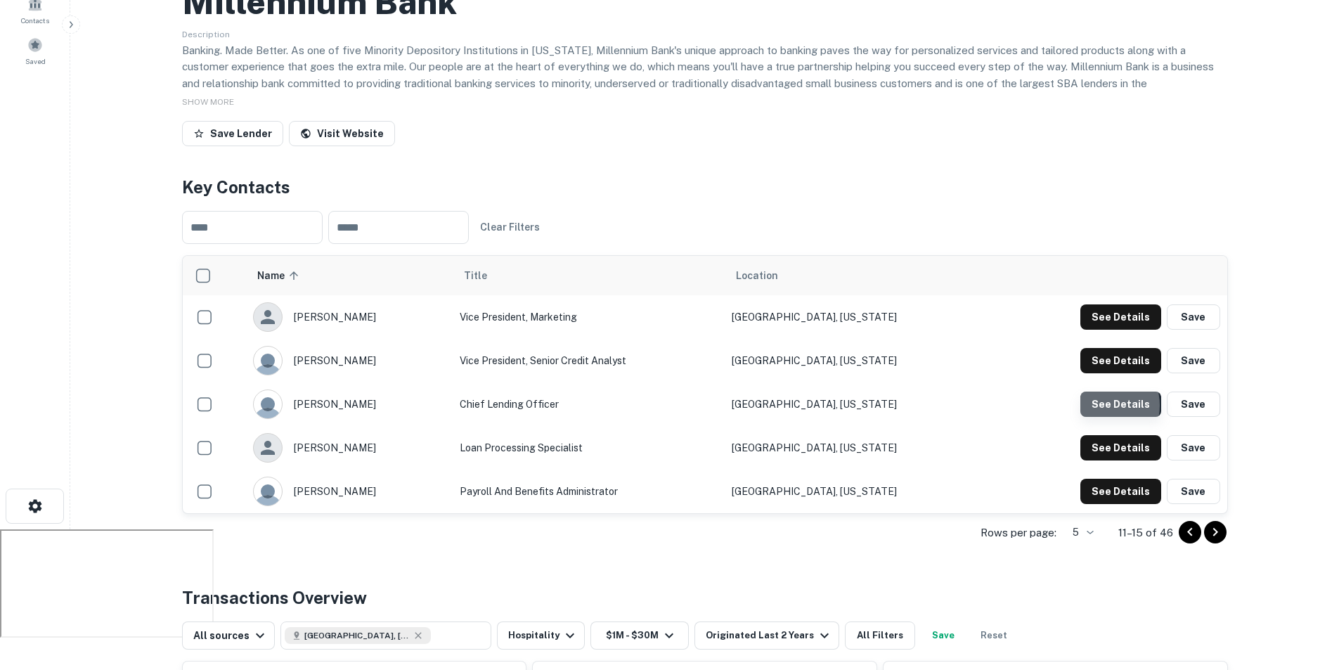
click at [1103, 406] on button "See Details" at bounding box center [1120, 403] width 81 height 25
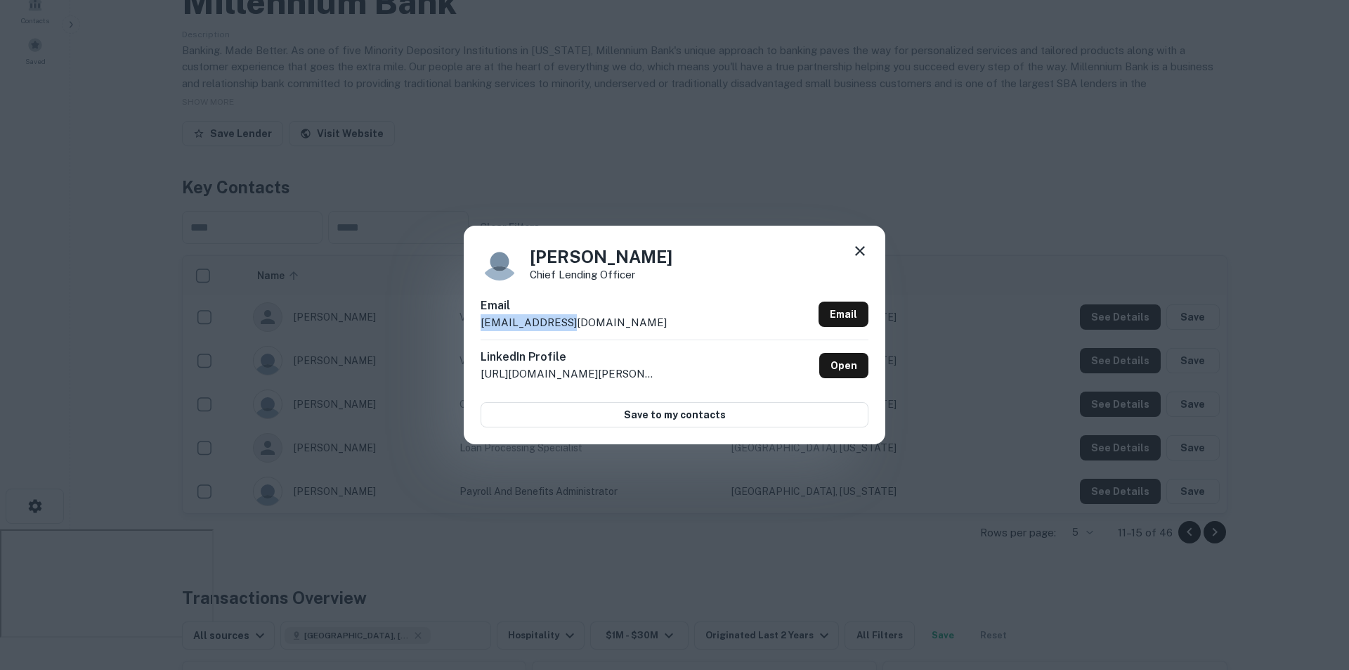
drag, startPoint x: 569, startPoint y: 323, endPoint x: 472, endPoint y: 325, distance: 97.0
click at [472, 325] on div "[PERSON_NAME] Chief Lending Officer Email [EMAIL_ADDRESS][DOMAIN_NAME] Email Li…" at bounding box center [675, 335] width 422 height 218
copy p "[EMAIL_ADDRESS][DOMAIN_NAME]"
click at [382, 181] on div "[PERSON_NAME] Chief Lending Officer Email [EMAIL_ADDRESS][DOMAIN_NAME] Email Li…" at bounding box center [674, 335] width 1349 height 670
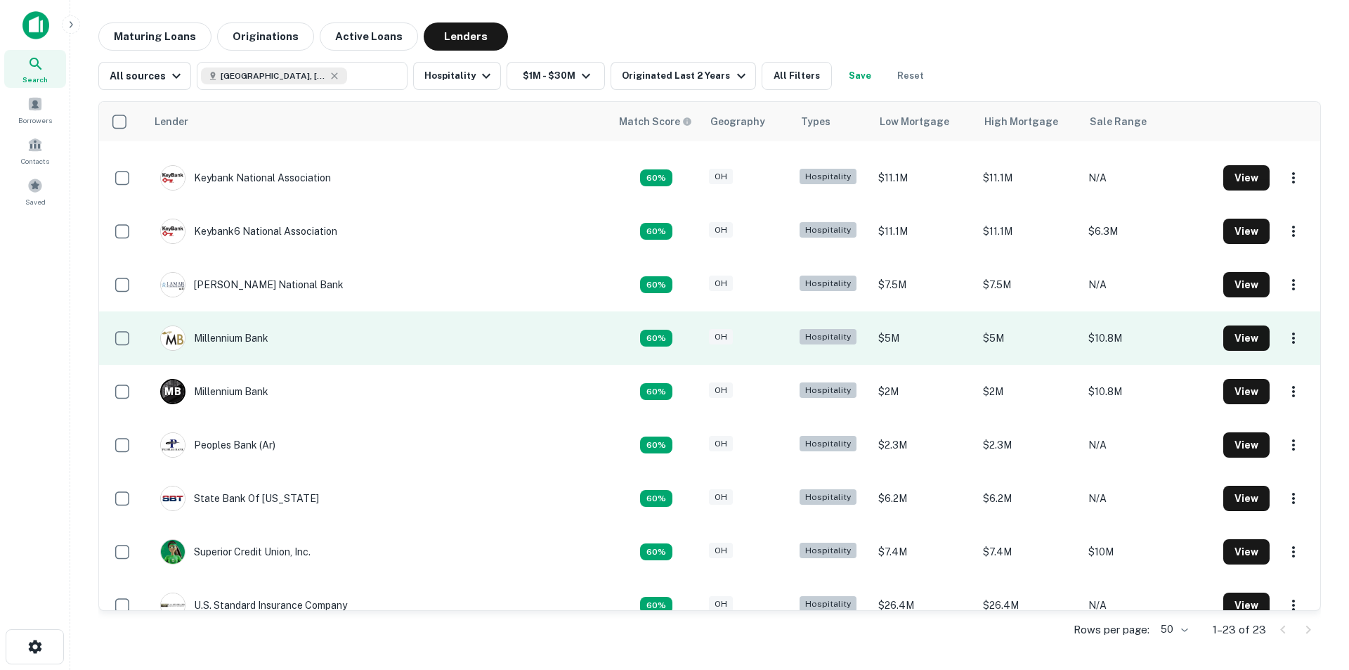
scroll to position [760, 0]
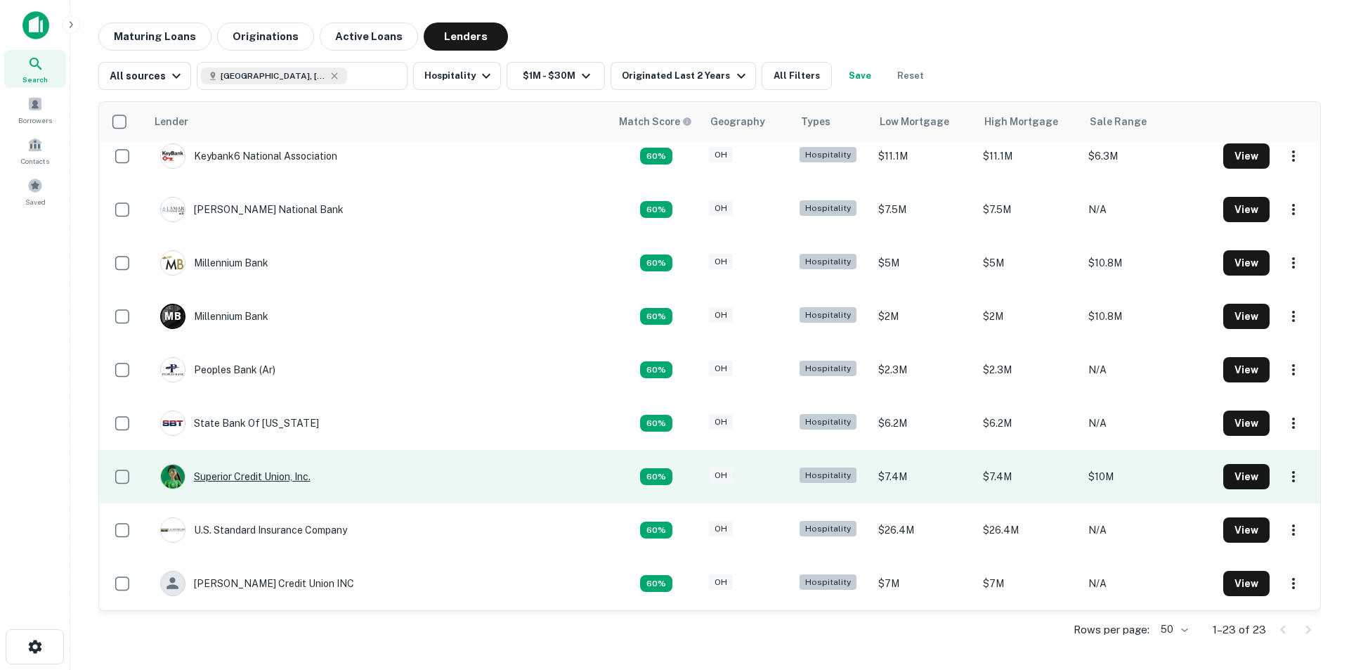
click at [253, 479] on div "Superior Credit Union, Inc." at bounding box center [235, 476] width 150 height 25
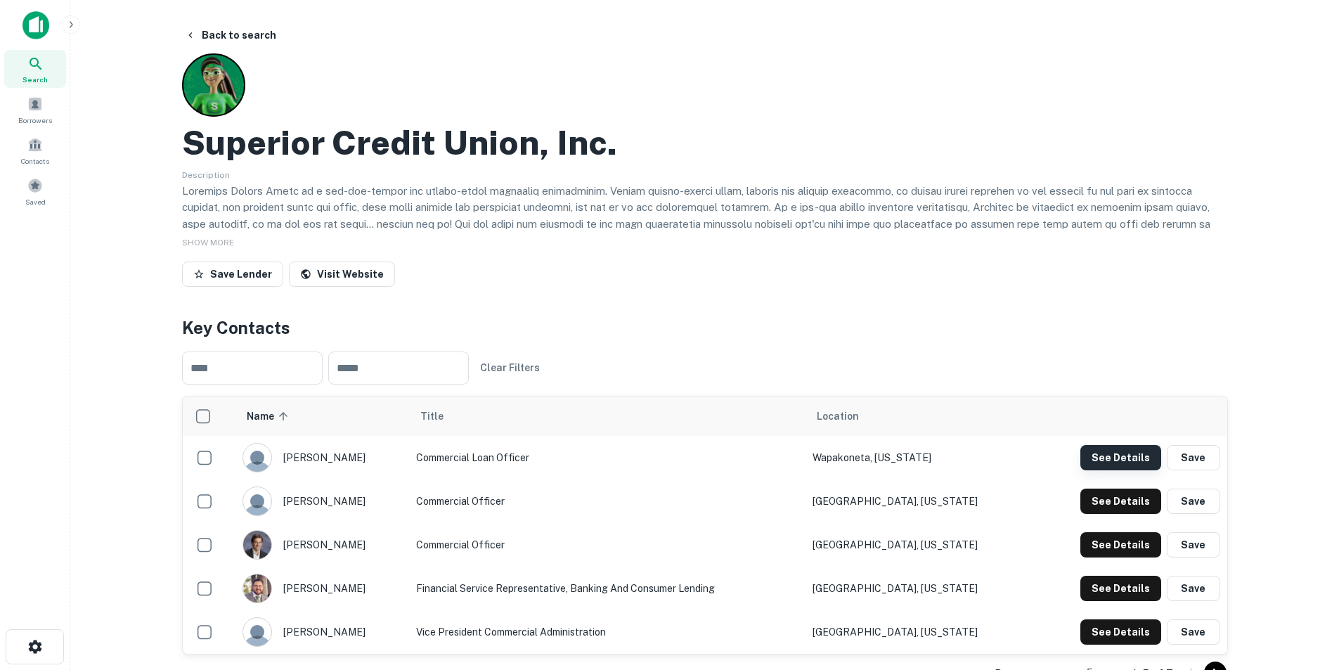
click at [1111, 458] on button "See Details" at bounding box center [1120, 457] width 81 height 25
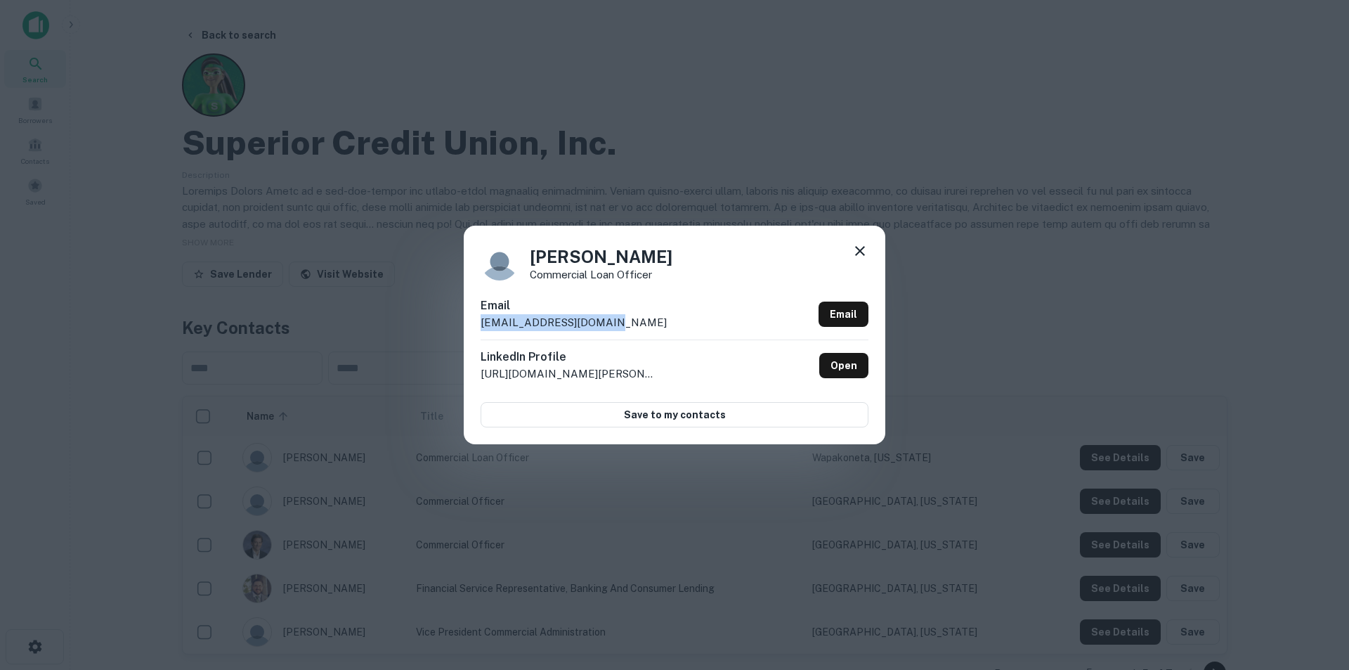
drag, startPoint x: 599, startPoint y: 323, endPoint x: 467, endPoint y: 323, distance: 132.1
click at [467, 323] on div "[PERSON_NAME] Commercial Loan Officer Email [EMAIL_ADDRESS][DOMAIN_NAME] Email …" at bounding box center [675, 335] width 422 height 218
click at [864, 250] on icon at bounding box center [860, 250] width 17 height 17
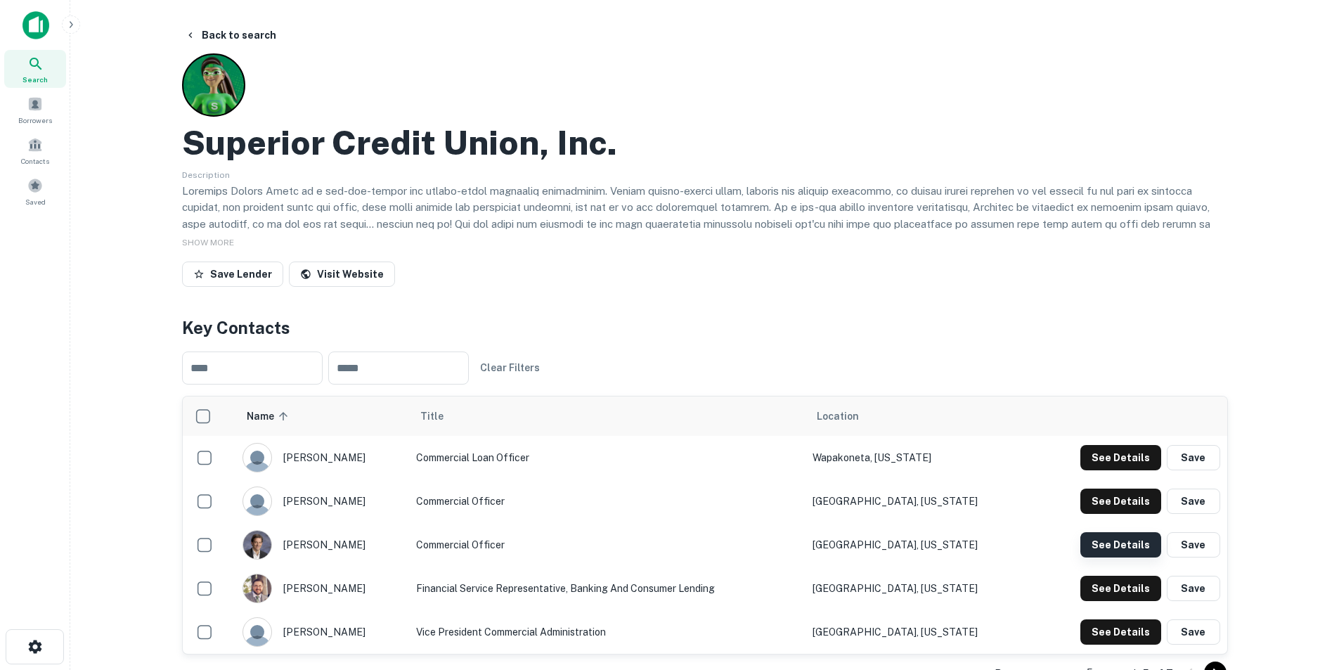
click at [1125, 545] on button "See Details" at bounding box center [1120, 544] width 81 height 25
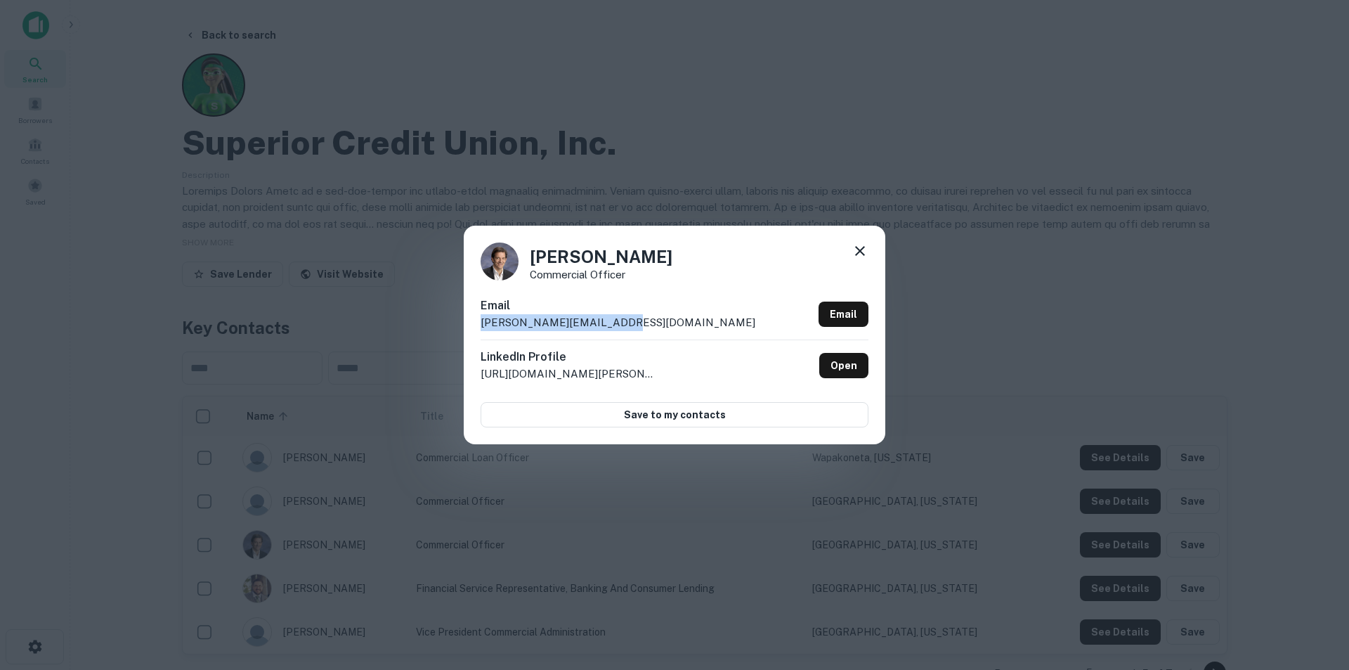
drag, startPoint x: 626, startPoint y: 320, endPoint x: 285, endPoint y: 331, distance: 341.0
click at [285, 331] on div "[PERSON_NAME] Commercial Officer [PERSON_NAME] [PERSON_NAME][EMAIL_ADDRESS][DOM…" at bounding box center [674, 335] width 1349 height 670
click at [104, 70] on div "[PERSON_NAME] Commercial Officer [PERSON_NAME] [PERSON_NAME][EMAIL_ADDRESS][DOM…" at bounding box center [674, 335] width 1349 height 670
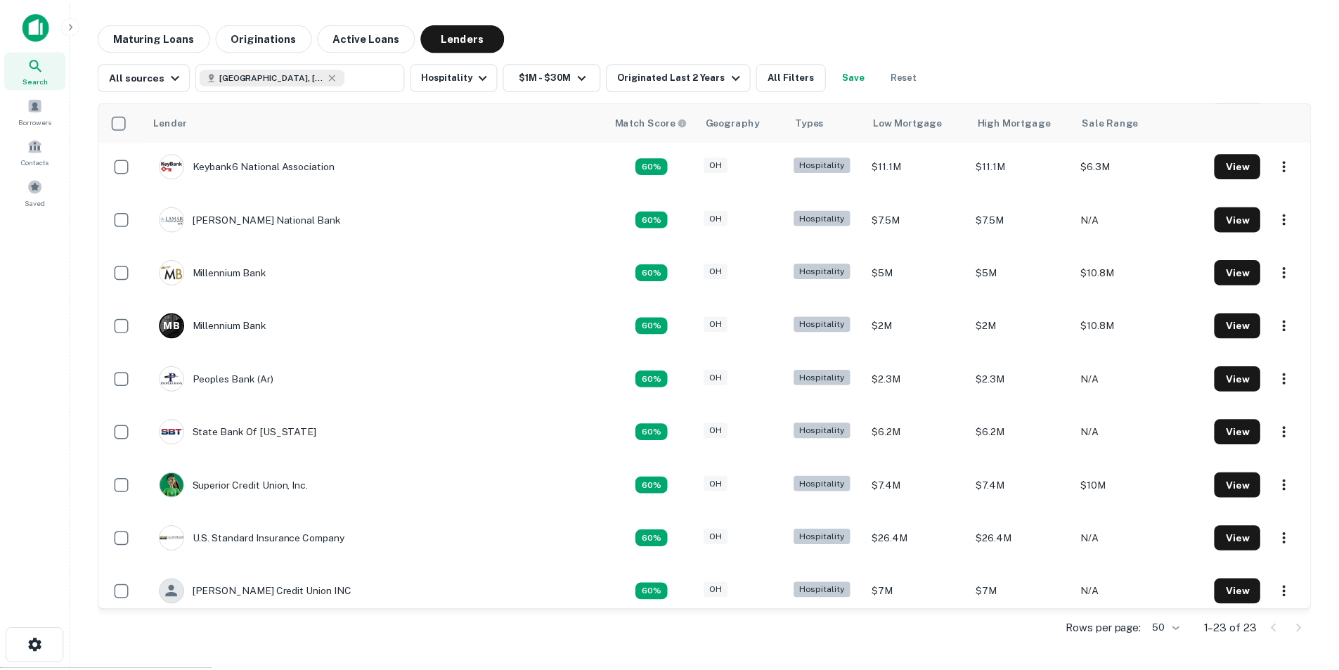
scroll to position [760, 0]
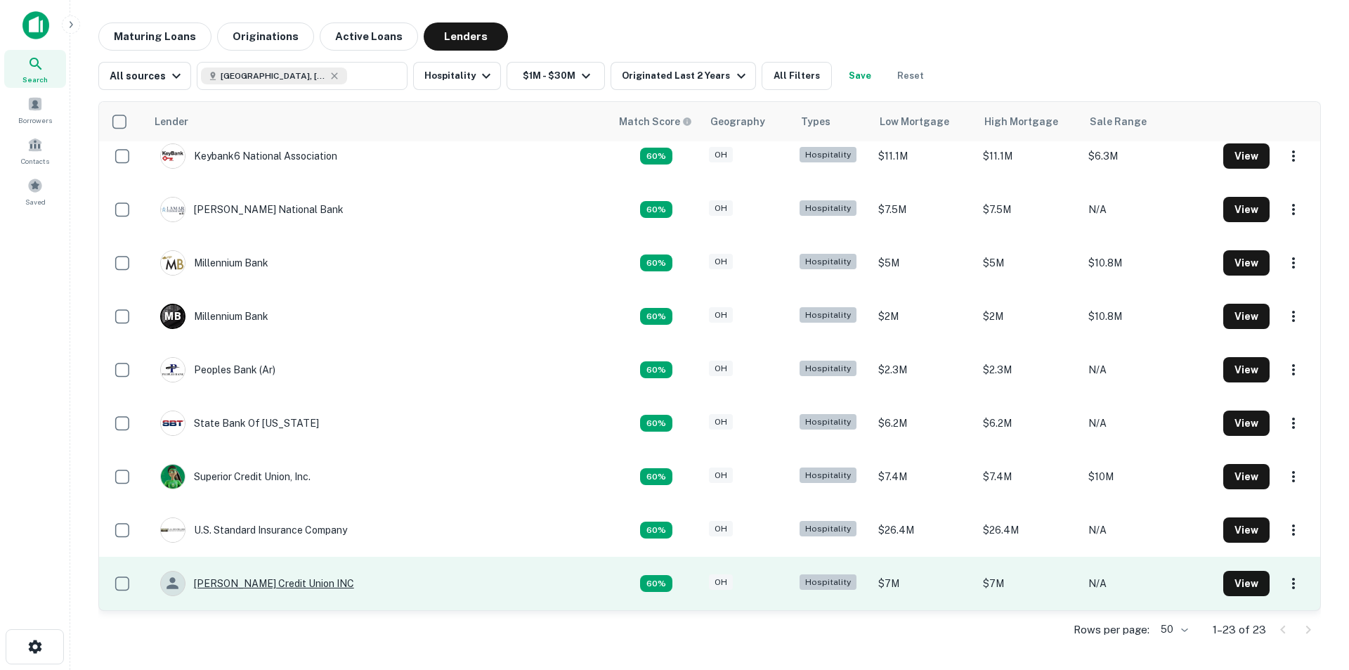
click at [313, 585] on div "[PERSON_NAME] Credit Union INC" at bounding box center [257, 583] width 194 height 25
